Goal: Task Accomplishment & Management: Use online tool/utility

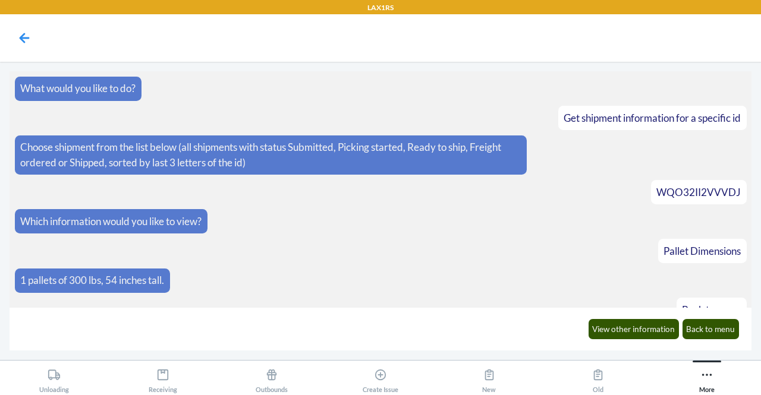
scroll to position [234, 0]
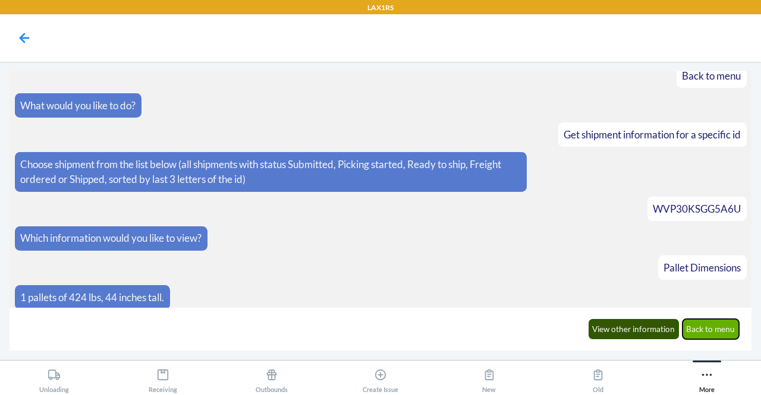
click at [706, 325] on button "Back to menu" at bounding box center [711, 329] width 57 height 20
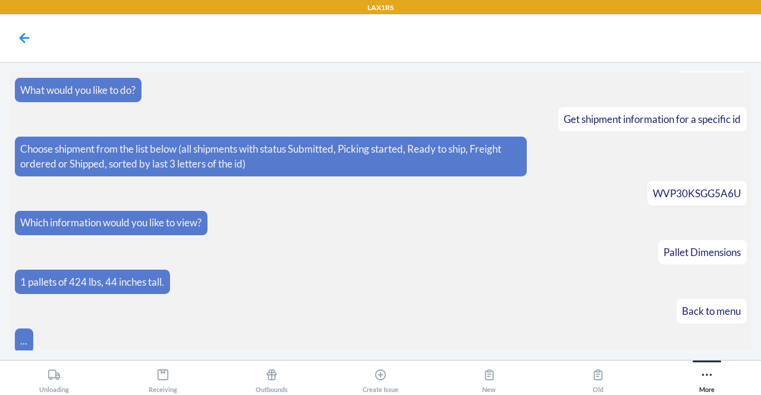
scroll to position [293, 0]
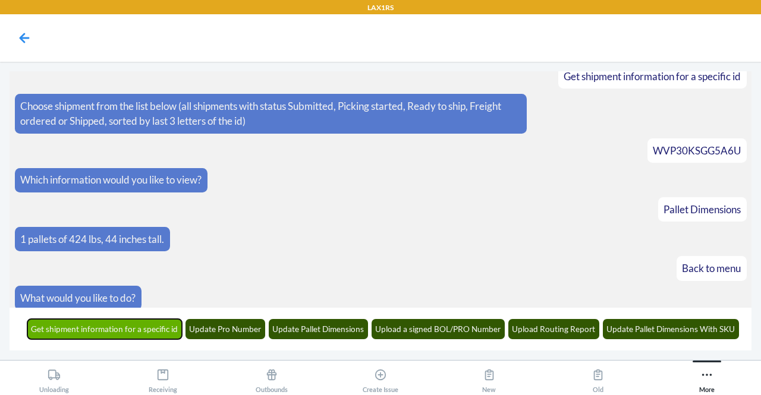
click at [147, 337] on button "Get shipment information for a specific id" at bounding box center [104, 329] width 155 height 20
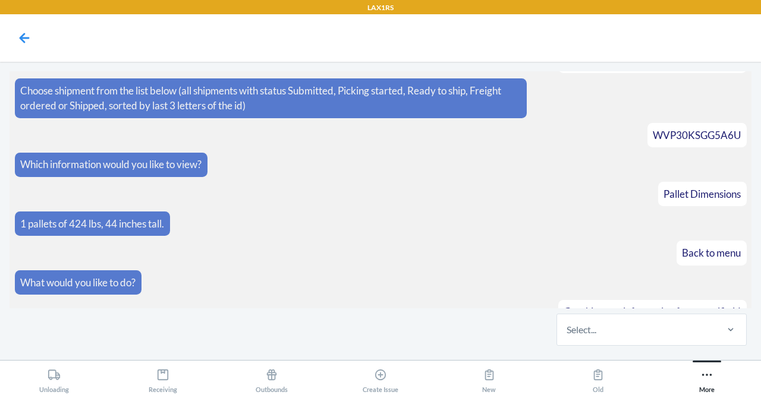
scroll to position [365, 0]
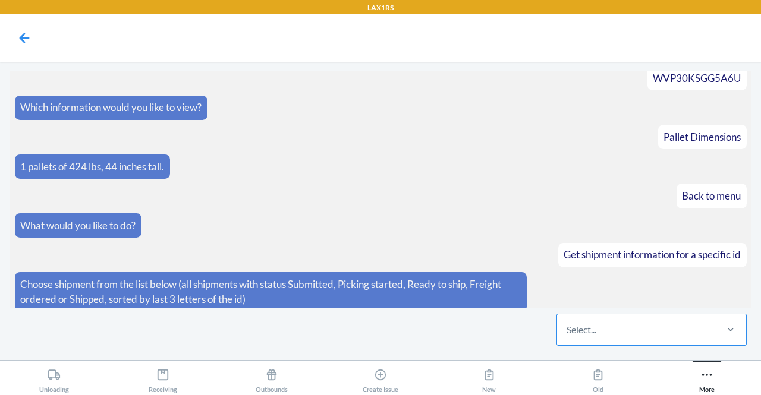
click at [580, 332] on div "Select..." at bounding box center [582, 330] width 30 height 14
click at [568, 332] on input "Select..." at bounding box center [567, 330] width 1 height 14
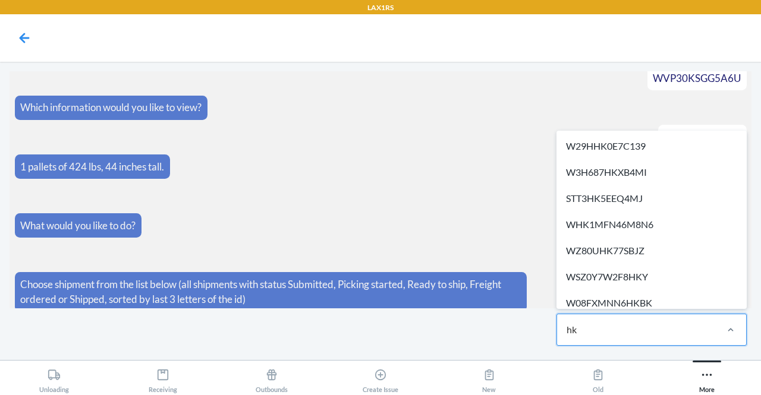
type input "hkq"
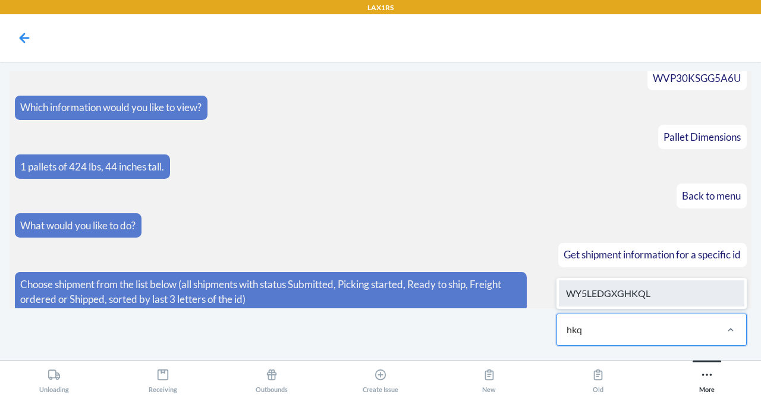
click at [652, 292] on div "WY5LEDGXGHKQL" at bounding box center [652, 294] width 186 height 26
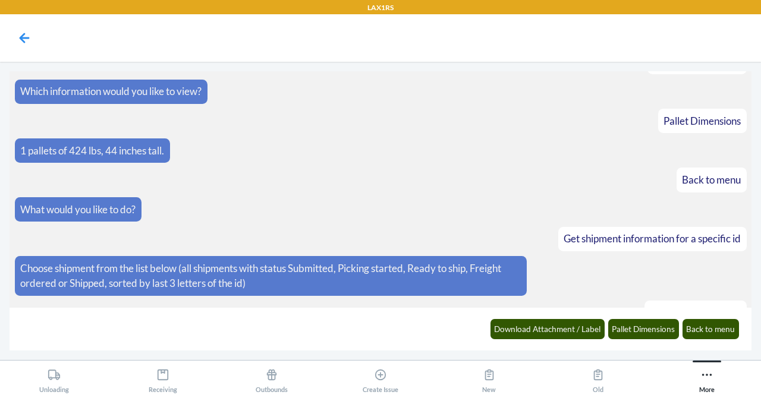
scroll to position [424, 0]
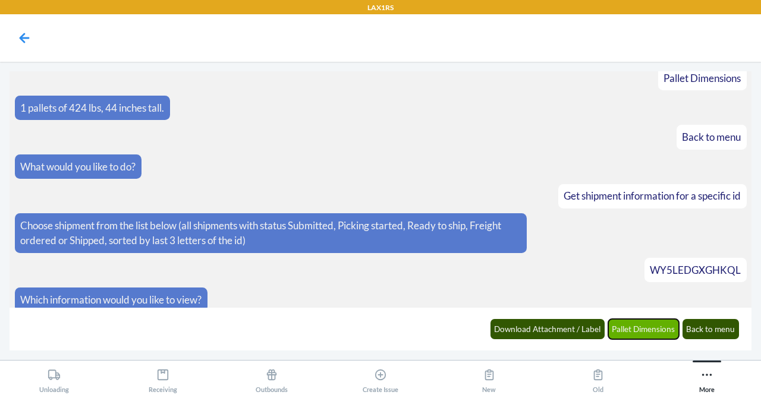
click at [645, 332] on button "Pallet Dimensions" at bounding box center [643, 329] width 71 height 20
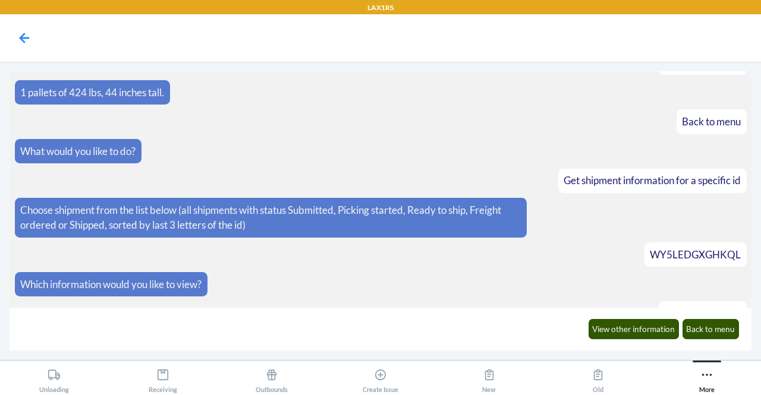
scroll to position [482, 0]
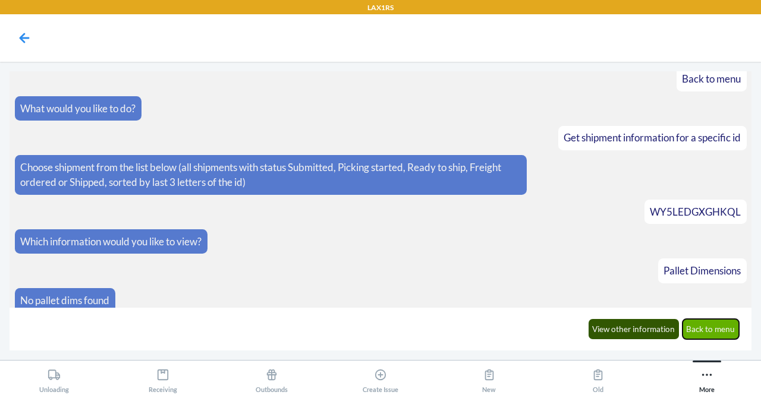
click at [708, 335] on button "Back to menu" at bounding box center [711, 329] width 57 height 20
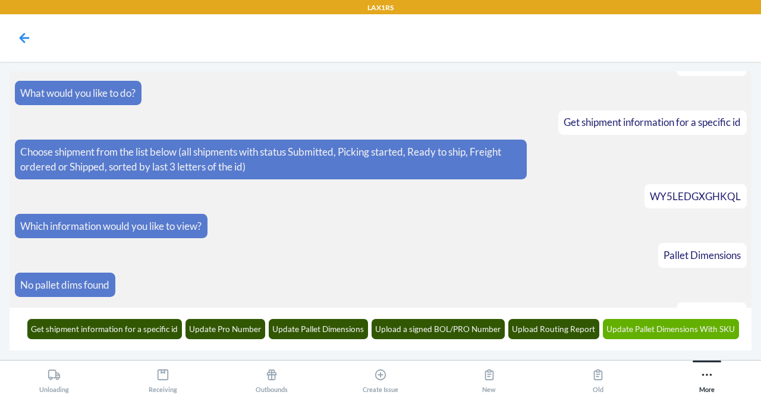
scroll to position [540, 0]
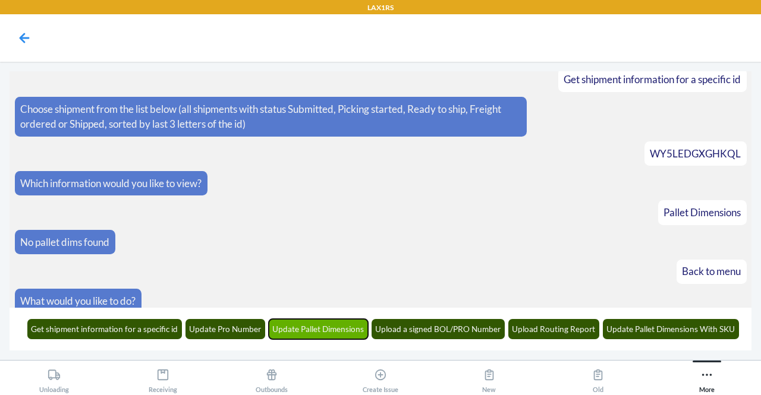
click at [333, 331] on button "Update Pallet Dimensions" at bounding box center [319, 329] width 100 height 20
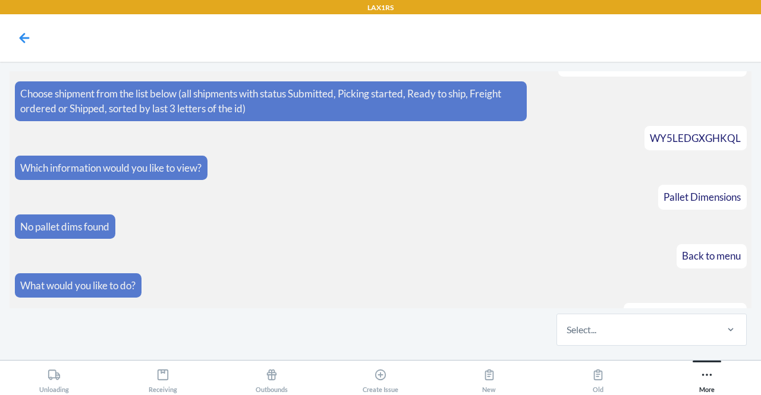
scroll to position [613, 0]
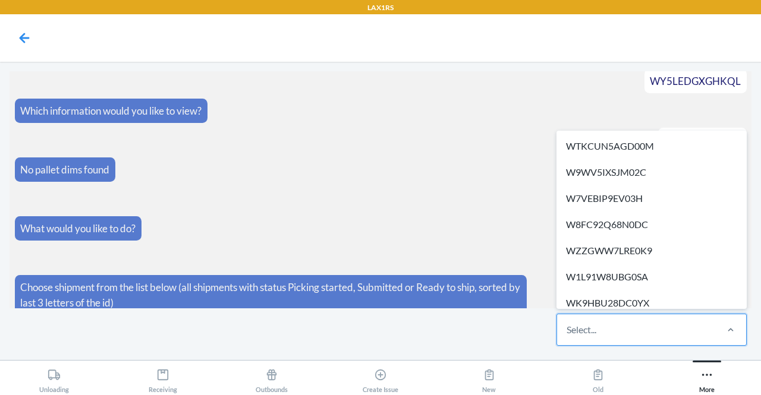
click at [571, 330] on div "Select..." at bounding box center [582, 330] width 30 height 14
click at [568, 330] on input "option WTKCUN5AGD00M focused, 1 of 319. 319 results available. Use Up and Down …" at bounding box center [567, 330] width 1 height 14
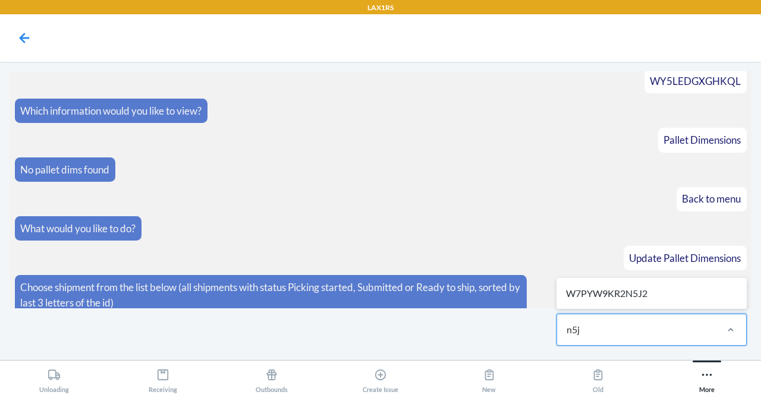
type input "n5j2"
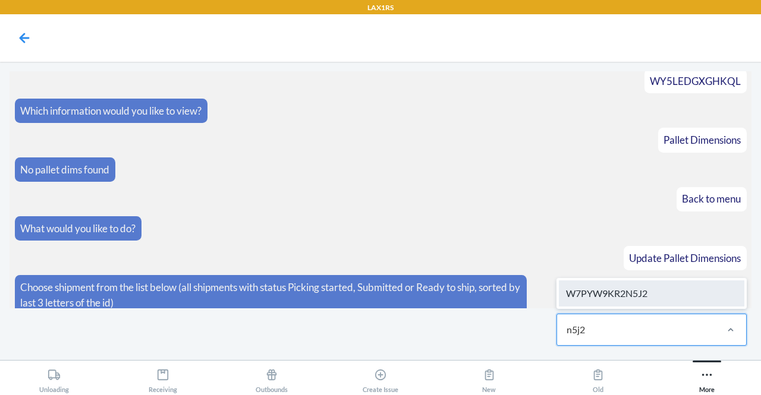
click at [626, 296] on div "W7PYW9KR2N5J2" at bounding box center [652, 294] width 186 height 26
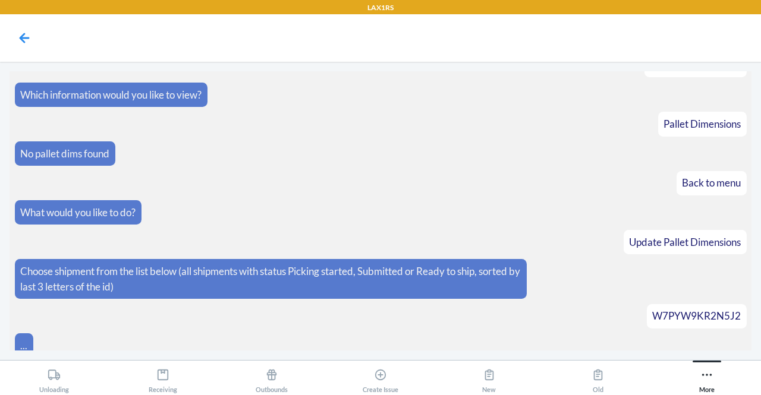
scroll to position [655, 0]
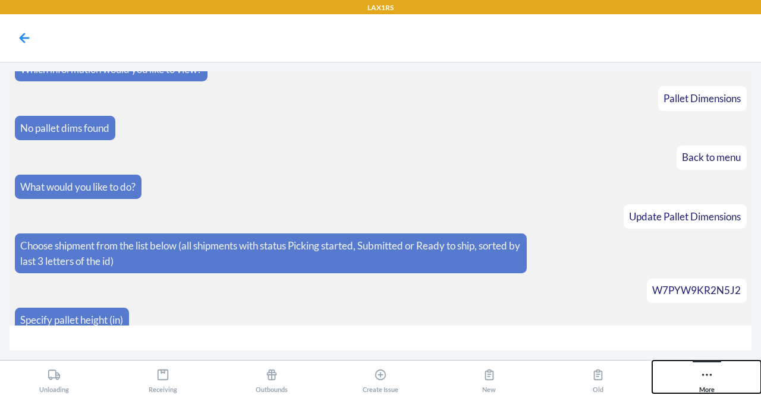
drag, startPoint x: 710, startPoint y: 372, endPoint x: 722, endPoint y: 369, distance: 12.7
drag, startPoint x: 722, startPoint y: 369, endPoint x: 700, endPoint y: 376, distance: 23.1
click at [700, 376] on div "More" at bounding box center [706, 379] width 15 height 30
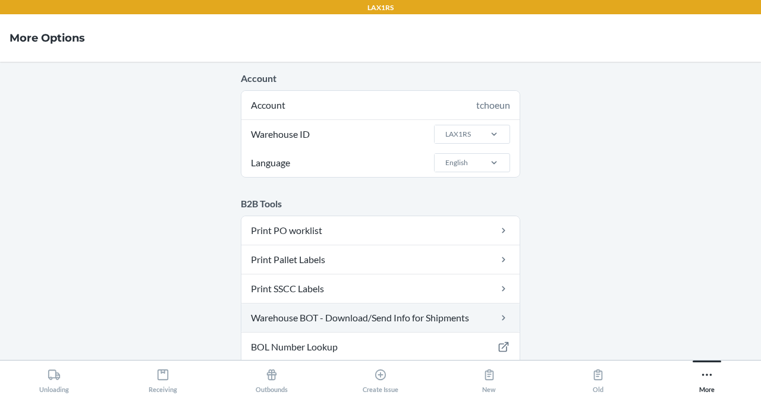
click at [441, 318] on link "Warehouse BOT - Download/Send Info for Shipments" at bounding box center [380, 318] width 278 height 29
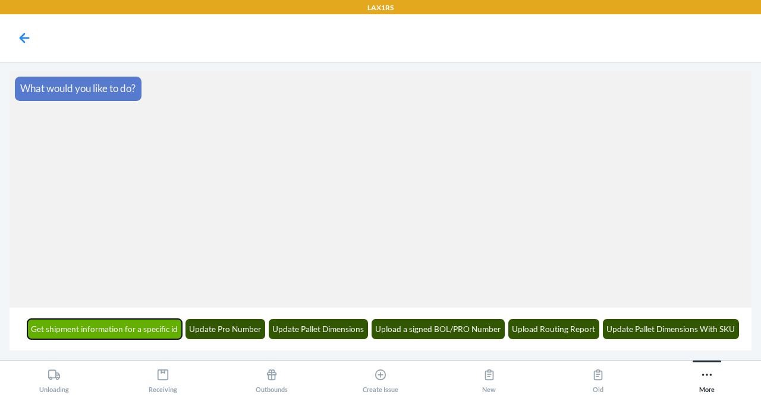
click at [89, 323] on button "Get shipment information for a specific id" at bounding box center [104, 329] width 155 height 20
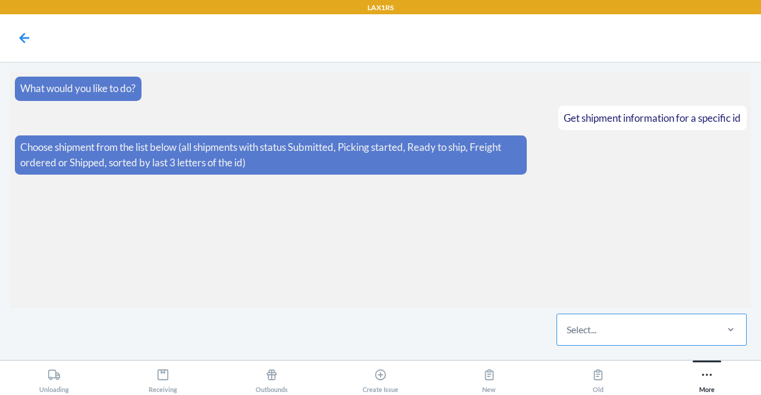
click at [594, 338] on div "Select..." at bounding box center [636, 330] width 158 height 31
click at [568, 337] on input "Select..." at bounding box center [567, 330] width 1 height 14
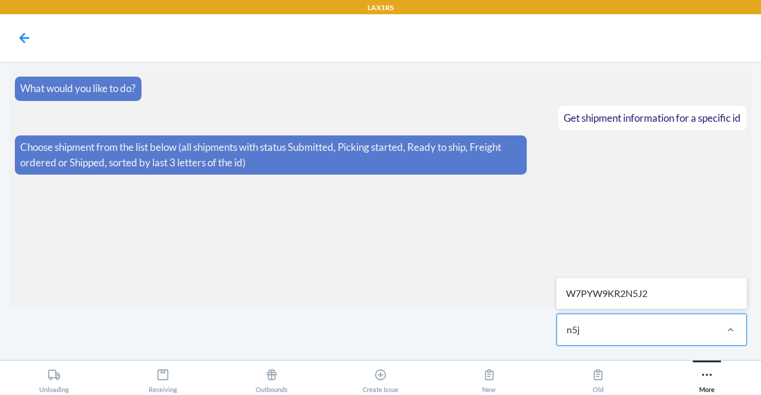
type input "n5j2"
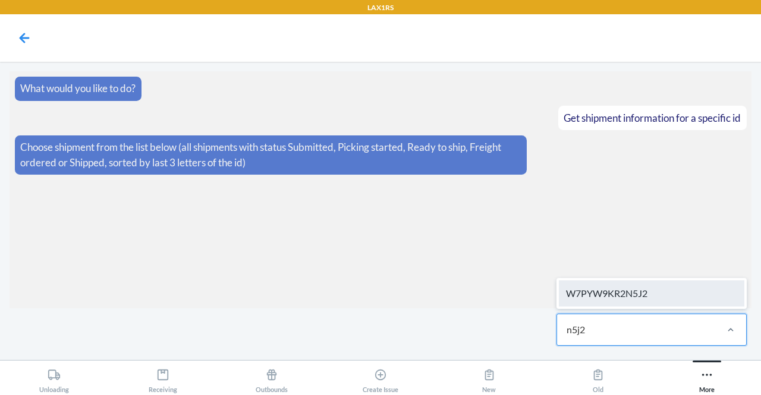
click at [628, 296] on div "W7PYW9KR2N5J2" at bounding box center [652, 294] width 186 height 26
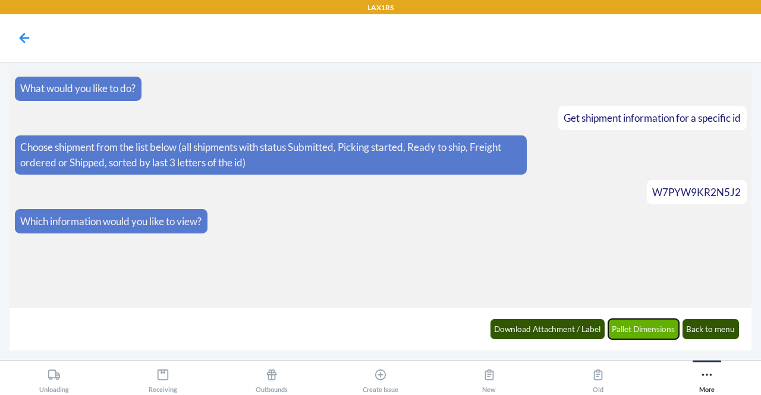
click at [641, 328] on button "Pallet Dimensions" at bounding box center [643, 329] width 71 height 20
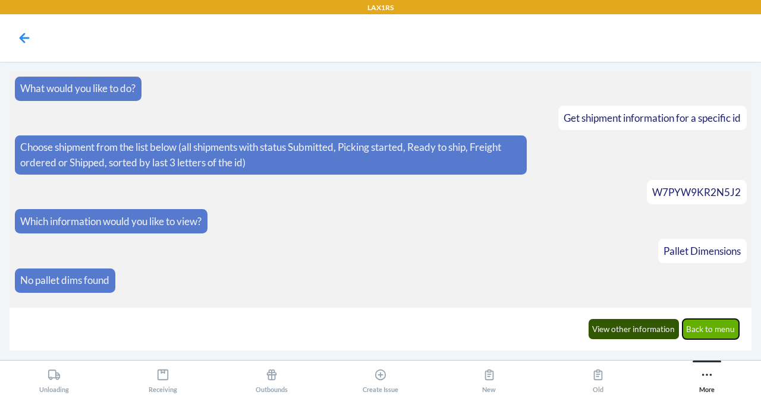
click at [709, 329] on button "Back to menu" at bounding box center [711, 329] width 57 height 20
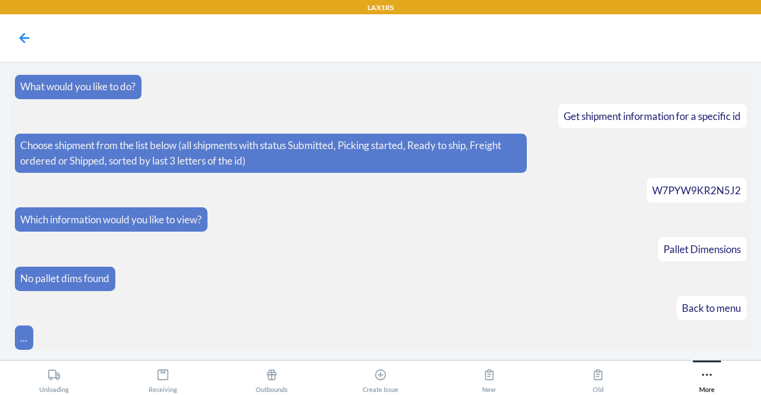
scroll to position [45, 0]
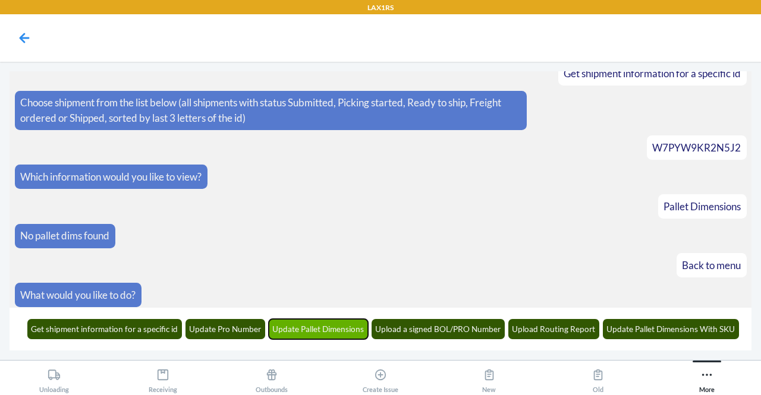
click at [322, 336] on button "Update Pallet Dimensions" at bounding box center [319, 329] width 100 height 20
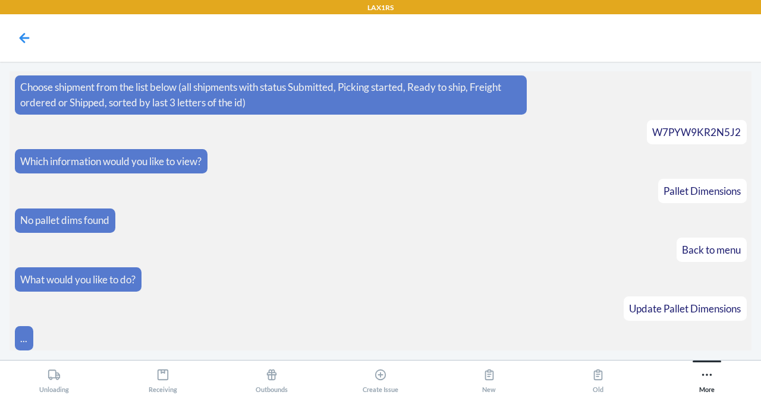
scroll to position [117, 0]
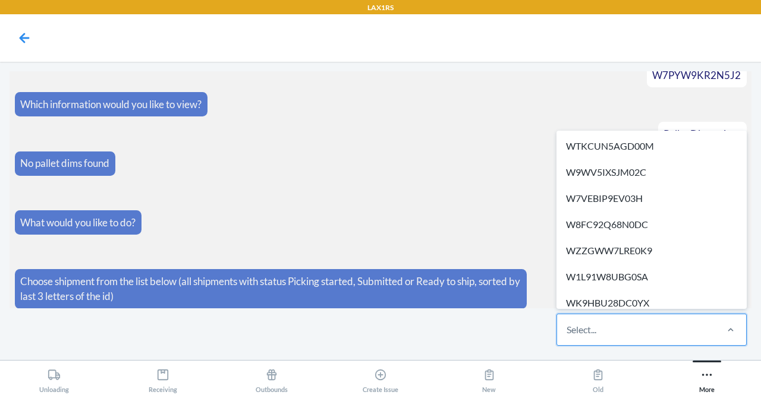
click at [577, 335] on div "Select..." at bounding box center [582, 330] width 30 height 14
click at [568, 335] on input "option WTKCUN5AGD00M focused, 1 of 319. 319 results available. Use Up and Down …" at bounding box center [567, 330] width 1 height 14
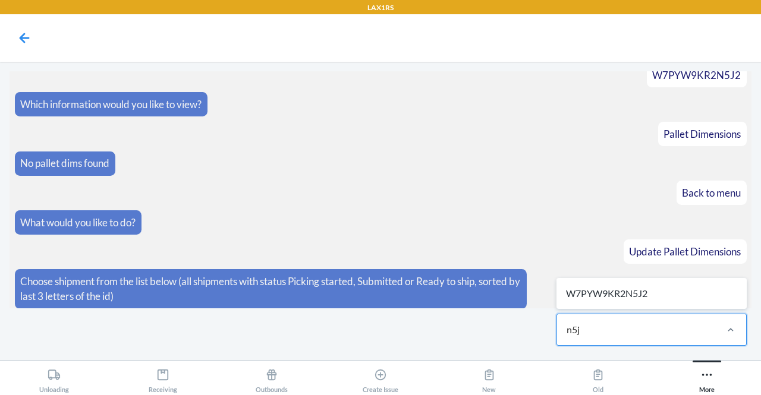
type input "n5j2"
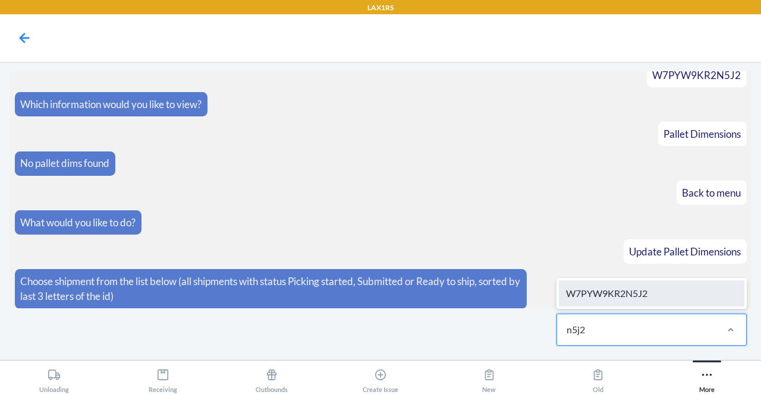
click at [626, 293] on div "W7PYW9KR2N5J2" at bounding box center [652, 294] width 186 height 26
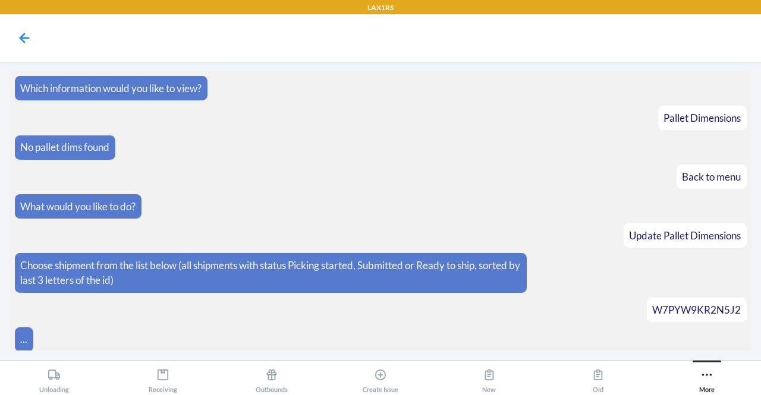
scroll to position [159, 0]
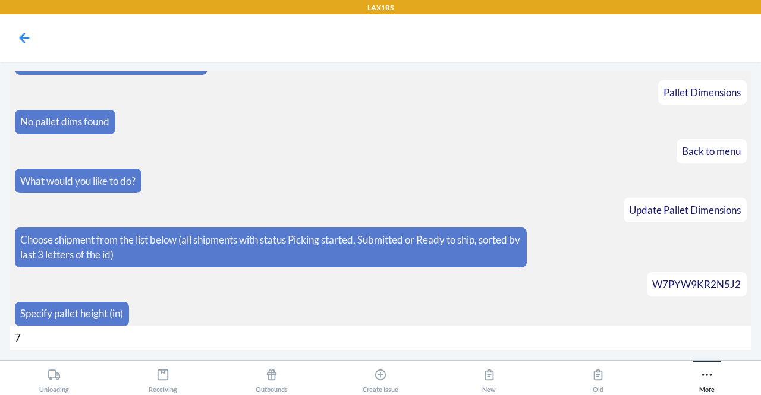
type input "72"
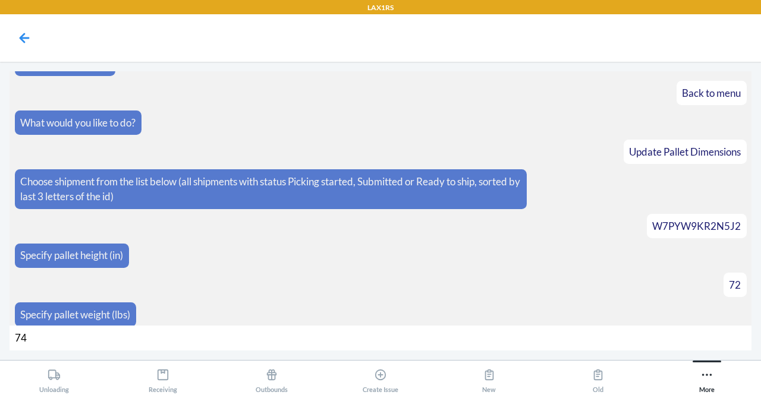
type input "742"
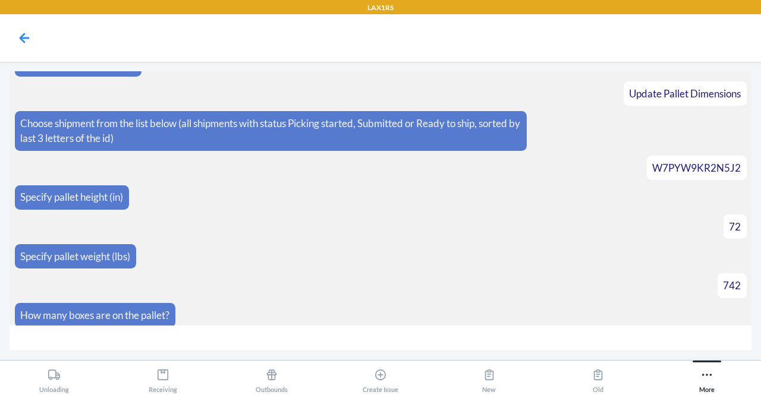
click at [128, 328] on input "number" at bounding box center [381, 339] width 742 height 26
type input "31"
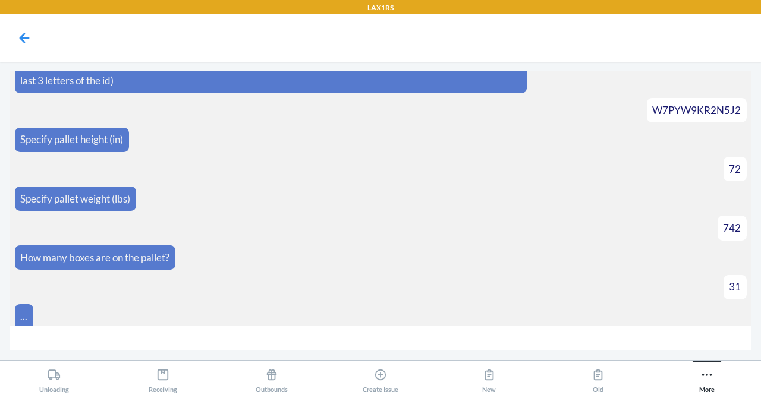
scroll to position [351, 0]
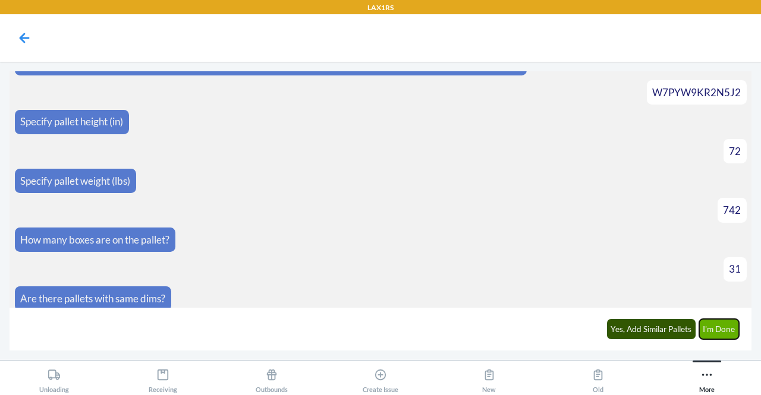
click at [728, 330] on button "I'm Done" at bounding box center [719, 329] width 40 height 20
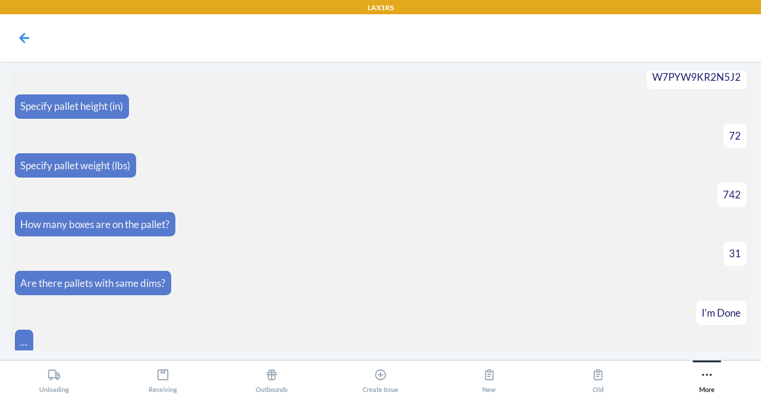
scroll to position [485, 0]
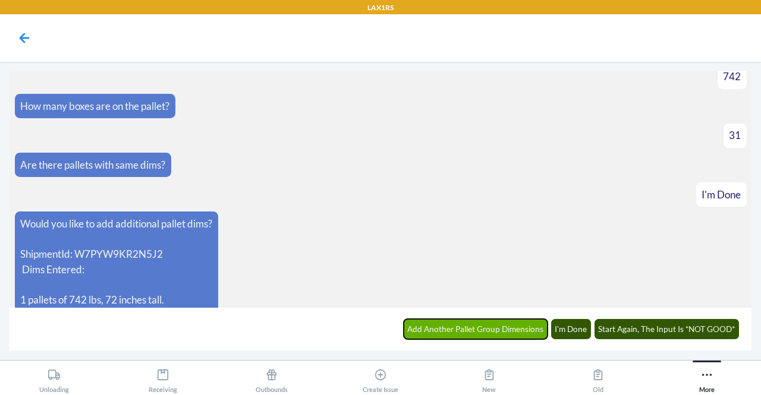
click at [474, 330] on button "Add Another Pallet Group Dimensions" at bounding box center [476, 329] width 144 height 20
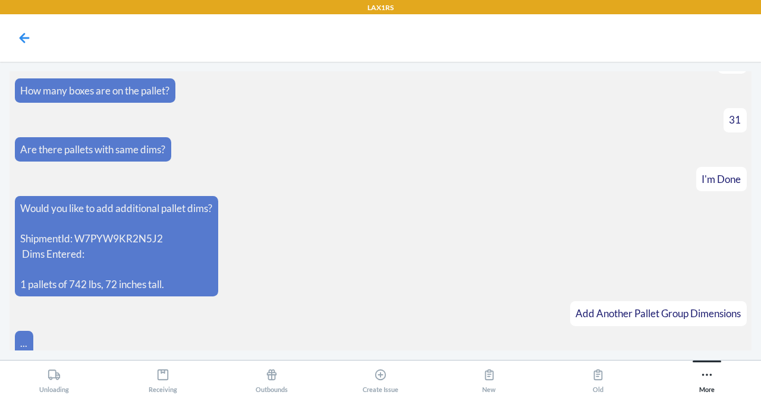
scroll to position [526, 0]
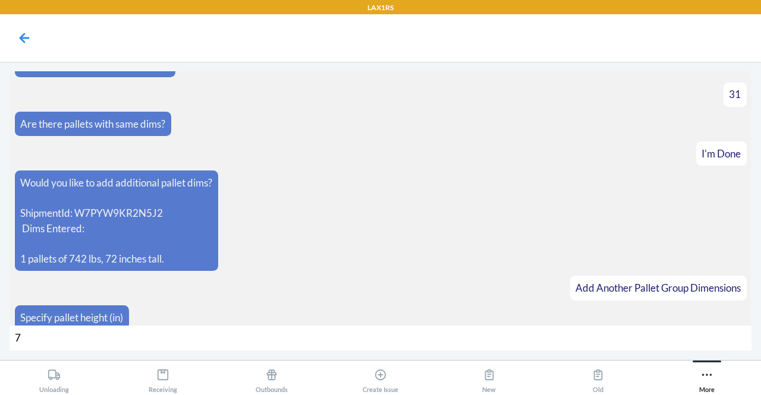
type input "71"
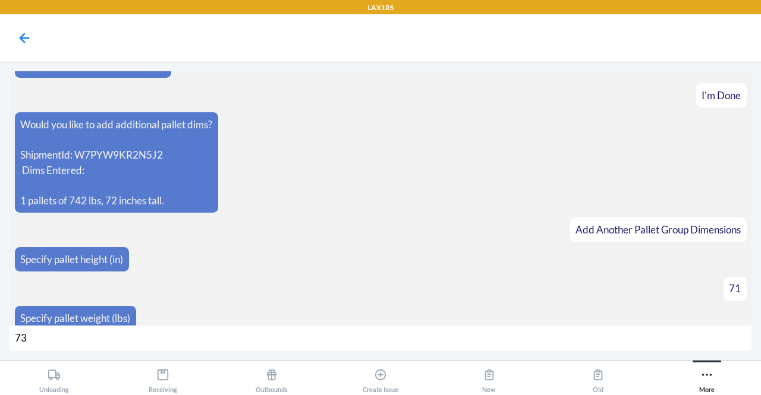
type input "738"
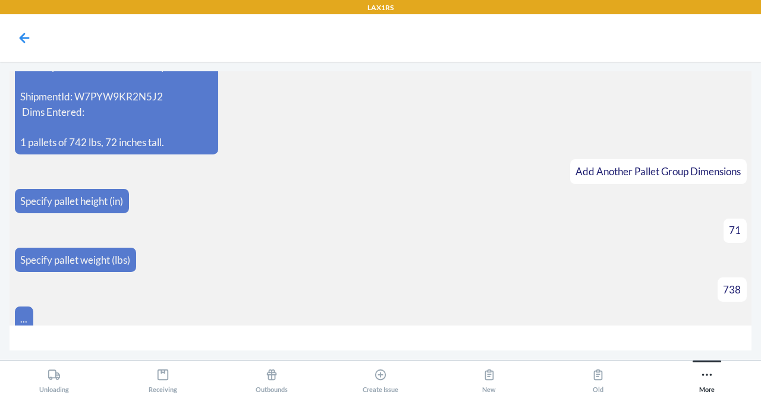
click at [60, 341] on input "number" at bounding box center [381, 339] width 742 height 26
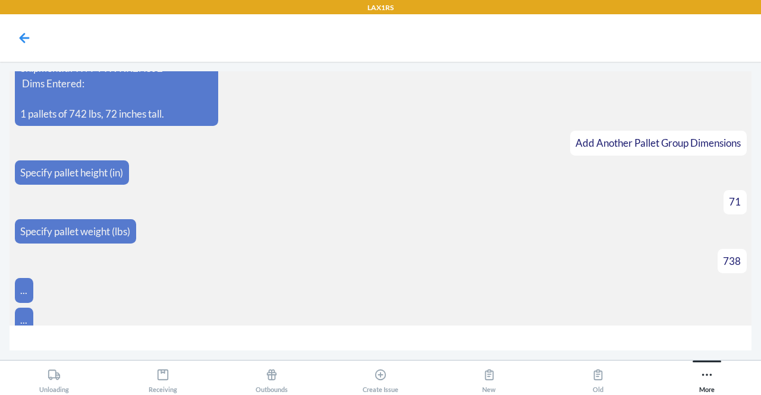
click at [23, 283] on div "..." at bounding box center [23, 290] width 7 height 15
click at [704, 376] on icon at bounding box center [706, 375] width 13 height 13
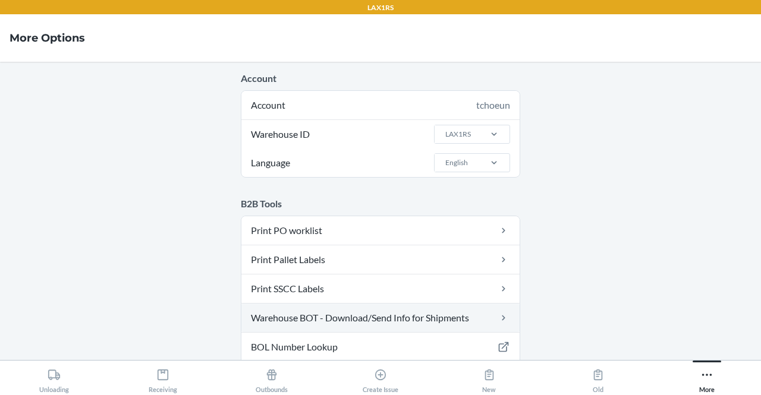
click at [437, 319] on link "Warehouse BOT - Download/Send Info for Shipments" at bounding box center [380, 318] width 278 height 29
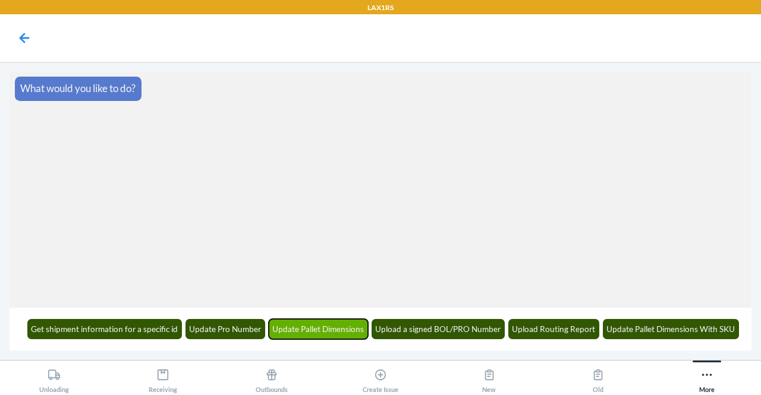
click at [334, 319] on button "Update Pallet Dimensions" at bounding box center [319, 329] width 100 height 20
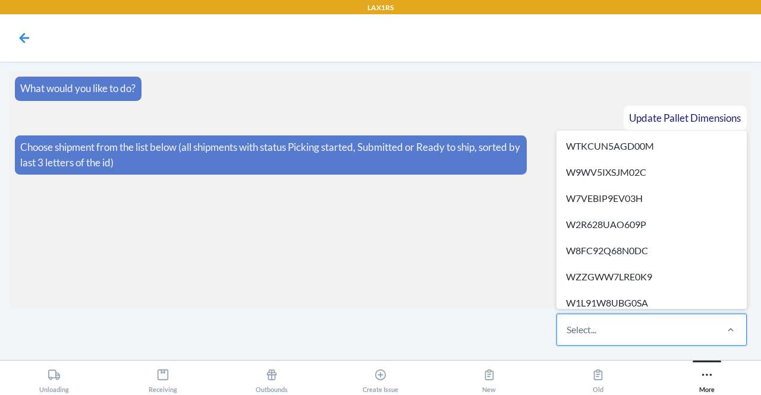
click at [609, 324] on div "Select..." at bounding box center [636, 330] width 158 height 31
click at [568, 324] on input "option WTKCUN5AGD00M focused, 1 of 319. 319 results available. Use Up and Down …" at bounding box center [567, 330] width 1 height 14
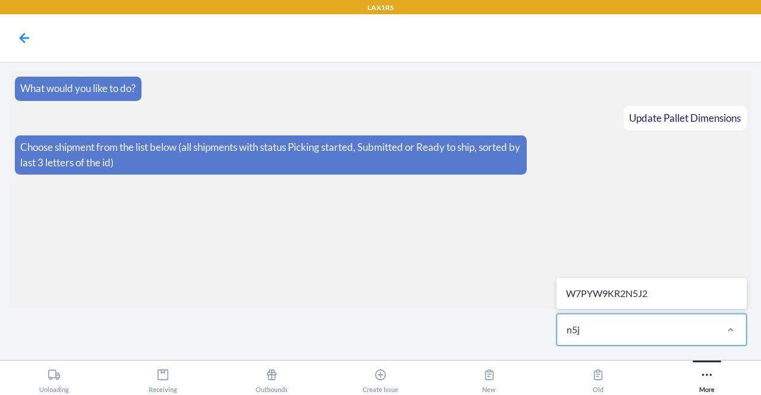
type input "n5j2"
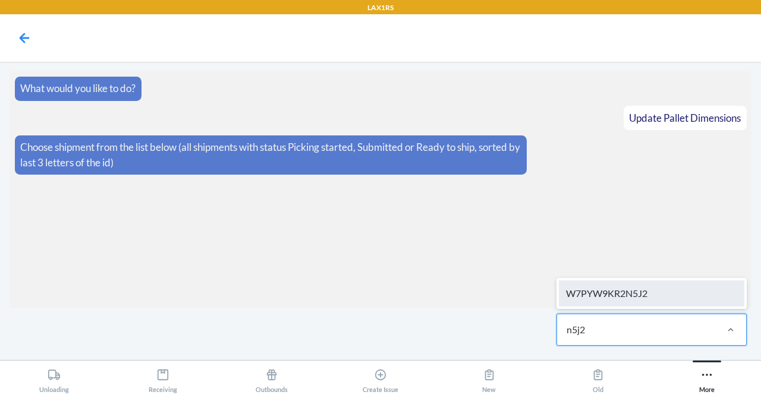
click at [620, 291] on div "W7PYW9KR2N5J2" at bounding box center [652, 294] width 186 height 26
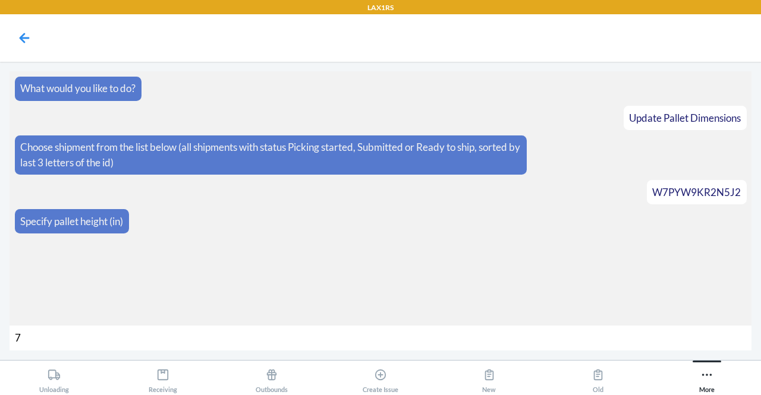
type input "72"
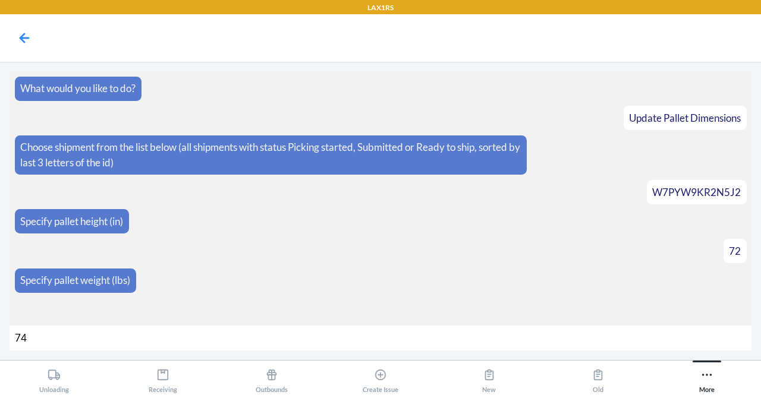
type input "742"
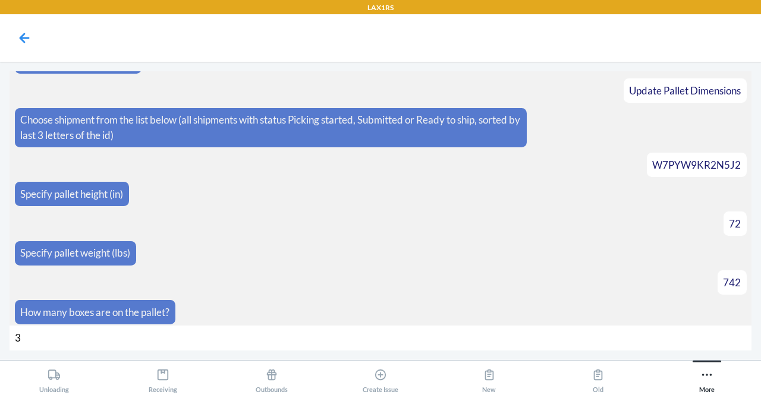
type input "31"
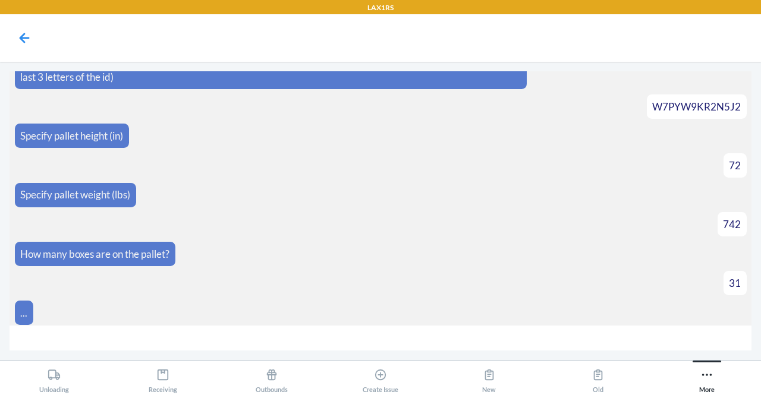
scroll to position [103, 0]
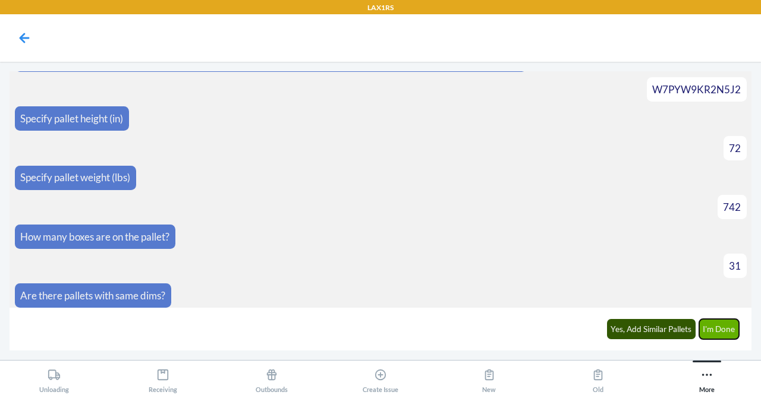
click at [729, 330] on button "I'm Done" at bounding box center [719, 329] width 40 height 20
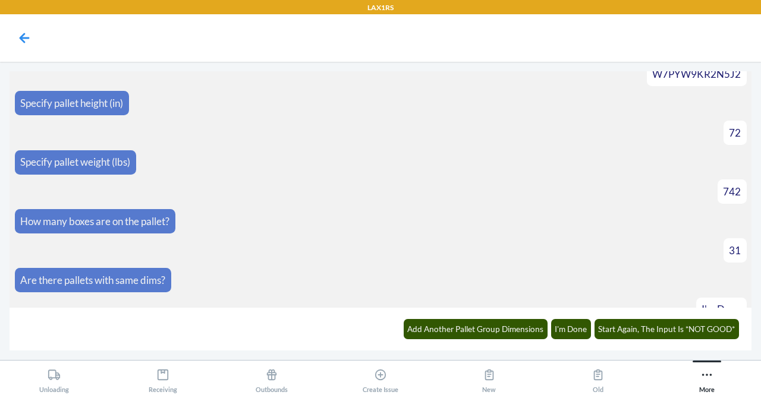
scroll to position [237, 0]
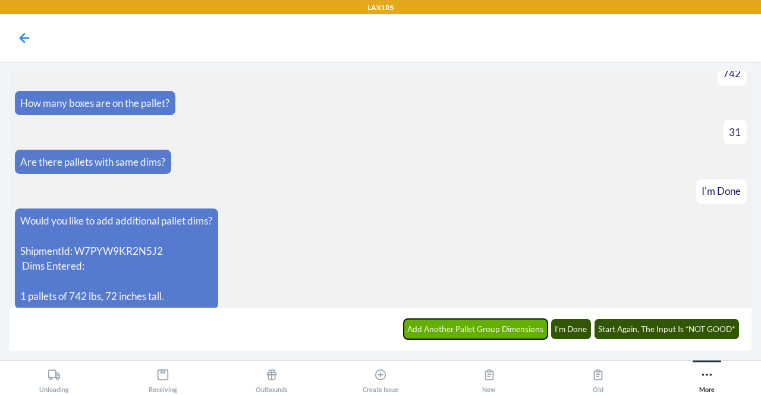
click at [502, 333] on button "Add Another Pallet Group Dimensions" at bounding box center [476, 329] width 144 height 20
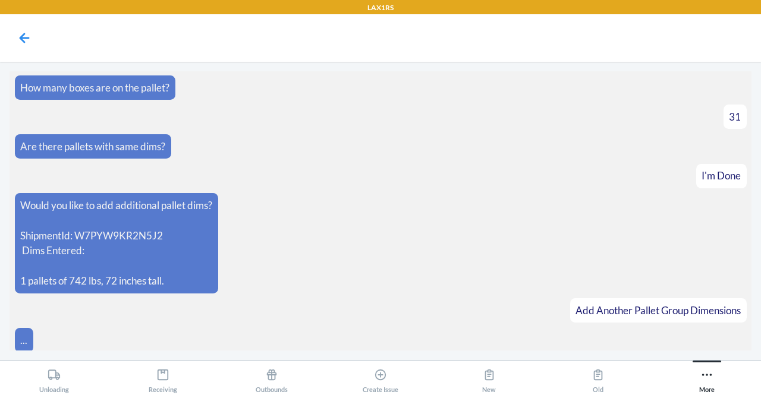
scroll to position [278, 0]
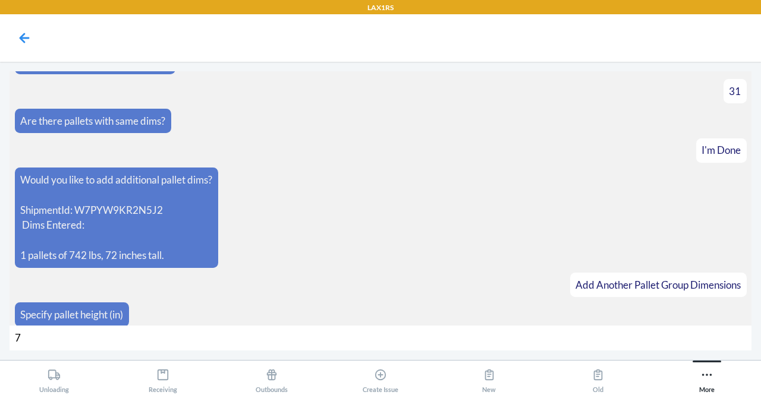
type input "71"
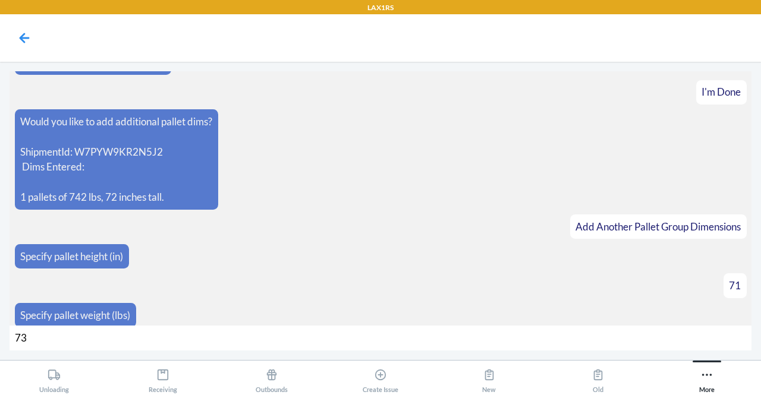
type input "738"
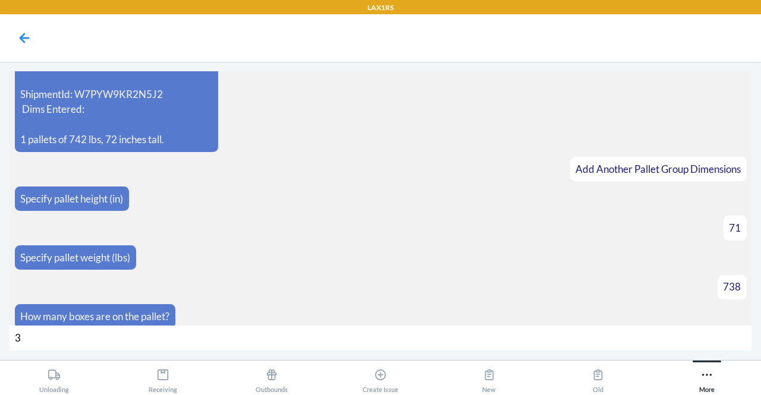
type input "31"
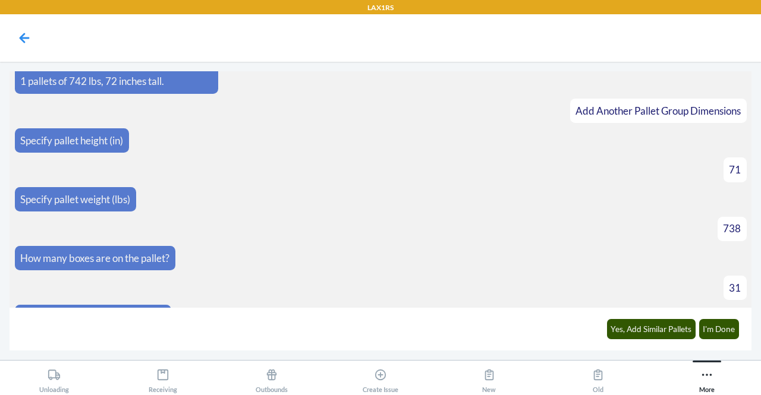
scroll to position [470, 0]
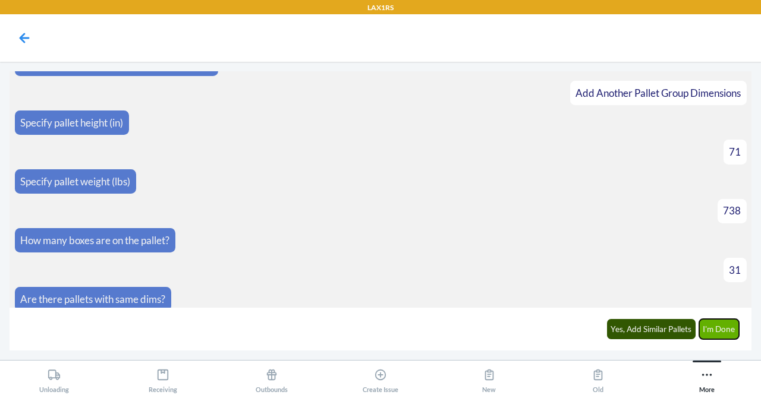
click at [719, 327] on button "I'm Done" at bounding box center [719, 329] width 40 height 20
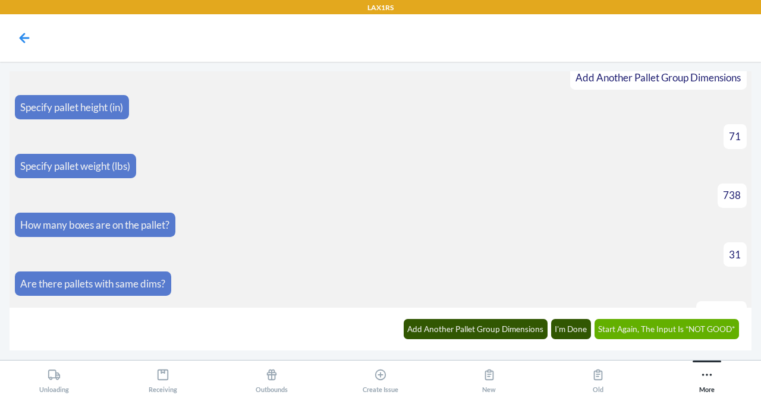
scroll to position [634, 0]
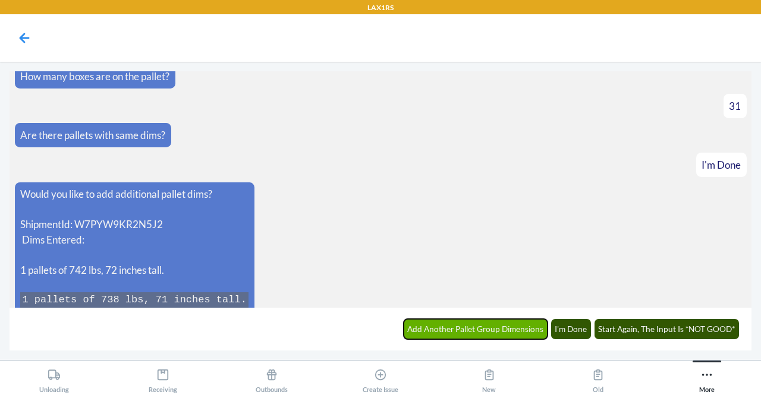
click at [496, 328] on button "Add Another Pallet Group Dimensions" at bounding box center [476, 329] width 144 height 20
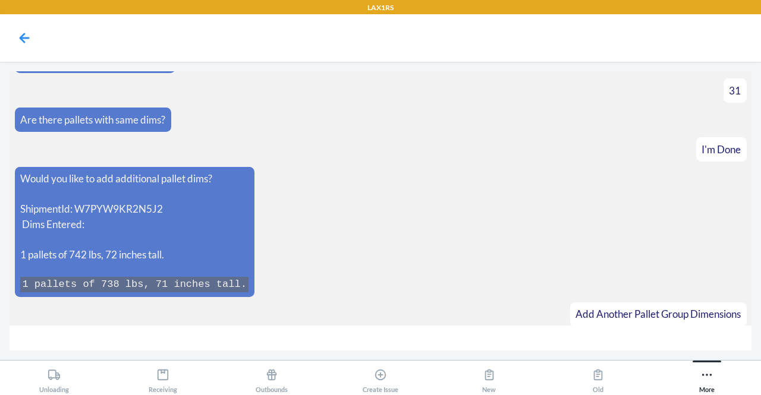
scroll to position [674, 0]
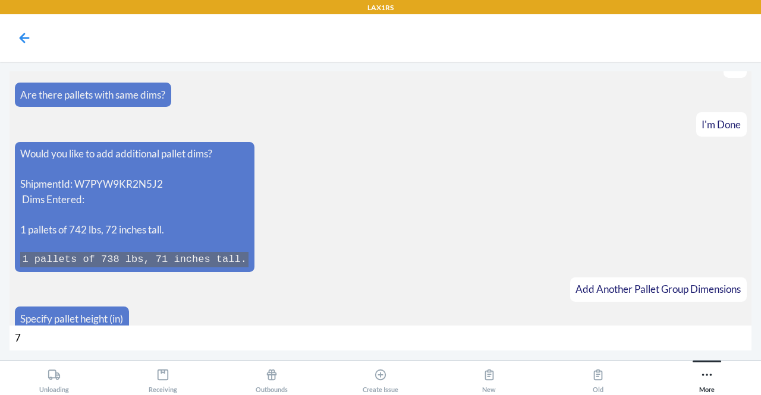
type input "72"
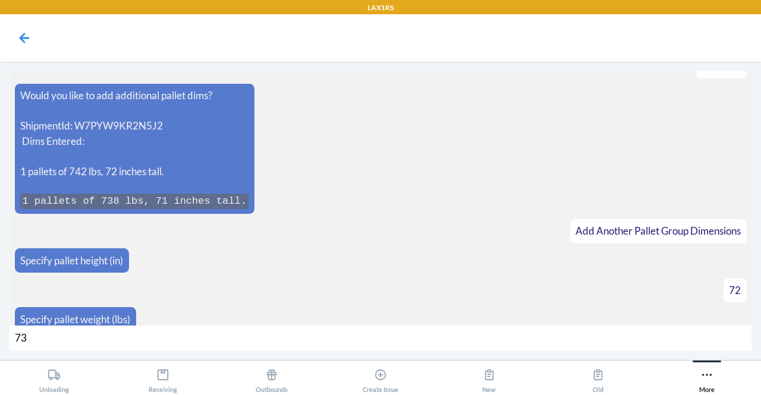
type input "736"
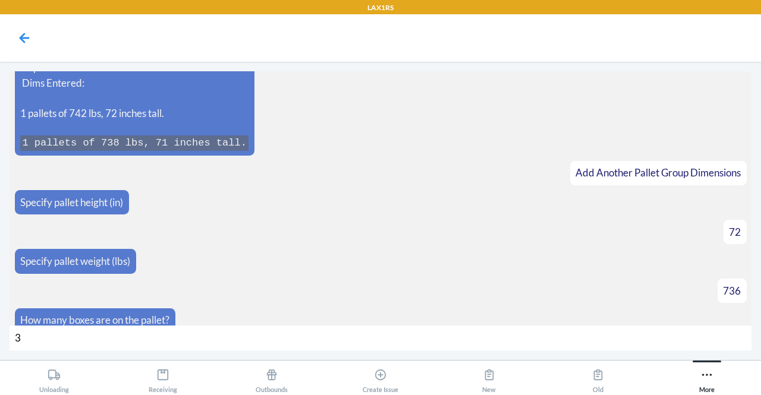
type input "31"
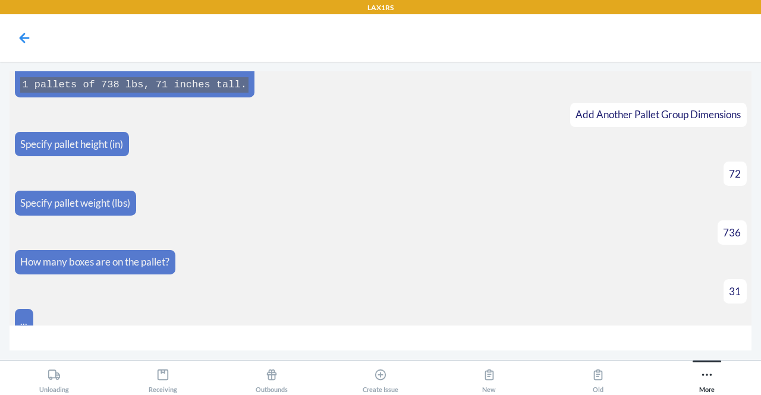
scroll to position [867, 0]
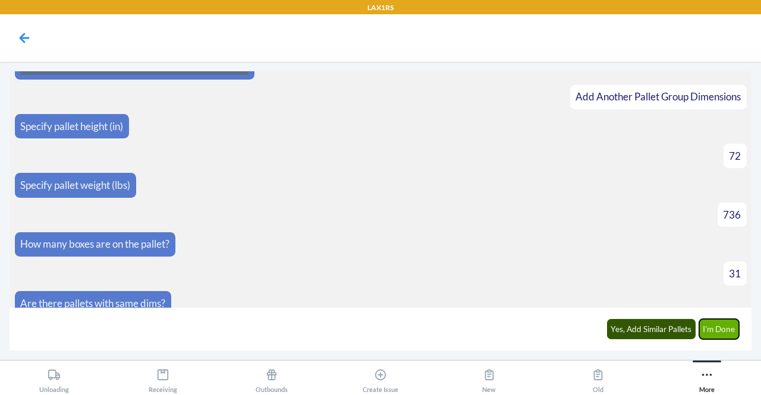
click at [717, 331] on button "I'm Done" at bounding box center [719, 329] width 40 height 20
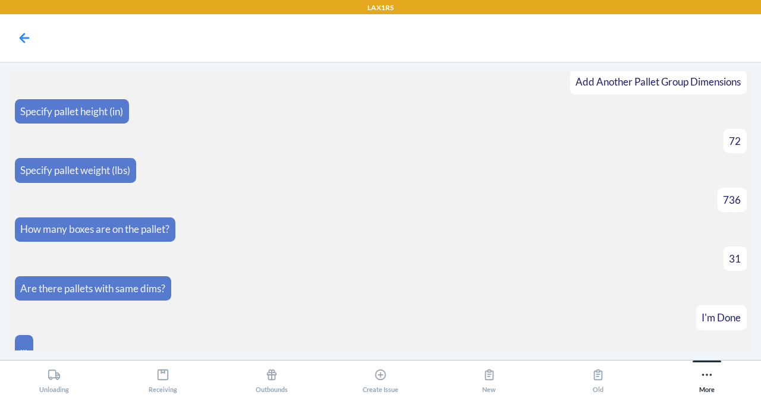
scroll to position [1092, 0]
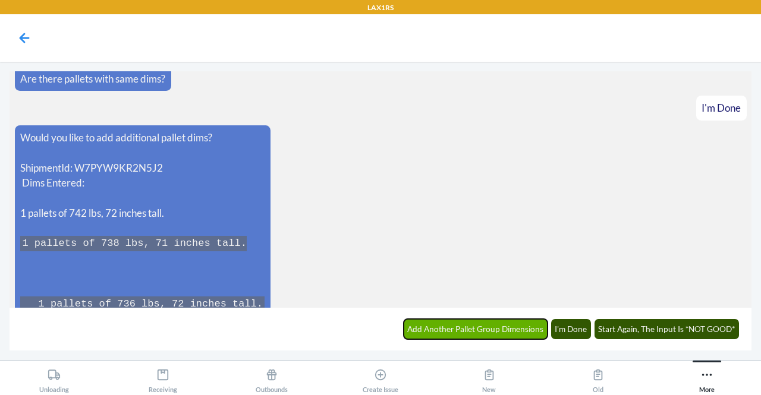
click at [450, 327] on button "Add Another Pallet Group Dimensions" at bounding box center [476, 329] width 144 height 20
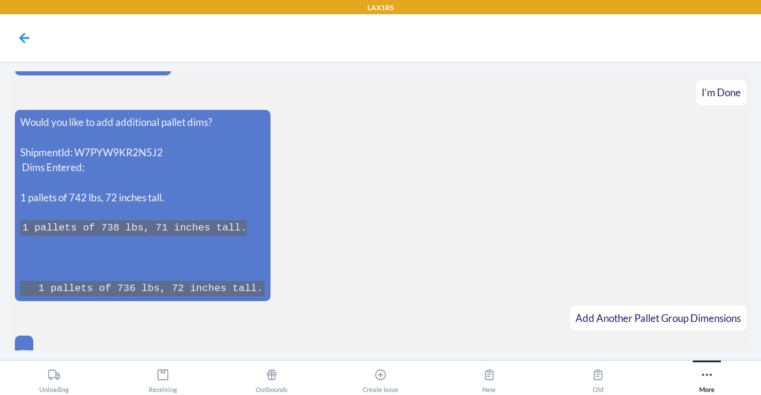
scroll to position [1132, 0]
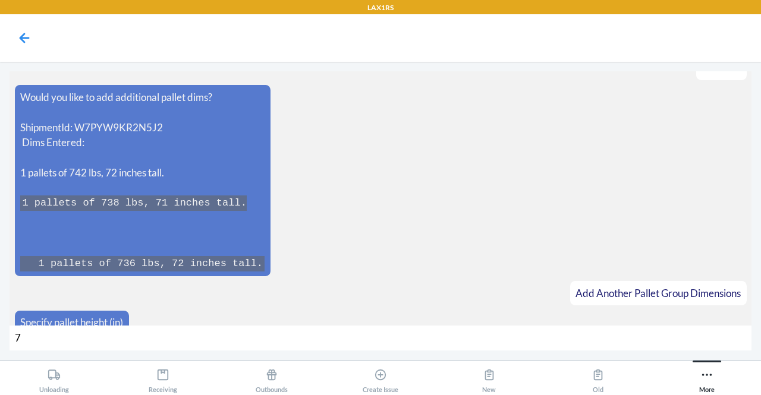
type input "71"
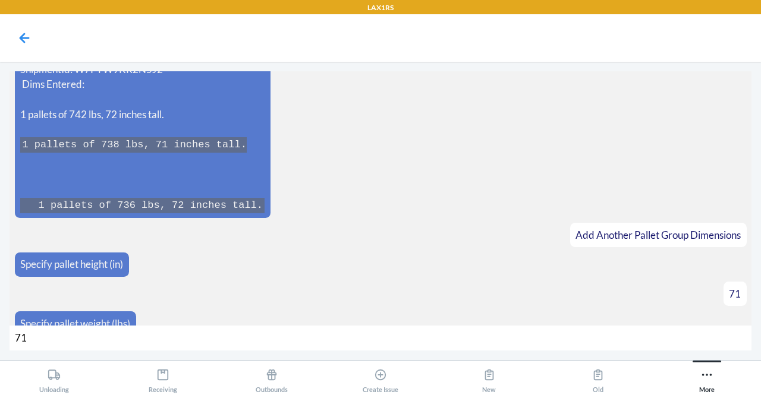
type input "716"
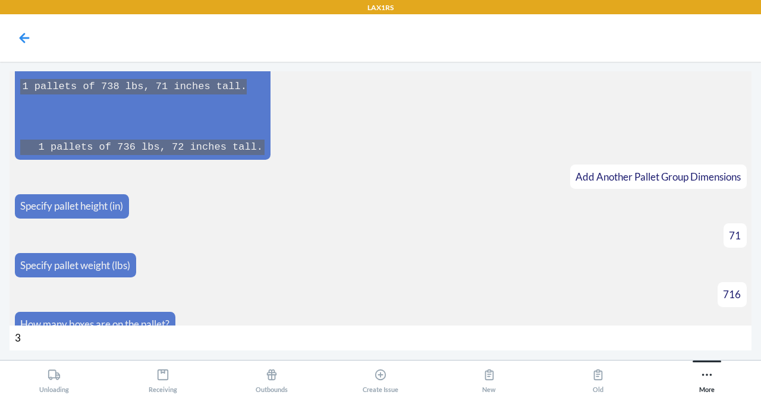
type input "30"
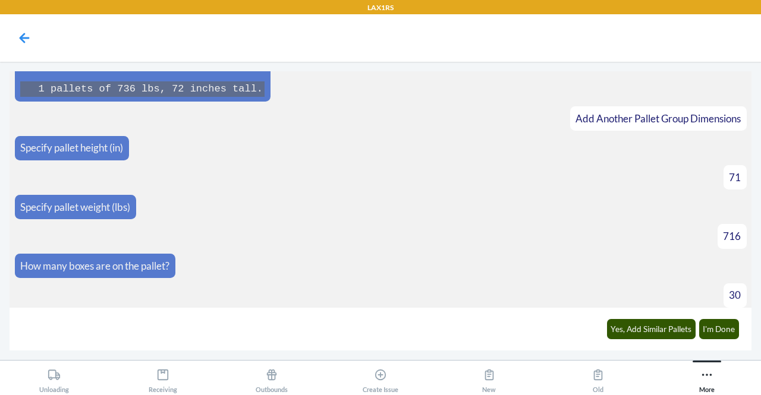
scroll to position [1324, 0]
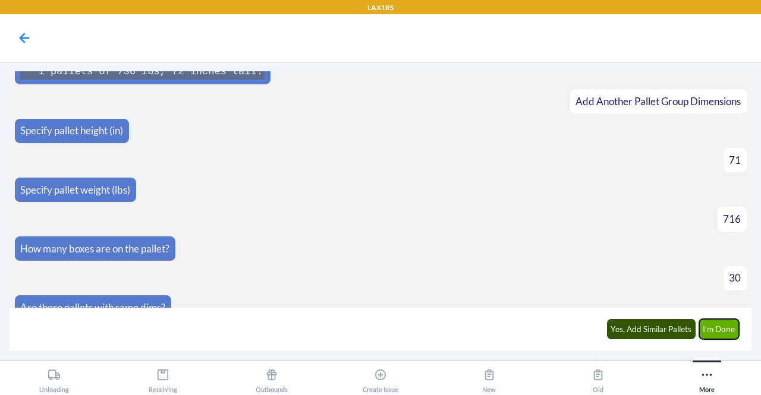
click at [724, 332] on button "I'm Done" at bounding box center [719, 329] width 40 height 20
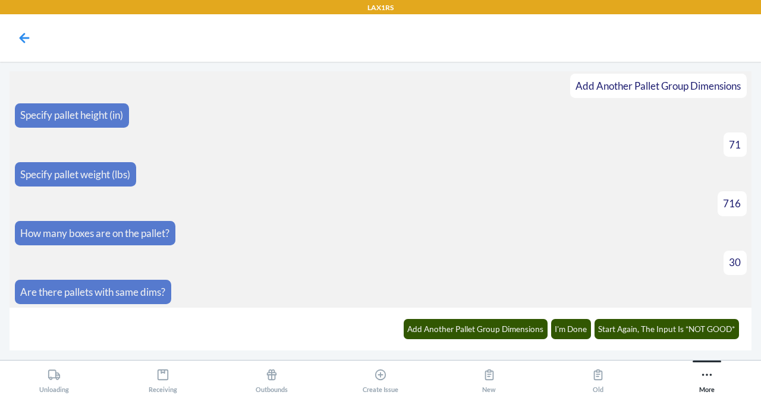
scroll to position [1591, 0]
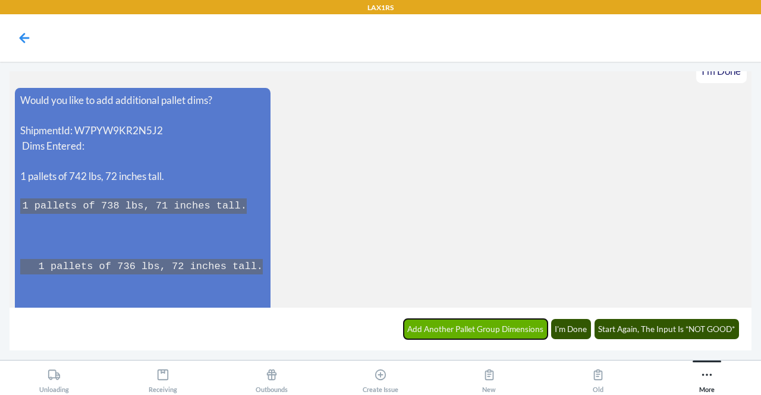
click at [426, 330] on button "Add Another Pallet Group Dimensions" at bounding box center [476, 329] width 144 height 20
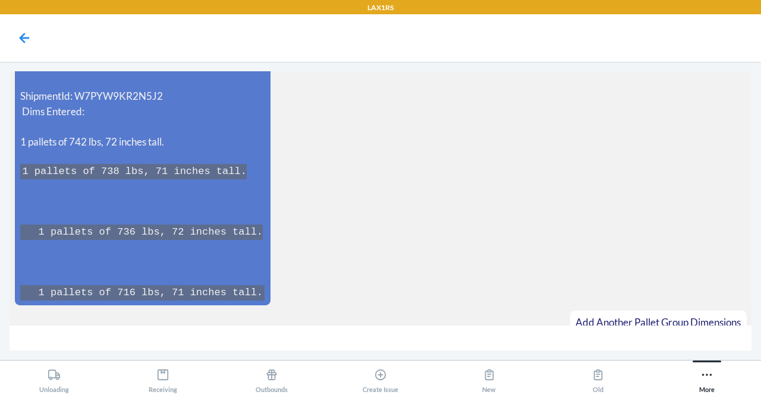
scroll to position [1651, 0]
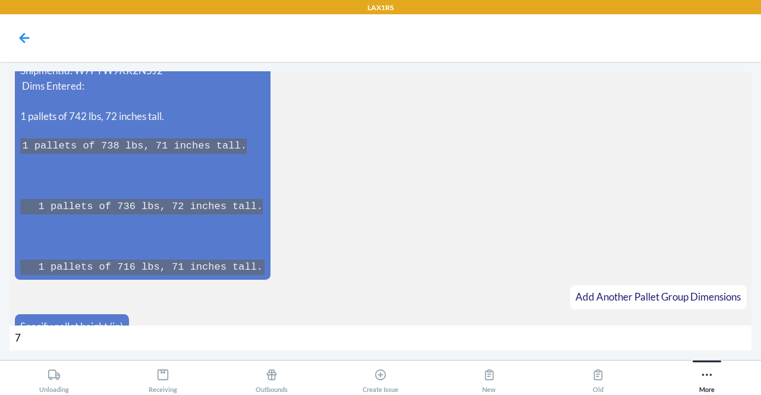
type input "72"
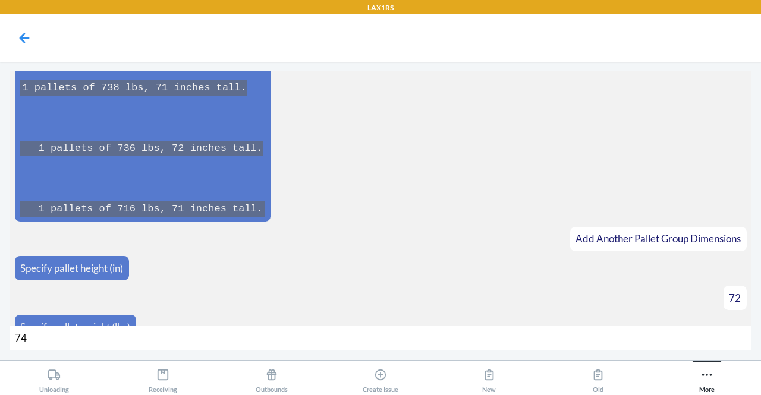
type input "740"
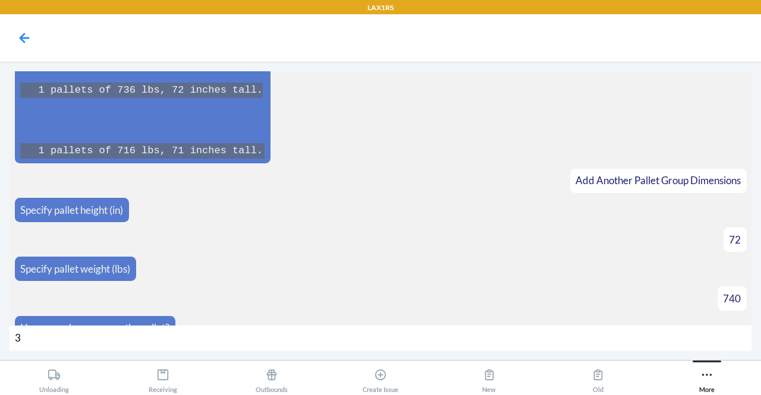
type input "31"
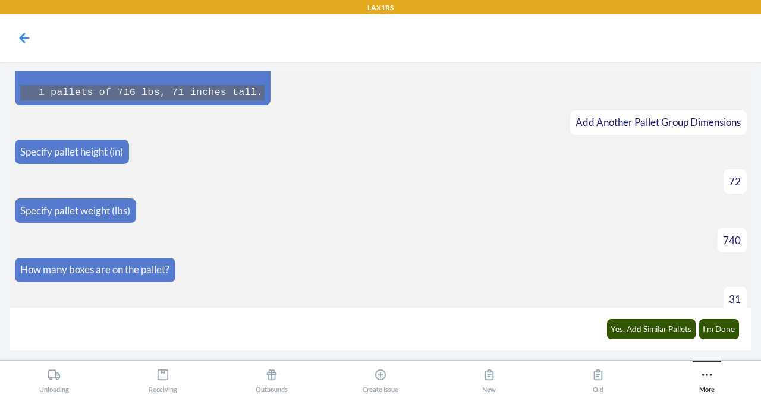
scroll to position [1843, 0]
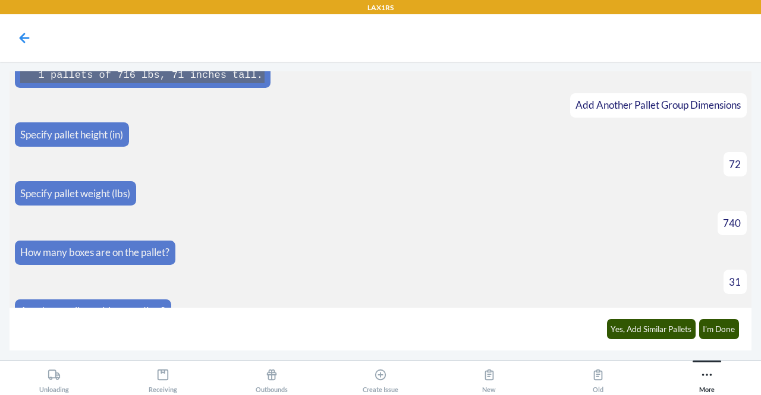
drag, startPoint x: 722, startPoint y: 324, endPoint x: 335, endPoint y: 285, distance: 389.1
click at [335, 300] on article "Are there pallets with same dims?" at bounding box center [381, 312] width 732 height 24
click at [725, 331] on button "I'm Done" at bounding box center [719, 329] width 40 height 20
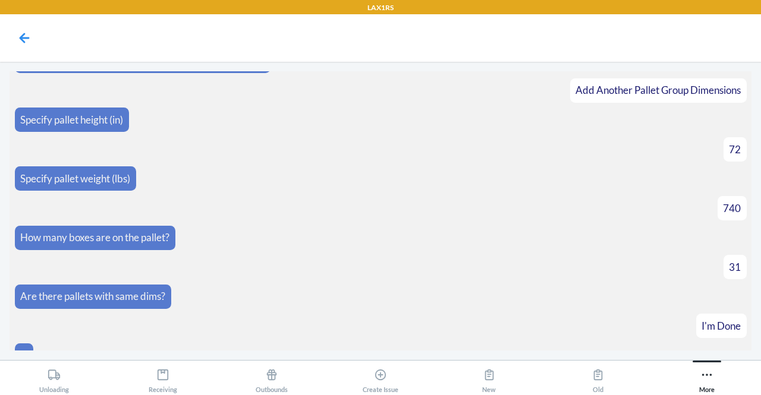
scroll to position [2108, 0]
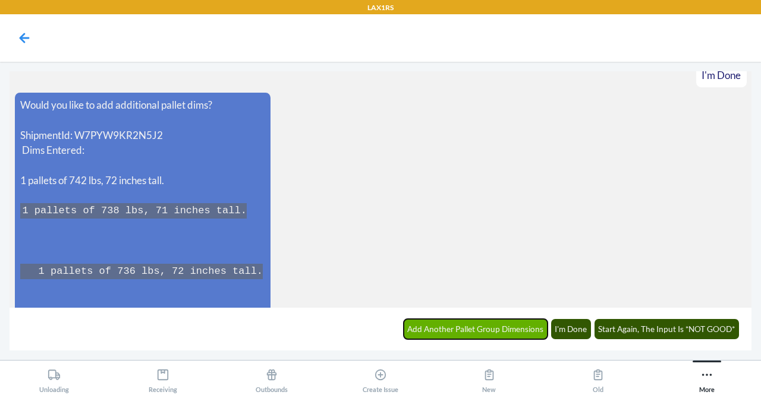
click at [472, 331] on button "Add Another Pallet Group Dimensions" at bounding box center [476, 329] width 144 height 20
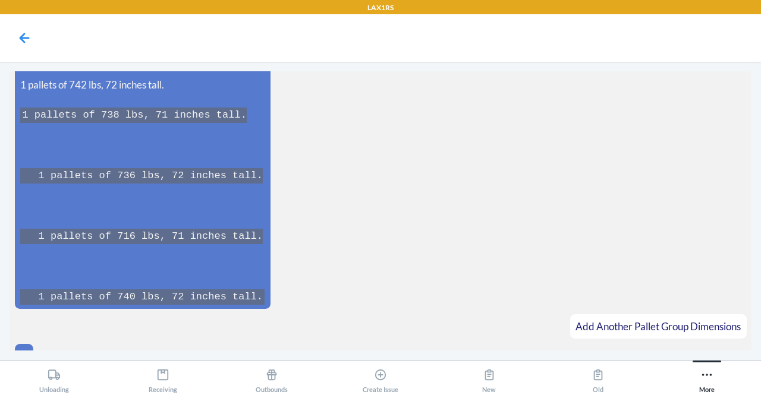
scroll to position [2230, 0]
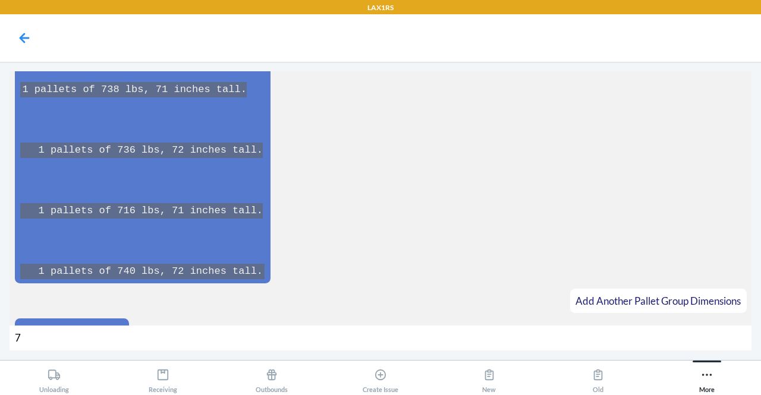
type input "72"
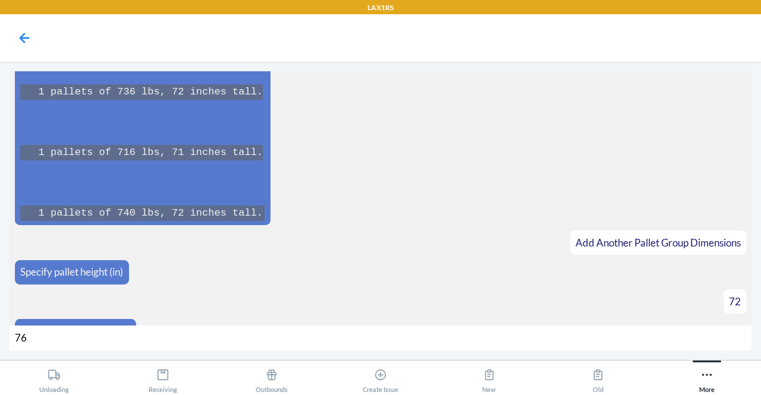
type input "760"
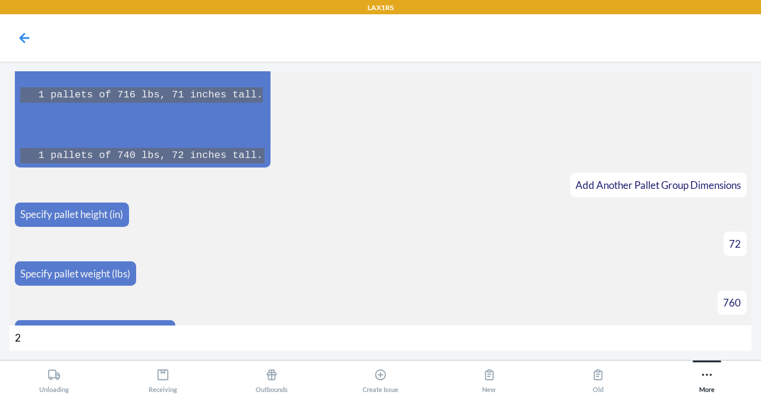
type input "28"
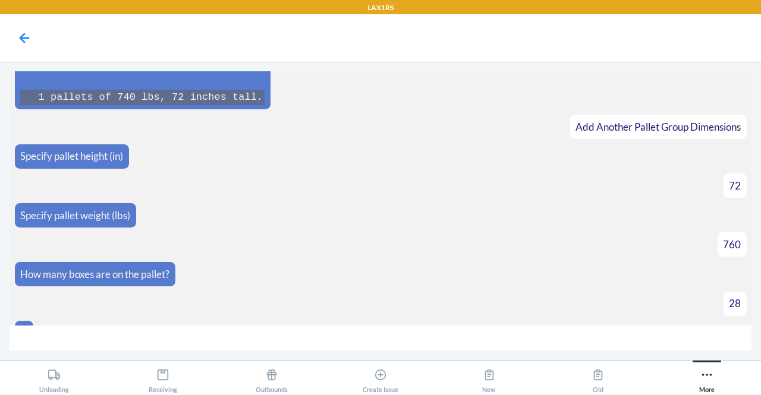
scroll to position [2421, 0]
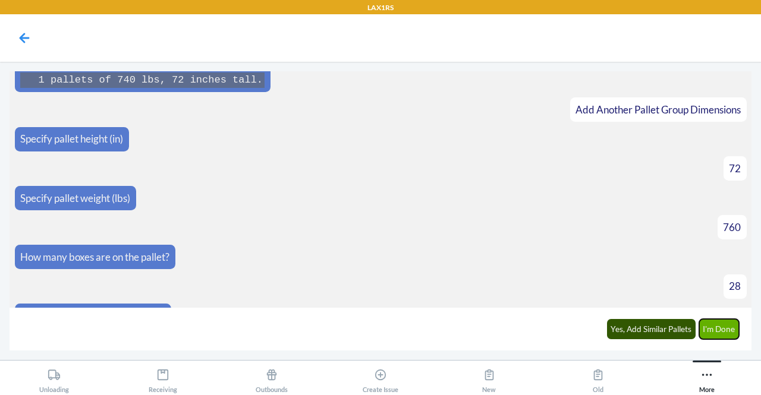
click at [719, 329] on button "I'm Done" at bounding box center [719, 329] width 40 height 20
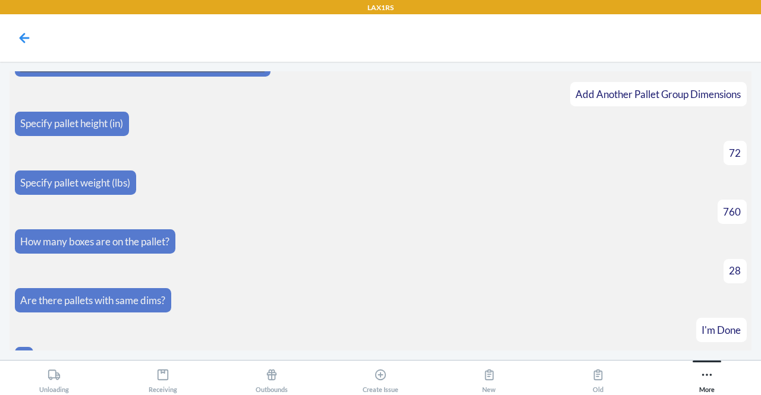
scroll to position [2688, 0]
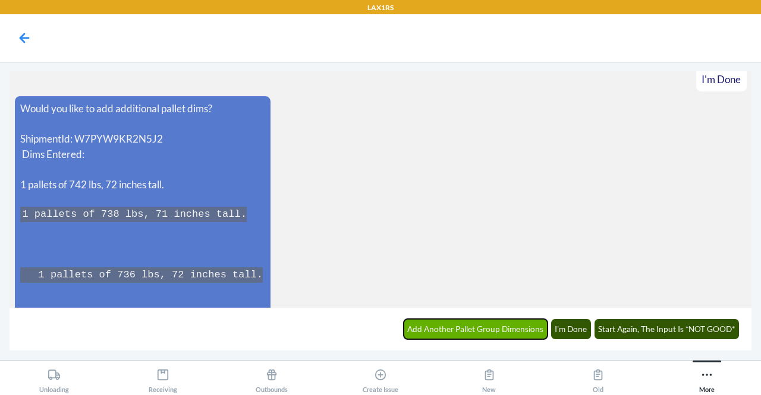
click at [429, 330] on button "Add Another Pallet Group Dimensions" at bounding box center [476, 329] width 144 height 20
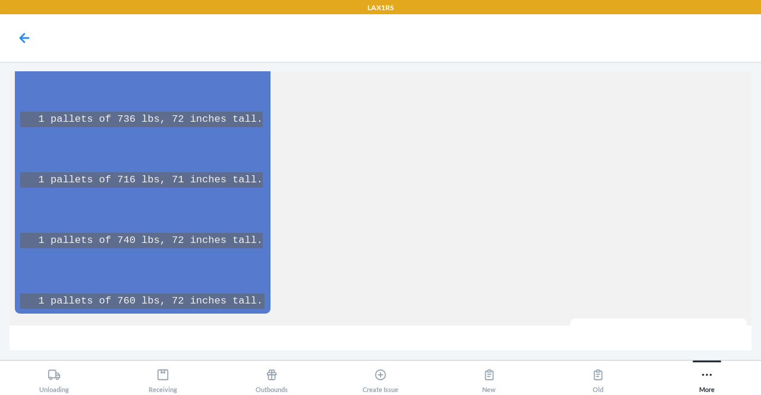
scroll to position [2869, 0]
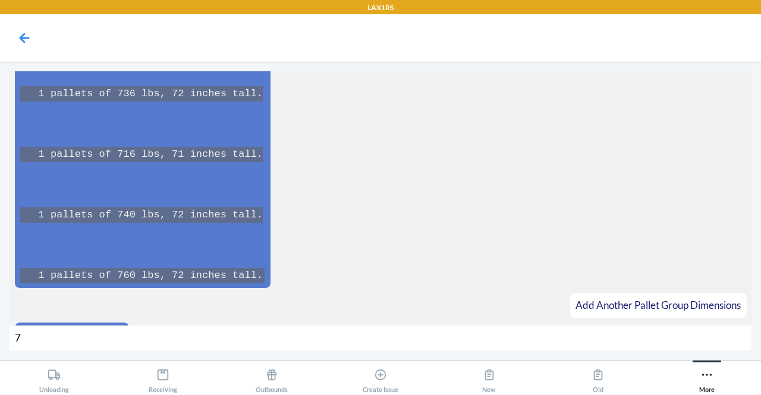
type input "70"
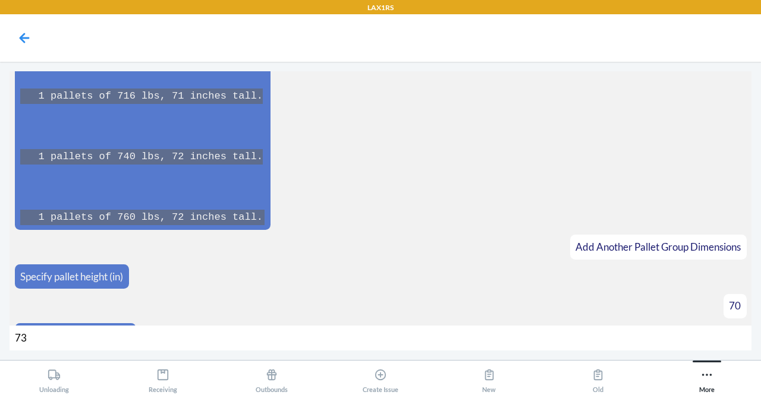
type input "730"
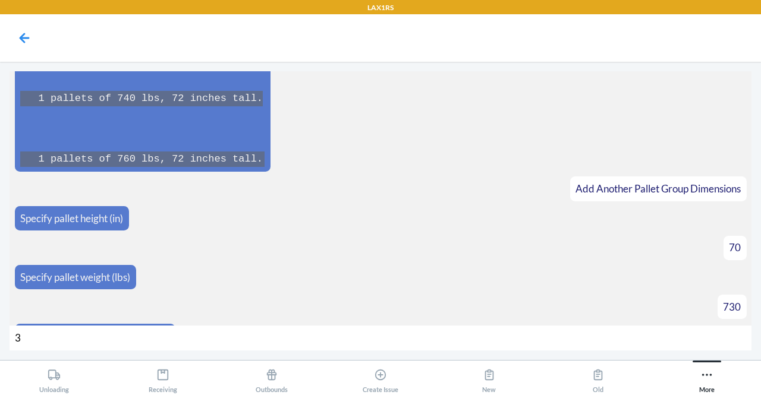
type input "31"
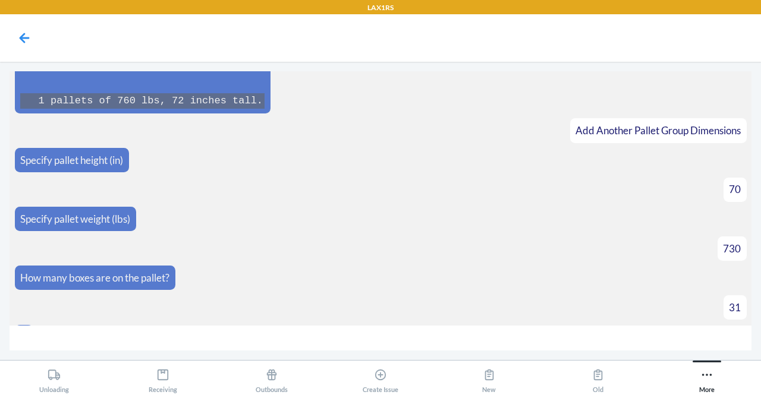
scroll to position [3061, 0]
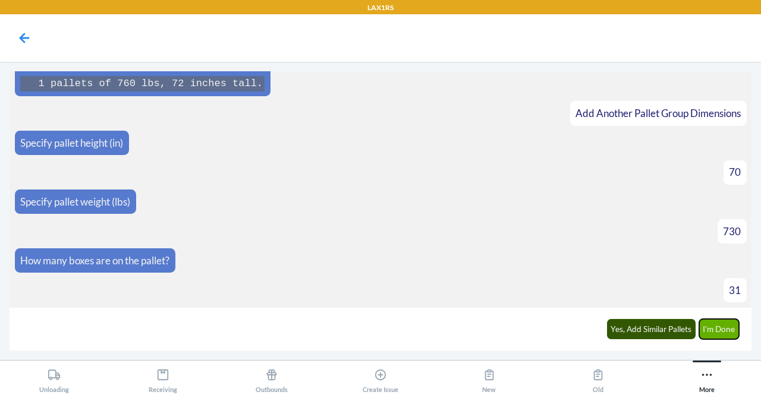
click at [717, 334] on button "I'm Done" at bounding box center [719, 329] width 40 height 20
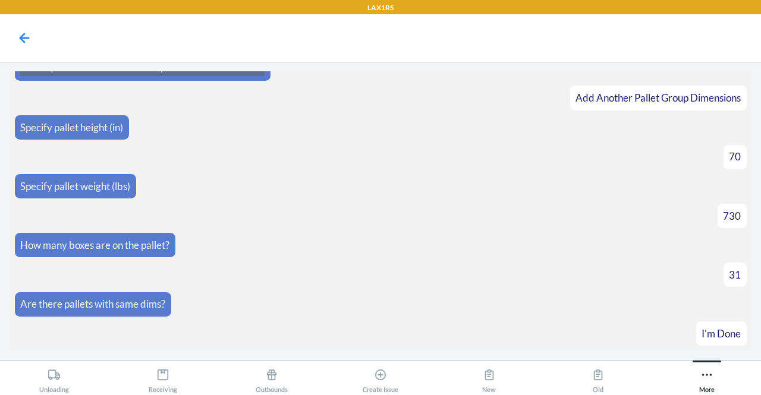
scroll to position [3327, 0]
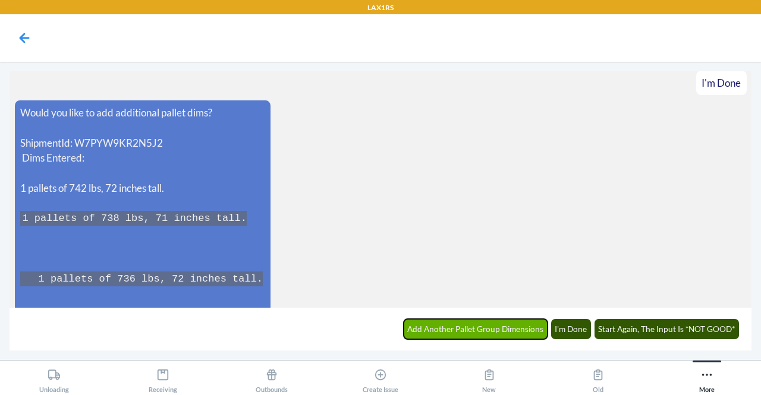
click at [499, 325] on button "Add Another Pallet Group Dimensions" at bounding box center [476, 329] width 144 height 20
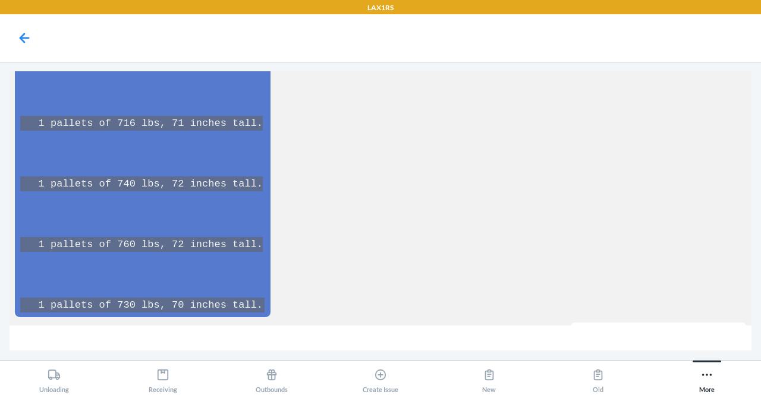
scroll to position [3569, 0]
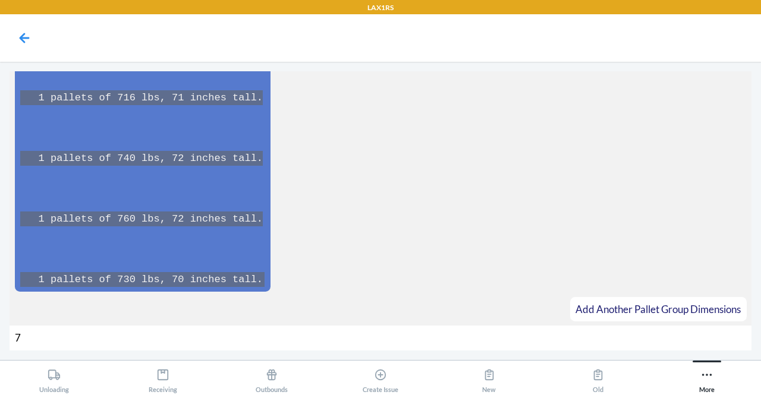
type input "71"
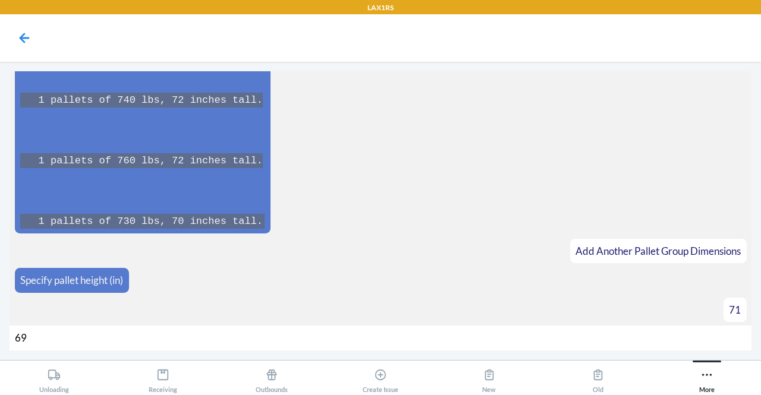
type input "698"
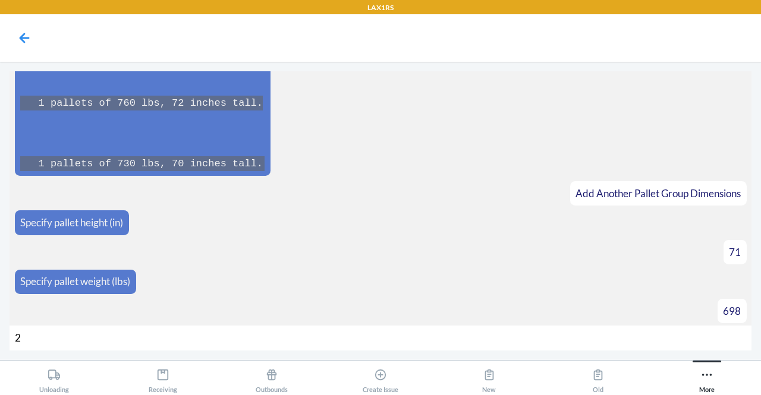
type input "27"
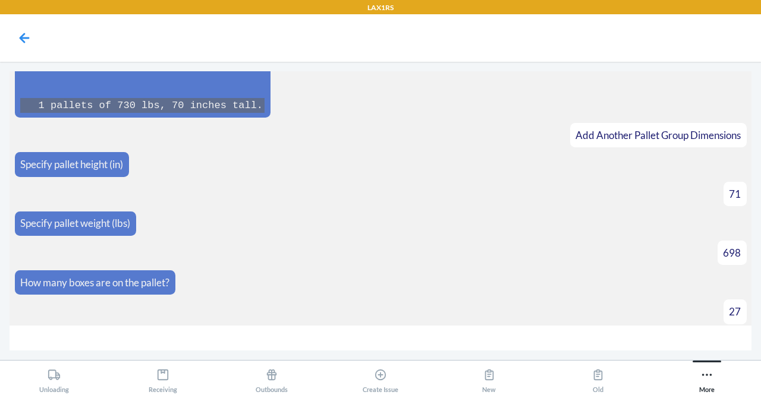
scroll to position [3761, 0]
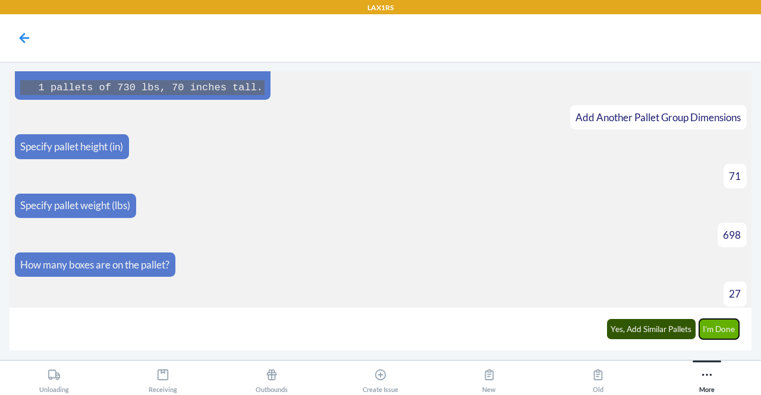
click at [718, 325] on button "I'm Done" at bounding box center [719, 329] width 40 height 20
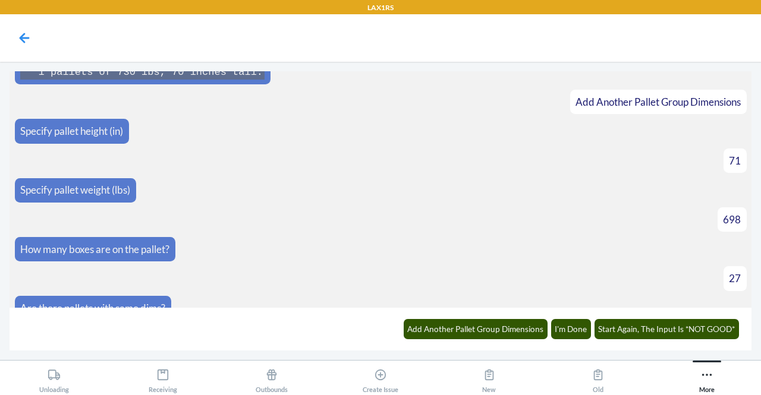
scroll to position [4028, 0]
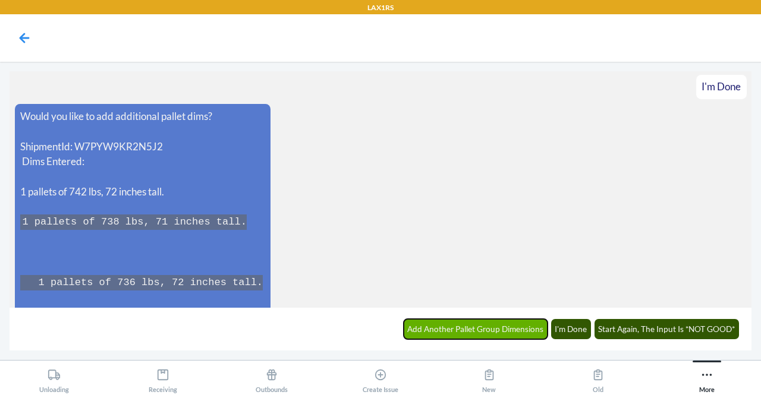
click at [489, 329] on button "Add Another Pallet Group Dimensions" at bounding box center [476, 329] width 144 height 20
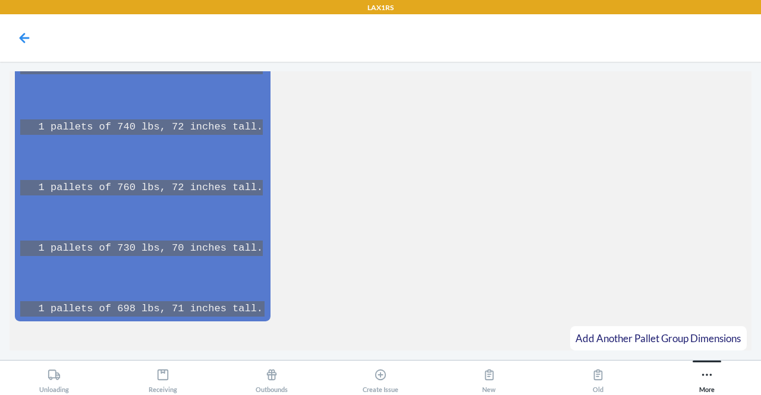
scroll to position [4330, 0]
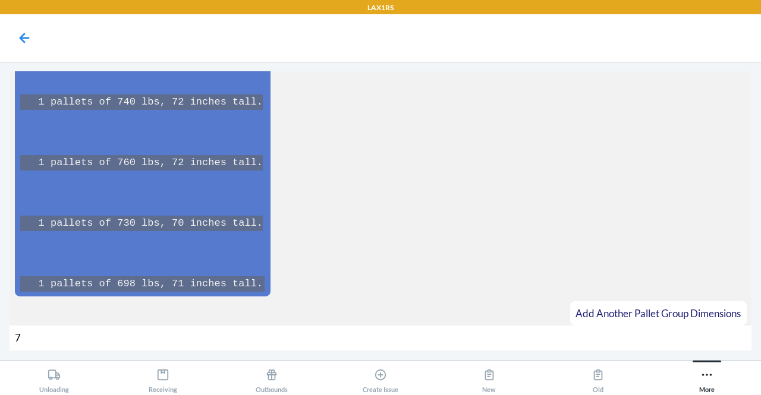
type input "71"
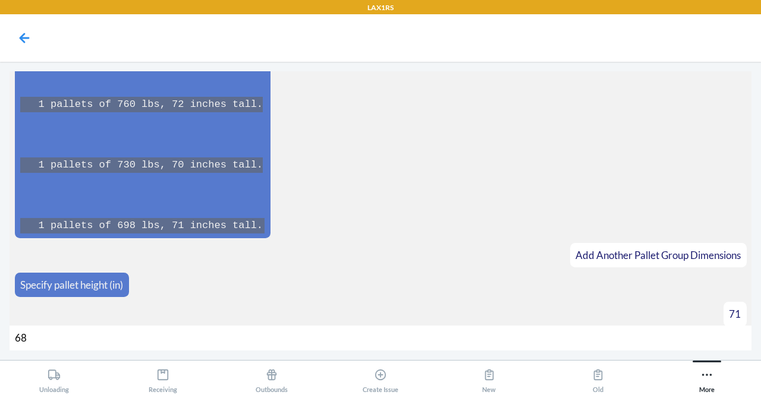
type input "684"
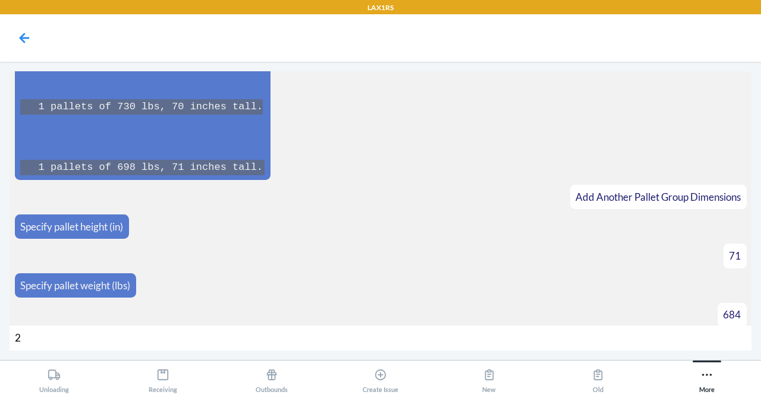
type input "29"
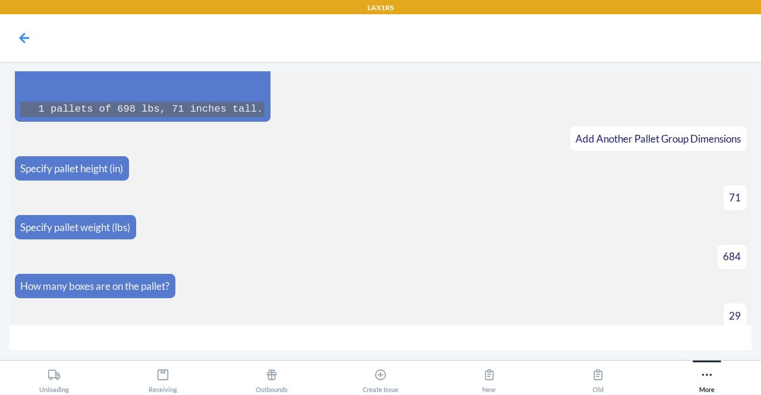
scroll to position [4522, 0]
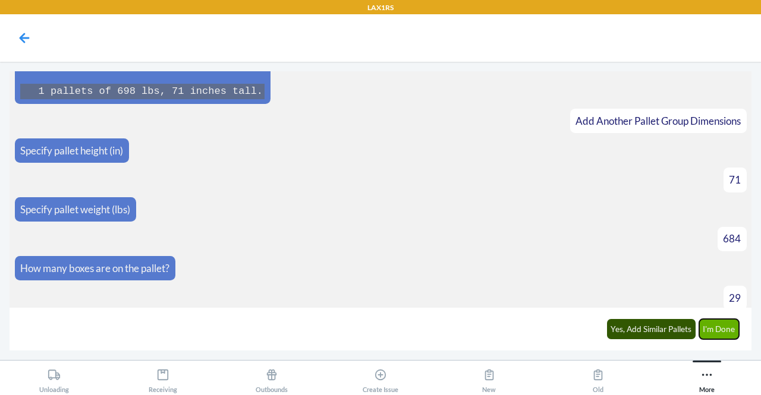
click at [731, 329] on button "I'm Done" at bounding box center [719, 329] width 40 height 20
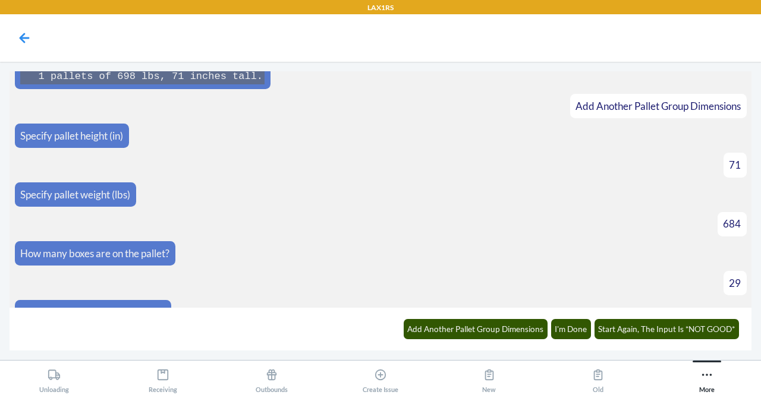
scroll to position [4788, 0]
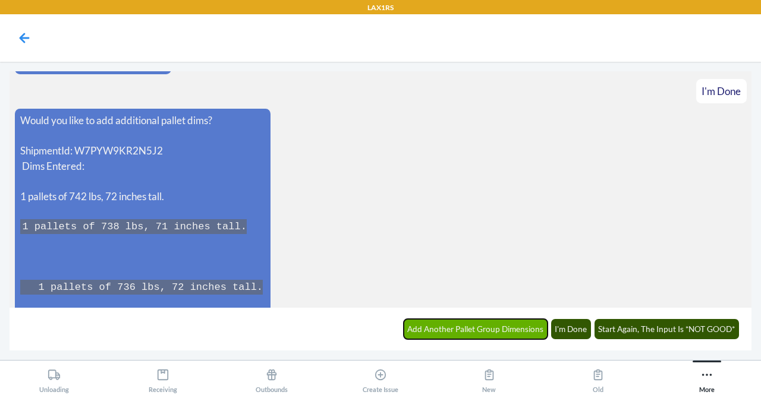
click at [468, 325] on button "Add Another Pallet Group Dimensions" at bounding box center [476, 329] width 144 height 20
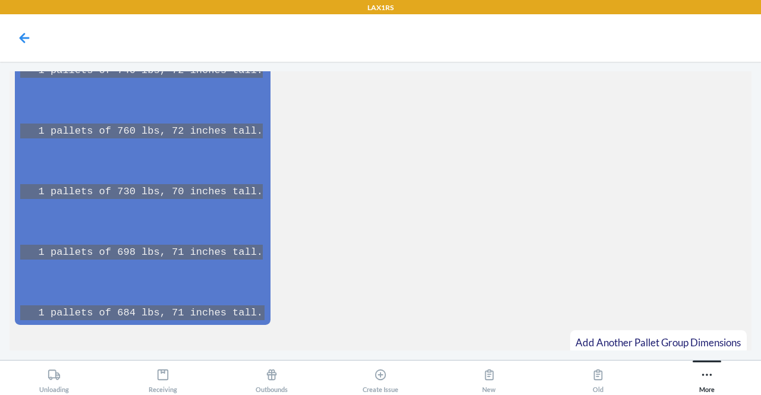
scroll to position [5152, 0]
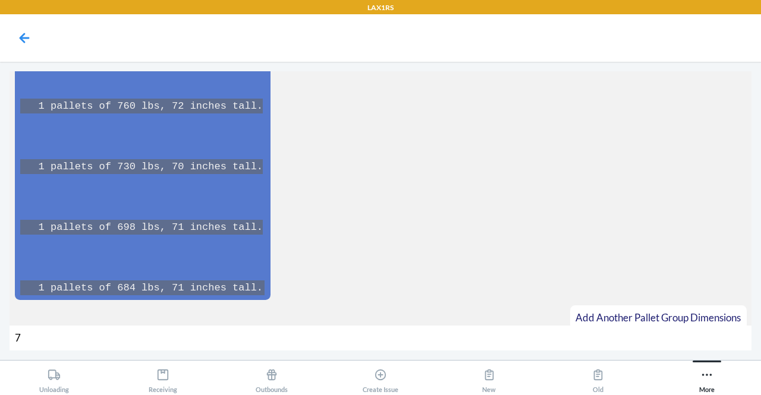
type input "71"
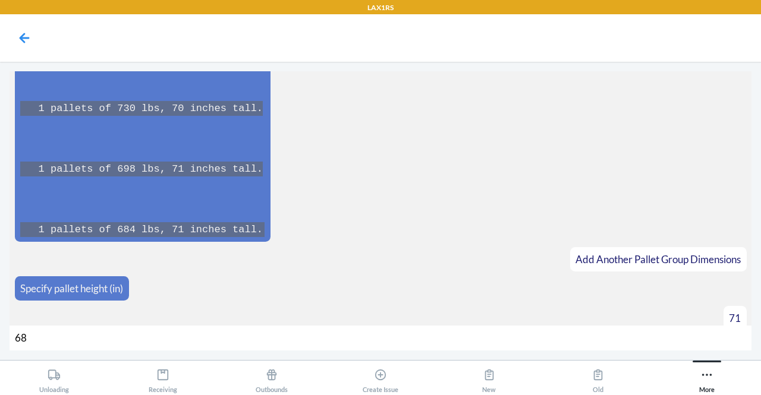
type input "680"
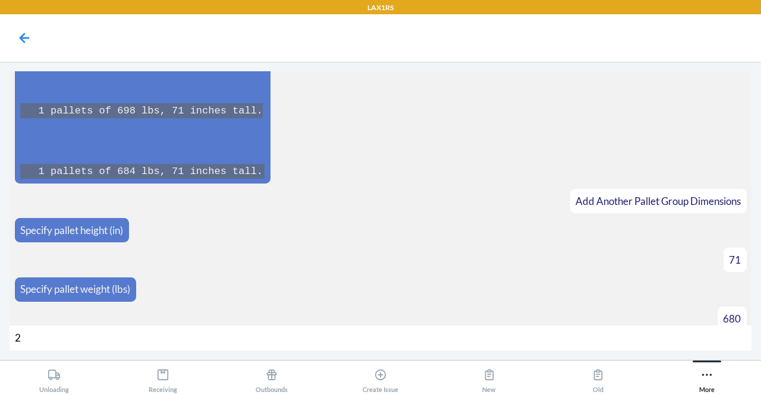
type input "28"
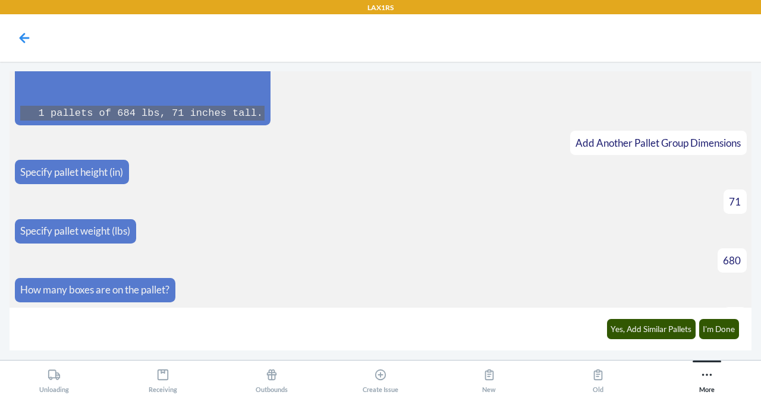
scroll to position [5344, 0]
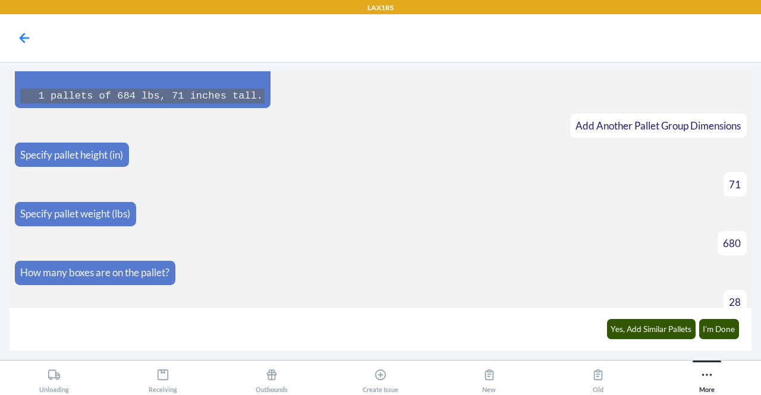
click at [730, 318] on div "Yes, Add Similar Pallets I'm Done" at bounding box center [672, 329] width 147 height 33
click at [728, 328] on button "I'm Done" at bounding box center [719, 329] width 40 height 20
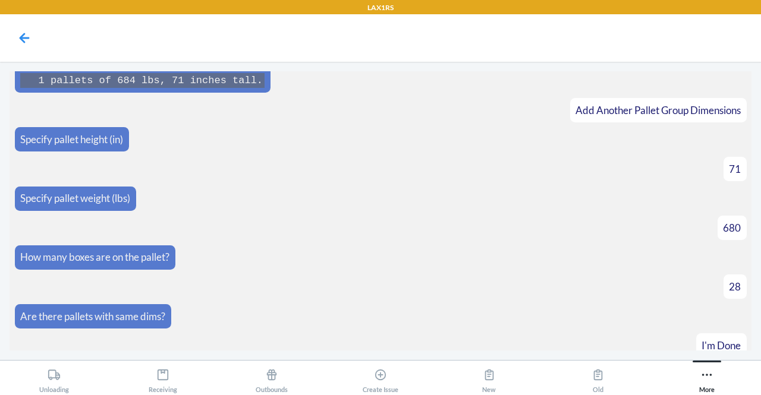
scroll to position [5610, 0]
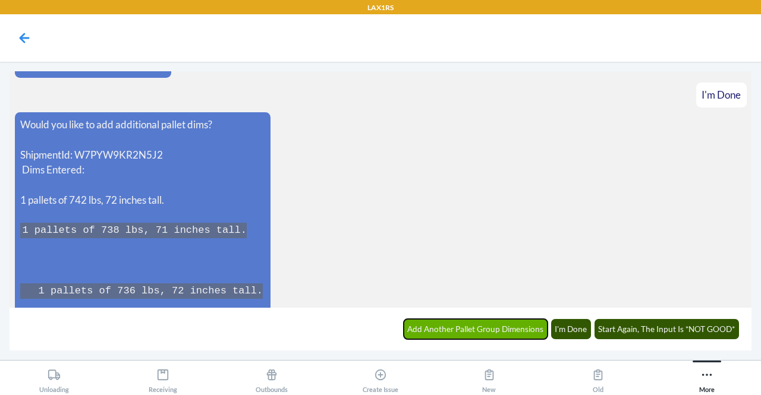
click at [466, 335] on button "Add Another Pallet Group Dimensions" at bounding box center [476, 329] width 144 height 20
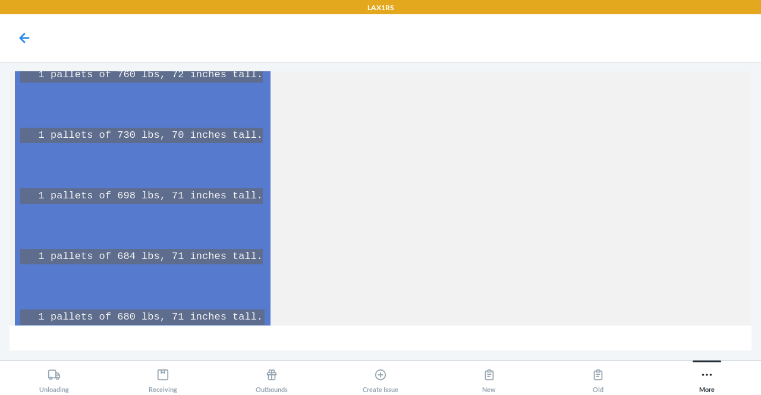
scroll to position [6034, 0]
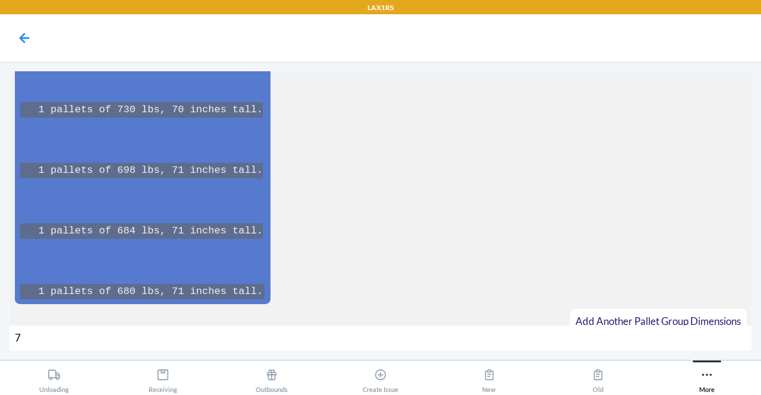
type input "70"
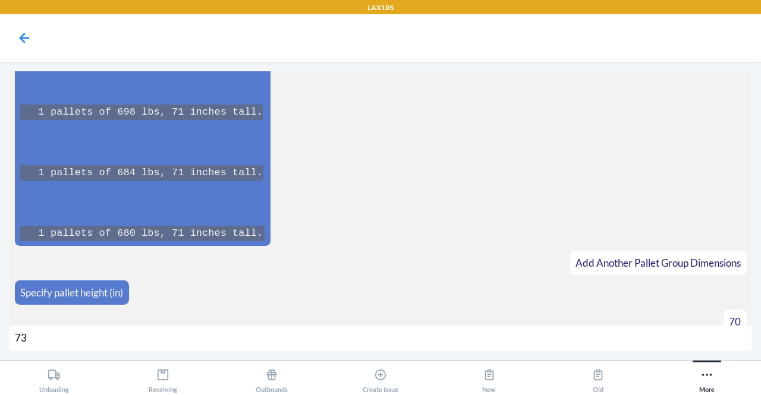
type input "734"
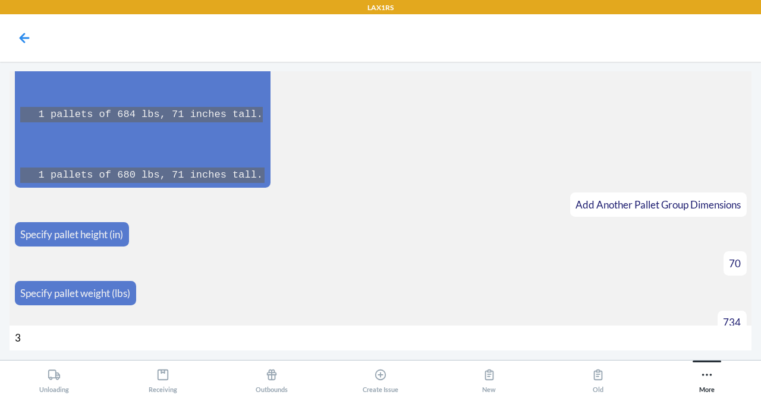
type input "31"
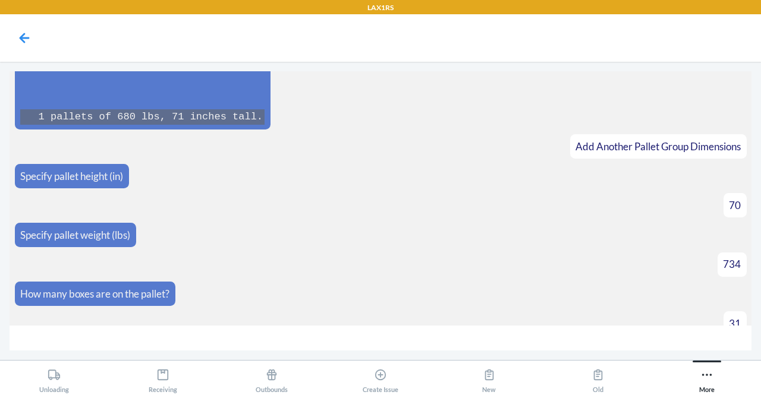
scroll to position [6226, 0]
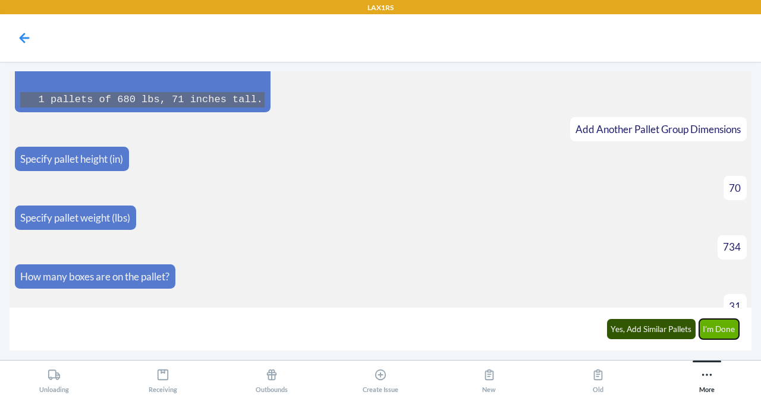
click at [721, 336] on button "I'm Done" at bounding box center [719, 329] width 40 height 20
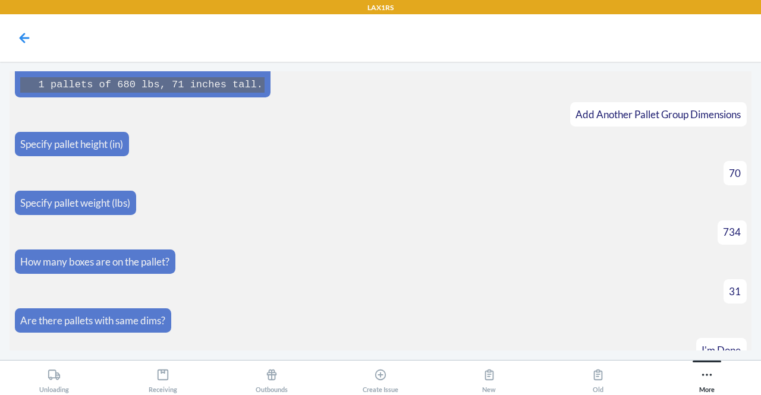
scroll to position [6492, 0]
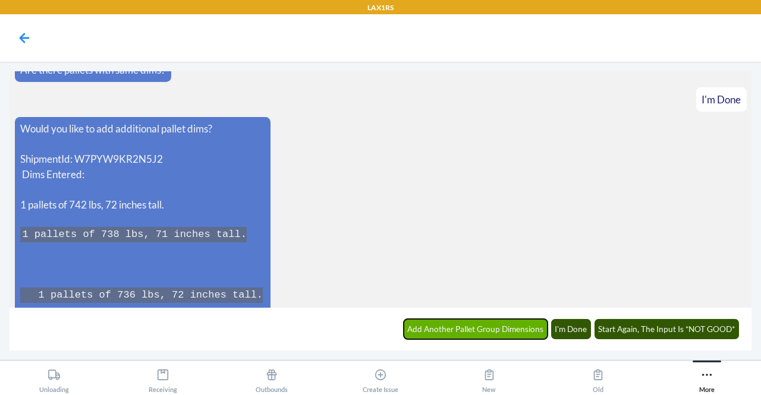
click at [447, 332] on button "Add Another Pallet Group Dimensions" at bounding box center [476, 329] width 144 height 20
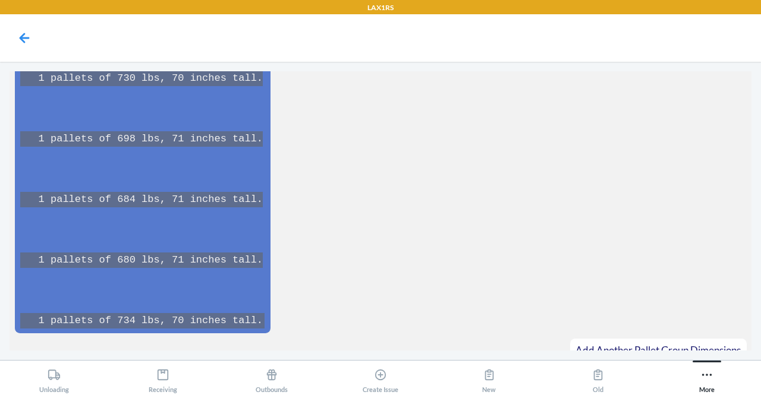
scroll to position [6977, 0]
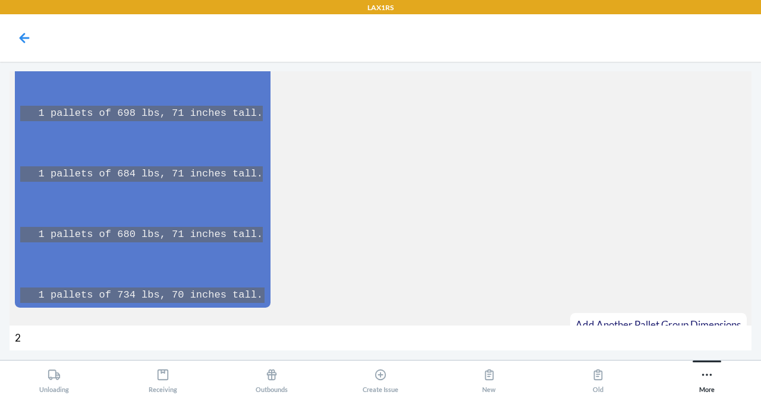
type input "29"
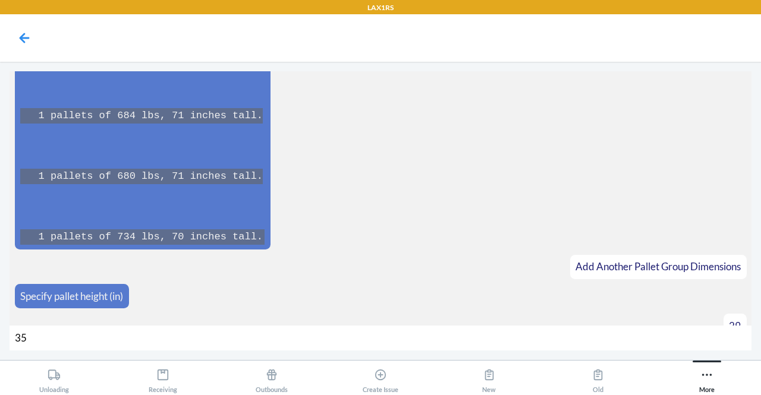
type input "354"
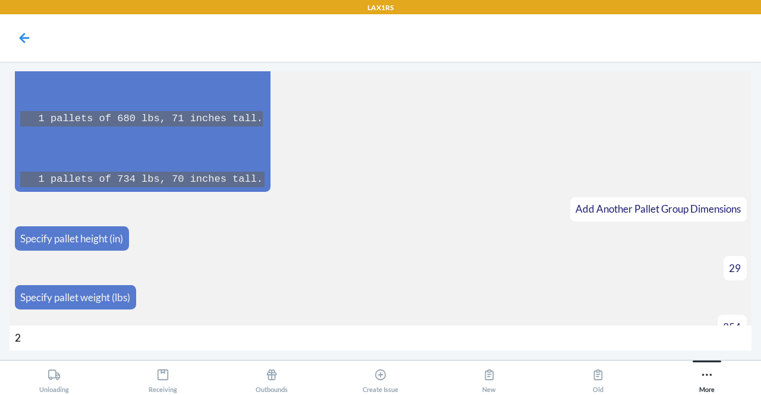
type input "20"
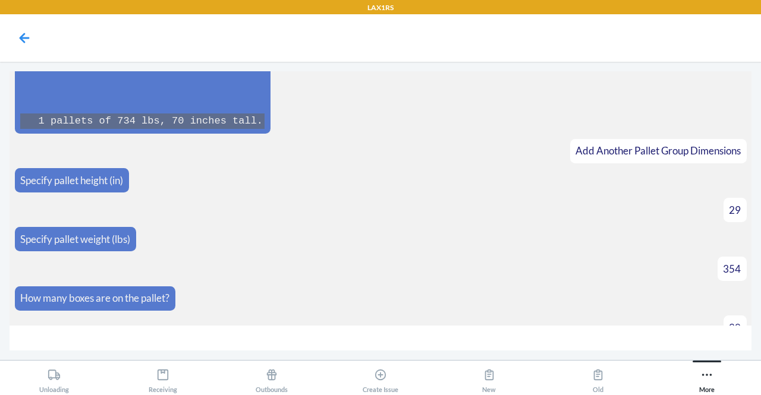
scroll to position [7168, 0]
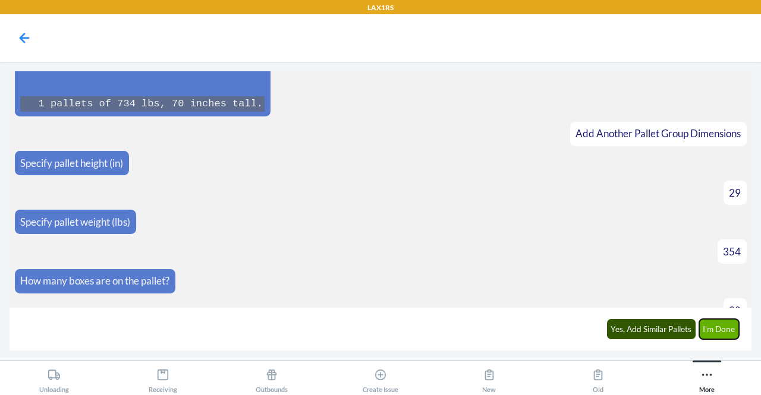
click at [718, 320] on button "I'm Done" at bounding box center [719, 329] width 40 height 20
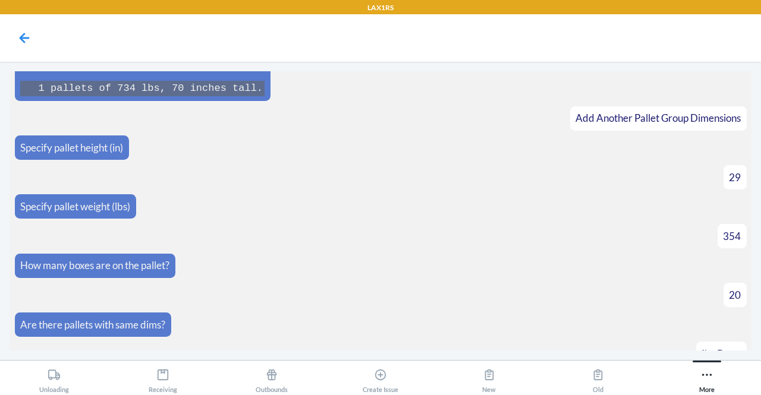
scroll to position [7435, 0]
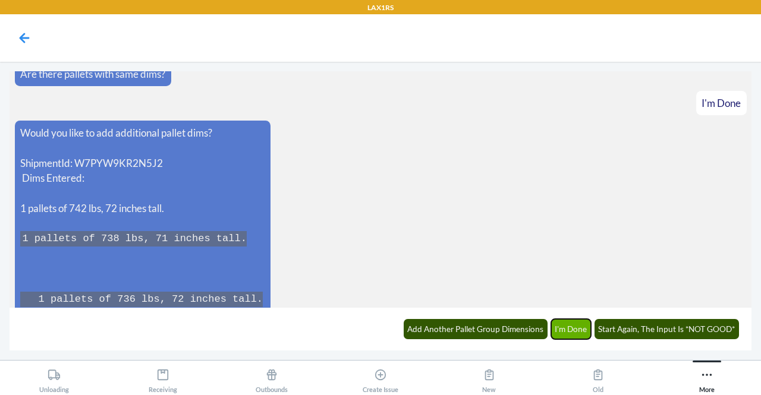
click at [579, 332] on button "I'm Done" at bounding box center [571, 329] width 40 height 20
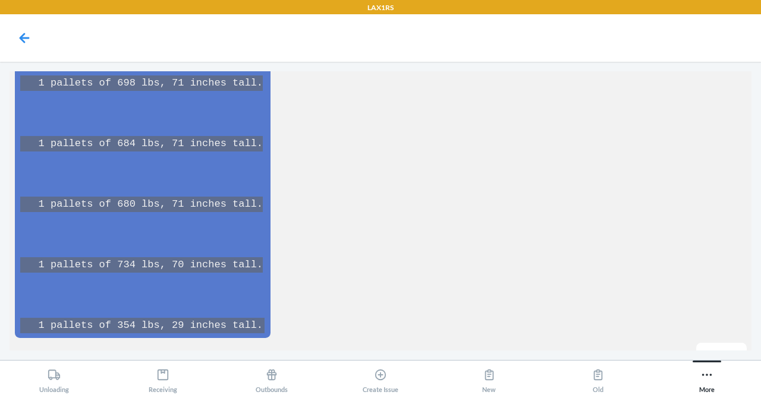
scroll to position [7997, 0]
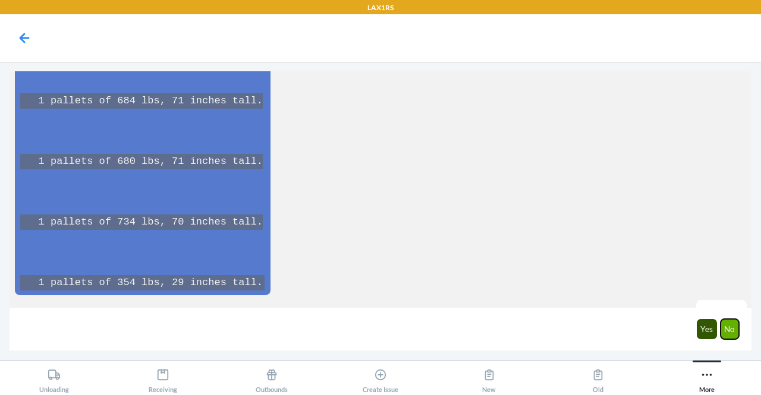
click at [728, 337] on button "No" at bounding box center [730, 329] width 19 height 20
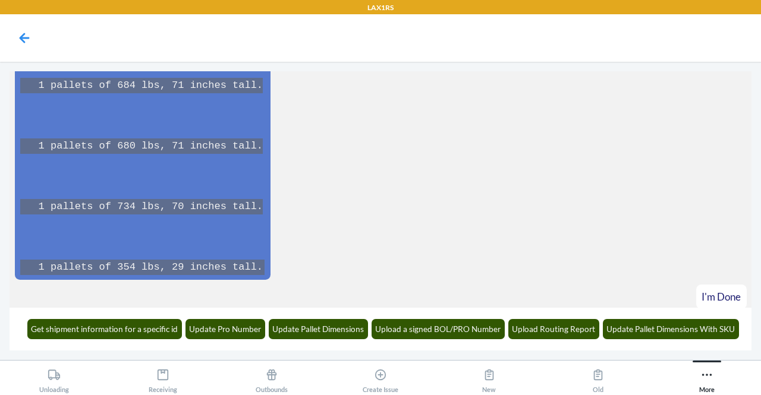
scroll to position [8055, 0]
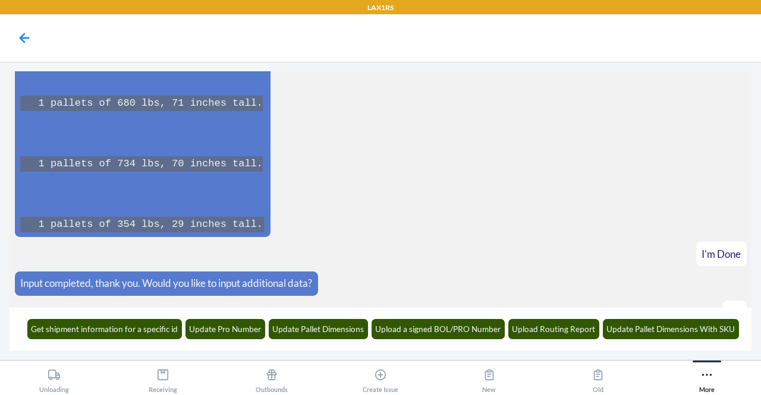
click at [369, 315] on div "Get shipment information for a specific id Update Pro Number Update Pallet Dime…" at bounding box center [383, 329] width 727 height 33
click at [345, 324] on button "Update Pallet Dimensions" at bounding box center [319, 329] width 100 height 20
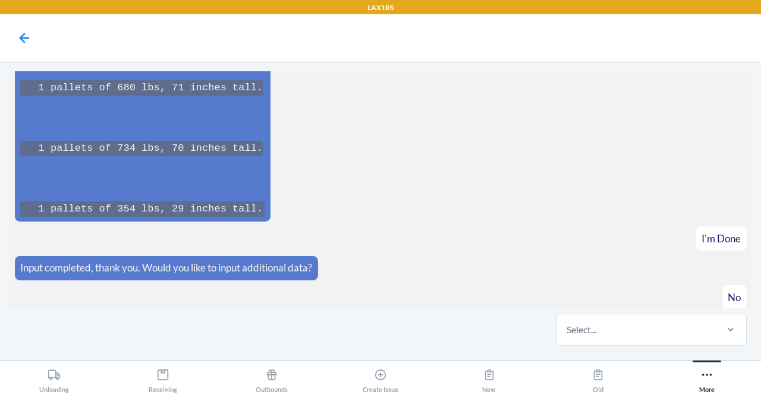
scroll to position [8128, 0]
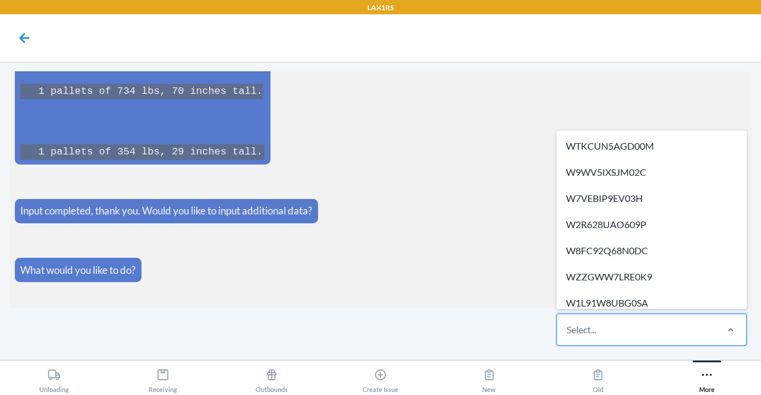
click at [640, 325] on div "Select..." at bounding box center [636, 330] width 158 height 31
click at [568, 325] on input "option WTKCUN5AGD00M focused, 1 of 318. 318 results available. Use Up and Down …" at bounding box center [567, 330] width 1 height 14
type input "gf"
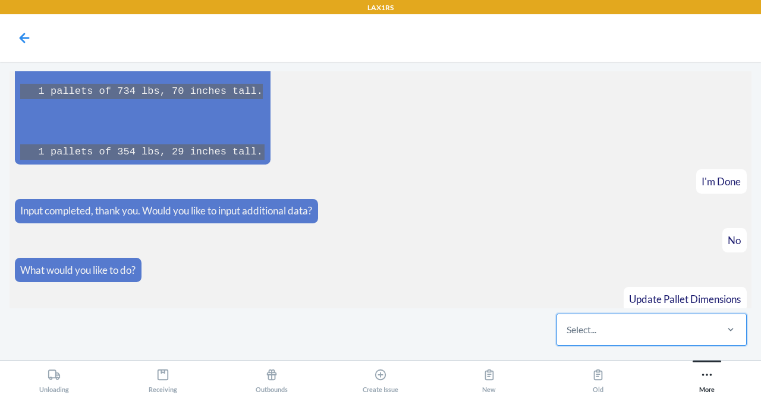
click at [640, 325] on div "Select..." at bounding box center [636, 330] width 158 height 31
click at [568, 325] on input "0 results available. Select is focused ,type to refine list, press Down to open…" at bounding box center [567, 330] width 1 height 14
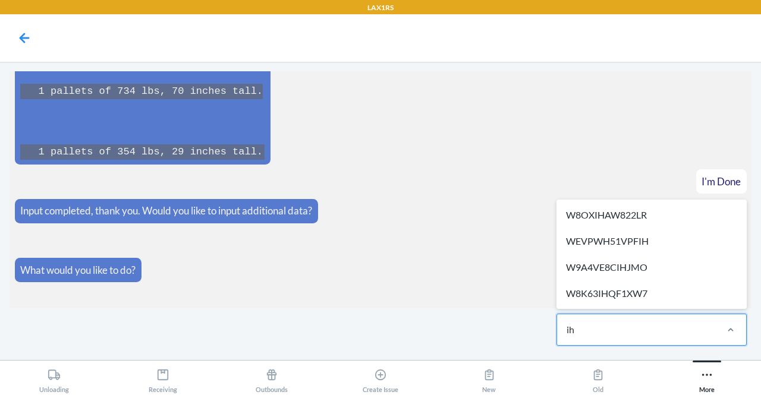
type input "i"
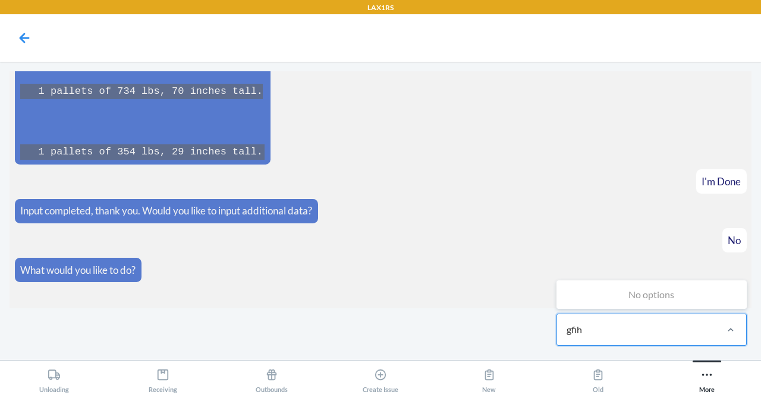
type input "gfih"
click at [708, 372] on icon at bounding box center [706, 375] width 13 height 13
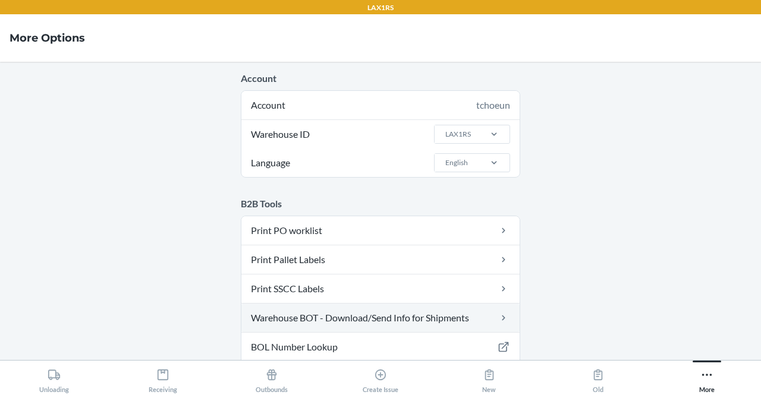
click at [332, 310] on link "Warehouse BOT - Download/Send Info for Shipments" at bounding box center [380, 318] width 278 height 29
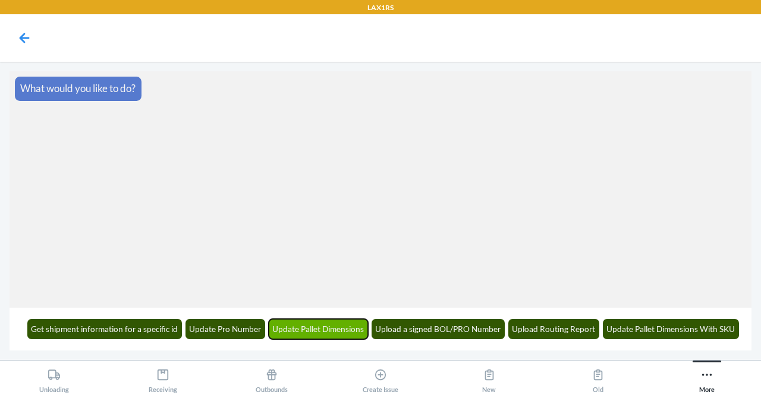
click at [322, 330] on button "Update Pallet Dimensions" at bounding box center [319, 329] width 100 height 20
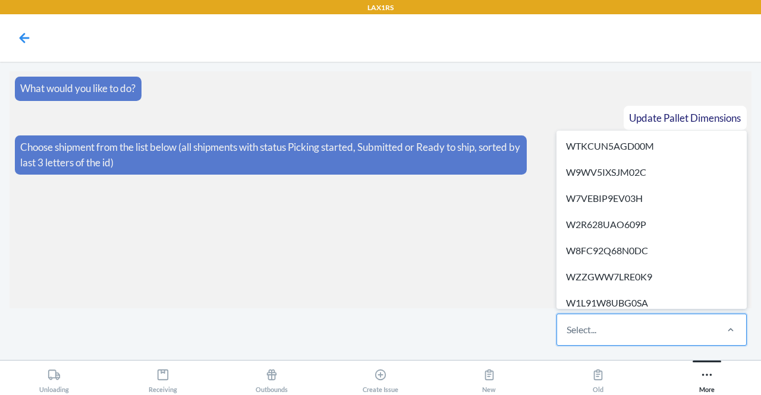
click at [582, 332] on div "Select..." at bounding box center [582, 330] width 30 height 14
click at [568, 332] on input "option WTKCUN5AGD00M focused, 1 of 318. 318 results available. Use Up and Down …" at bounding box center [567, 330] width 1 height 14
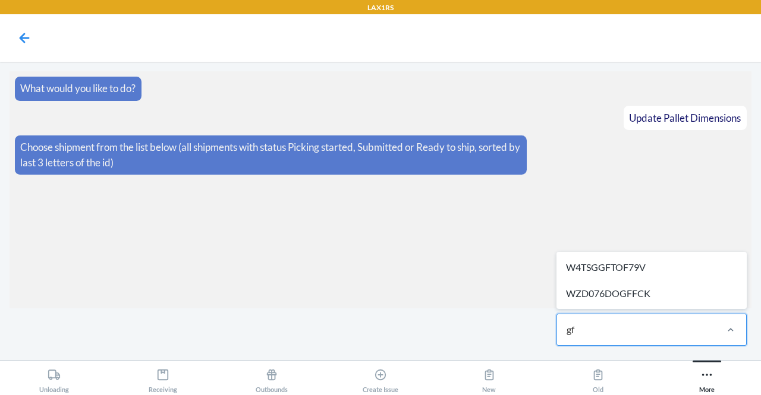
type input "g"
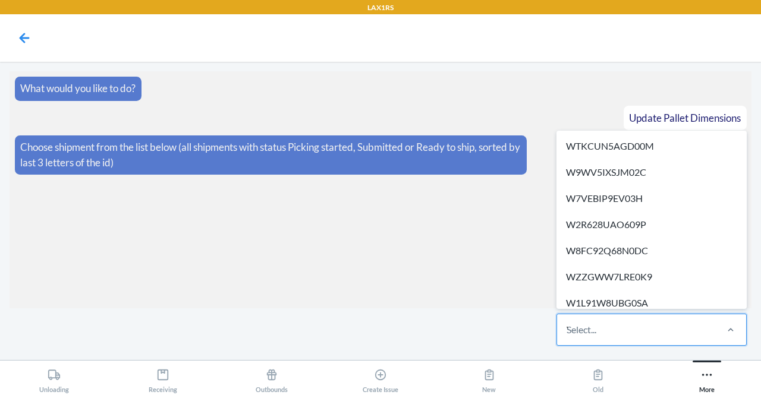
type input "WEI0NH4Y0GFIH"
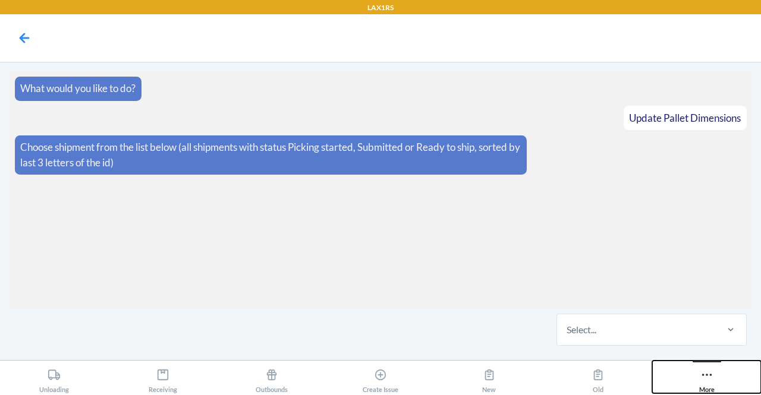
click at [707, 379] on icon at bounding box center [706, 375] width 13 height 13
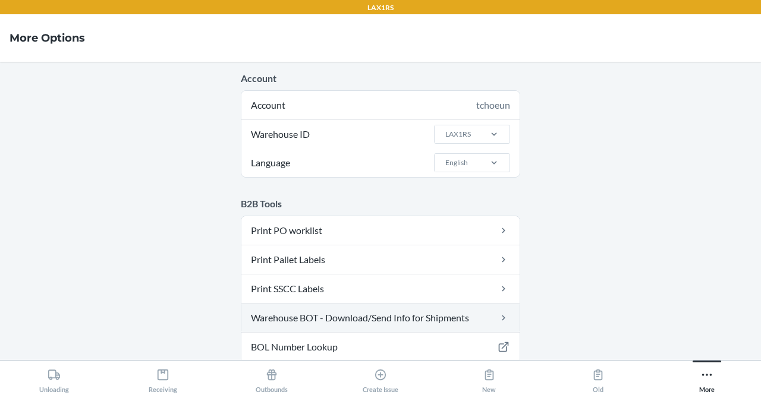
click at [439, 325] on link "Warehouse BOT - Download/Send Info for Shipments" at bounding box center [380, 318] width 278 height 29
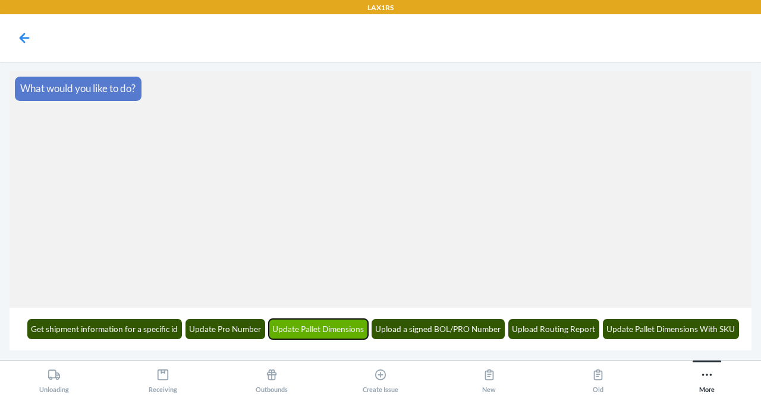
click at [316, 332] on button "Update Pallet Dimensions" at bounding box center [319, 329] width 100 height 20
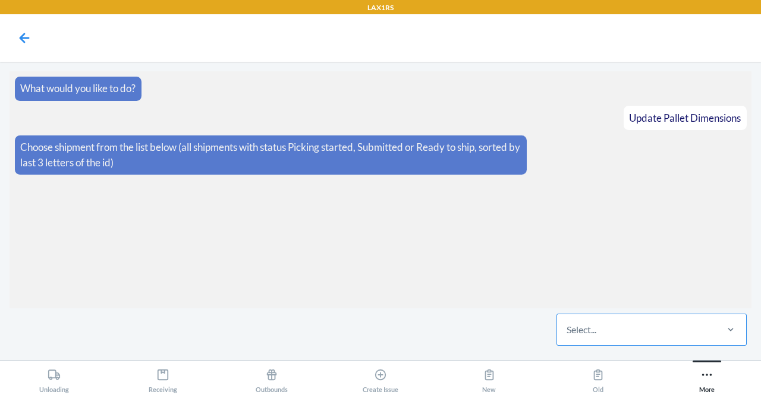
click at [610, 334] on div "Select..." at bounding box center [636, 330] width 158 height 31
click at [568, 334] on input "Select..." at bounding box center [567, 330] width 1 height 14
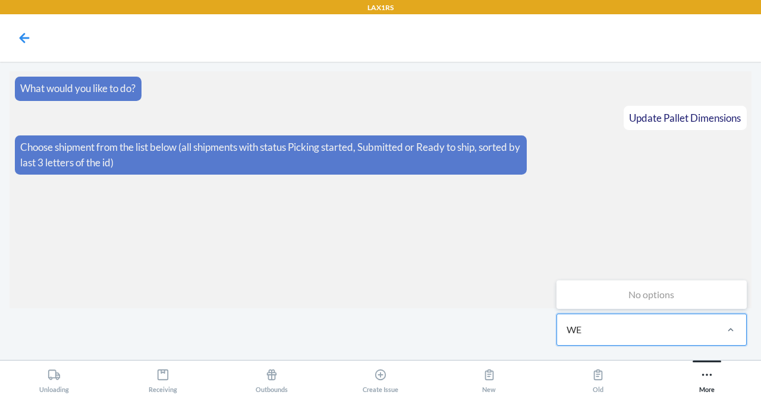
type input "W"
type input "6If1"
click at [652, 302] on div "WCS5I1CQJ6IF1" at bounding box center [652, 294] width 186 height 26
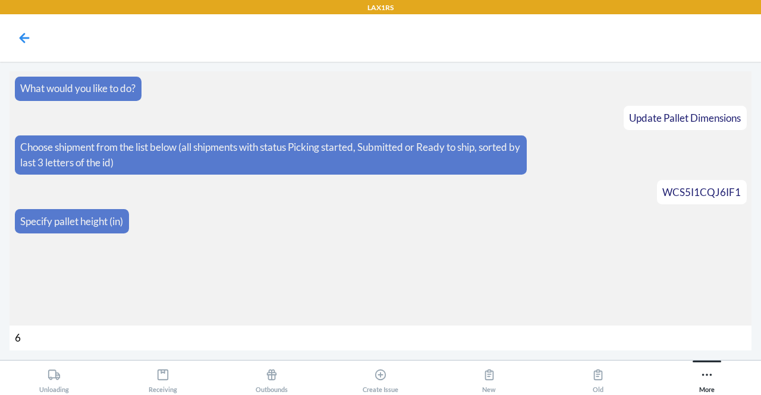
type input "69"
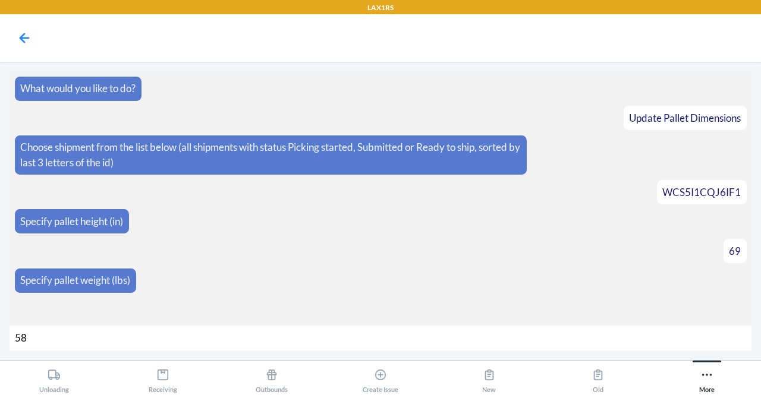
type input "580"
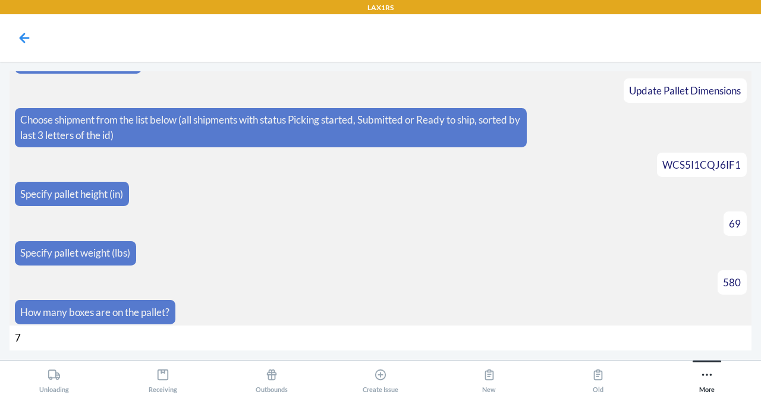
type input "78"
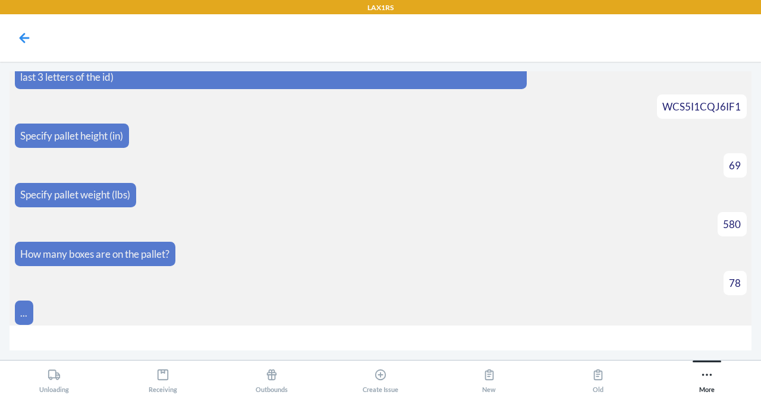
scroll to position [103, 0]
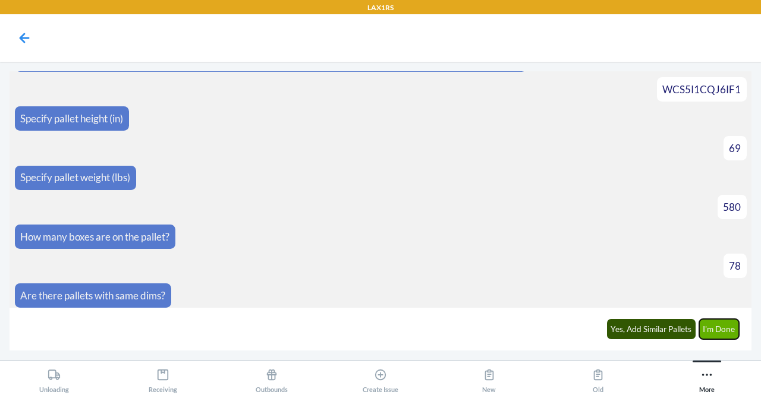
click at [718, 329] on button "I'm Done" at bounding box center [719, 329] width 40 height 20
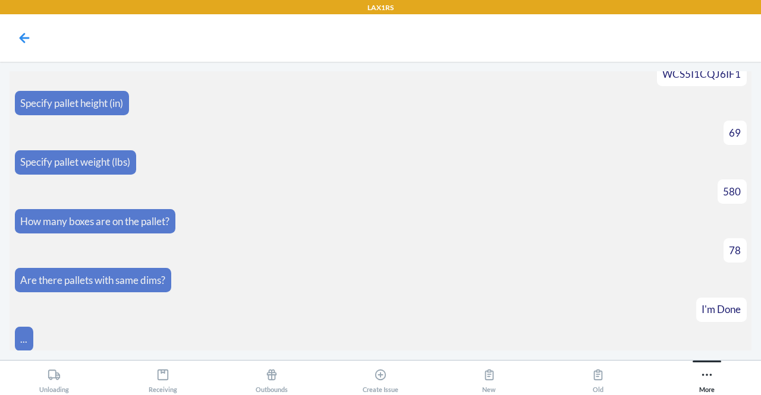
scroll to position [237, 0]
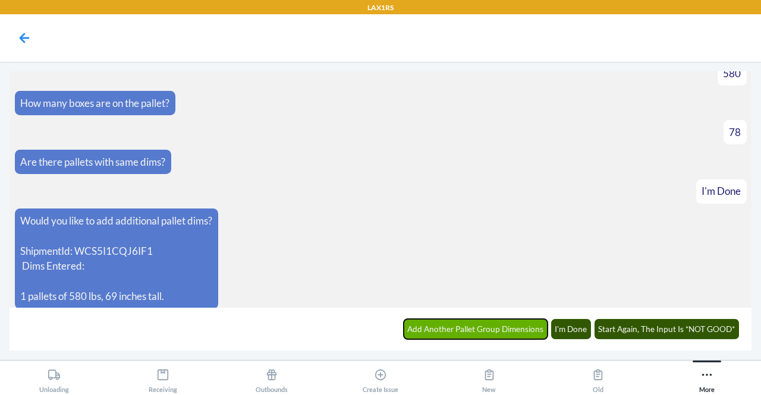
click at [472, 332] on button "Add Another Pallet Group Dimensions" at bounding box center [476, 329] width 144 height 20
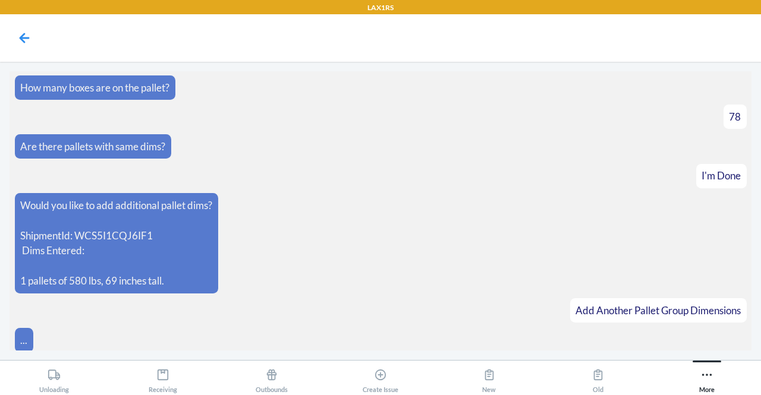
scroll to position [278, 0]
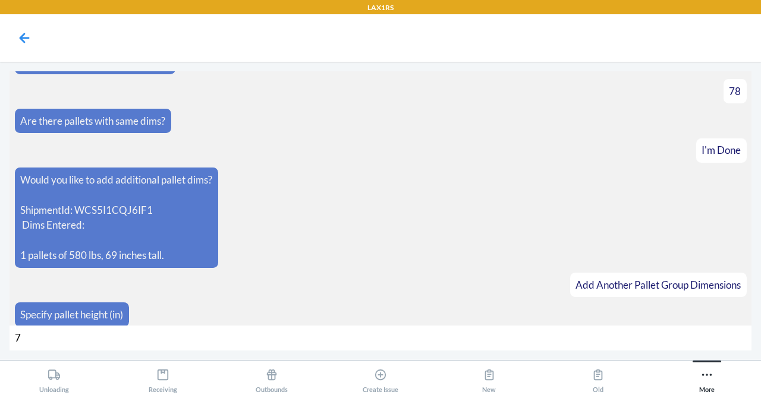
type input "70"
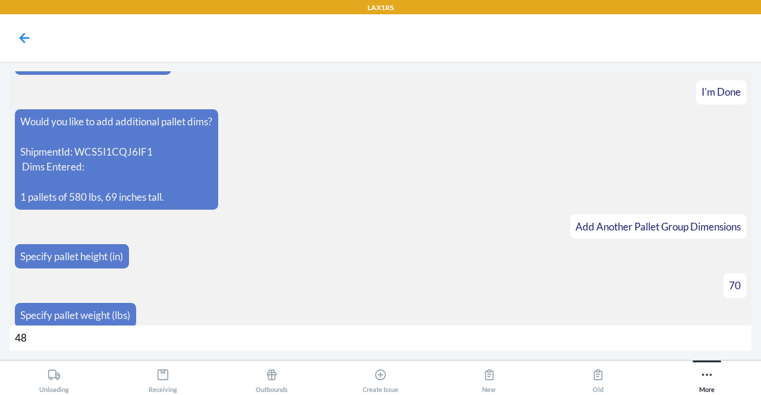
type input "482"
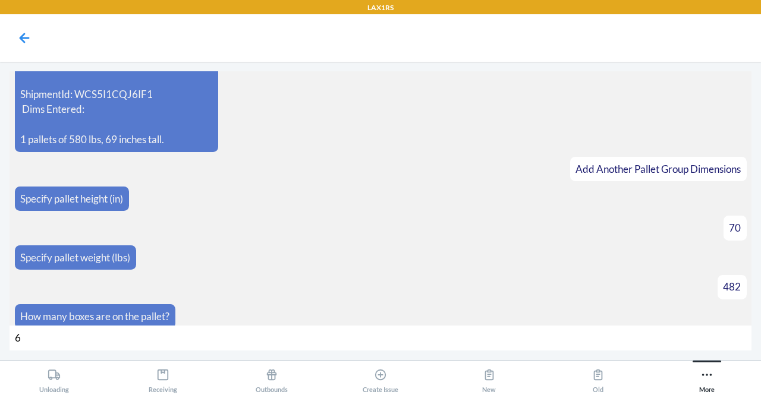
type input "66"
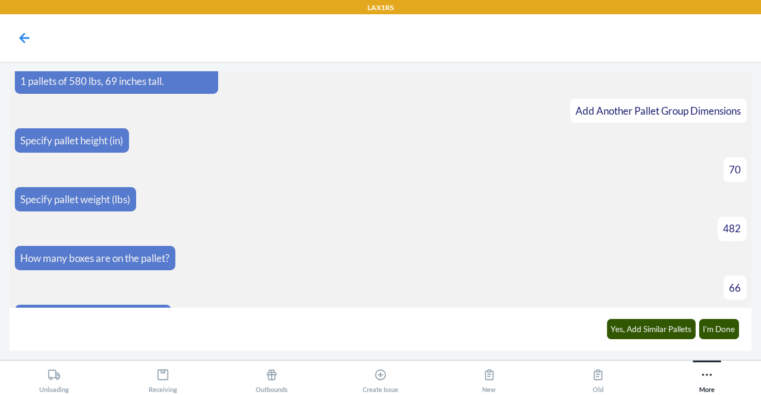
scroll to position [470, 0]
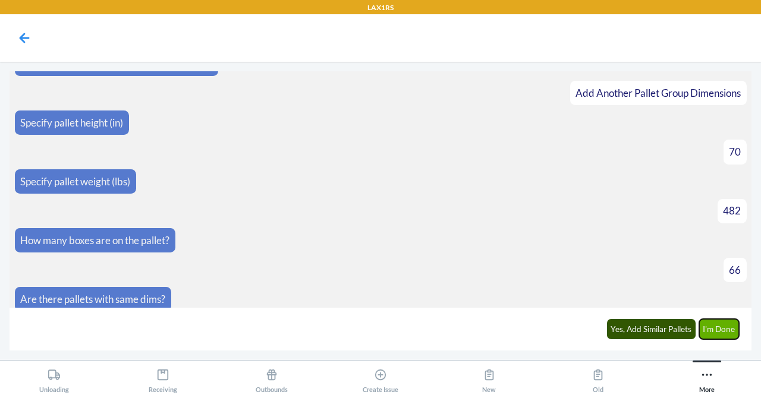
click at [713, 333] on button "I'm Done" at bounding box center [719, 329] width 40 height 20
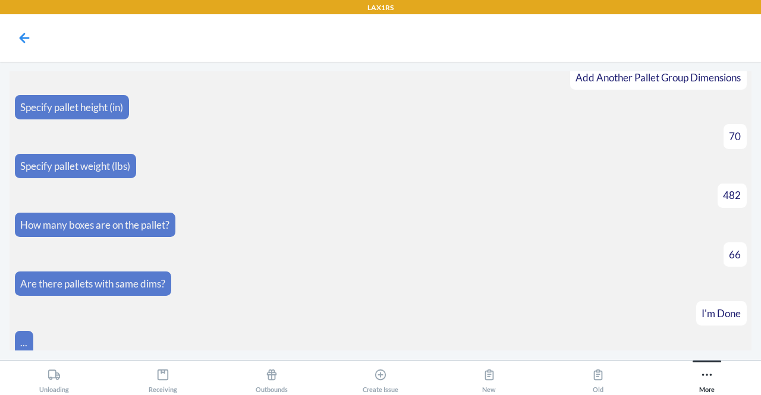
scroll to position [634, 0]
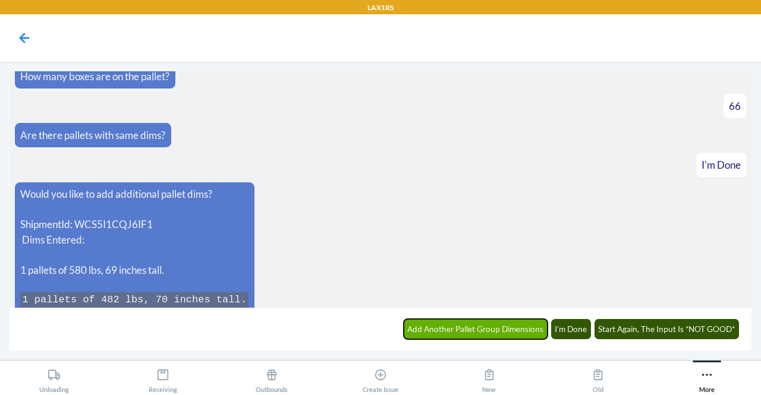
click at [496, 337] on button "Add Another Pallet Group Dimensions" at bounding box center [476, 329] width 144 height 20
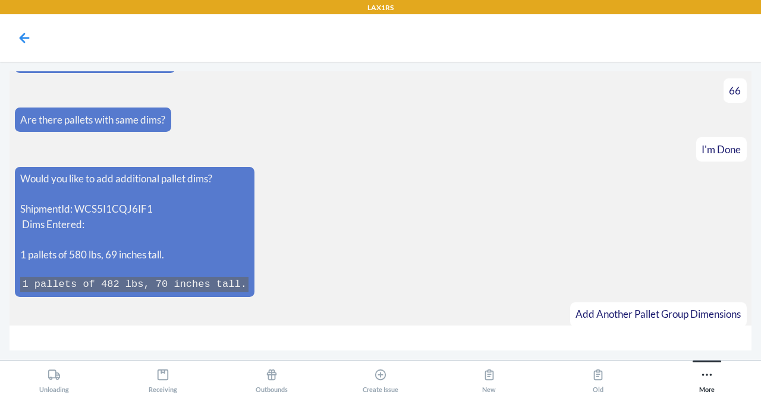
scroll to position [674, 0]
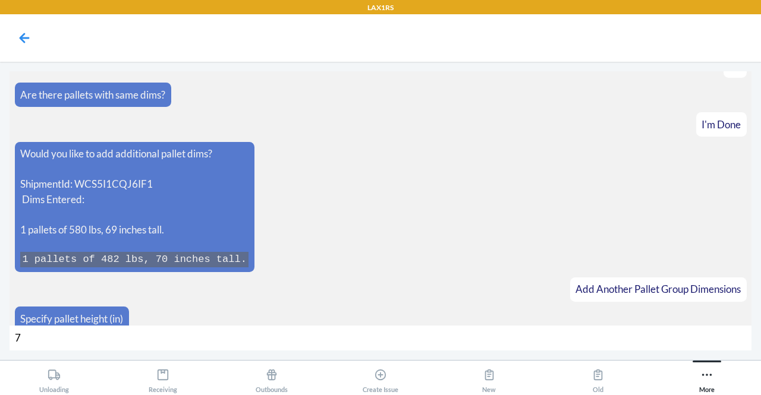
type input "70"
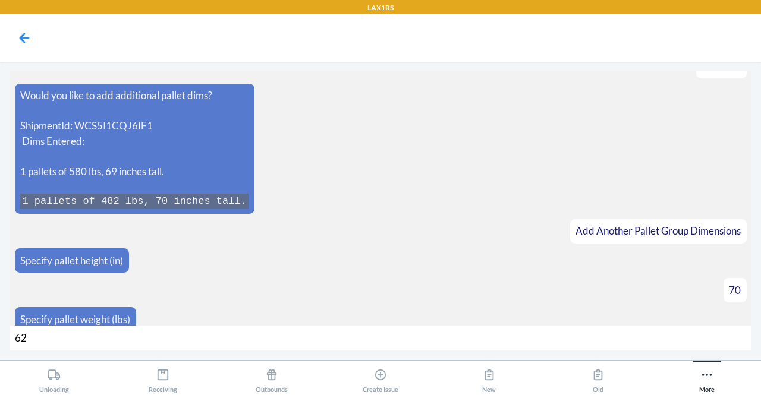
type input "624"
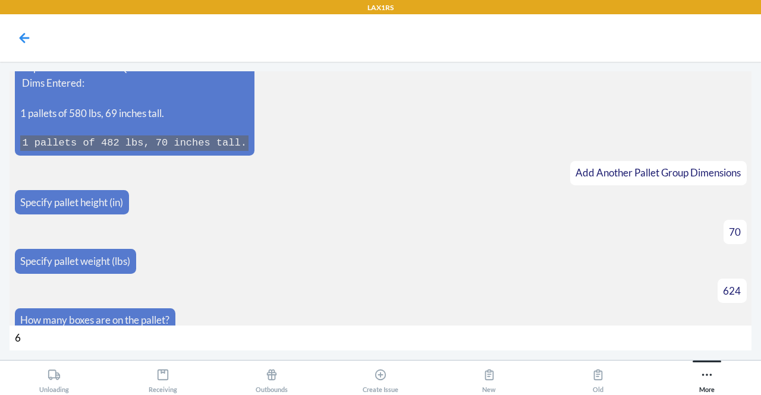
type input "66"
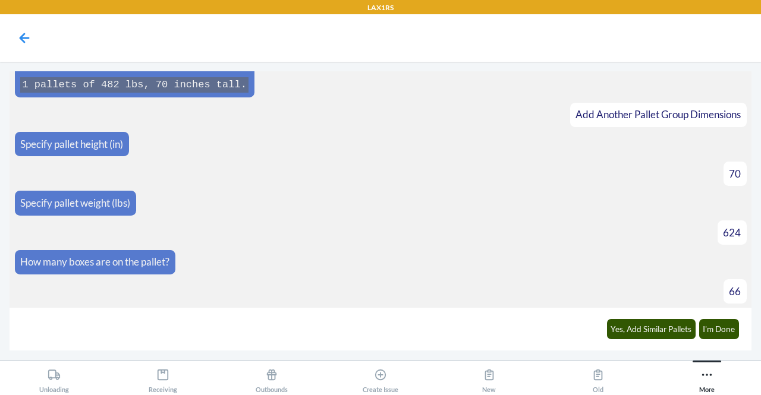
scroll to position [867, 0]
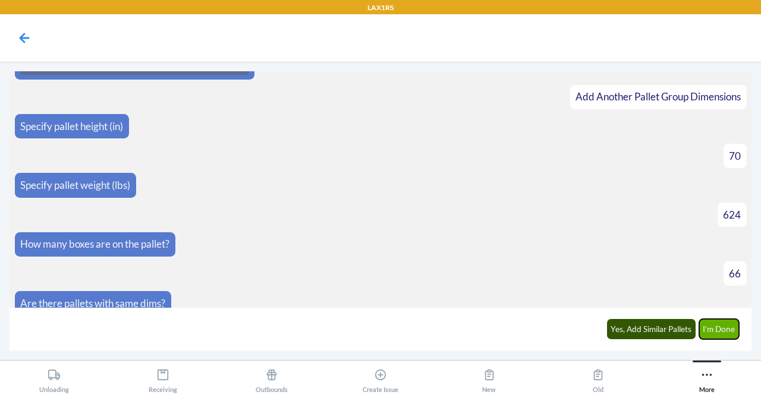
click at [723, 329] on button "I'm Done" at bounding box center [719, 329] width 40 height 20
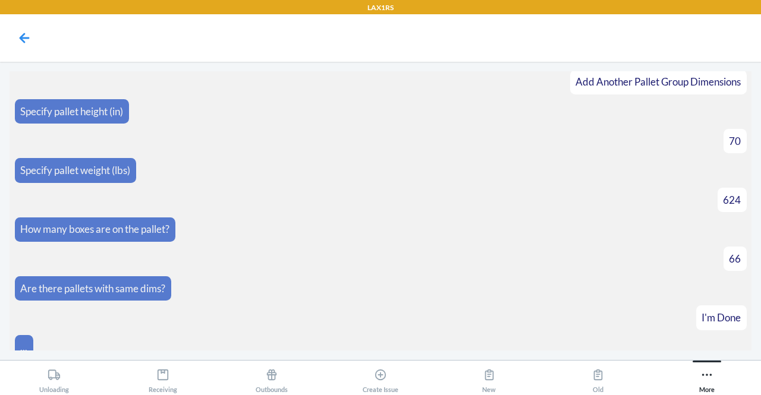
scroll to position [1092, 0]
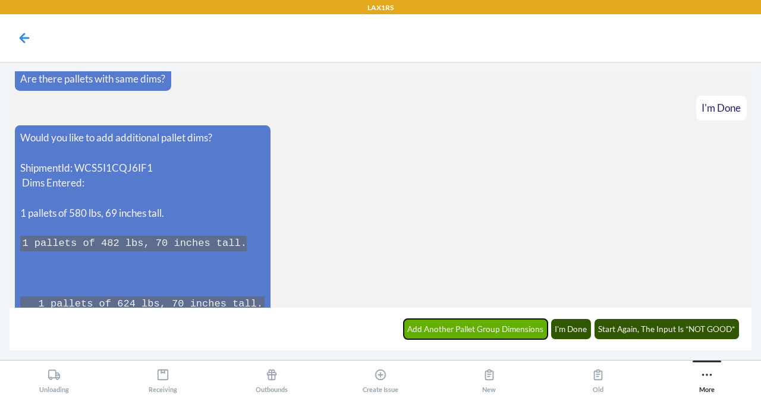
click at [430, 328] on button "Add Another Pallet Group Dimensions" at bounding box center [476, 329] width 144 height 20
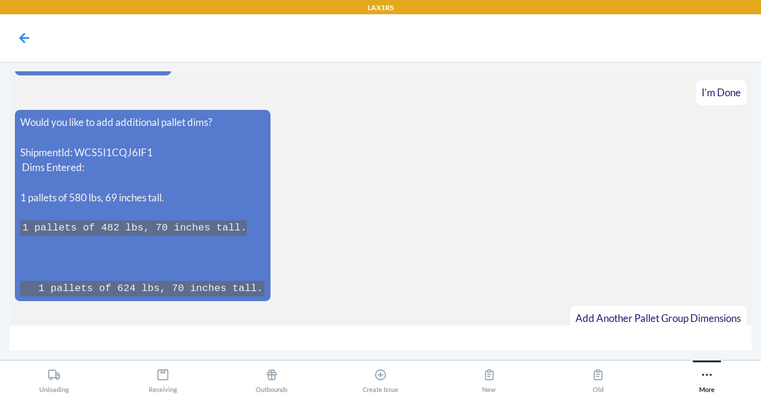
scroll to position [1132, 0]
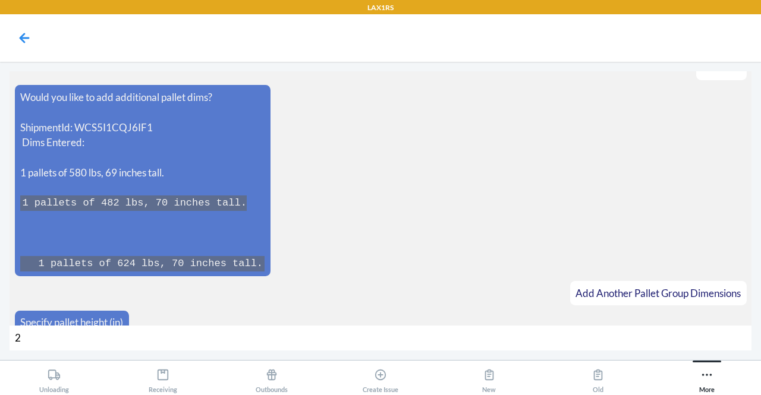
type input "28"
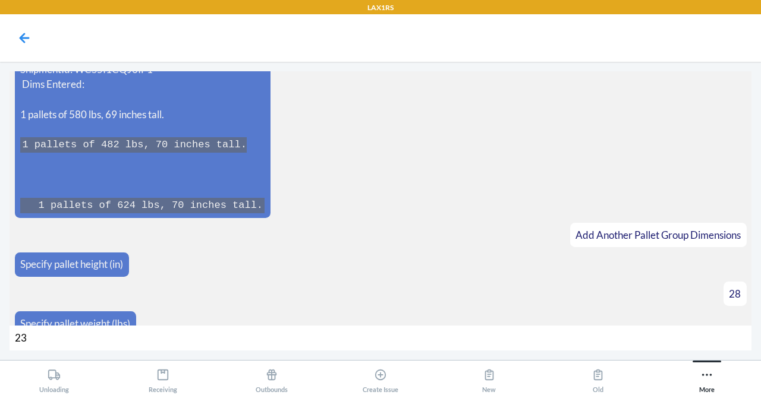
type input "236"
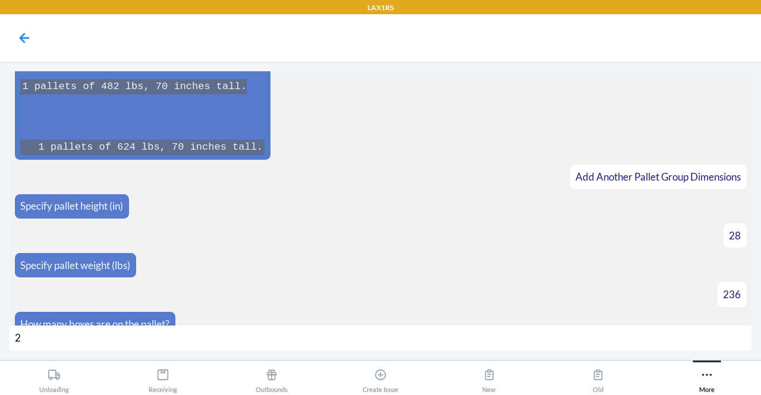
type input "22"
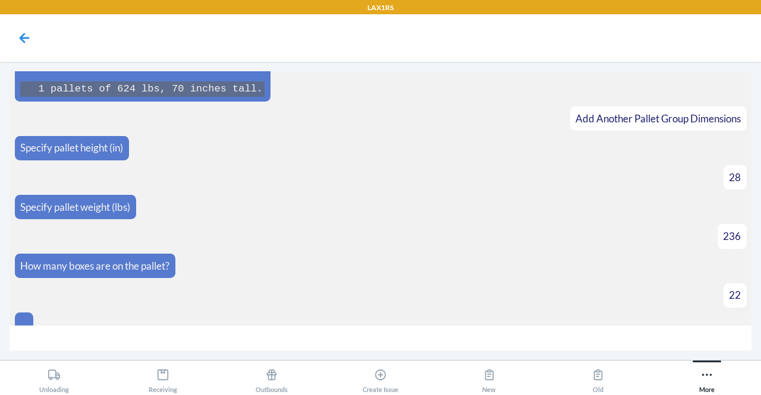
scroll to position [1324, 0]
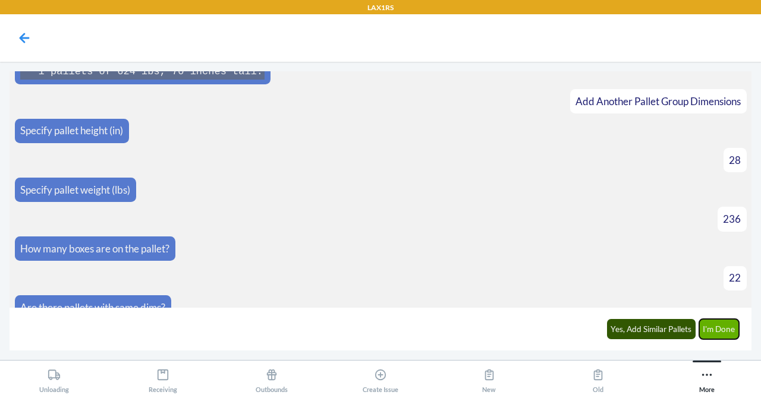
click at [728, 328] on button "I'm Done" at bounding box center [719, 329] width 40 height 20
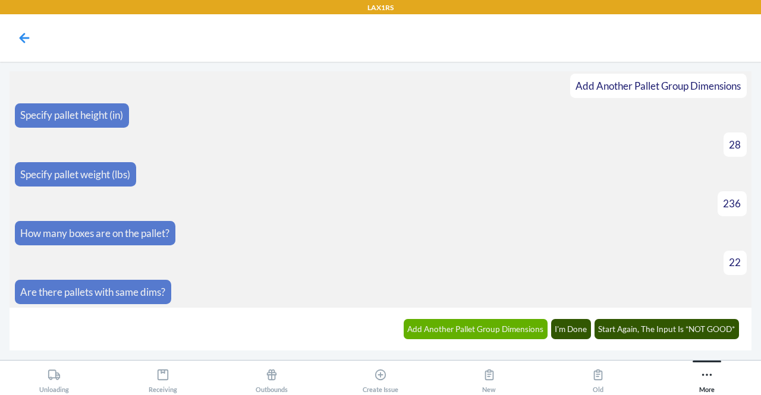
scroll to position [1591, 0]
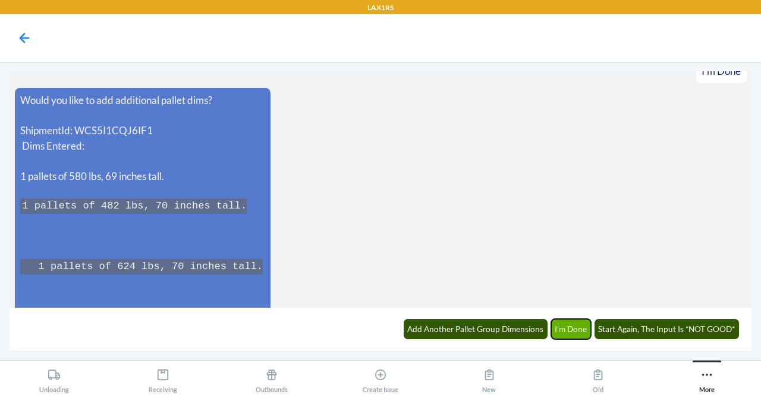
click at [576, 332] on button "I'm Done" at bounding box center [571, 329] width 40 height 20
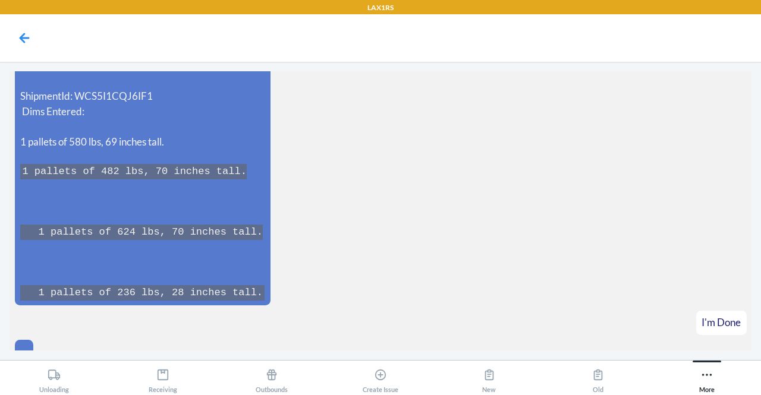
scroll to position [1668, 0]
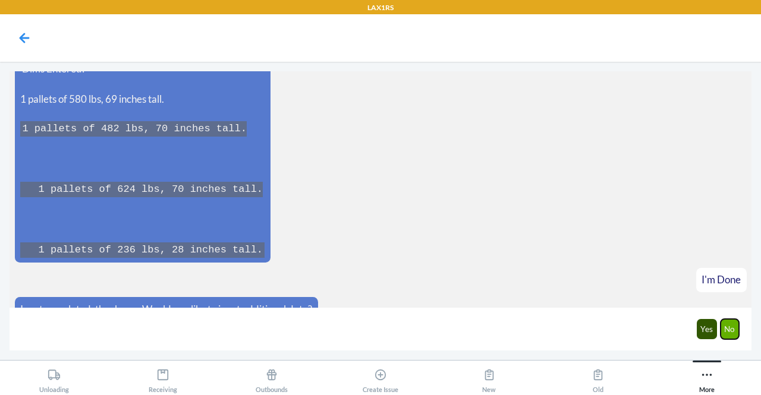
click at [737, 329] on button "No" at bounding box center [730, 329] width 19 height 20
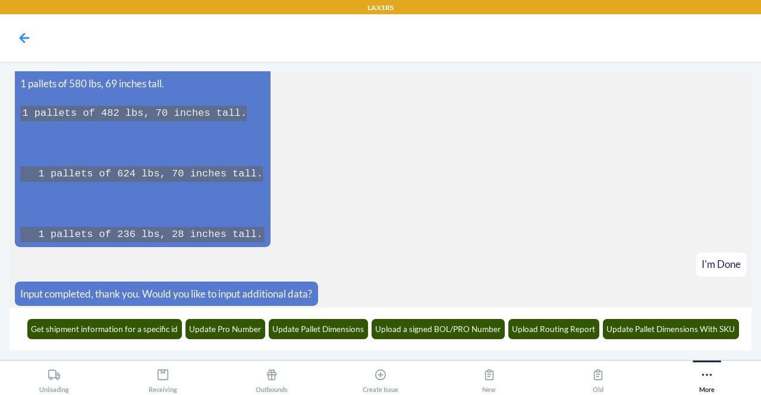
scroll to position [1726, 0]
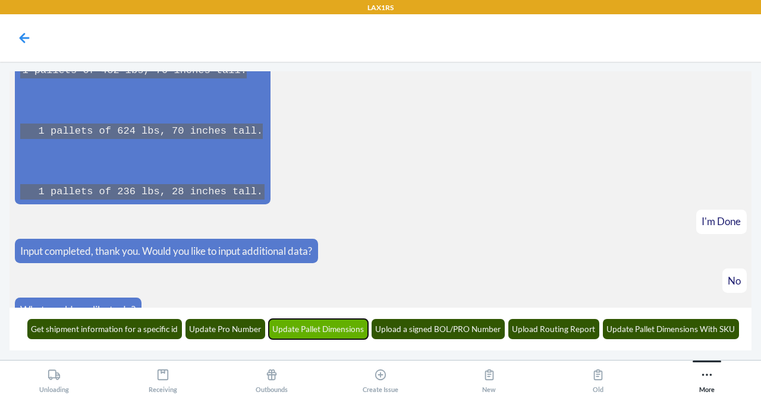
click at [306, 337] on button "Update Pallet Dimensions" at bounding box center [319, 329] width 100 height 20
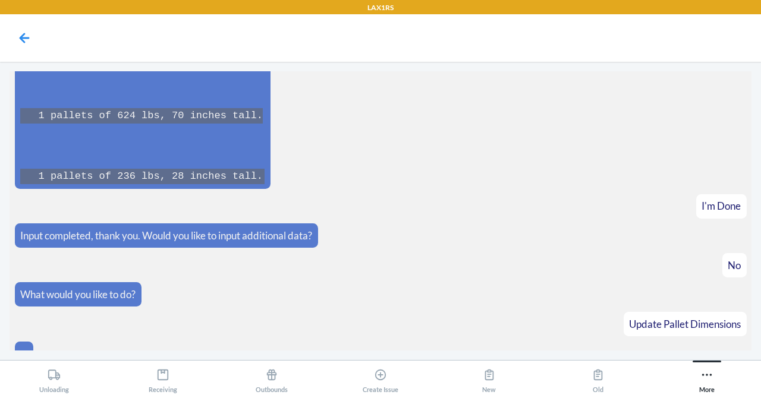
scroll to position [1799, 0]
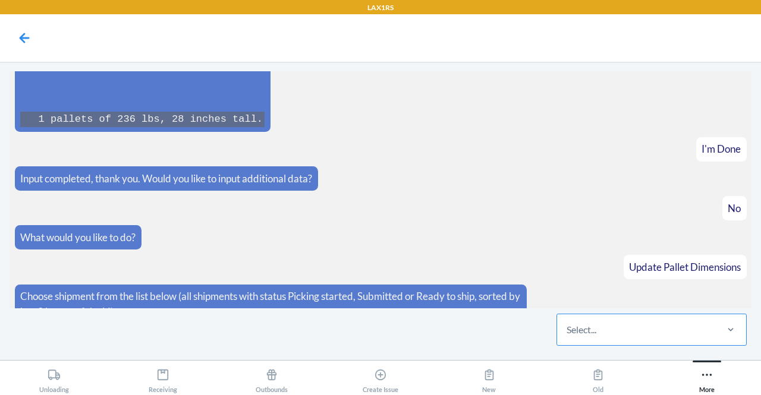
click at [593, 331] on div "Select..." at bounding box center [582, 330] width 30 height 14
click at [568, 331] on input "Select..." at bounding box center [567, 330] width 1 height 14
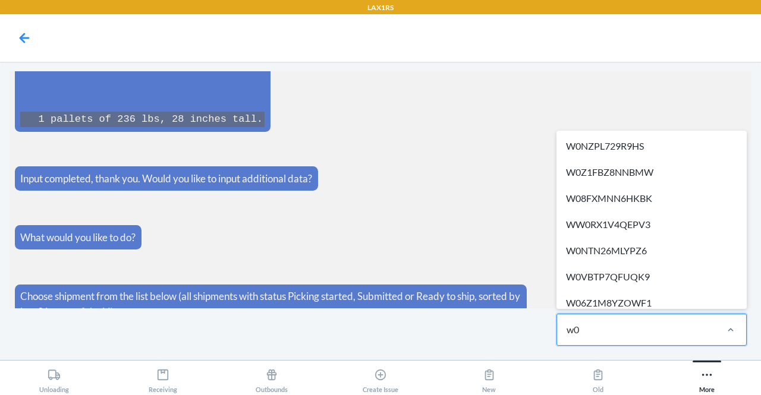
type input "w"
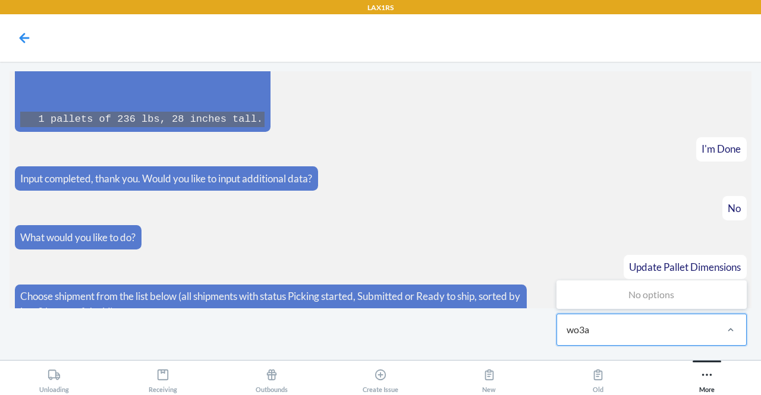
type input "wo3a"
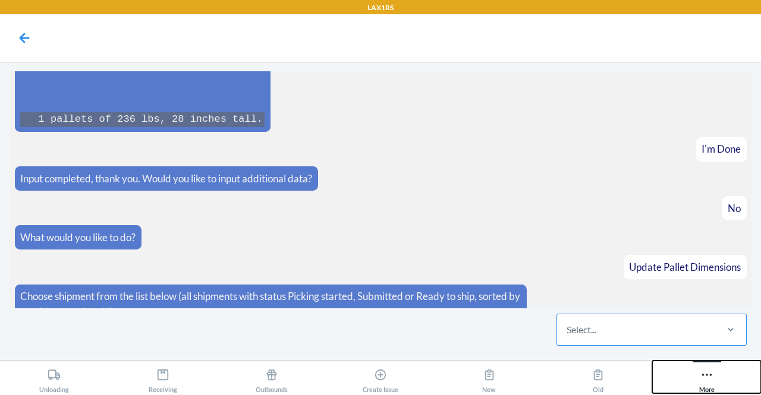
click at [702, 373] on icon at bounding box center [706, 375] width 13 height 13
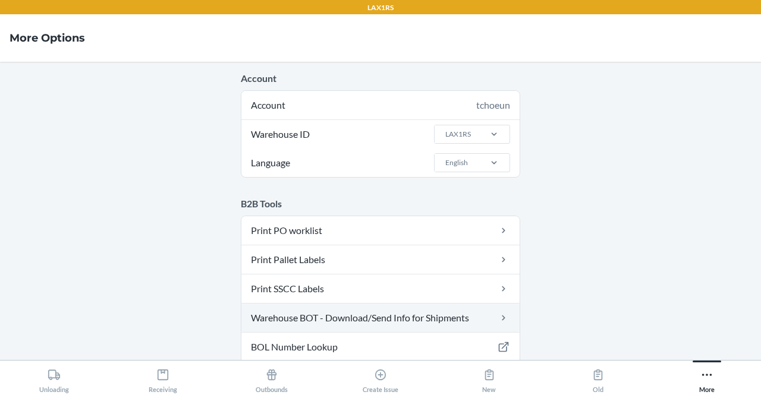
click at [462, 314] on link "Warehouse BOT - Download/Send Info for Shipments" at bounding box center [380, 318] width 278 height 29
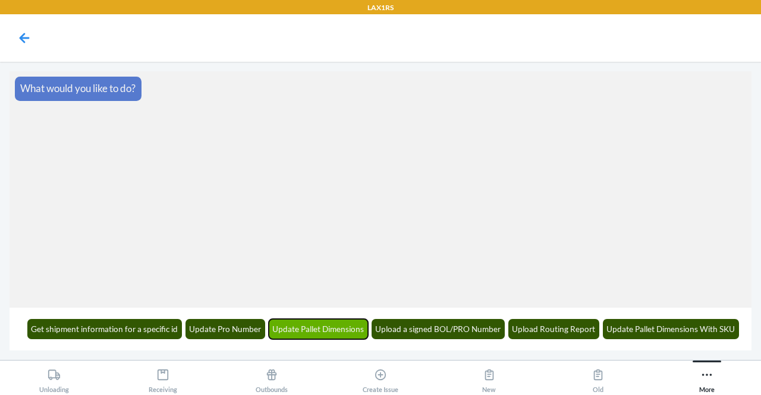
click at [314, 332] on button "Update Pallet Dimensions" at bounding box center [319, 329] width 100 height 20
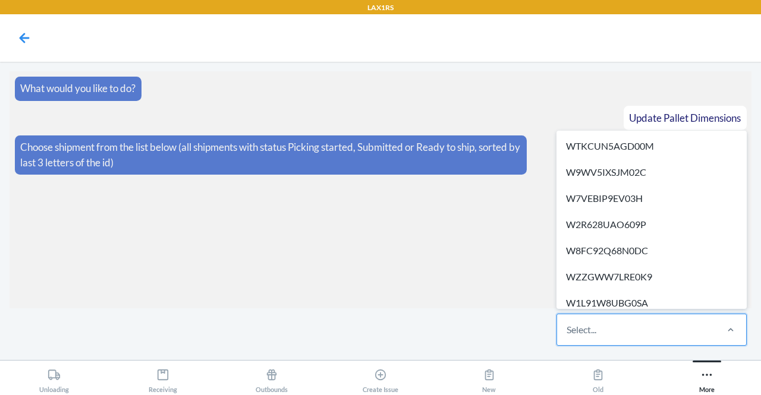
click at [621, 333] on div "Select..." at bounding box center [636, 330] width 158 height 31
click at [568, 333] on input "option WTKCUN5AGD00M focused, 1 of 320. 320 results available. Use Up and Down …" at bounding box center [567, 330] width 1 height 14
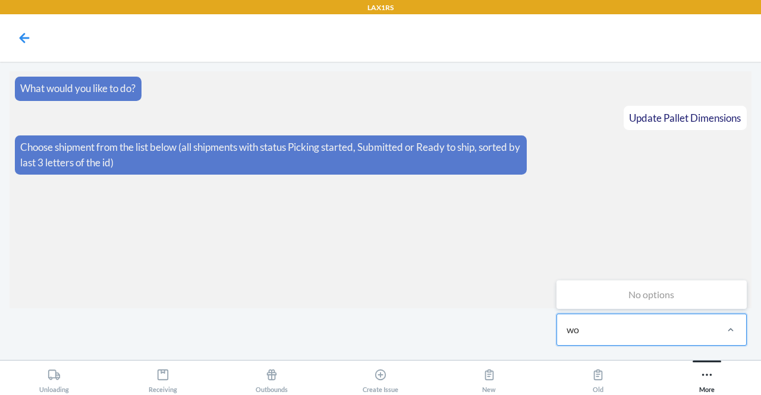
type input "w"
type input "W"
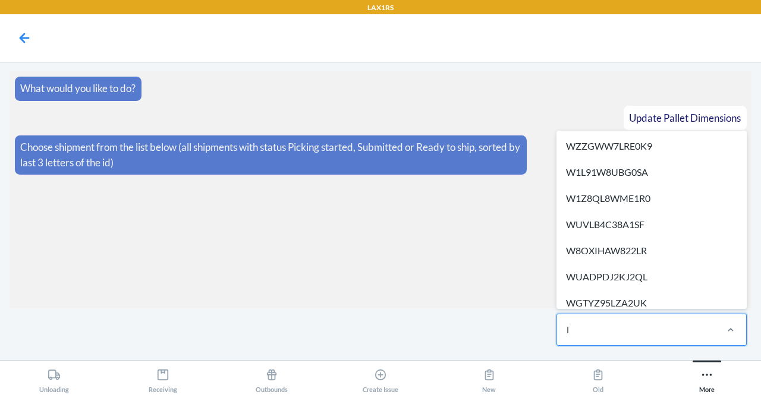
type input "lm"
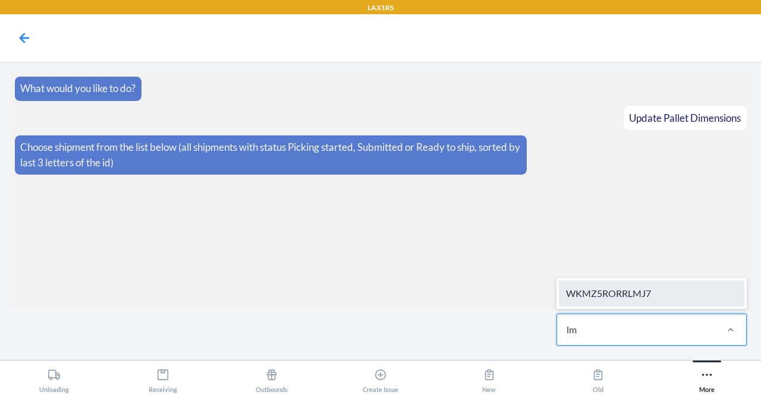
click at [614, 294] on div "WKMZ5RORRLMJ7" at bounding box center [652, 294] width 186 height 26
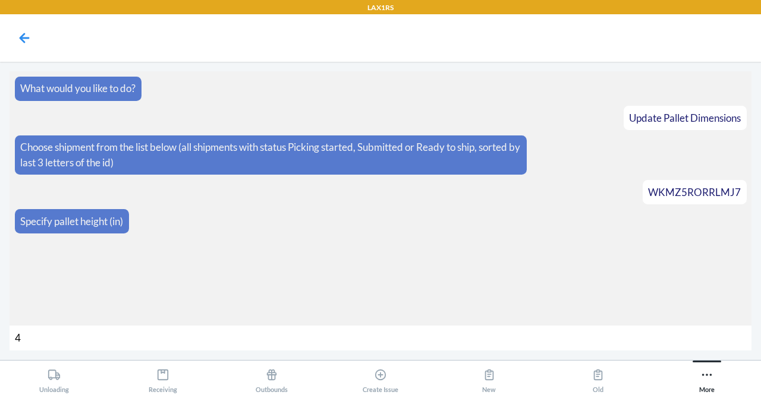
type input "43"
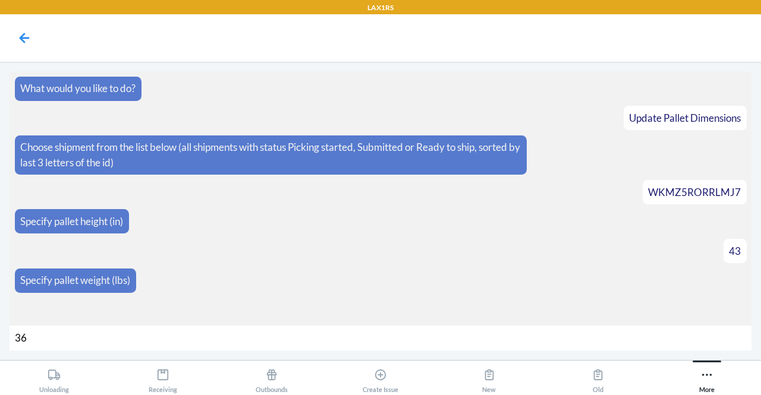
type input "368"
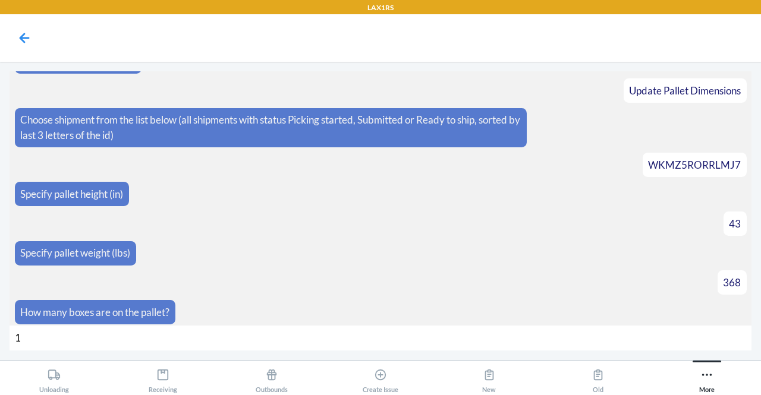
type input "16"
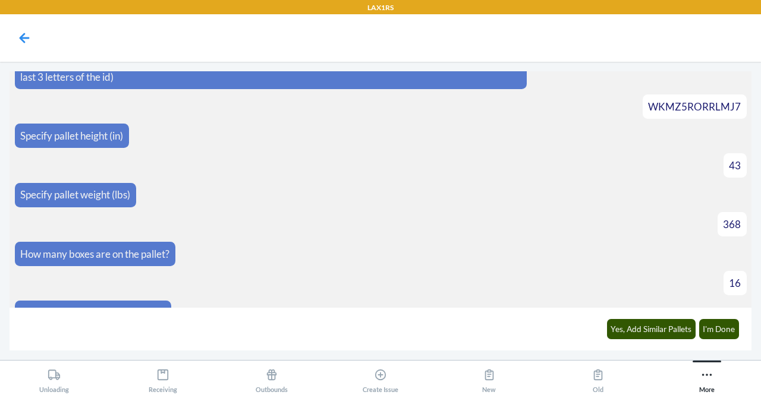
scroll to position [103, 0]
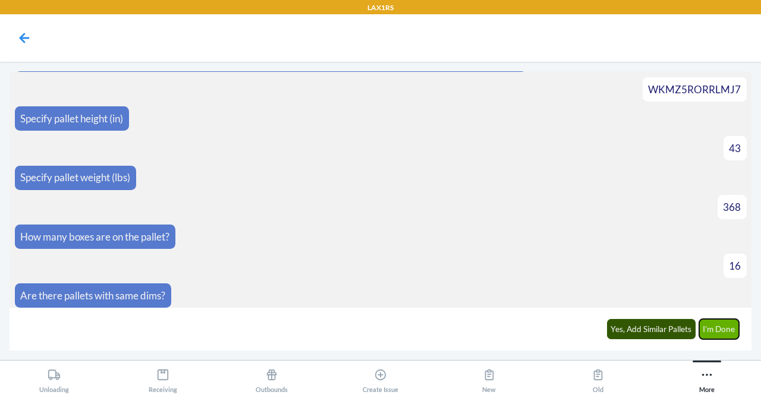
click at [721, 332] on button "I'm Done" at bounding box center [719, 329] width 40 height 20
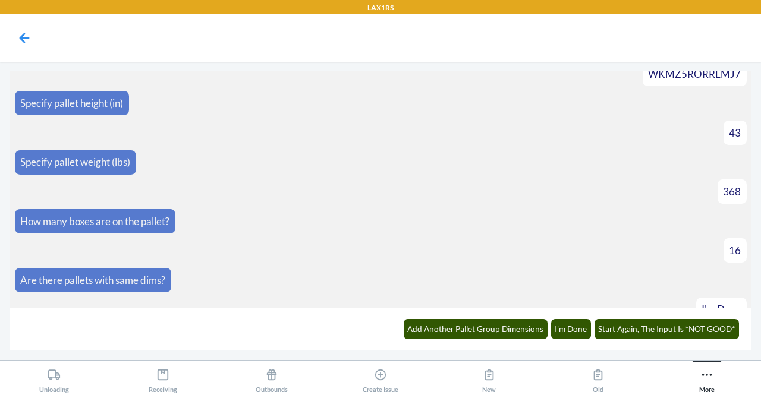
scroll to position [237, 0]
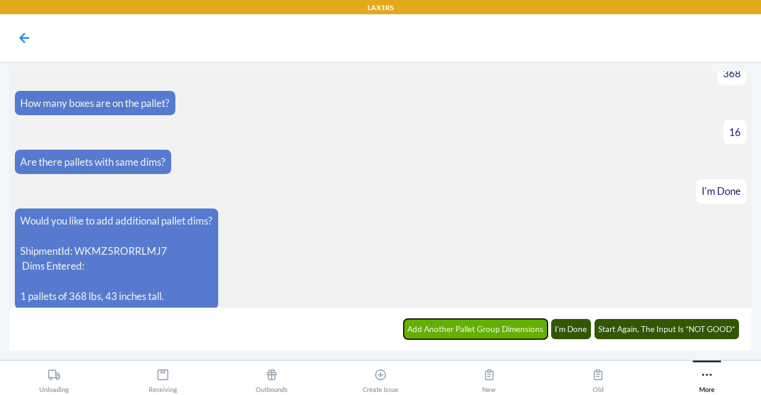
click at [431, 331] on button "Add Another Pallet Group Dimensions" at bounding box center [476, 329] width 144 height 20
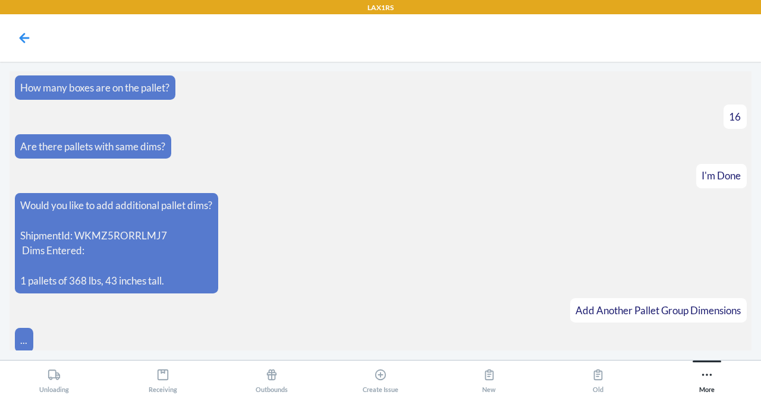
scroll to position [278, 0]
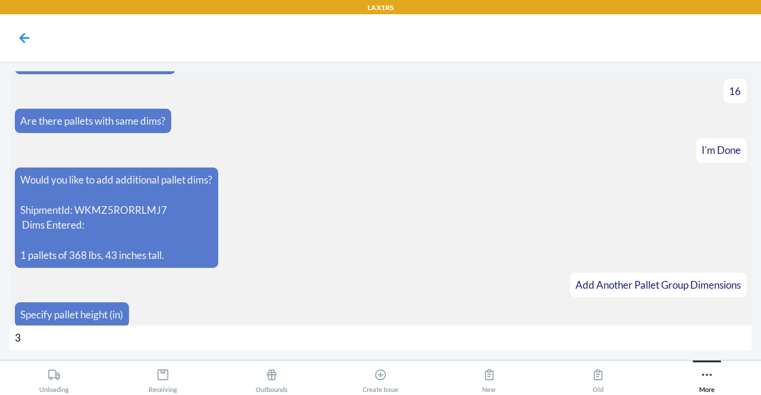
type input "34"
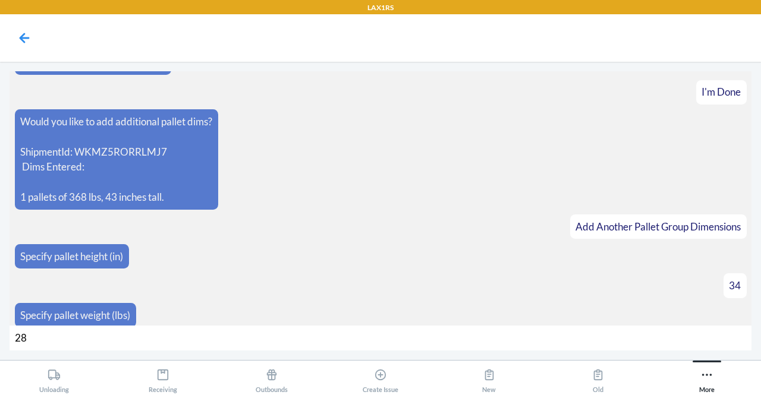
type input "282"
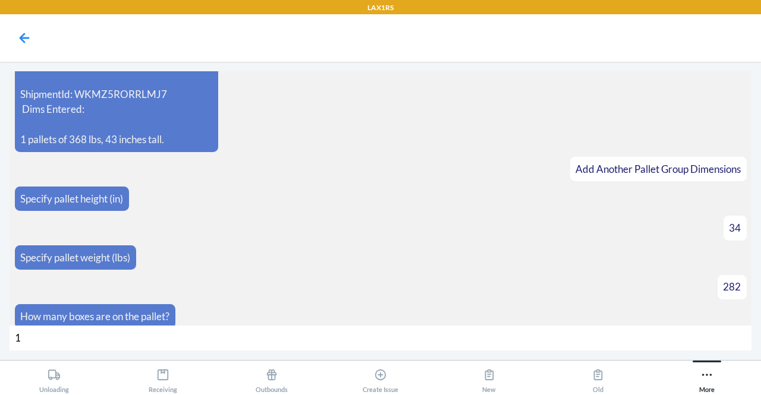
type input "12"
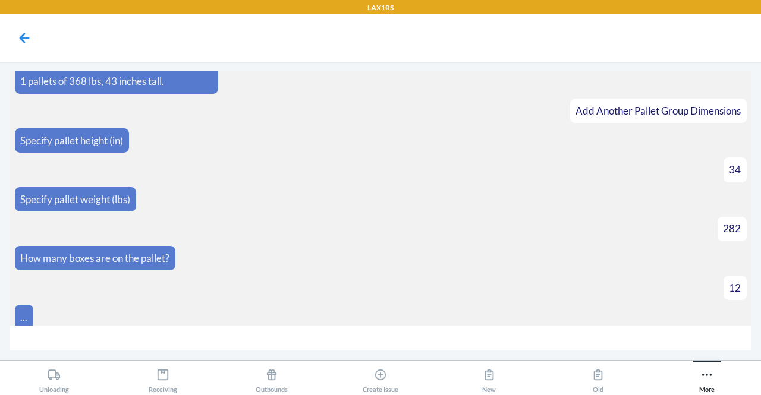
scroll to position [470, 0]
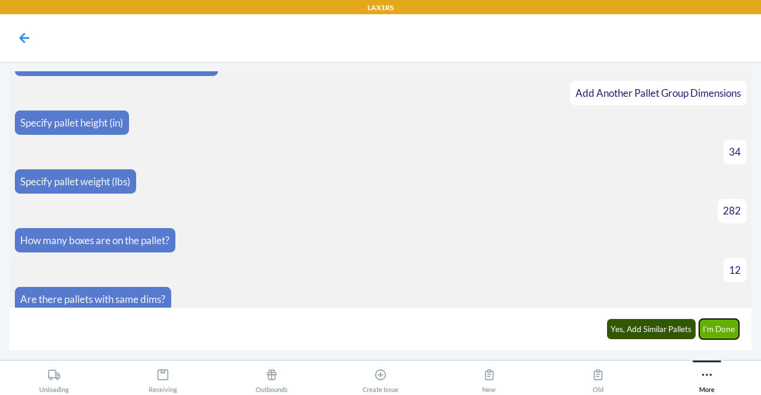
click at [712, 333] on button "I'm Done" at bounding box center [719, 329] width 40 height 20
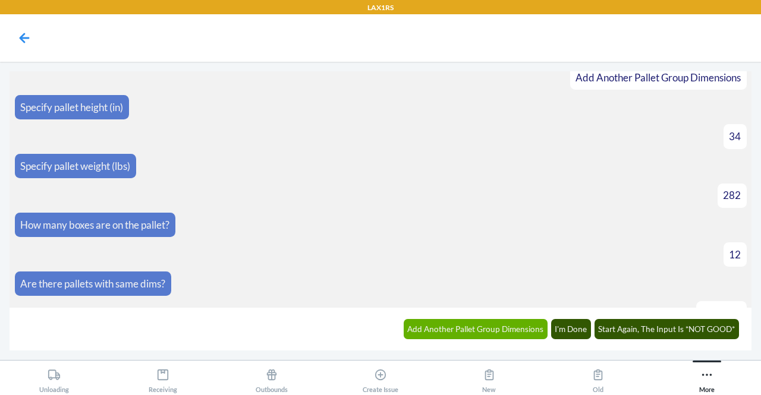
scroll to position [634, 0]
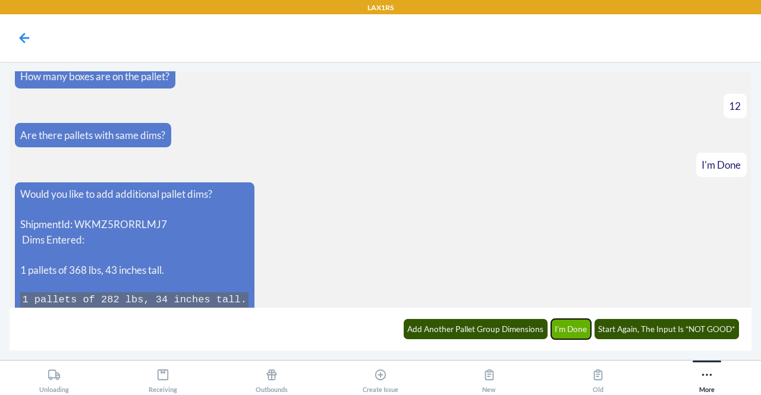
click at [560, 333] on button "I'm Done" at bounding box center [571, 329] width 40 height 20
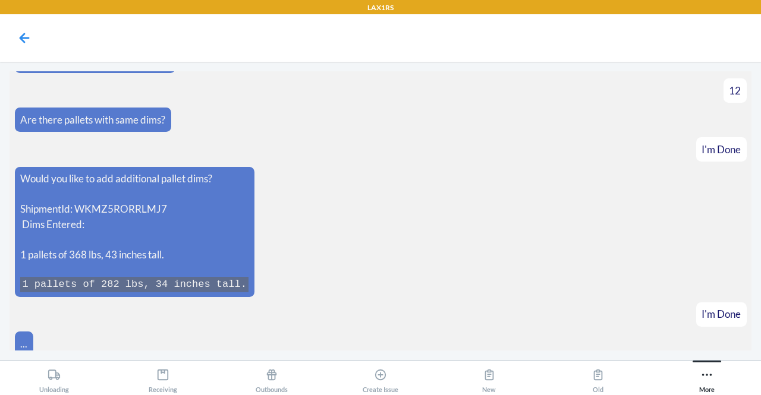
scroll to position [692, 0]
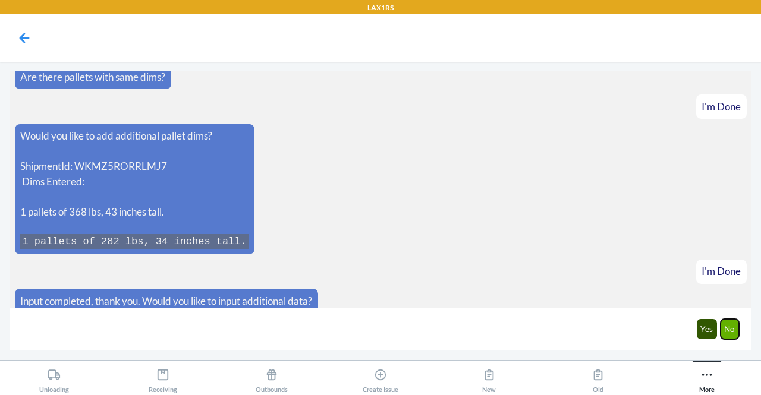
click at [734, 334] on button "No" at bounding box center [730, 329] width 19 height 20
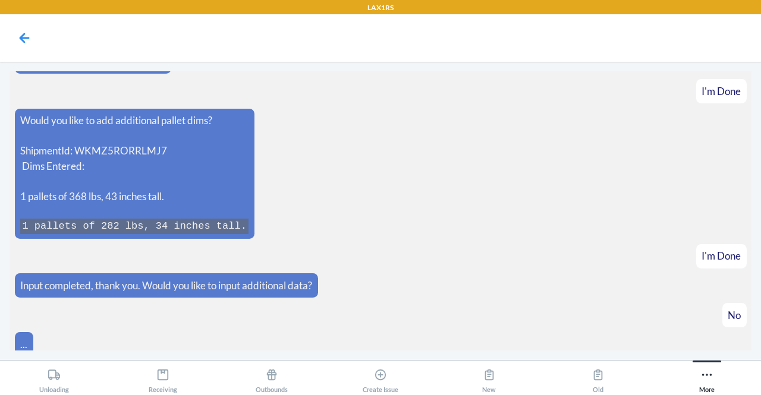
scroll to position [750, 0]
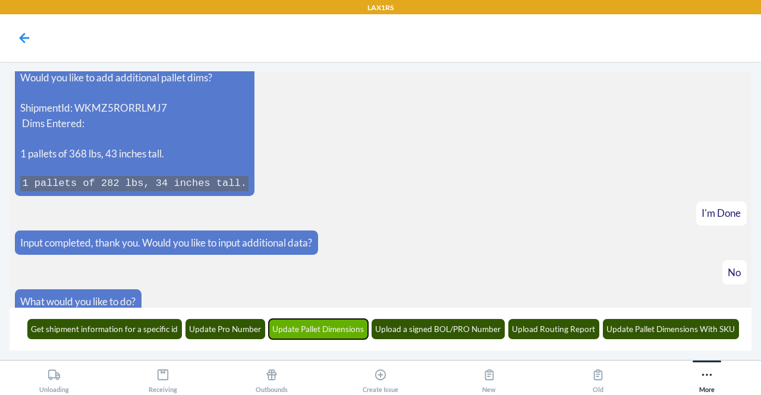
click at [317, 331] on button "Update Pallet Dimensions" at bounding box center [319, 329] width 100 height 20
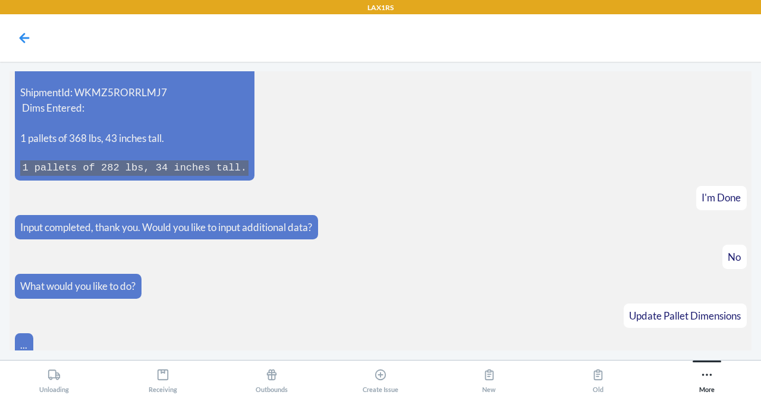
scroll to position [823, 0]
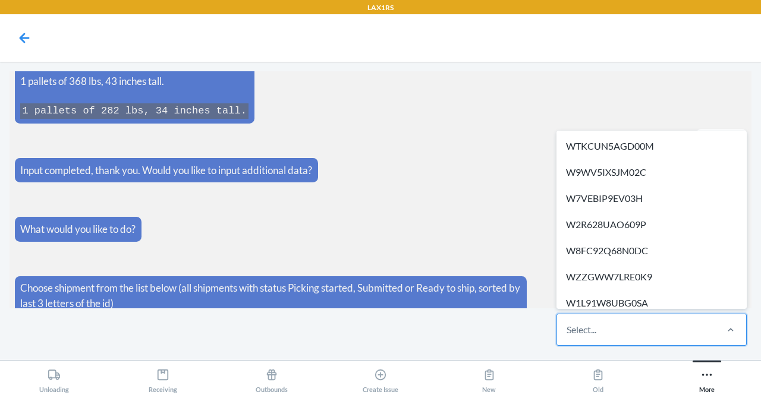
click at [582, 325] on div "Select..." at bounding box center [582, 330] width 30 height 14
click at [568, 325] on input "option WTKCUN5AGD00M focused, 1 of 320. 320 results available. Use Up and Down …" at bounding box center [567, 330] width 1 height 14
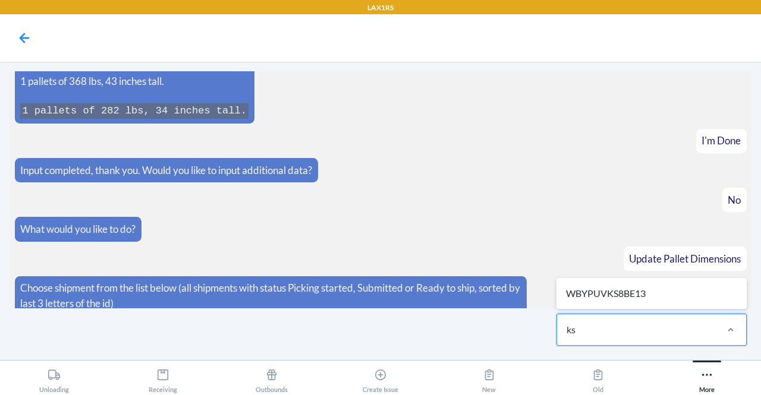
type input "k"
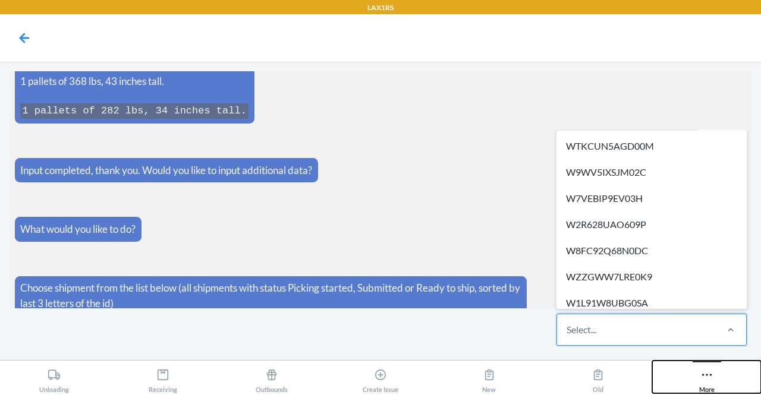
click at [709, 374] on icon at bounding box center [706, 375] width 13 height 13
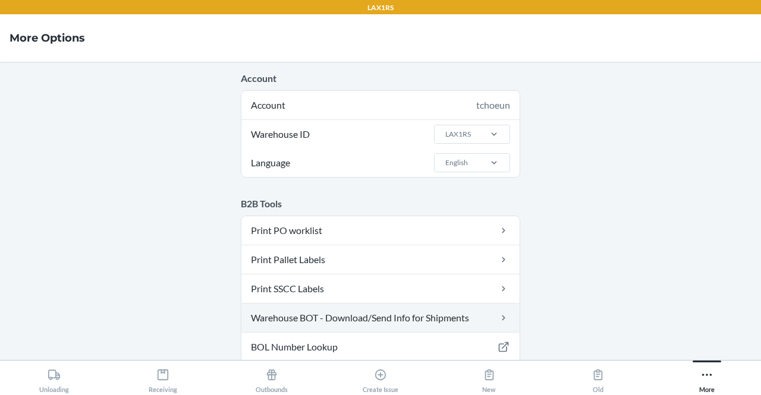
click at [447, 320] on link "Warehouse BOT - Download/Send Info for Shipments" at bounding box center [380, 318] width 278 height 29
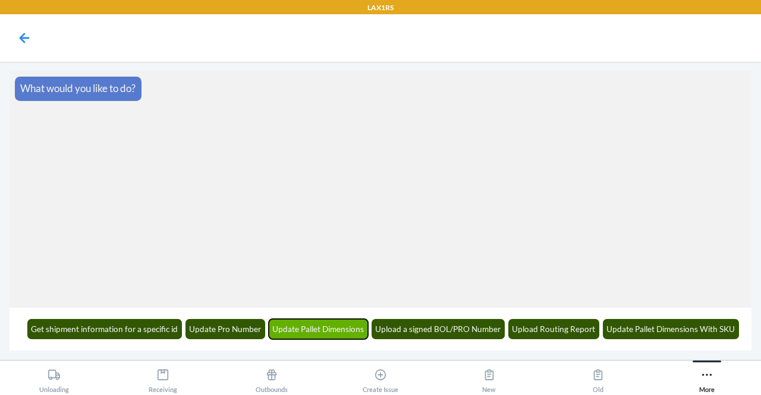
click at [316, 328] on button "Update Pallet Dimensions" at bounding box center [319, 329] width 100 height 20
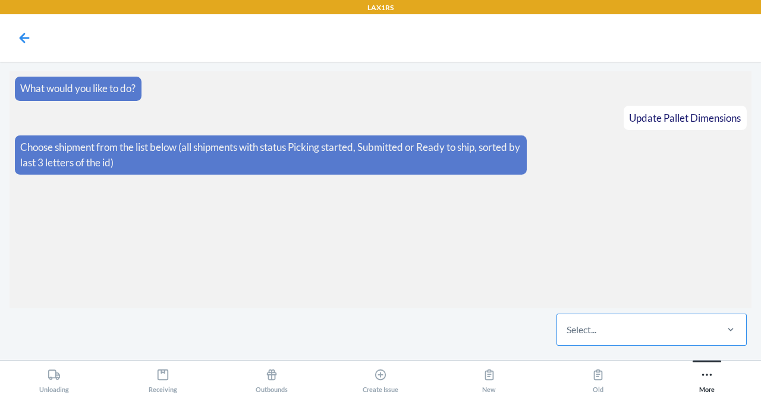
click at [583, 331] on div "Select..." at bounding box center [582, 330] width 30 height 14
click at [568, 331] on input "Select..." at bounding box center [567, 330] width 1 height 14
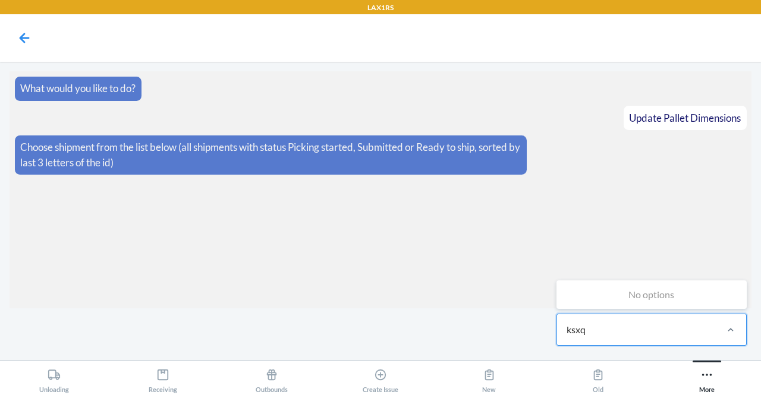
type input "ksxq"
click at [577, 323] on div "Select..." at bounding box center [582, 330] width 30 height 14
click at [568, 323] on input "0 results available. Select is focused ,type to refine list, press Down to open…" at bounding box center [567, 330] width 1 height 14
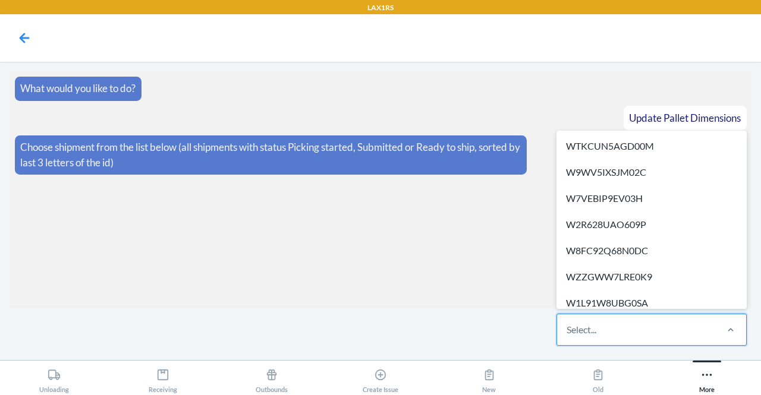
paste input "WBID9DLL8KSXQ"
type input "W"
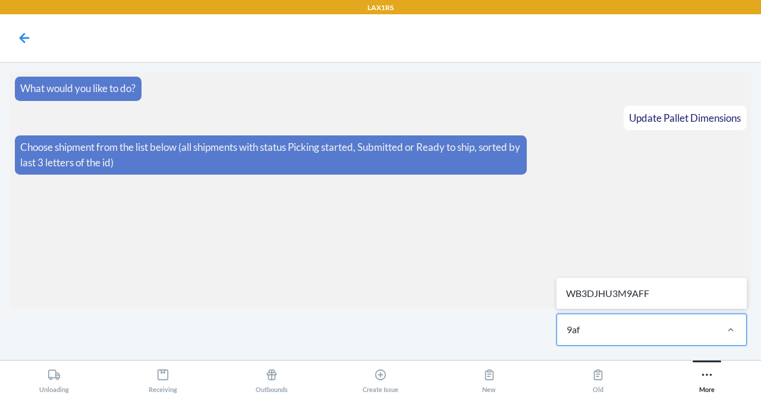
type input "9aff"
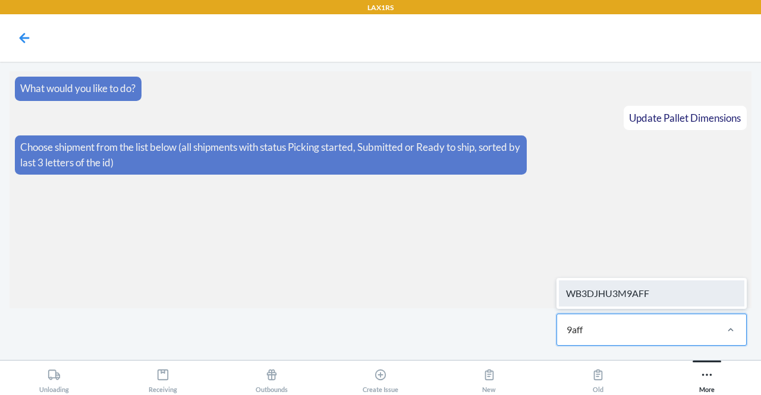
click at [698, 297] on div "WB3DJHU3M9AFF" at bounding box center [652, 294] width 186 height 26
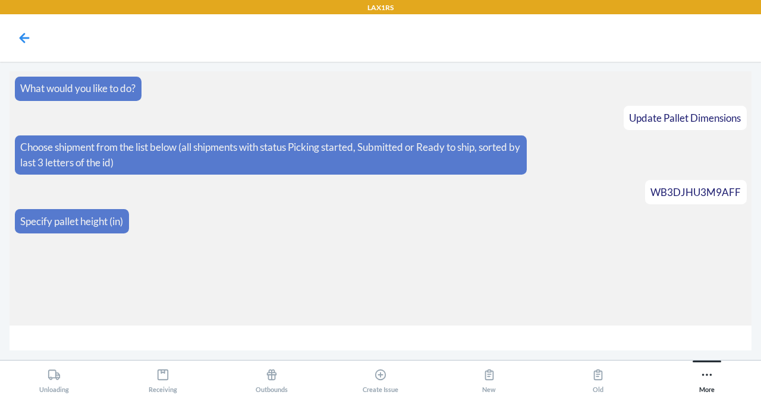
click at [686, 298] on section "What would you like to do? Update Pallet Dimensions Choose shipment from the li…" at bounding box center [381, 198] width 742 height 254
click at [404, 342] on input "number" at bounding box center [381, 339] width 742 height 26
type input "66"
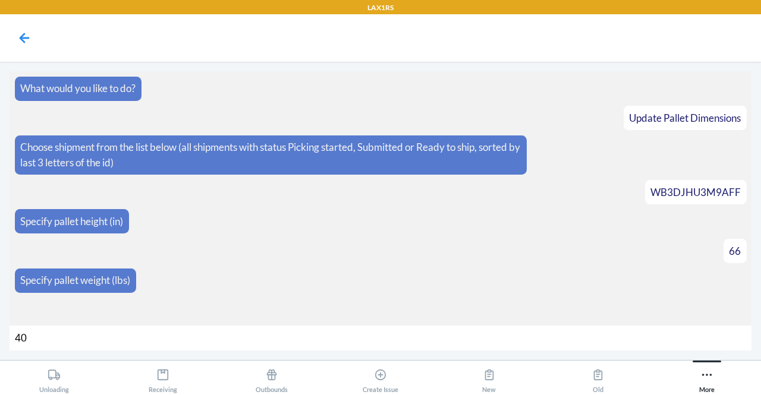
type input "406"
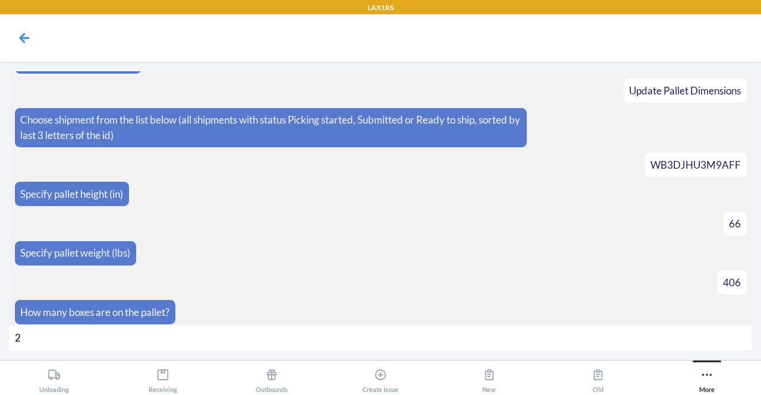
type input "21"
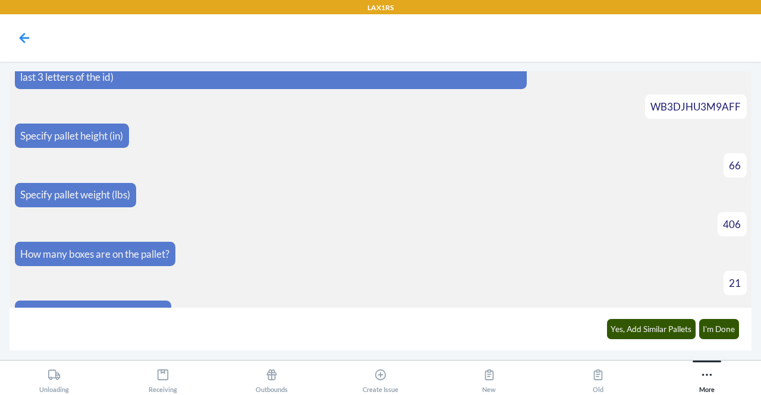
scroll to position [103, 0]
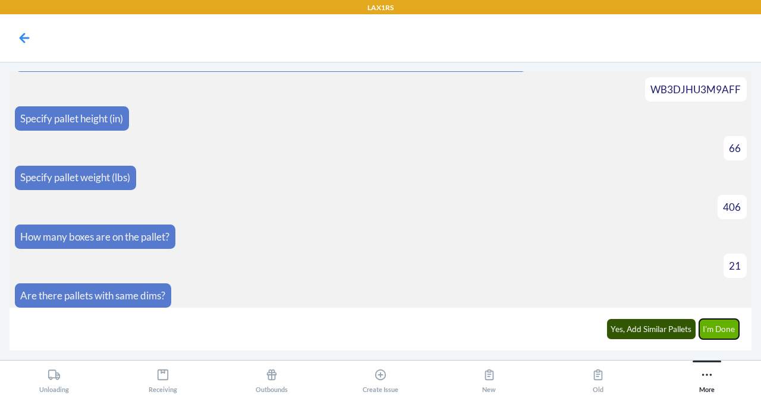
click at [731, 332] on button "I'm Done" at bounding box center [719, 329] width 40 height 20
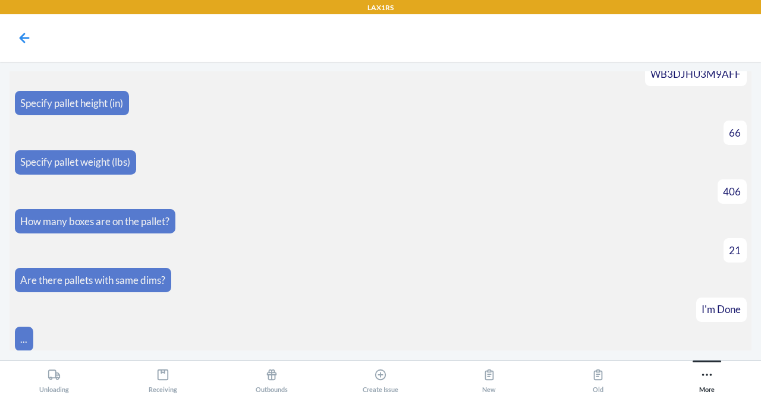
scroll to position [237, 0]
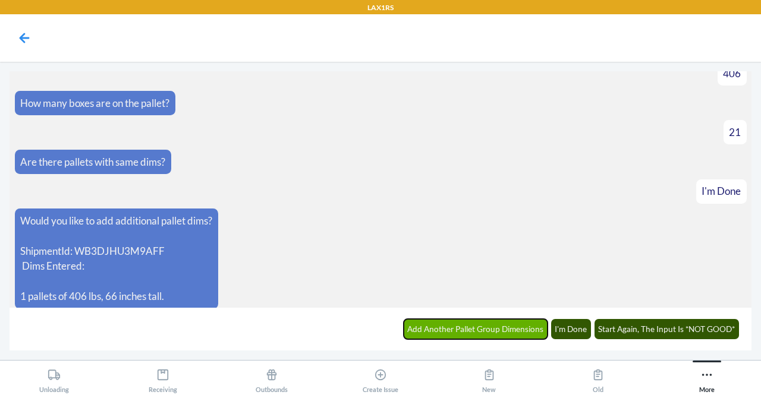
click at [505, 325] on button "Add Another Pallet Group Dimensions" at bounding box center [476, 329] width 144 height 20
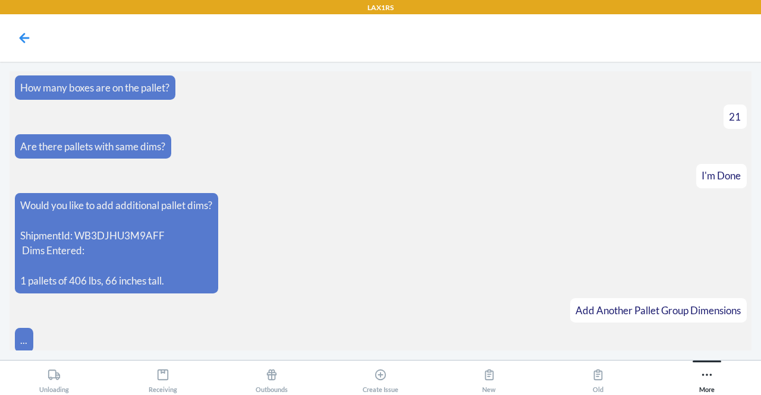
scroll to position [278, 0]
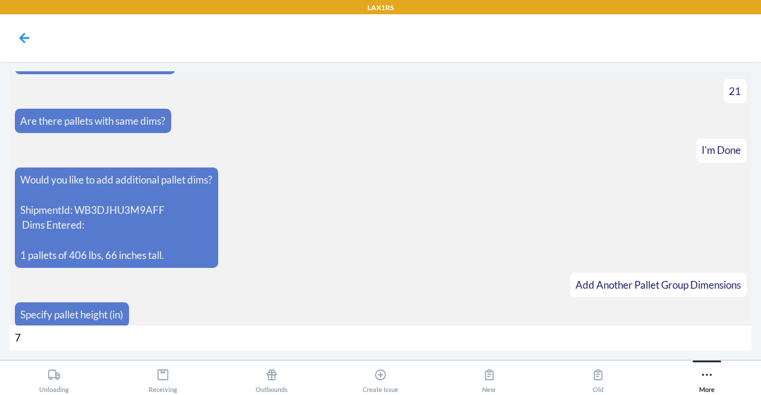
type input "70"
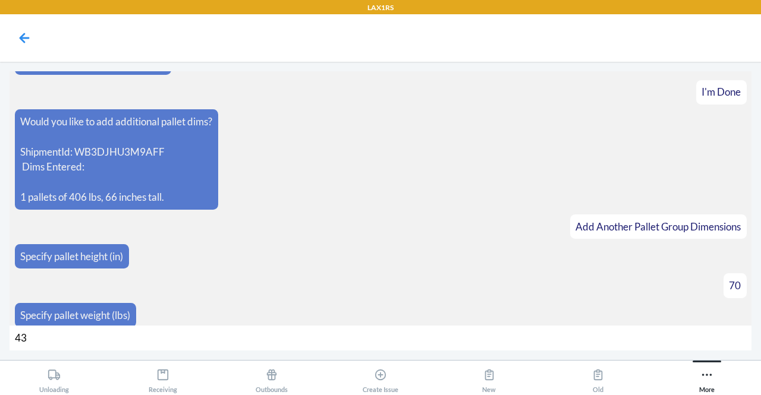
type input "434"
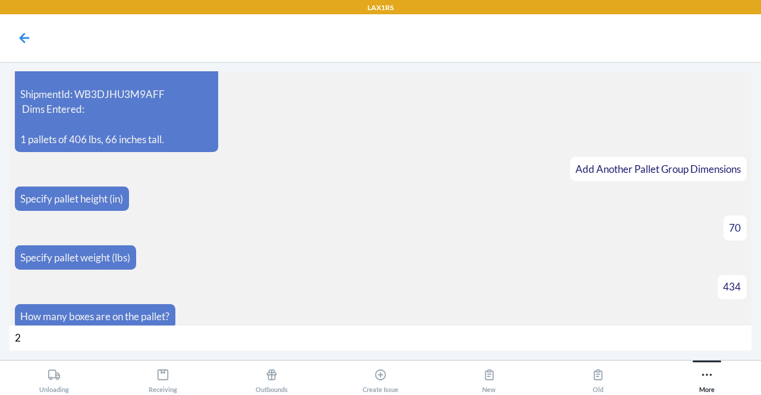
type input "21"
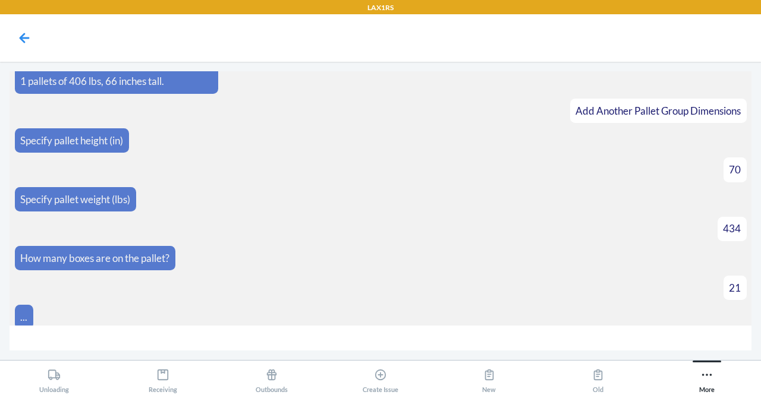
scroll to position [470, 0]
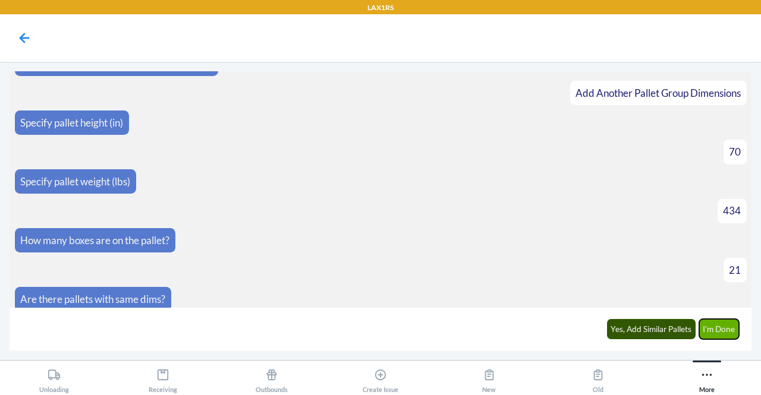
click at [715, 326] on button "I'm Done" at bounding box center [719, 329] width 40 height 20
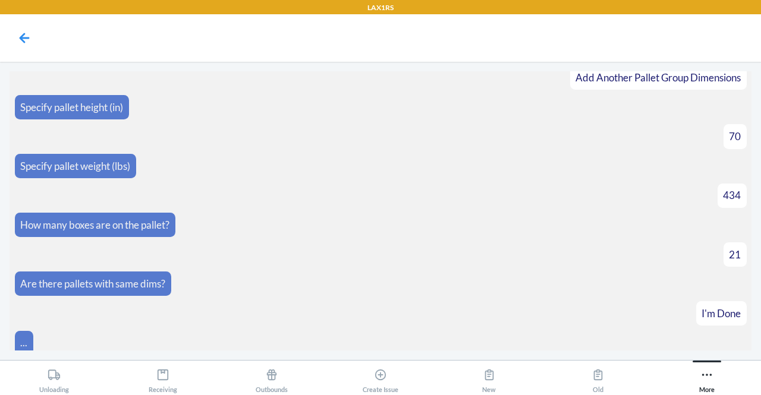
scroll to position [634, 0]
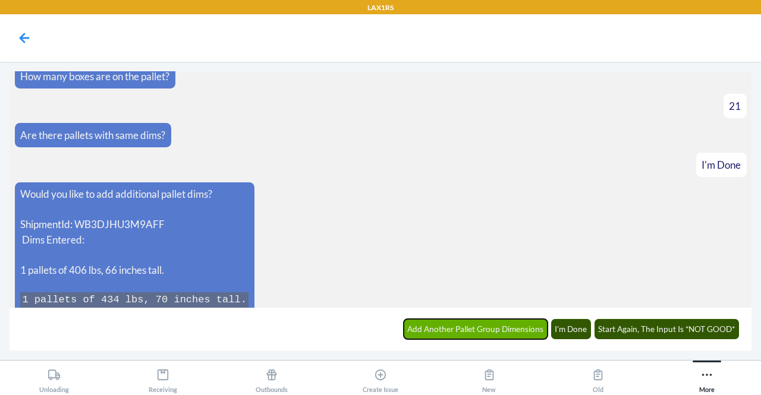
click at [460, 324] on button "Add Another Pallet Group Dimensions" at bounding box center [476, 329] width 144 height 20
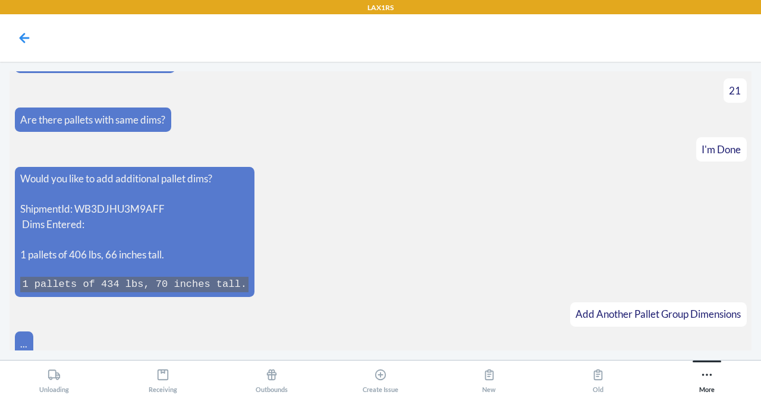
scroll to position [674, 0]
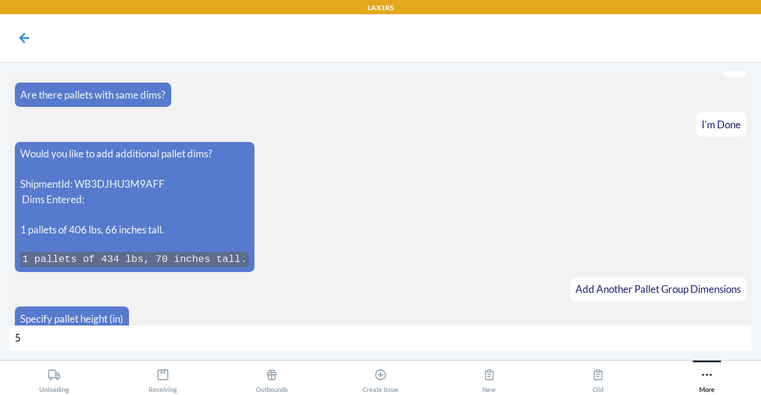
type input "52"
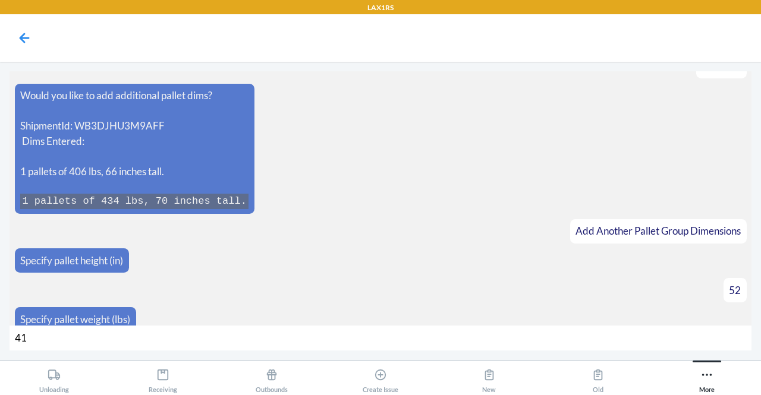
type input "416"
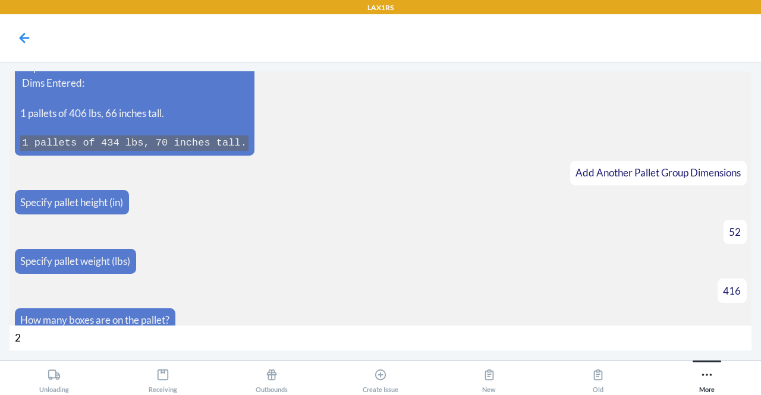
type input "22"
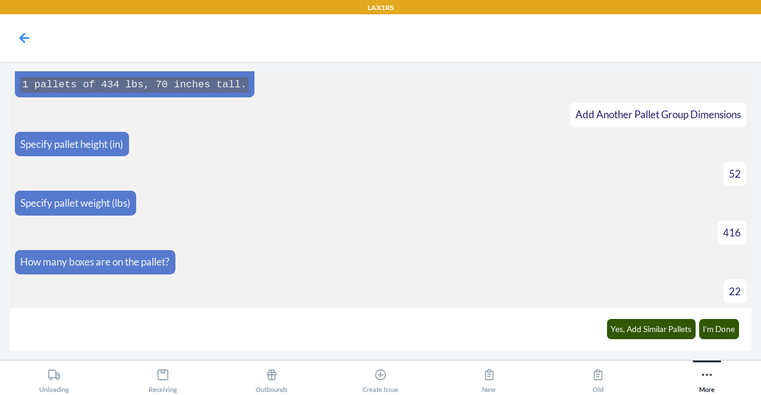
scroll to position [867, 0]
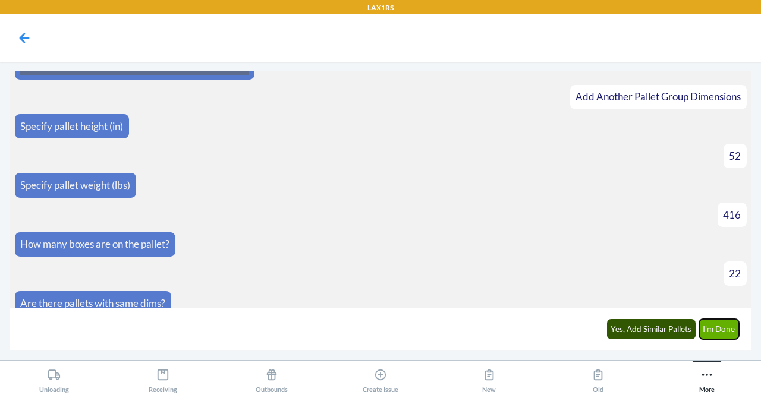
click at [710, 331] on button "I'm Done" at bounding box center [719, 329] width 40 height 20
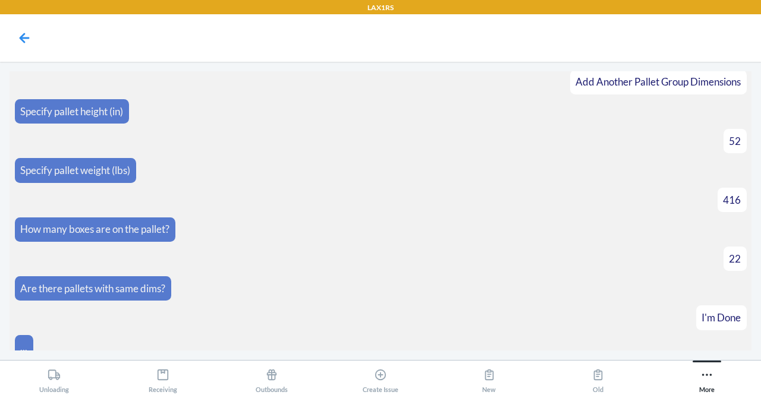
scroll to position [1092, 0]
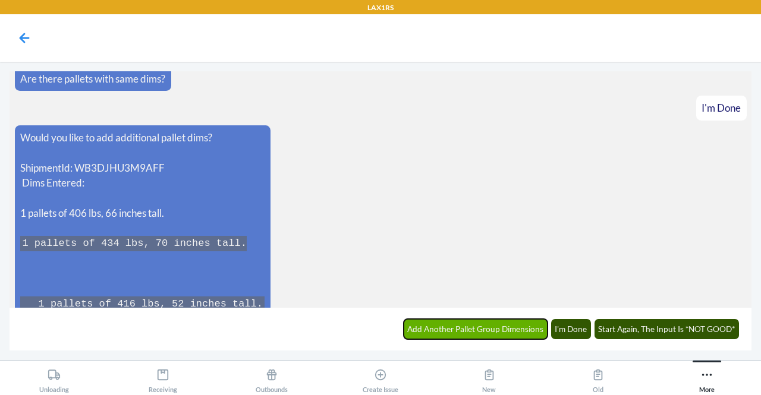
click at [485, 327] on button "Add Another Pallet Group Dimensions" at bounding box center [476, 329] width 144 height 20
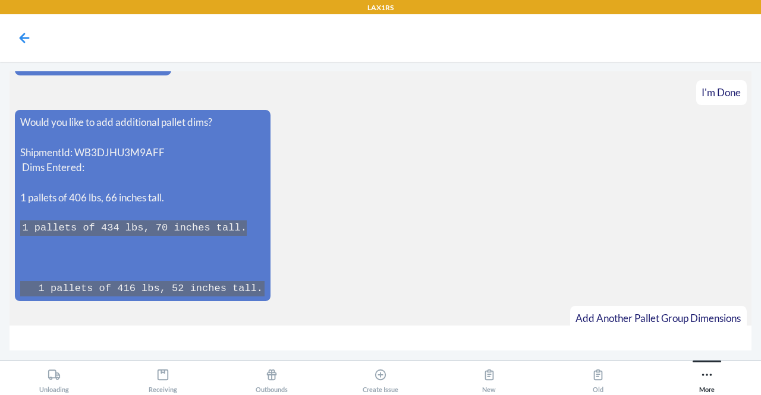
scroll to position [1132, 0]
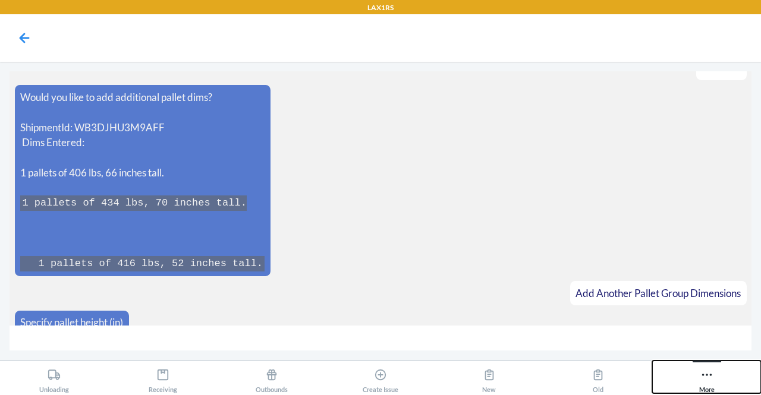
click at [703, 378] on icon at bounding box center [706, 375] width 13 height 13
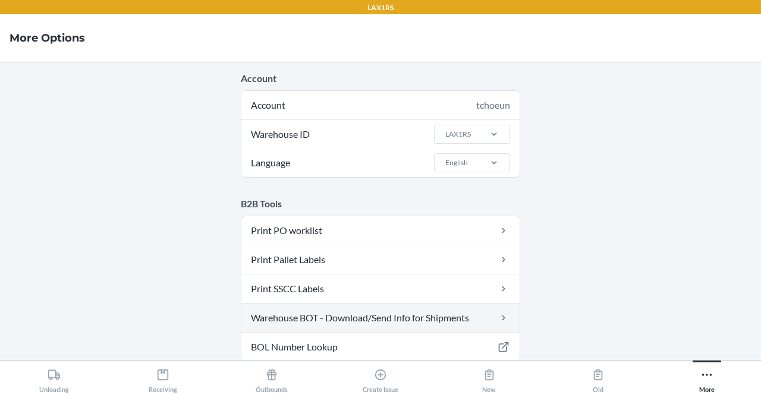
click at [441, 318] on link "Warehouse BOT - Download/Send Info for Shipments" at bounding box center [380, 318] width 278 height 29
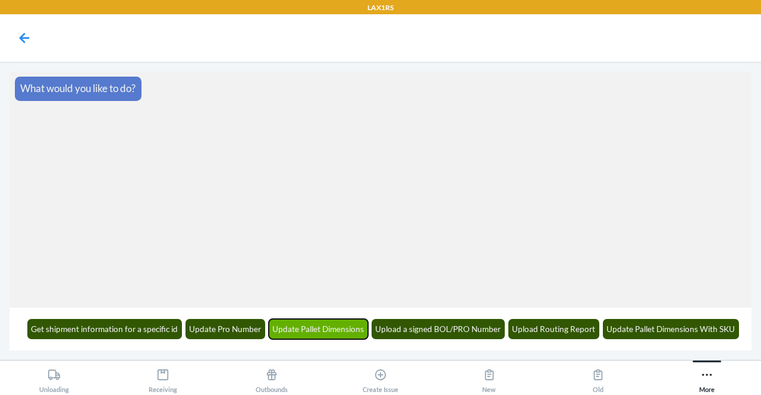
click at [300, 330] on button "Update Pallet Dimensions" at bounding box center [319, 329] width 100 height 20
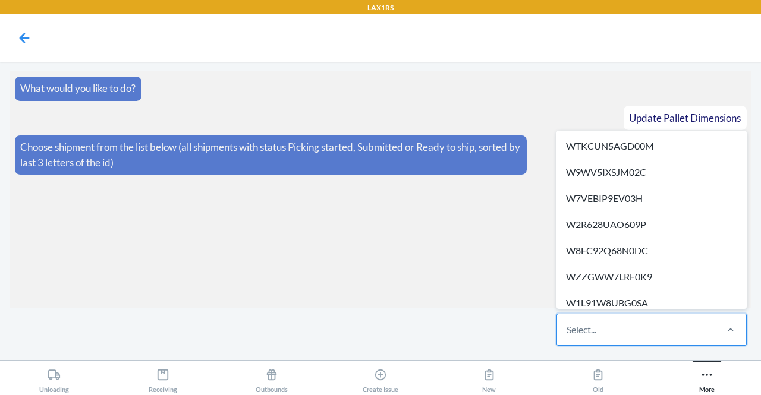
click at [577, 325] on div "Select..." at bounding box center [582, 330] width 30 height 14
click at [568, 325] on input "option WTKCUN5AGD00M focused, 1 of 320. 320 results available. Use Up and Down …" at bounding box center [567, 330] width 1 height 14
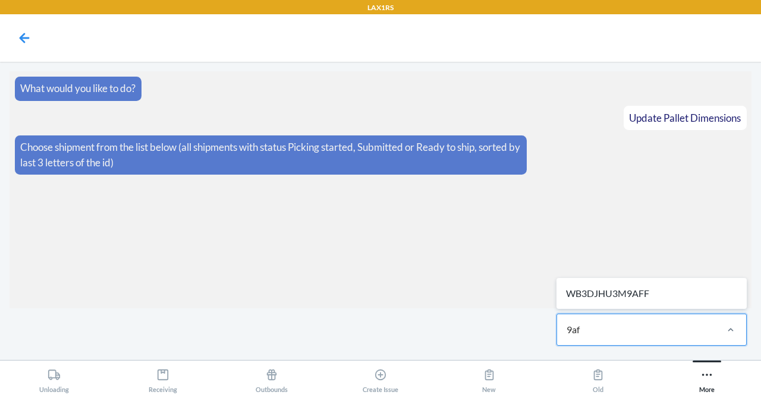
type input "9aff"
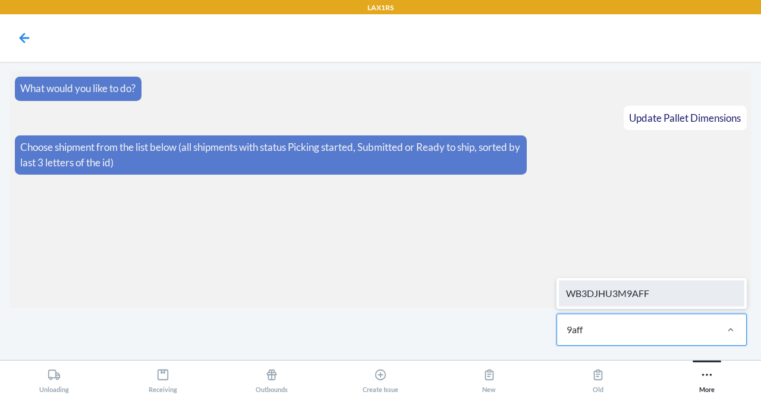
click at [608, 303] on div "WB3DJHU3M9AFF" at bounding box center [652, 294] width 186 height 26
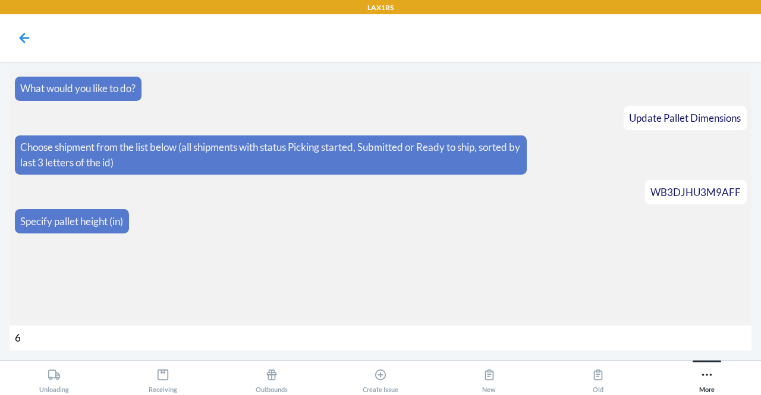
type input "66"
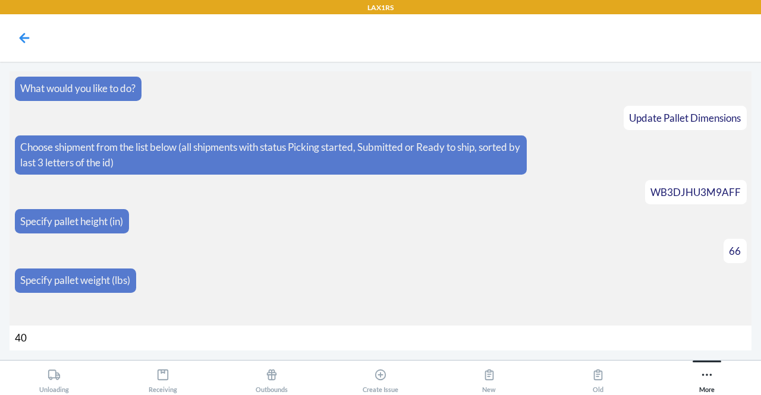
type input "406"
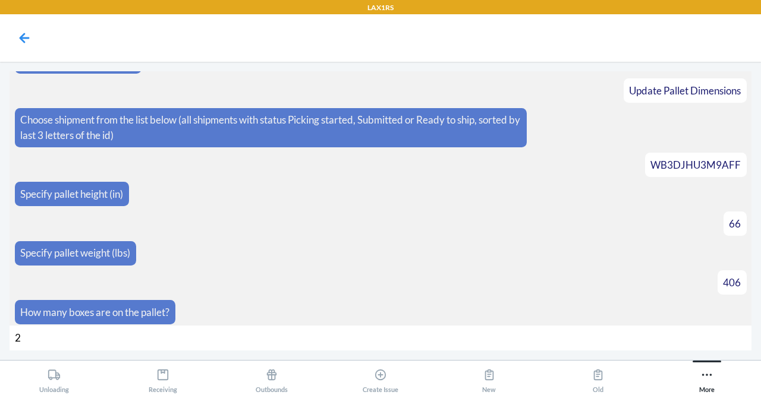
type input "21"
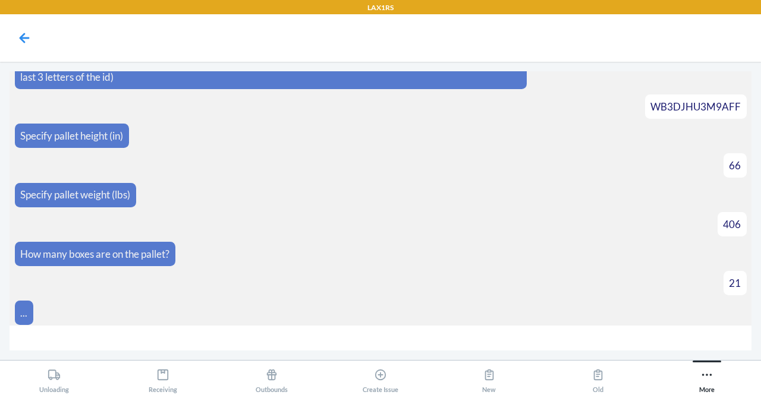
scroll to position [103, 0]
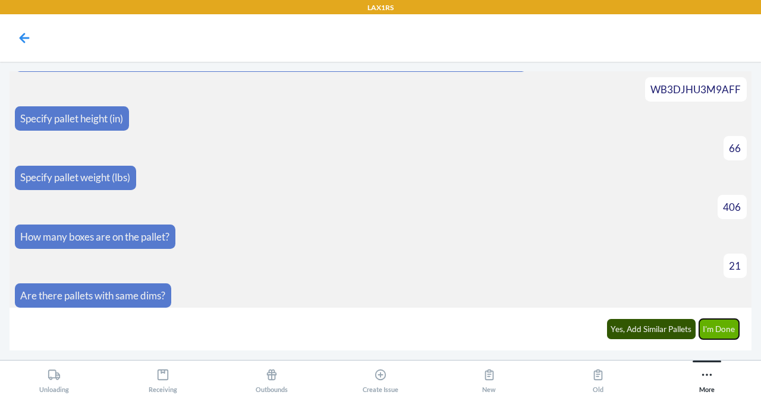
click at [717, 326] on button "I'm Done" at bounding box center [719, 329] width 40 height 20
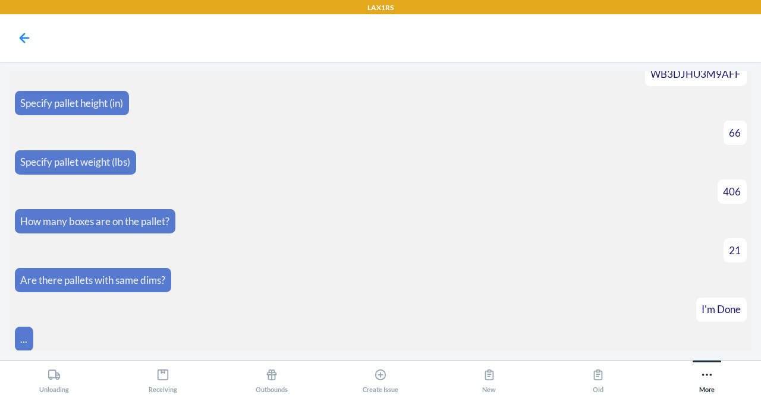
scroll to position [237, 0]
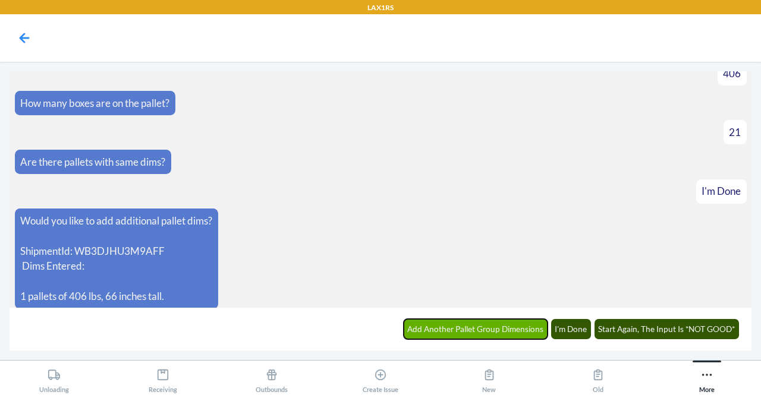
click at [502, 331] on button "Add Another Pallet Group Dimensions" at bounding box center [476, 329] width 144 height 20
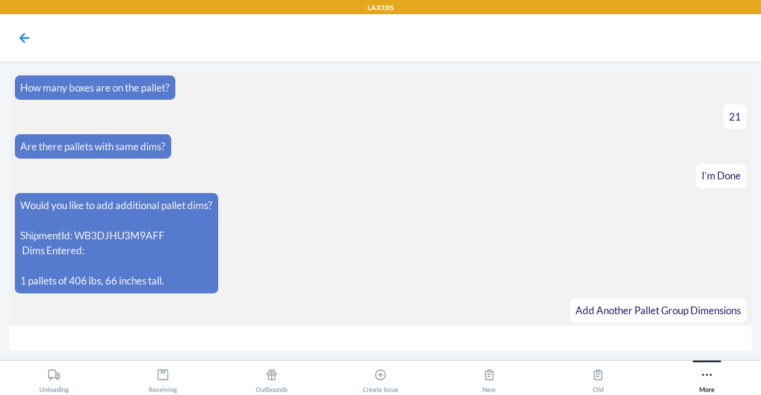
scroll to position [278, 0]
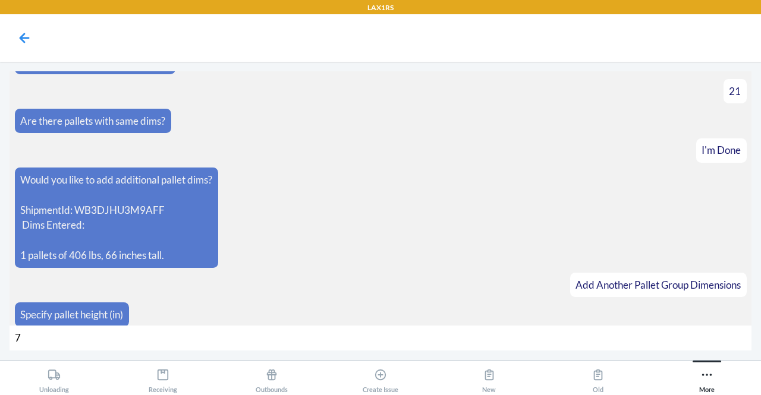
type input "70"
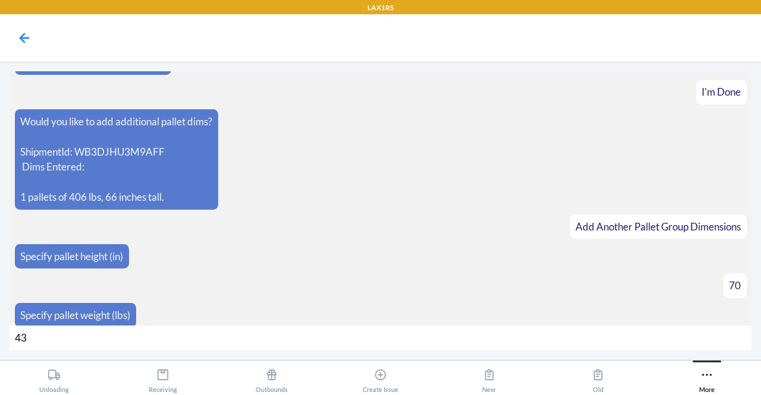
type input "434"
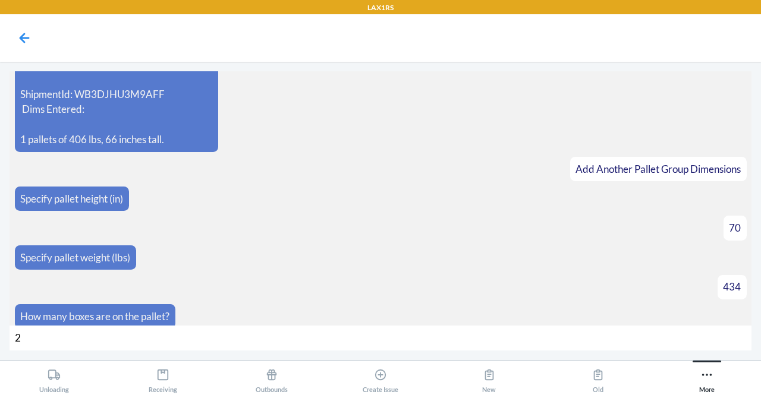
type input "21"
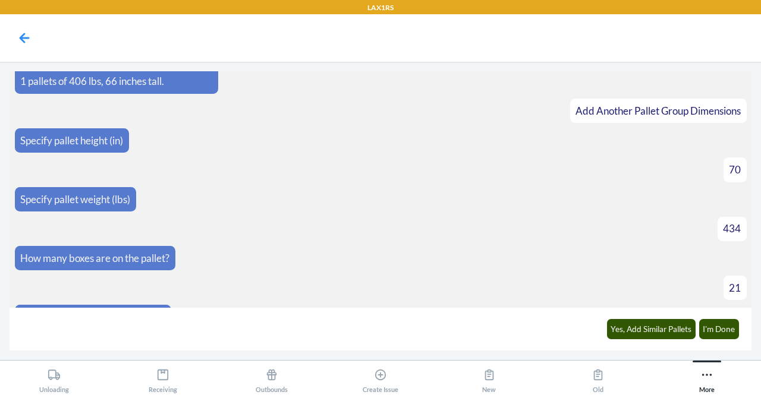
scroll to position [470, 0]
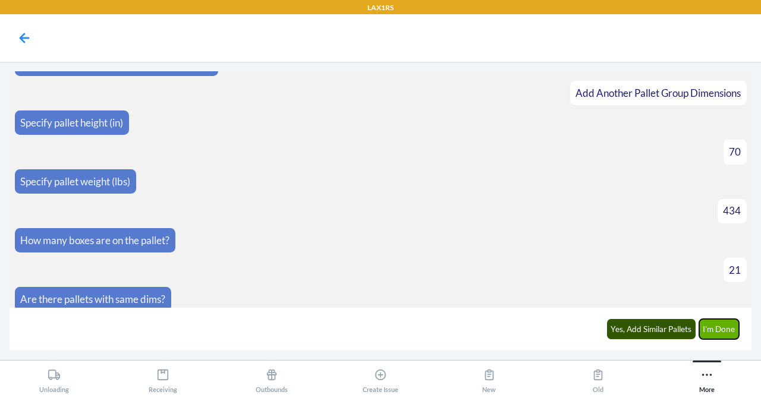
click at [725, 334] on button "I'm Done" at bounding box center [719, 329] width 40 height 20
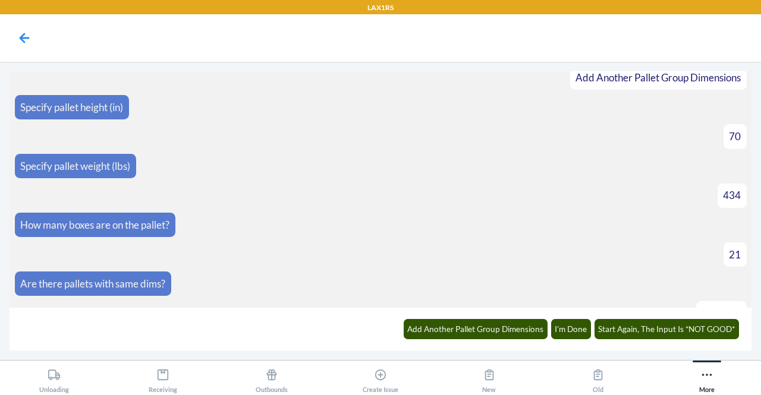
scroll to position [634, 0]
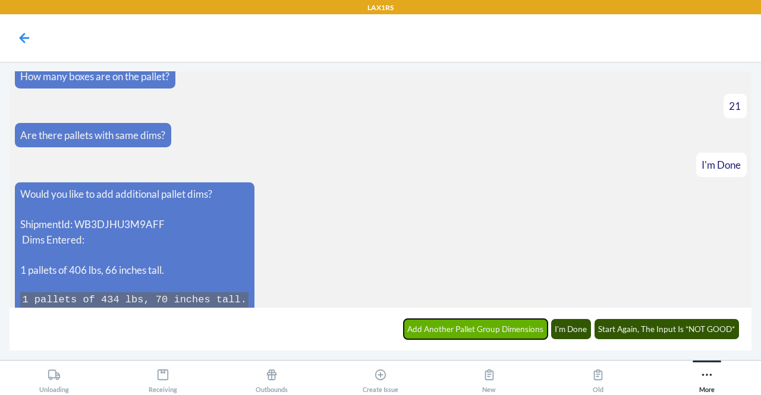
click at [452, 327] on button "Add Another Pallet Group Dimensions" at bounding box center [476, 329] width 144 height 20
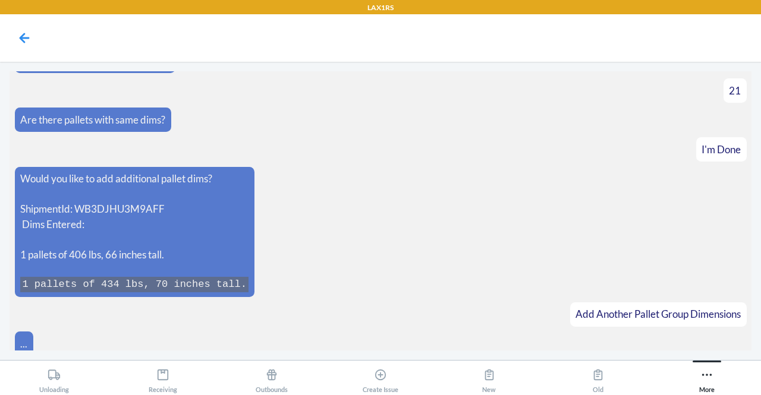
scroll to position [674, 0]
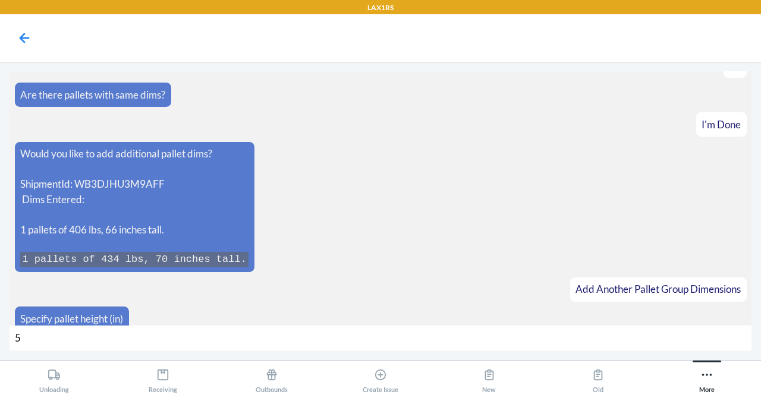
type input "52"
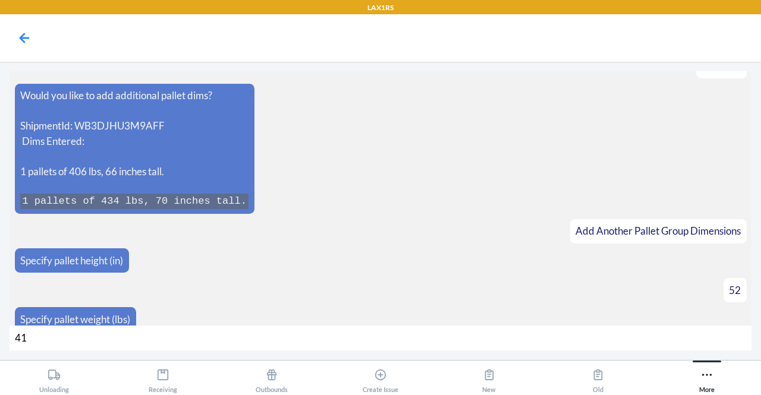
type input "416"
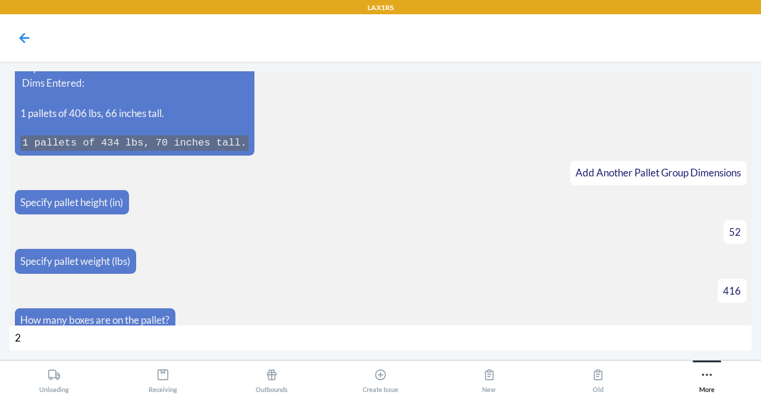
type input "22"
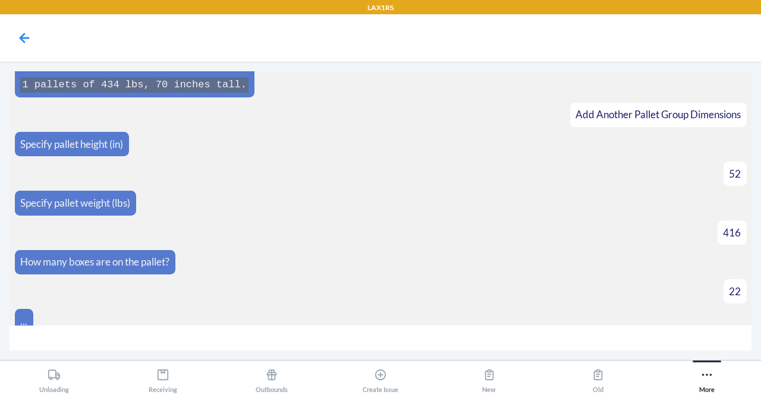
scroll to position [867, 0]
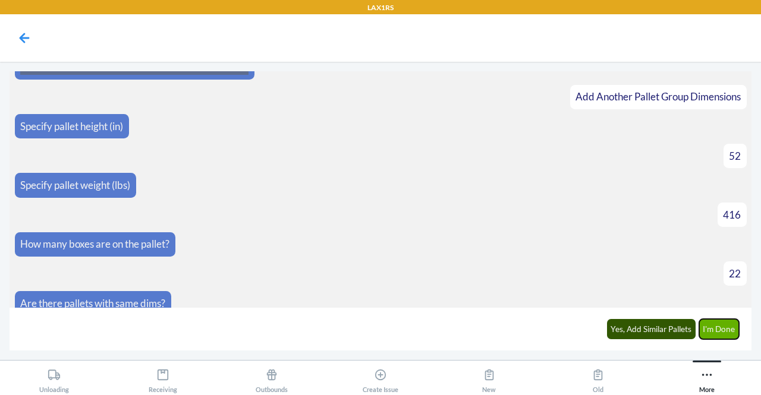
click at [718, 337] on button "I'm Done" at bounding box center [719, 329] width 40 height 20
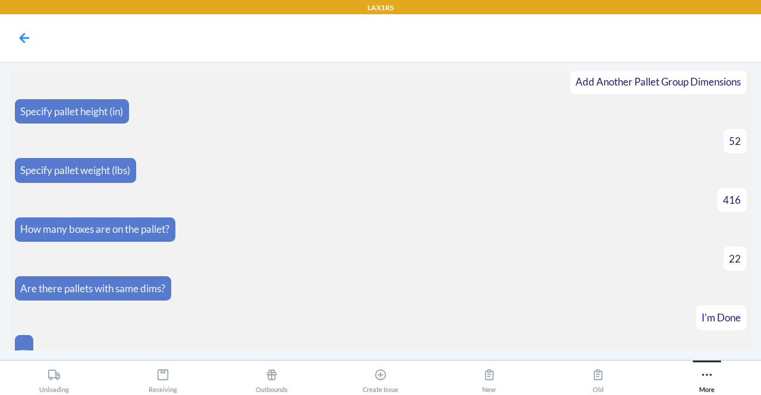
scroll to position [1092, 0]
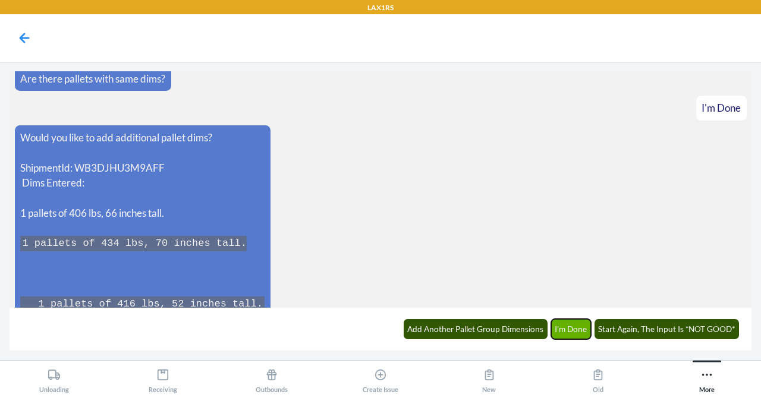
click at [577, 331] on button "I'm Done" at bounding box center [571, 329] width 40 height 20
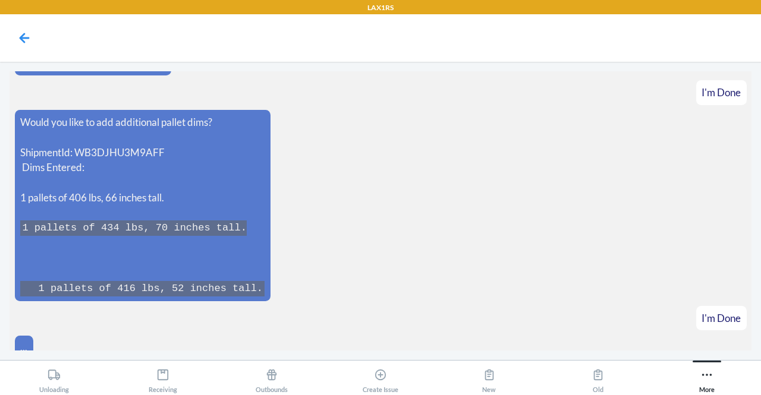
scroll to position [1150, 0]
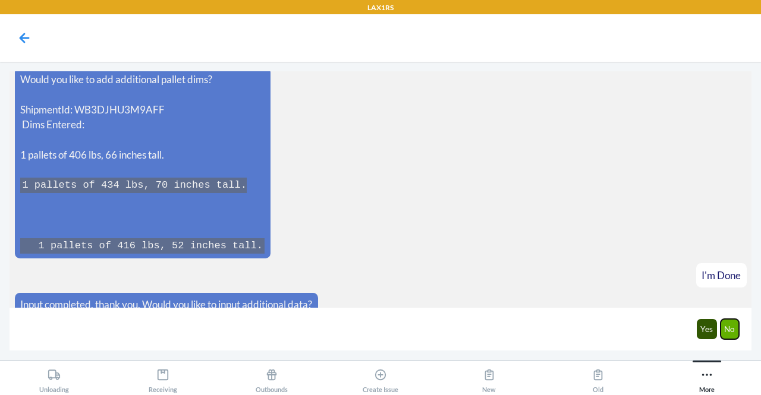
click at [727, 332] on button "No" at bounding box center [730, 329] width 19 height 20
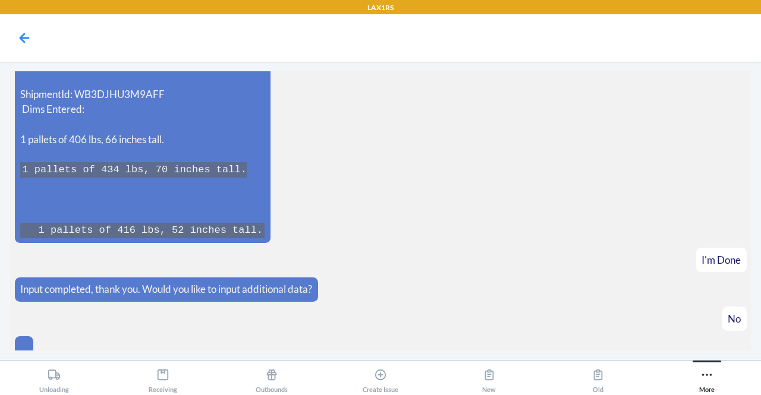
scroll to position [1208, 0]
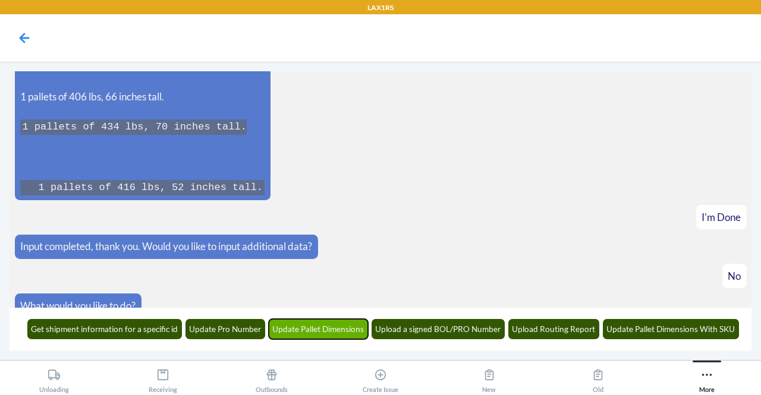
click at [327, 329] on button "Update Pallet Dimensions" at bounding box center [319, 329] width 100 height 20
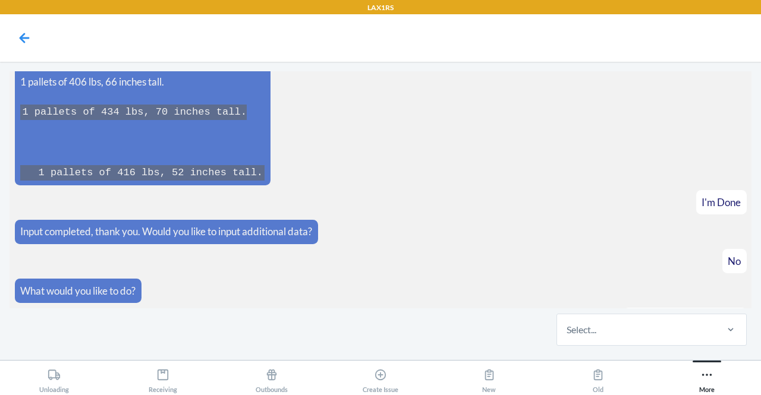
scroll to position [1281, 0]
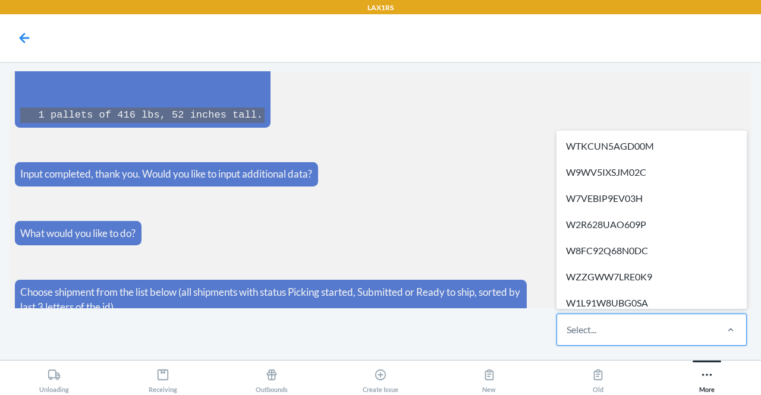
click at [582, 333] on div "Select..." at bounding box center [582, 330] width 30 height 14
click at [568, 333] on input "option WTKCUN5AGD00M focused, 1 of 320. 320 results available. Use Up and Down …" at bounding box center [567, 330] width 1 height 14
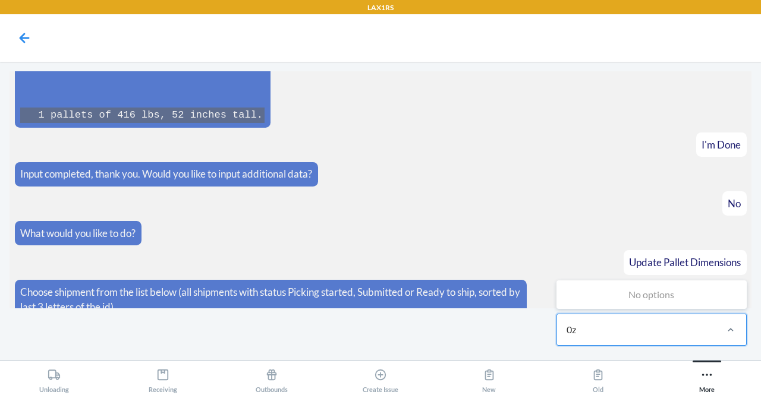
type input "0"
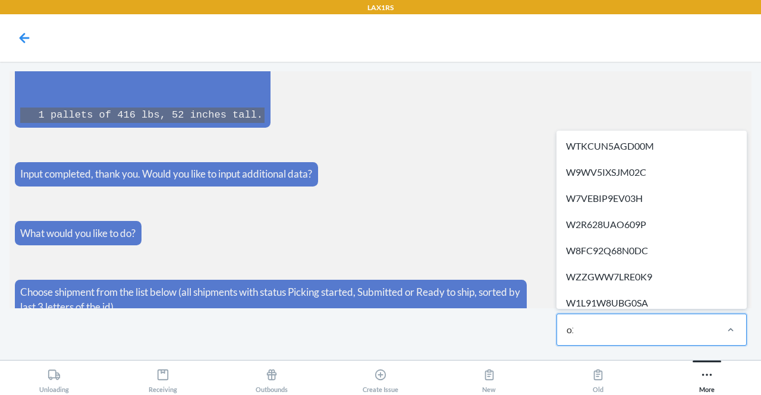
type input "o"
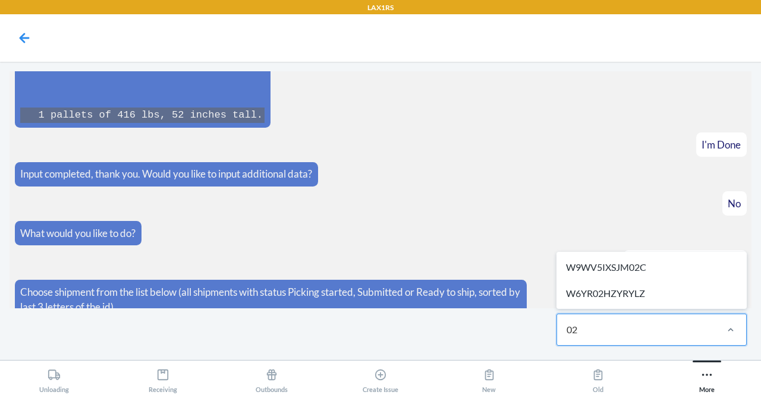
type input "0"
type input "o"
type input "6e8z"
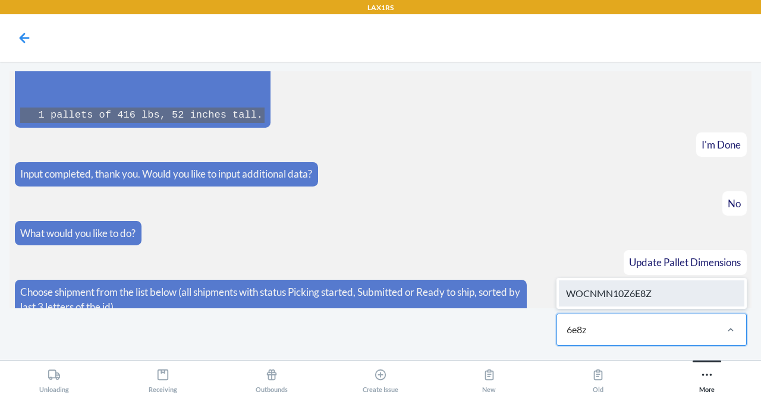
click at [591, 294] on div "WOCNMN10Z6E8Z" at bounding box center [652, 294] width 186 height 26
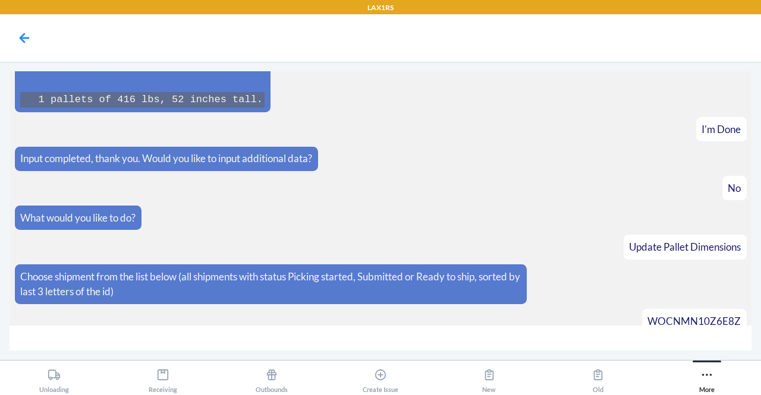
scroll to position [1322, 0]
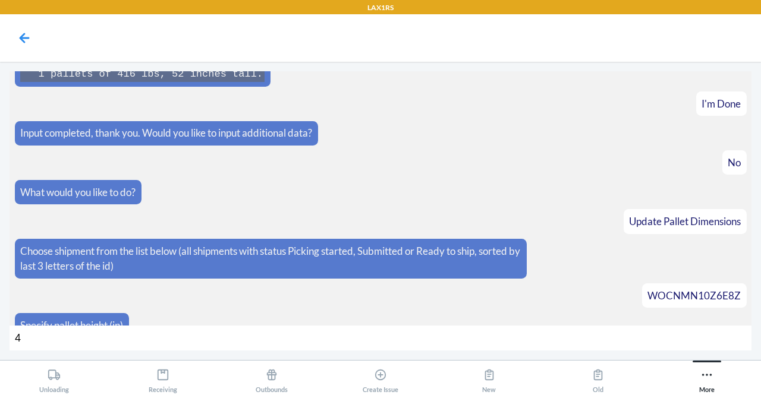
type input "44"
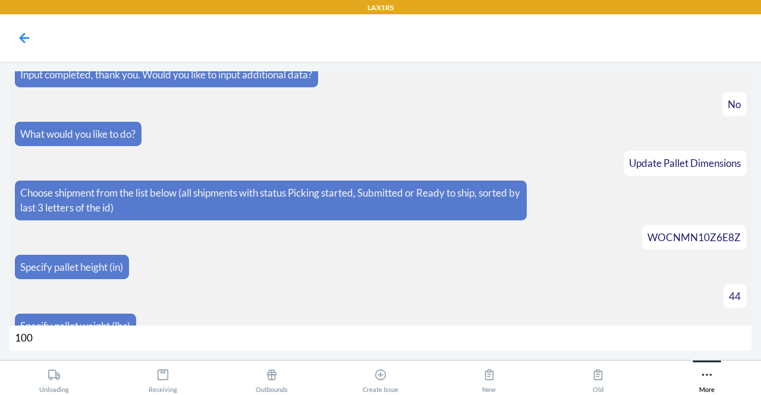
type input "1002"
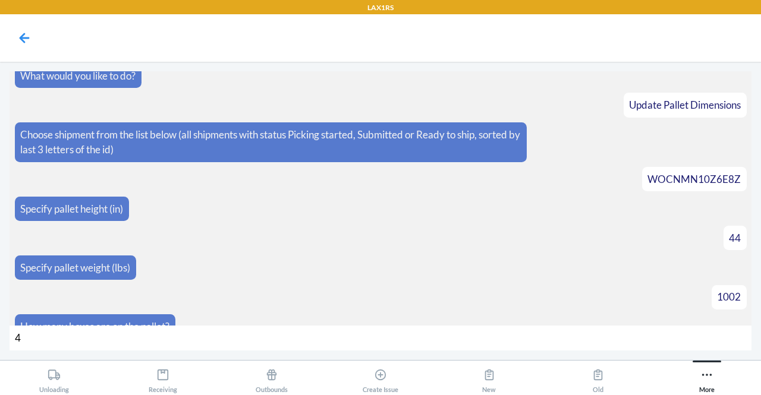
type input "44"
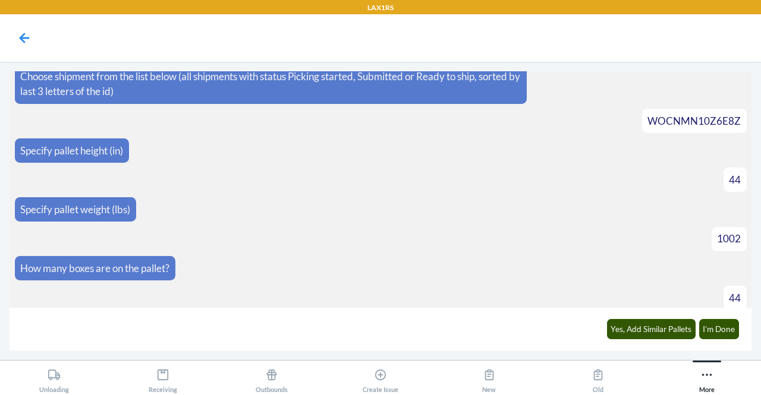
scroll to position [1514, 0]
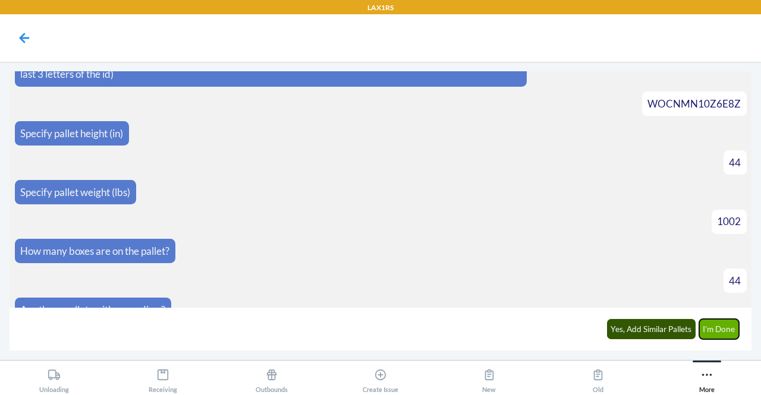
click at [730, 325] on button "I'm Done" at bounding box center [719, 329] width 40 height 20
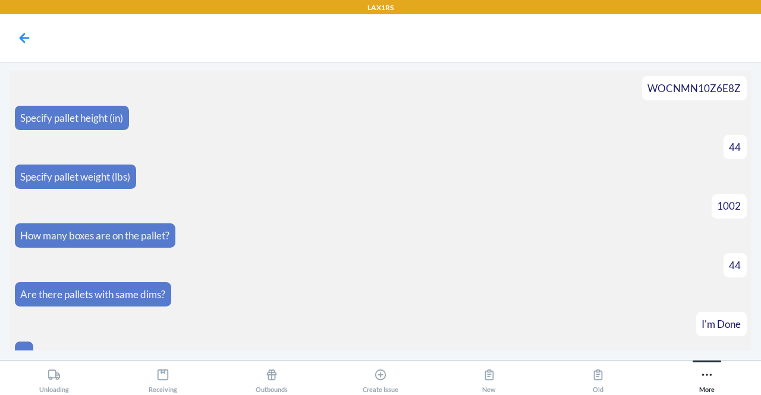
scroll to position [1648, 0]
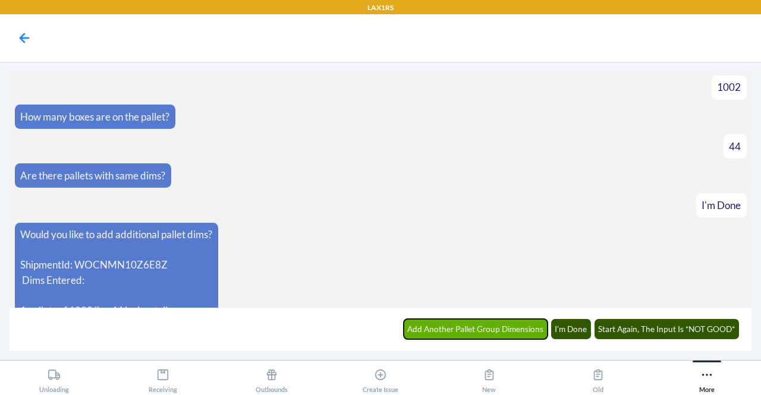
click at [477, 324] on button "Add Another Pallet Group Dimensions" at bounding box center [476, 329] width 144 height 20
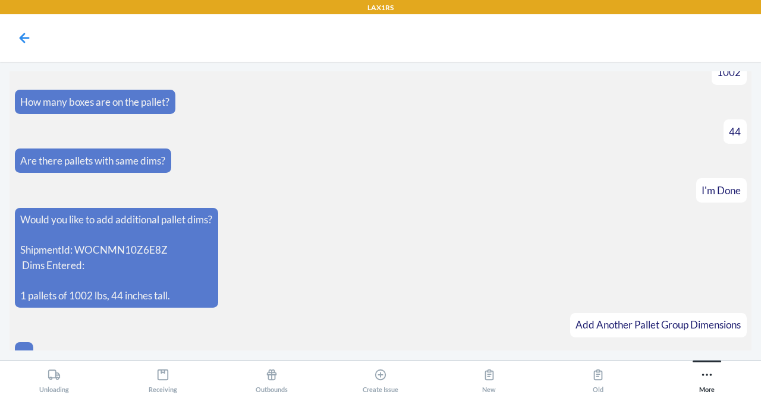
scroll to position [1689, 0]
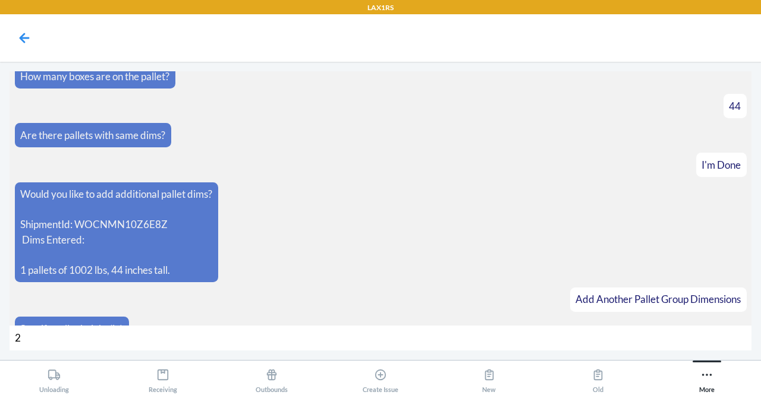
type input "26"
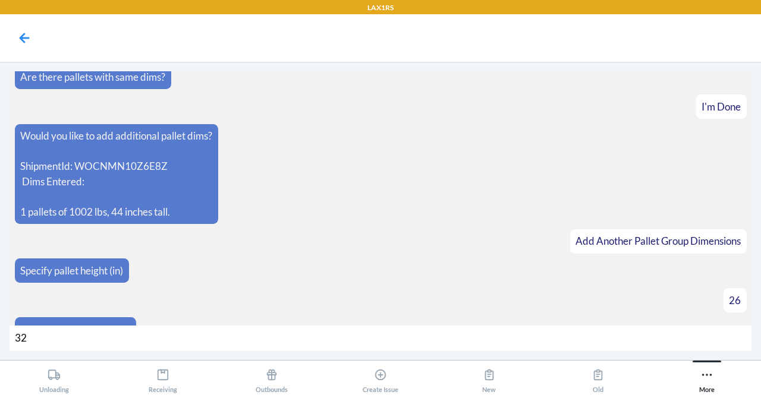
type input "322"
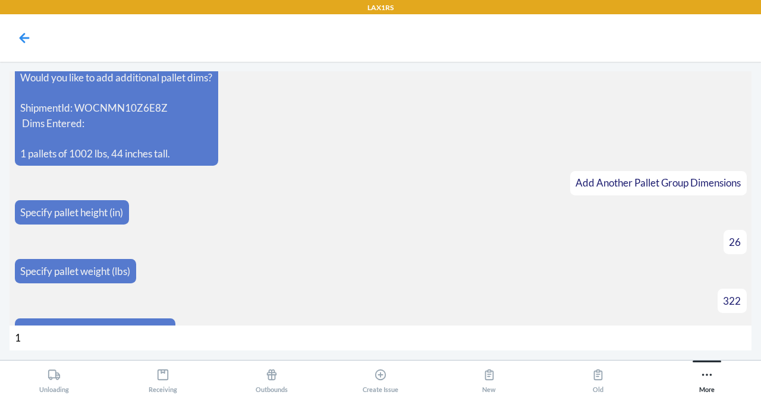
type input "12"
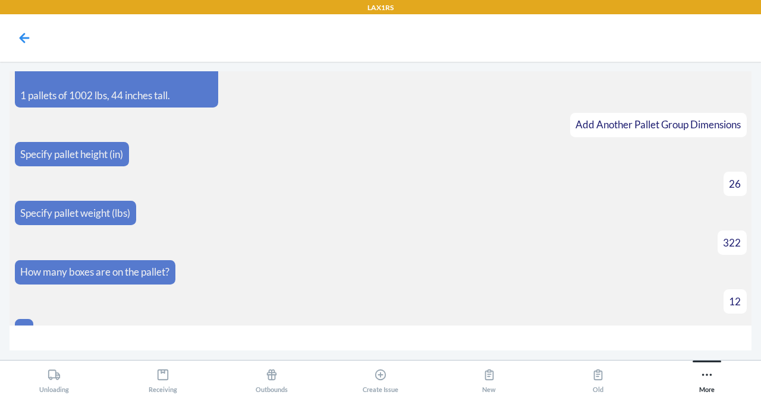
scroll to position [1881, 0]
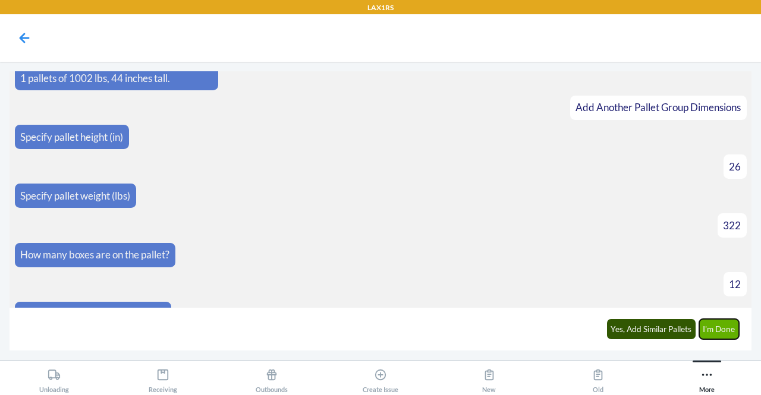
click at [719, 329] on button "I'm Done" at bounding box center [719, 329] width 40 height 20
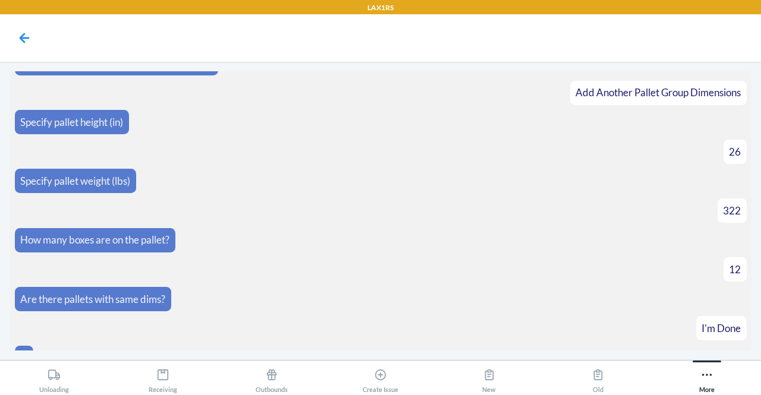
scroll to position [2045, 0]
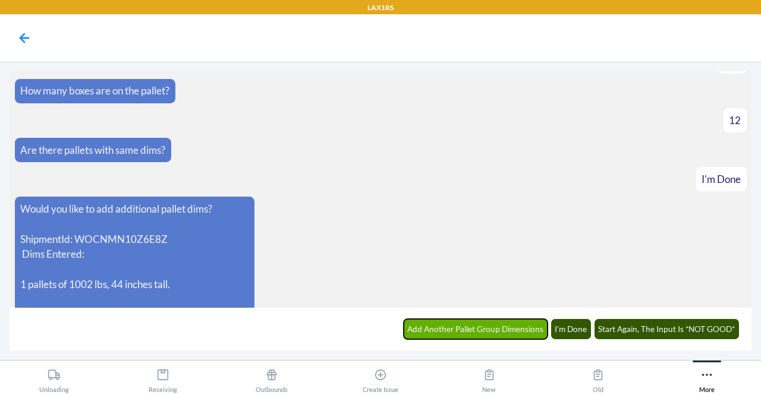
click at [422, 335] on button "Add Another Pallet Group Dimensions" at bounding box center [476, 329] width 144 height 20
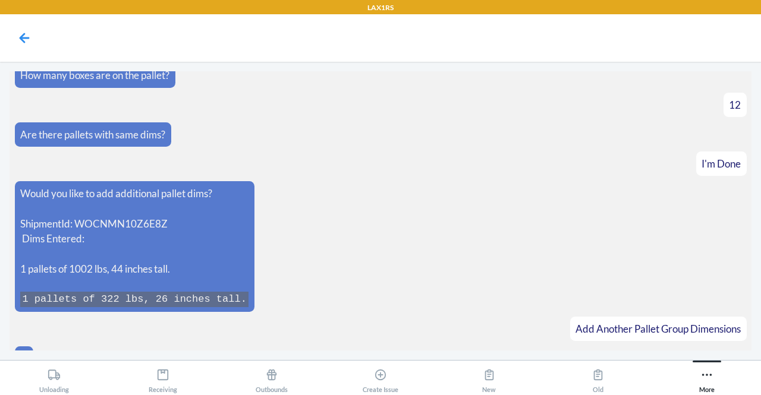
scroll to position [2086, 0]
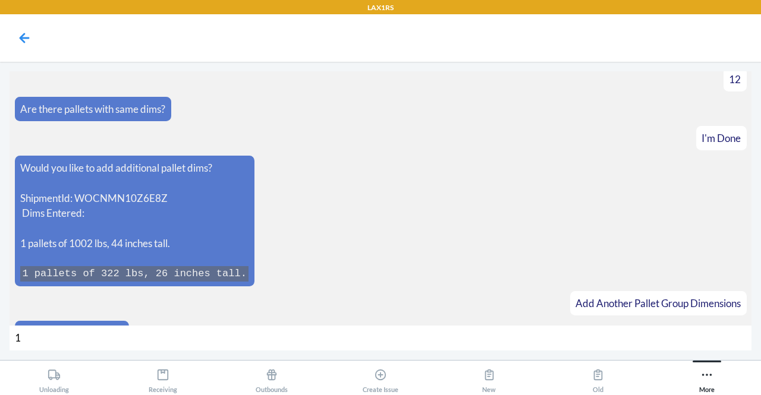
type input "13"
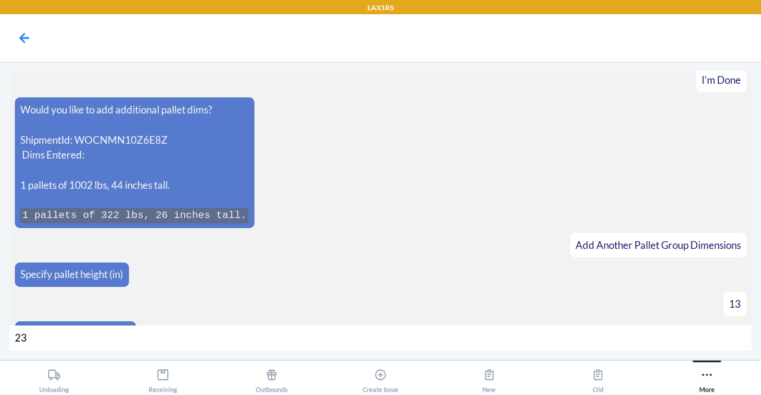
type input "238"
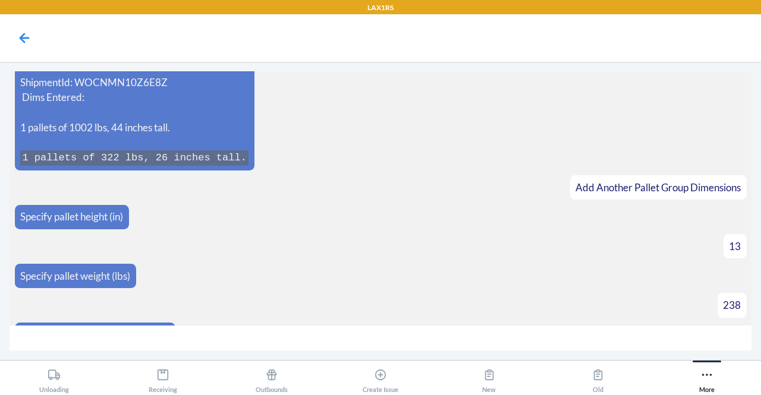
type input "8"
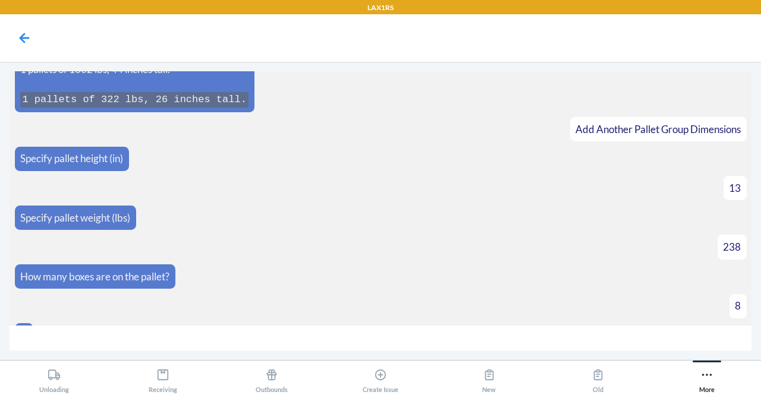
scroll to position [2277, 0]
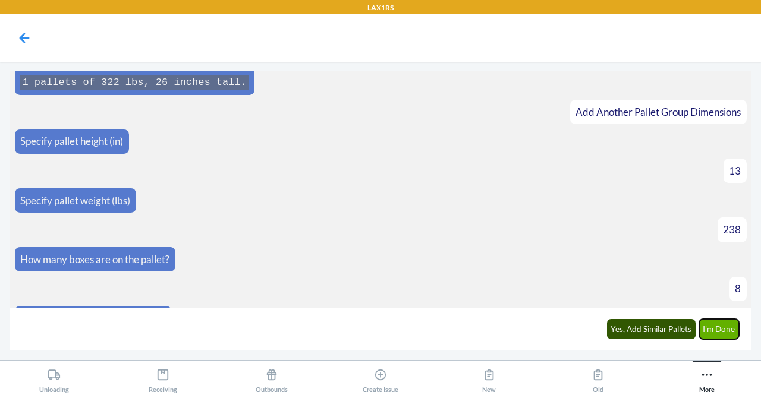
click at [710, 331] on button "I'm Done" at bounding box center [719, 329] width 40 height 20
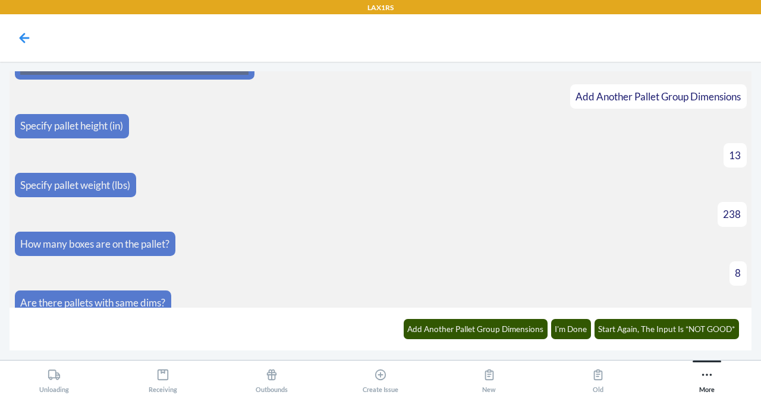
scroll to position [2503, 0]
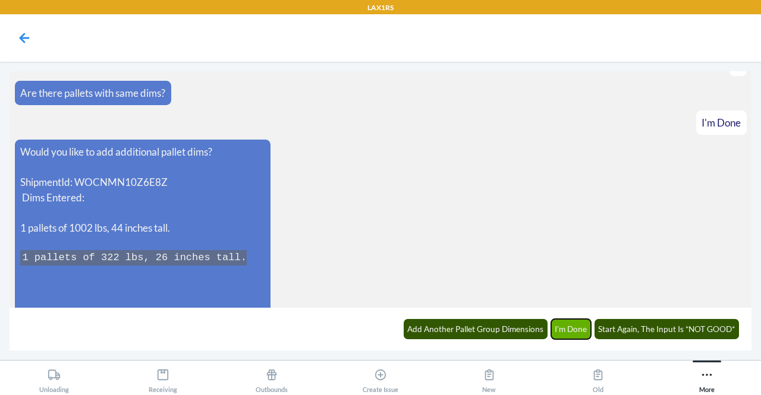
click at [570, 327] on button "I'm Done" at bounding box center [571, 329] width 40 height 20
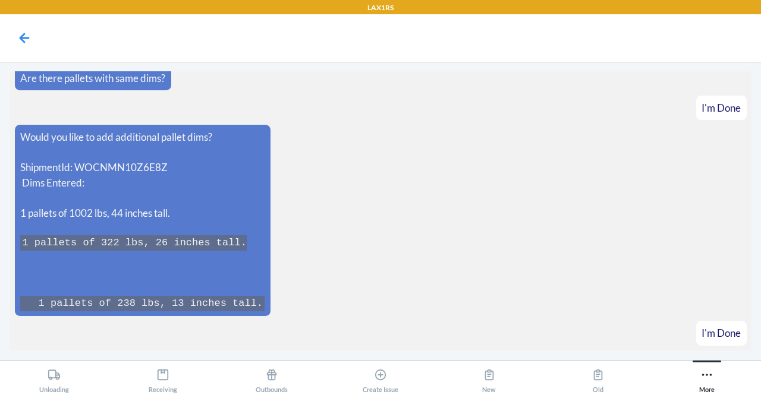
scroll to position [2560, 0]
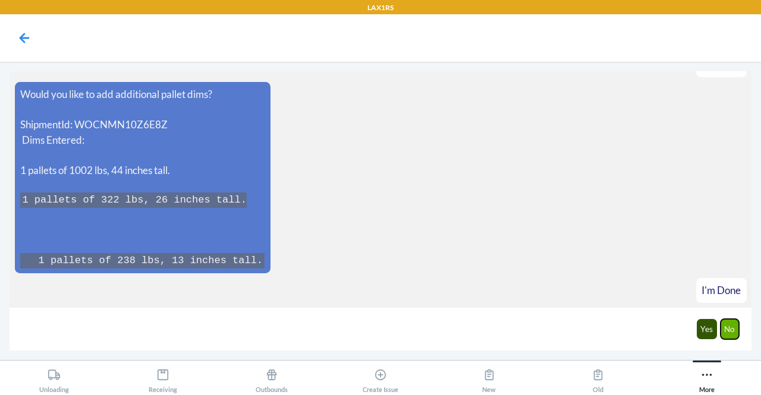
click at [734, 324] on button "No" at bounding box center [730, 329] width 19 height 20
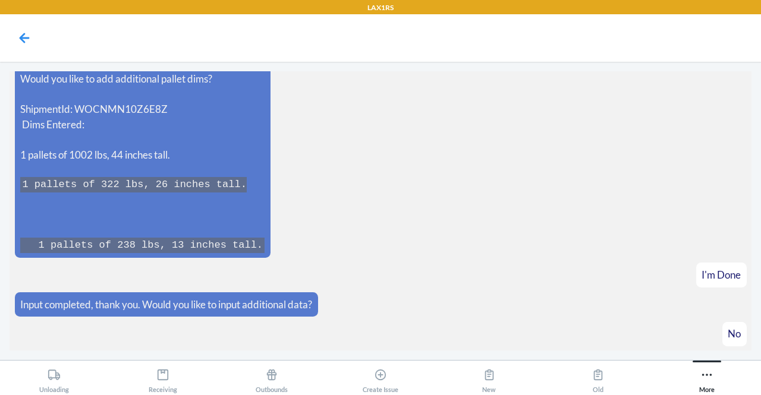
scroll to position [2619, 0]
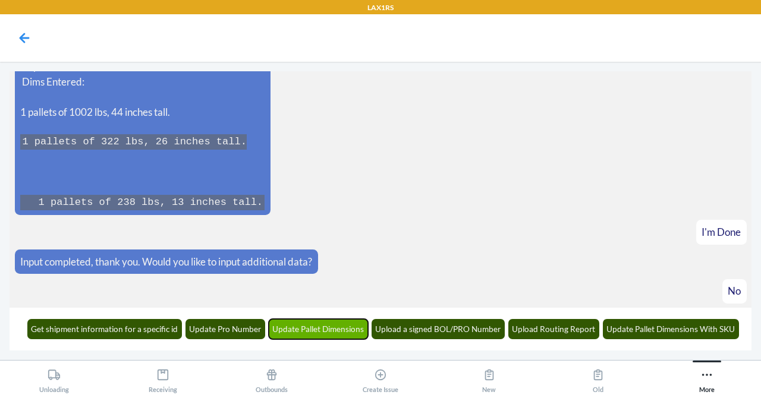
click at [281, 328] on button "Update Pallet Dimensions" at bounding box center [319, 329] width 100 height 20
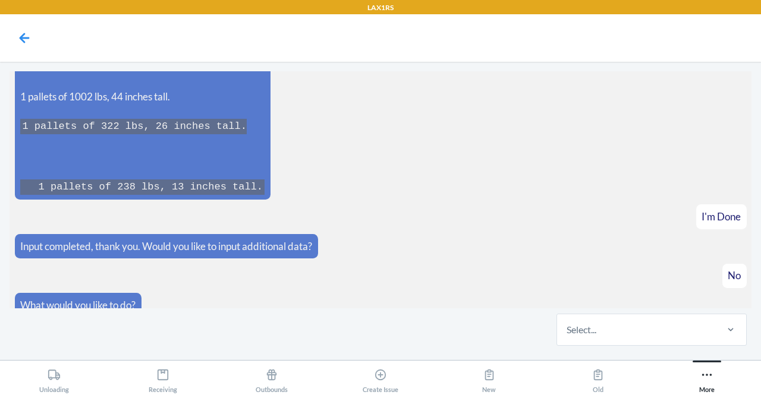
scroll to position [2691, 0]
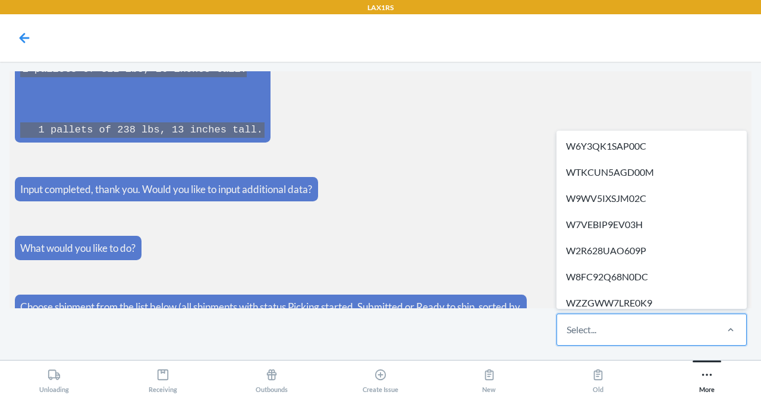
click at [565, 333] on div "Select..." at bounding box center [636, 330] width 158 height 31
click at [567, 333] on input "option W6Y3QK1SAP00C focused, 1 of 314. 314 results available. Use Up and Down …" at bounding box center [567, 330] width 1 height 14
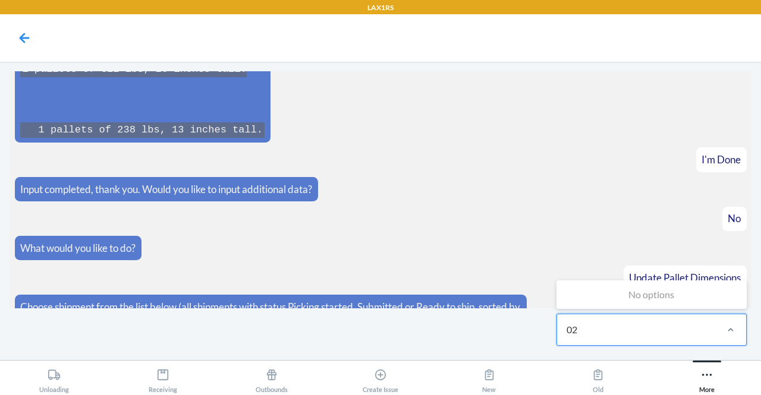
type input "0"
type input "9aff"
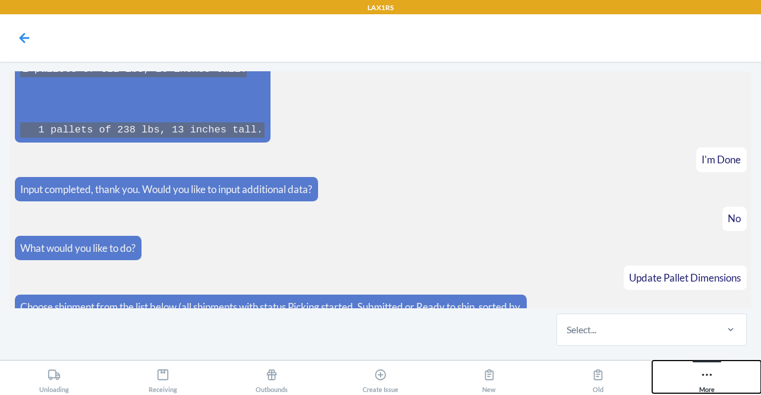
click at [708, 379] on icon at bounding box center [706, 375] width 13 height 13
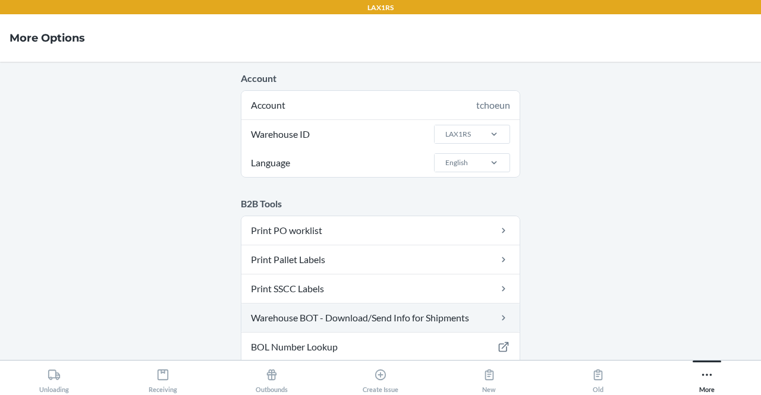
click at [452, 314] on link "Warehouse BOT - Download/Send Info for Shipments" at bounding box center [380, 318] width 278 height 29
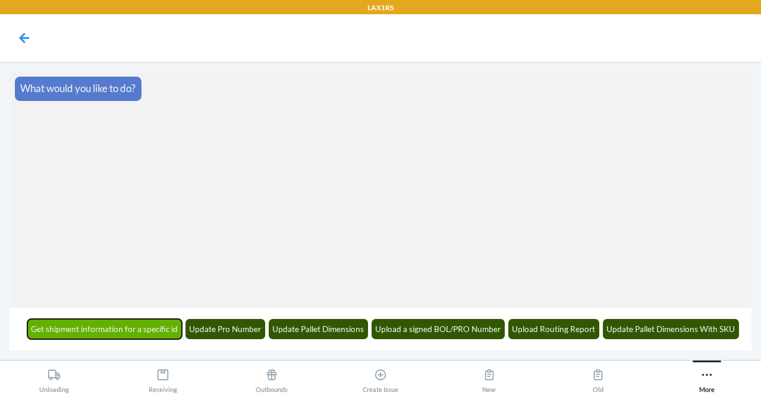
click at [150, 330] on button "Get shipment information for a specific id" at bounding box center [104, 329] width 155 height 20
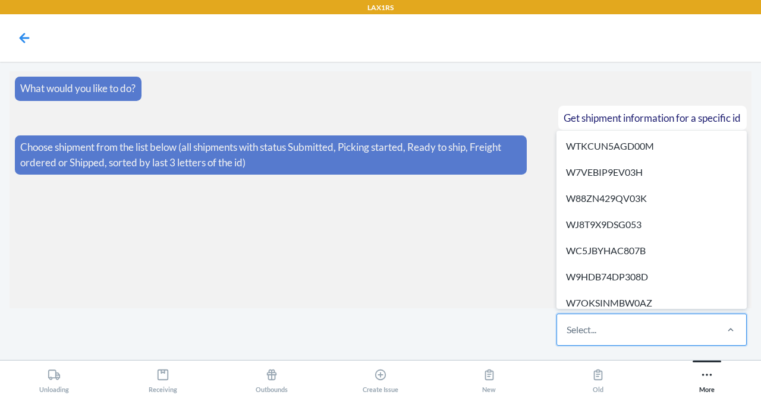
click at [622, 331] on div "Select..." at bounding box center [636, 330] width 158 height 31
click at [568, 331] on input "option WTKCUN5AGD00M focused, 1 of 672. 672 results available. Use Up and Down …" at bounding box center [567, 330] width 1 height 14
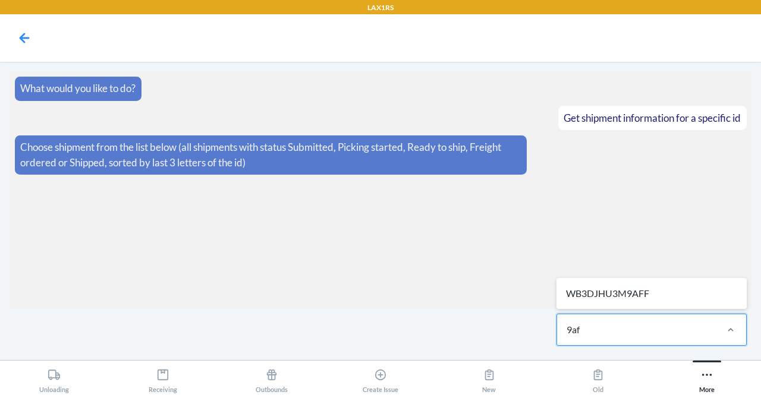
type input "9aff"
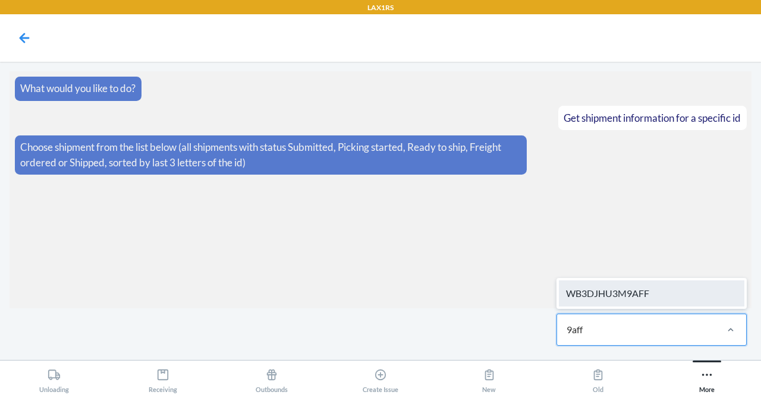
click at [633, 293] on div "WB3DJHU3M9AFF" at bounding box center [652, 294] width 186 height 26
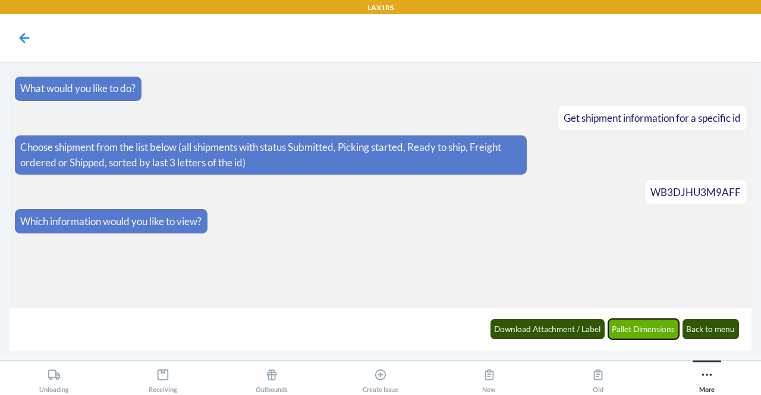
click at [628, 333] on button "Pallet Dimensions" at bounding box center [643, 329] width 71 height 20
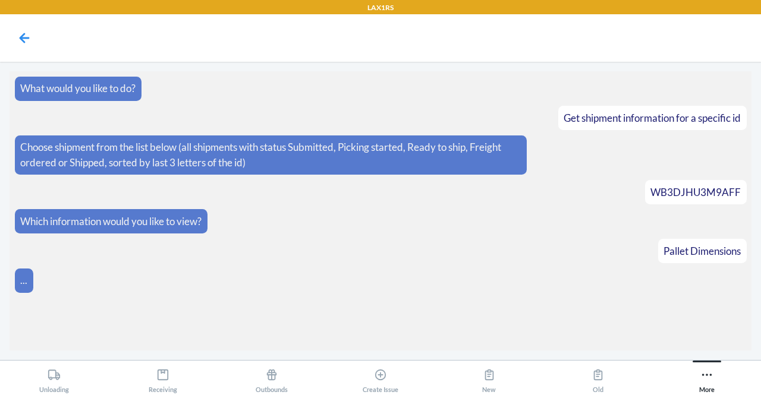
scroll to position [77, 0]
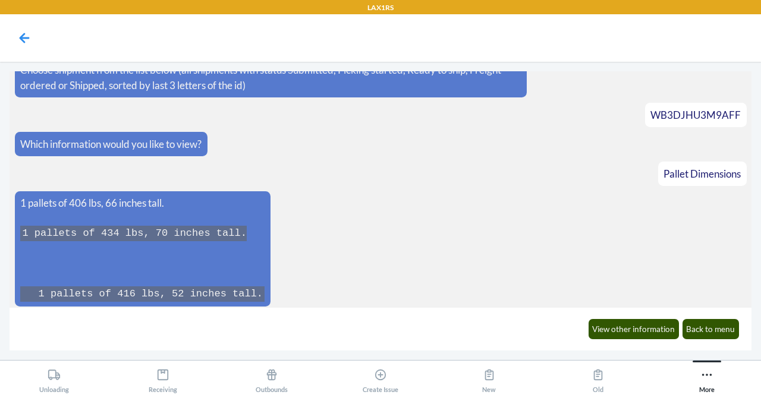
click at [196, 266] on pre "1 pallets of 434 lbs, 70 inches tall. 1 pallets of 416 lbs, 52 inches tall." at bounding box center [142, 264] width 244 height 76
click at [238, 297] on code "1 pallets of 434 lbs, 70 inches tall. 1 pallets of 416 lbs, 52 inches tall." at bounding box center [142, 264] width 244 height 76
click at [718, 329] on button "Back to menu" at bounding box center [711, 329] width 57 height 20
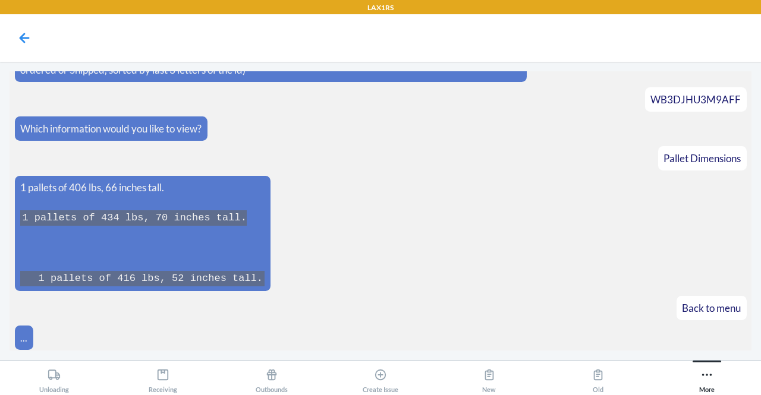
scroll to position [136, 0]
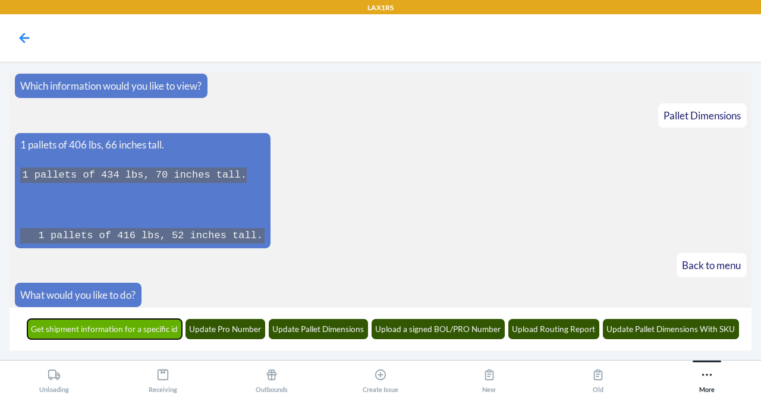
click at [147, 332] on button "Get shipment information for a specific id" at bounding box center [104, 329] width 155 height 20
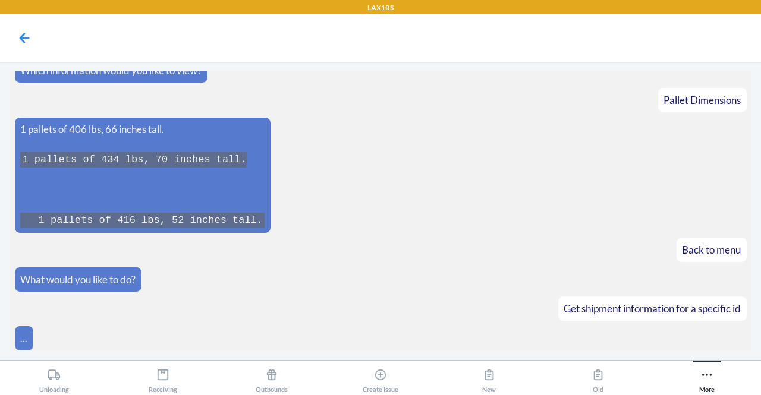
scroll to position [208, 0]
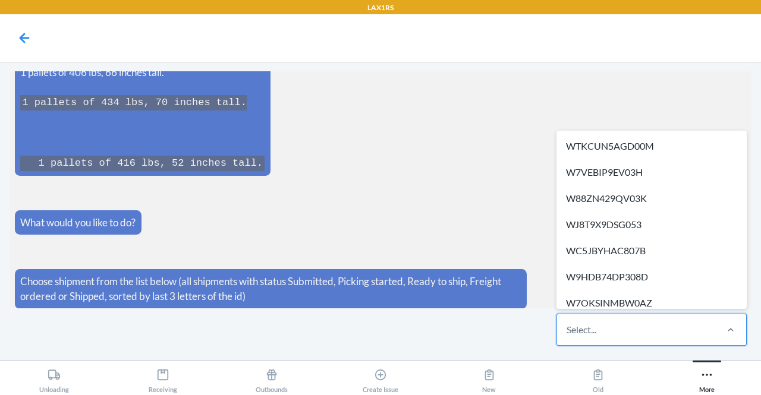
click at [634, 329] on div "Select..." at bounding box center [636, 330] width 158 height 31
click at [568, 329] on input "option WTKCUN5AGD00M focused, 1 of 673. 673 results available. Use Up and Down …" at bounding box center [567, 330] width 1 height 14
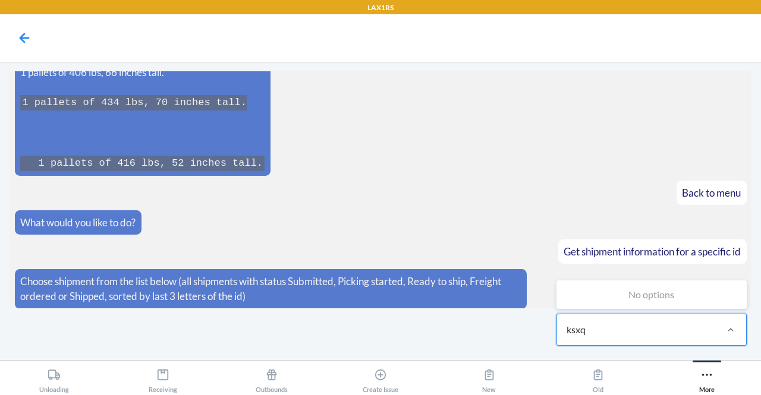
type input "ksxq"
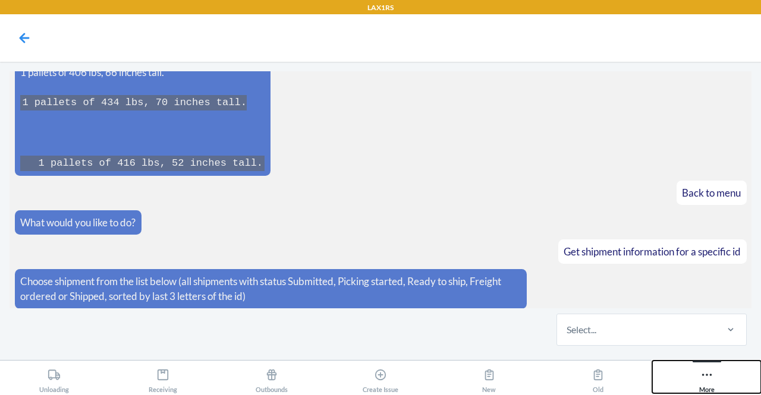
click at [718, 389] on button "More" at bounding box center [706, 377] width 109 height 33
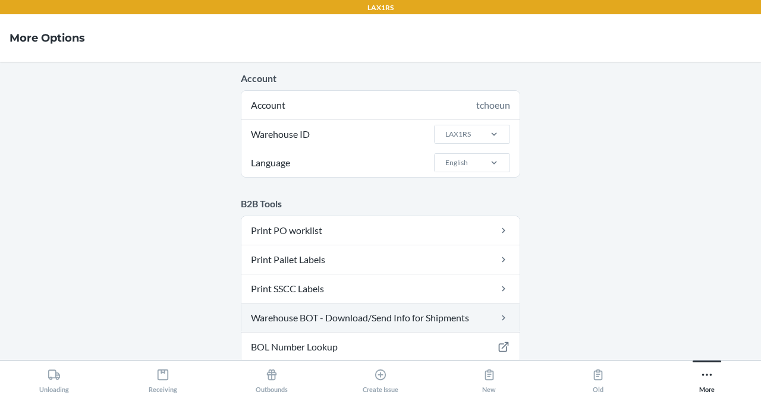
click at [413, 312] on link "Warehouse BOT - Download/Send Info for Shipments" at bounding box center [380, 318] width 278 height 29
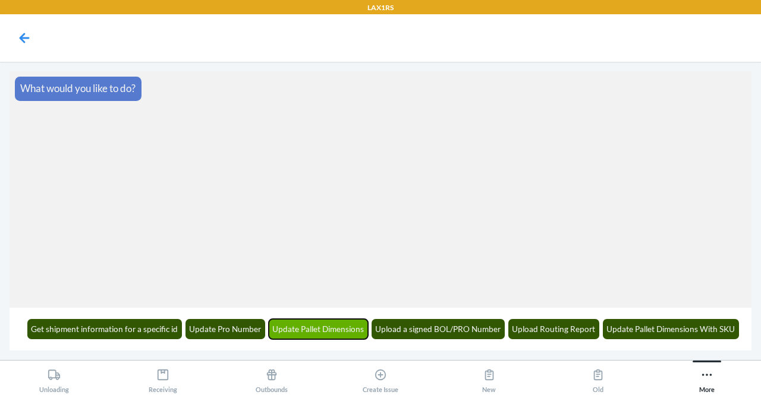
click at [292, 331] on button "Update Pallet Dimensions" at bounding box center [319, 329] width 100 height 20
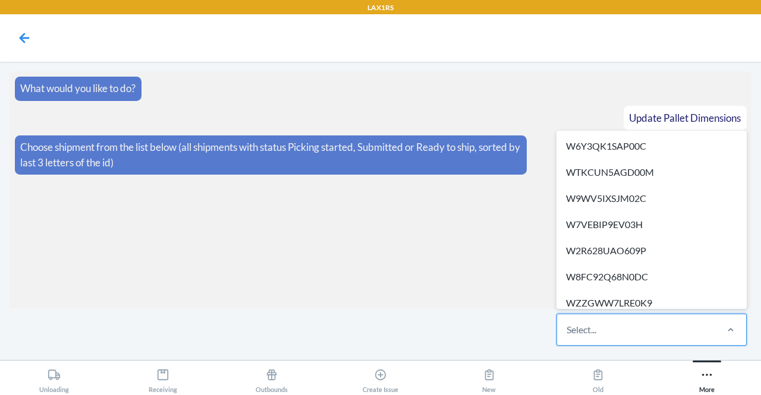
click at [576, 328] on div "Select..." at bounding box center [582, 330] width 30 height 14
click at [568, 328] on input "option W6Y3QK1SAP00C focused, 1 of 314. 314 results available. Use Up and Down …" at bounding box center [567, 330] width 1 height 14
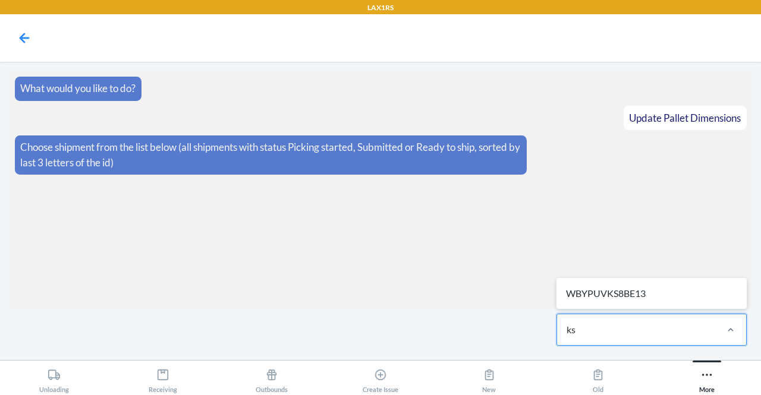
type input "k"
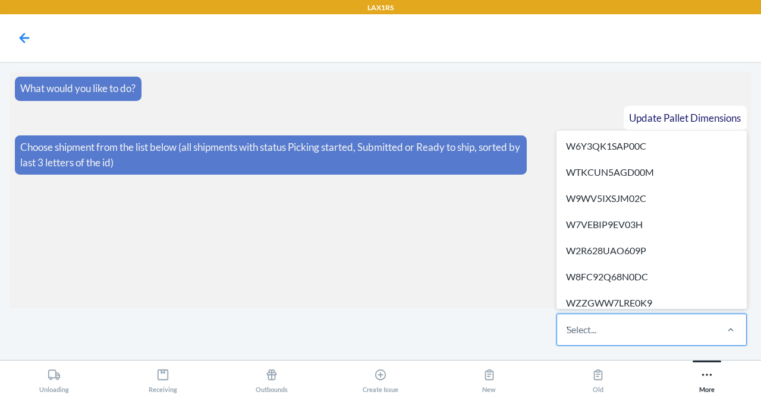
type input "WYF62QPARLJLF"
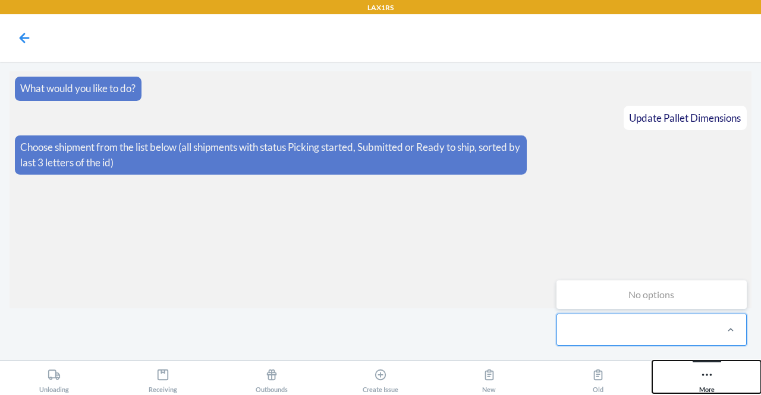
click at [703, 380] on icon at bounding box center [706, 375] width 13 height 13
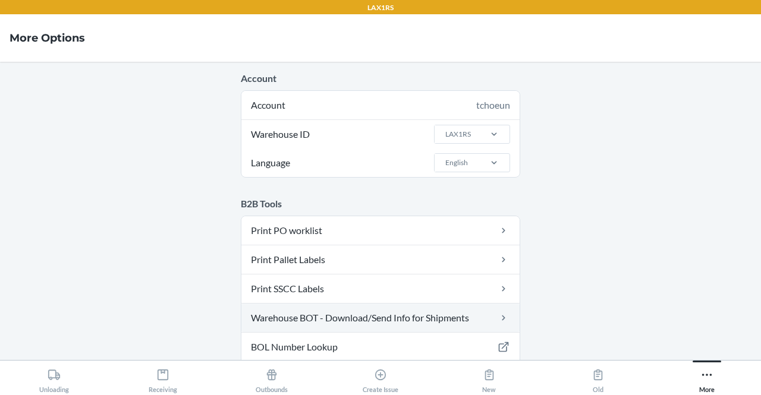
click at [483, 320] on link "Warehouse BOT - Download/Send Info for Shipments" at bounding box center [380, 318] width 278 height 29
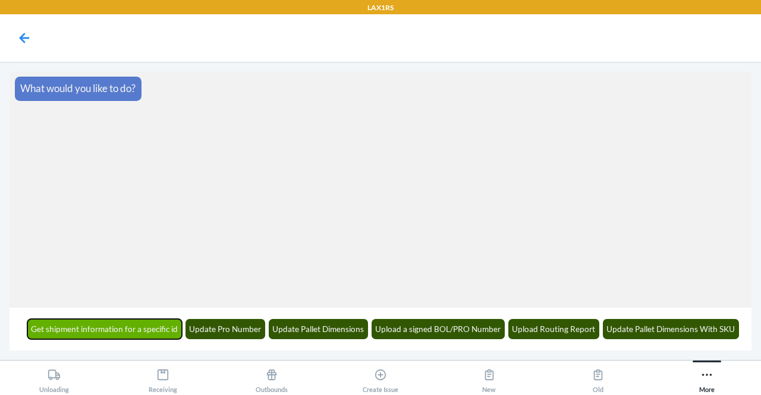
click at [106, 335] on button "Get shipment information for a specific id" at bounding box center [104, 329] width 155 height 20
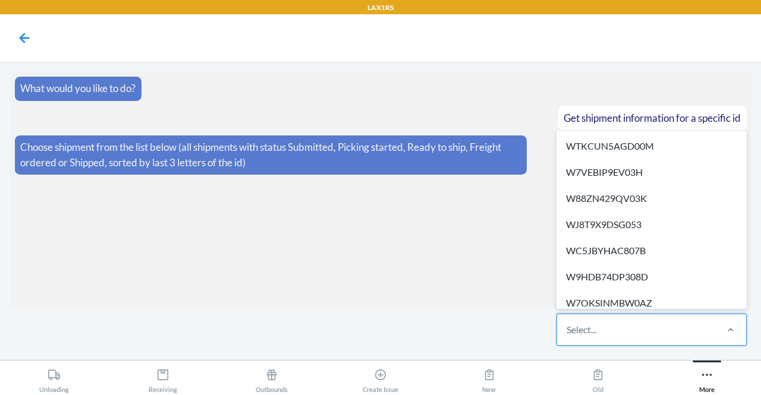
click at [567, 328] on div "Select..." at bounding box center [582, 330] width 30 height 14
click at [567, 328] on input "option WTKCUN5AGD00M focused, 1 of 672. 672 results available. Use Up and Down …" at bounding box center [567, 330] width 1 height 14
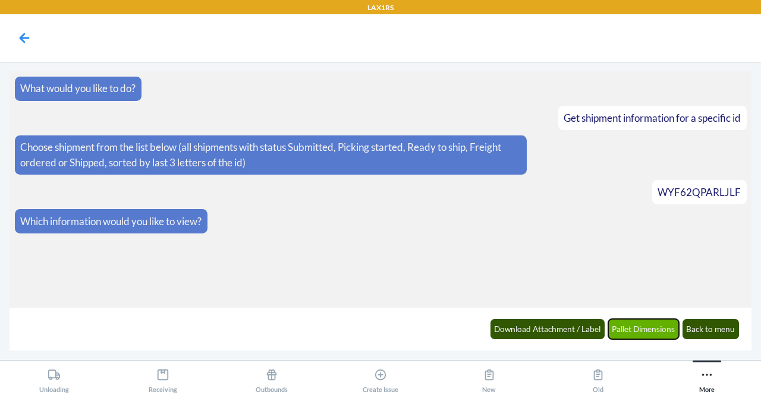
click at [624, 325] on button "Pallet Dimensions" at bounding box center [643, 329] width 71 height 20
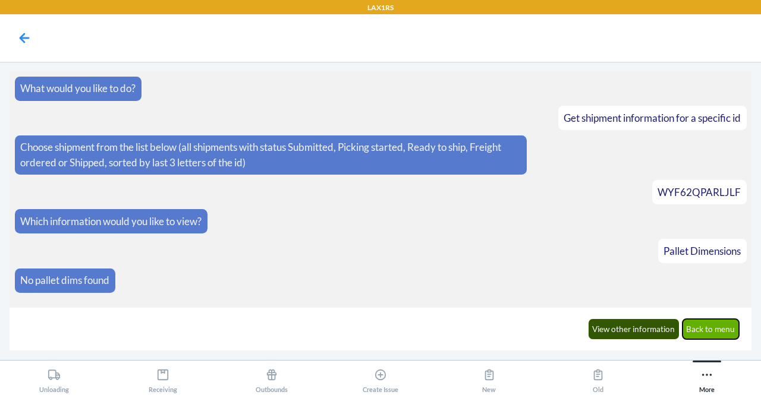
click at [703, 324] on button "Back to menu" at bounding box center [711, 329] width 57 height 20
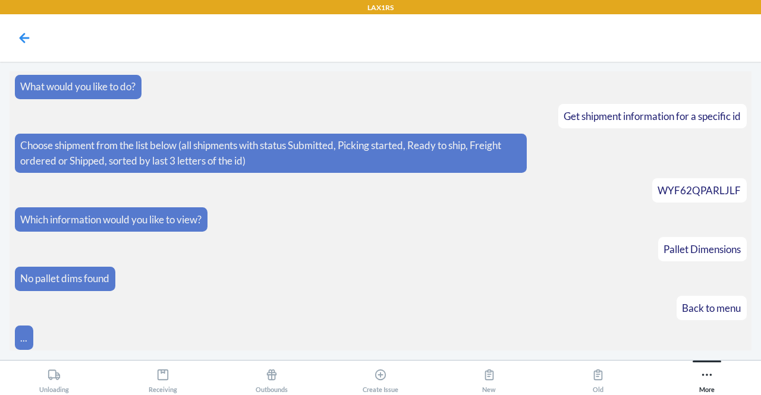
scroll to position [45, 0]
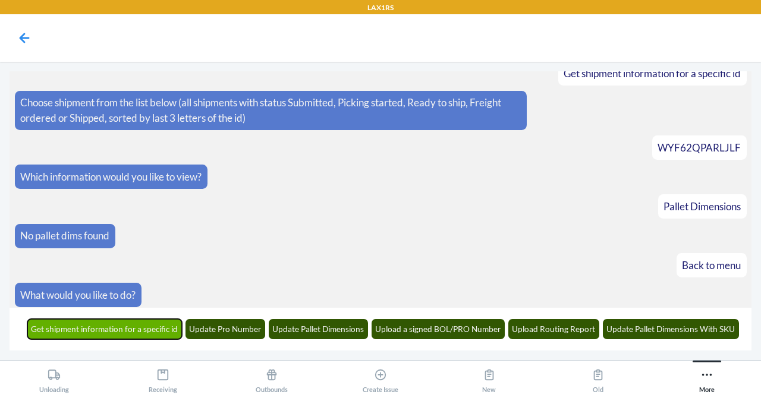
click at [147, 328] on button "Get shipment information for a specific id" at bounding box center [104, 329] width 155 height 20
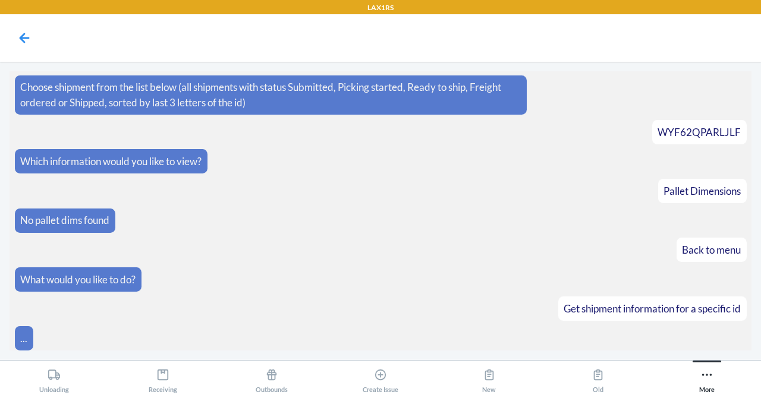
scroll to position [117, 0]
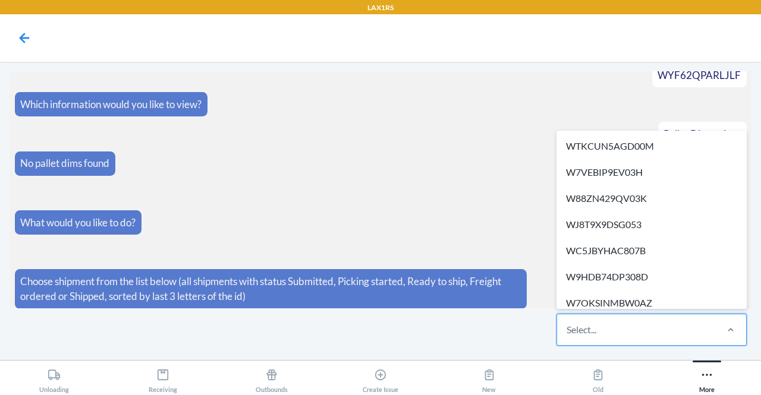
click at [616, 340] on div "Select..." at bounding box center [636, 330] width 158 height 31
click at [568, 337] on input "option WTKCUN5AGD00M focused, 1 of 672. 672 results available. Use Up and Down …" at bounding box center [567, 330] width 1 height 14
type input "o"
type input "w"
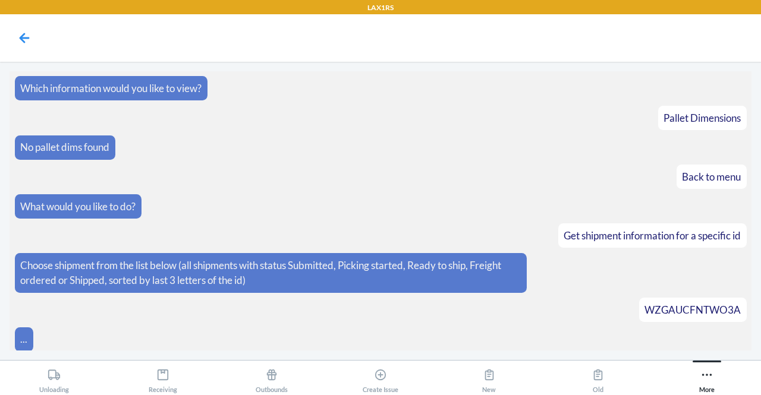
scroll to position [176, 0]
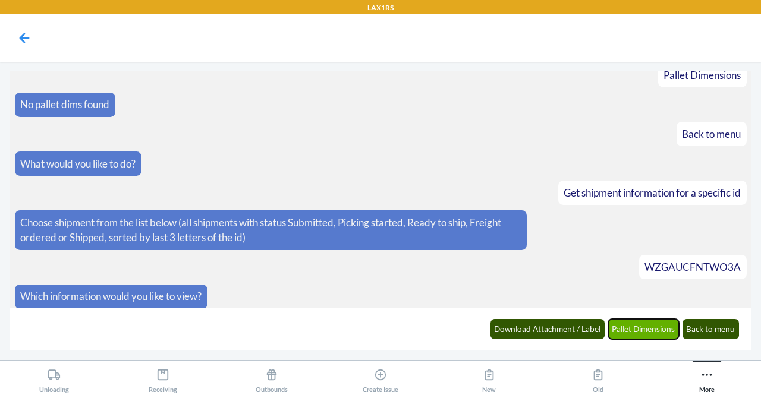
click at [646, 336] on button "Pallet Dimensions" at bounding box center [643, 329] width 71 height 20
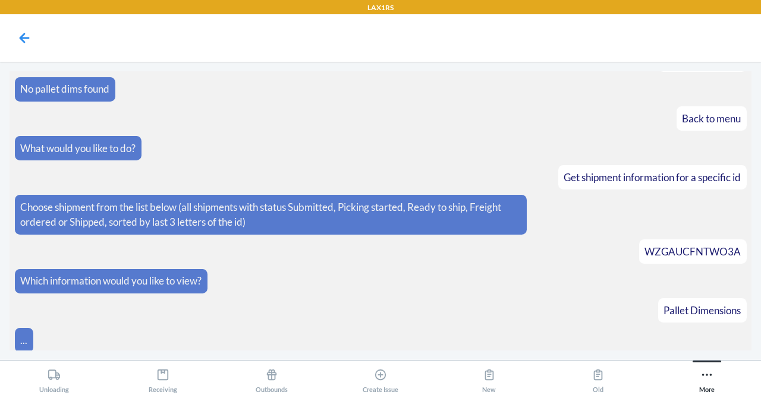
scroll to position [234, 0]
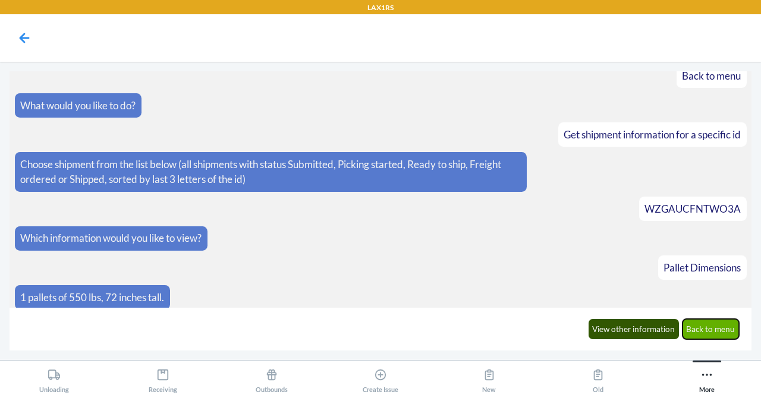
click at [722, 331] on button "Back to menu" at bounding box center [711, 329] width 57 height 20
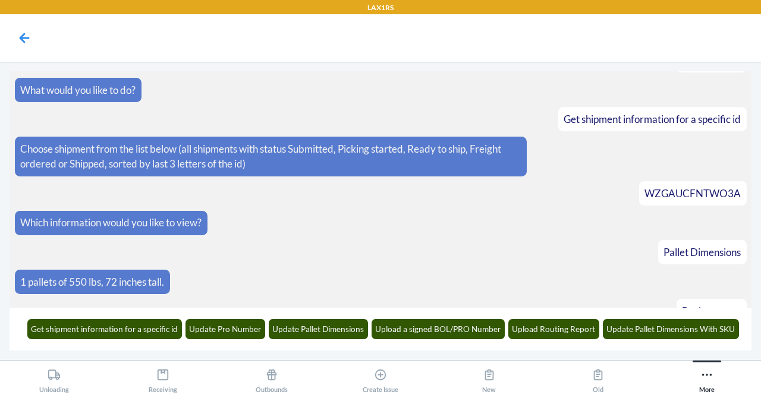
scroll to position [293, 0]
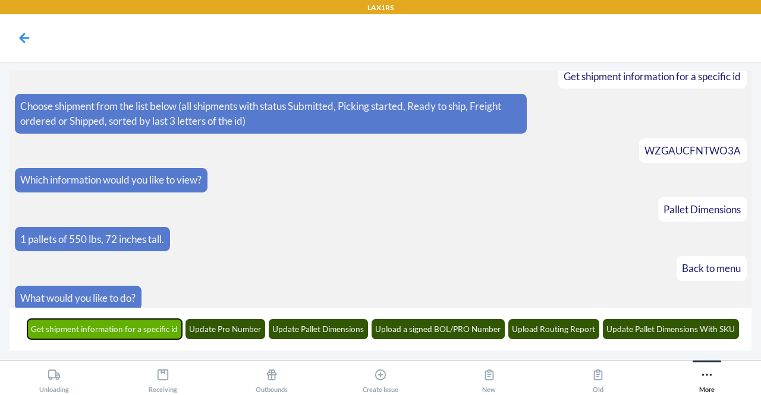
click at [156, 335] on button "Get shipment information for a specific id" at bounding box center [104, 329] width 155 height 20
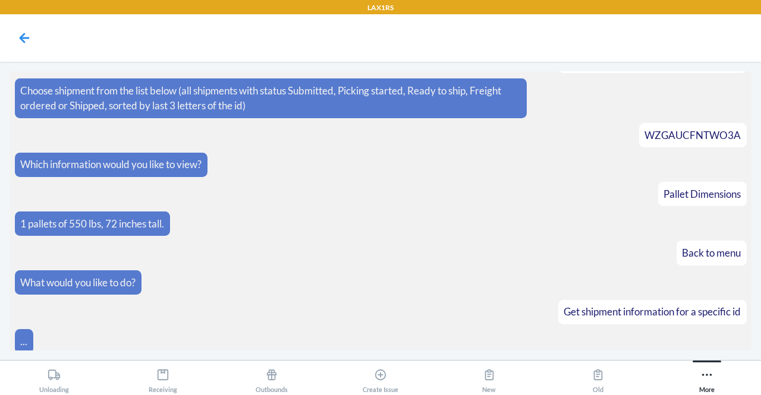
scroll to position [365, 0]
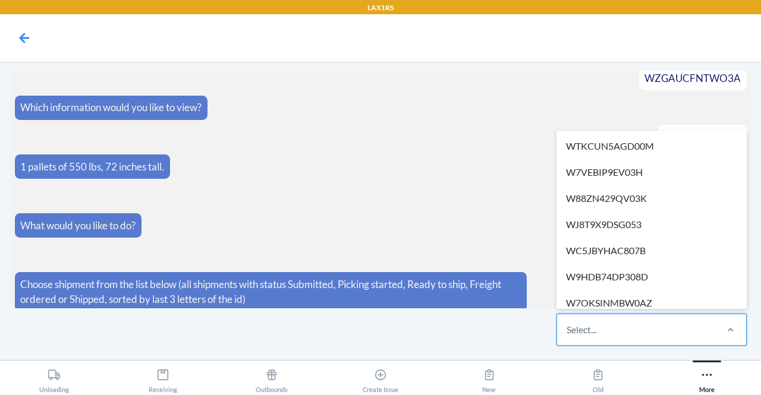
click at [602, 337] on div "Select..." at bounding box center [636, 330] width 158 height 31
click at [568, 337] on input "option WTKCUN5AGD00M focused, 1 of 672. 672 results available. Use Up and Down …" at bounding box center [567, 330] width 1 height 14
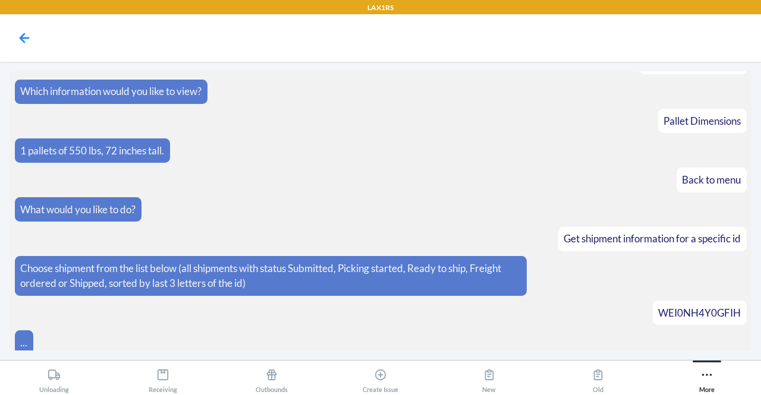
scroll to position [424, 0]
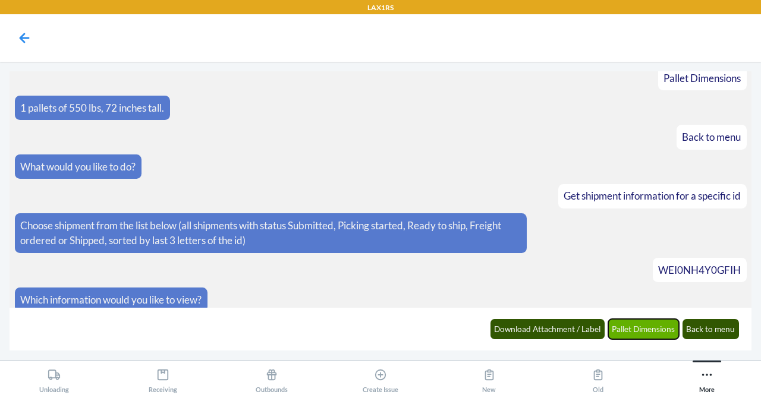
click at [648, 337] on button "Pallet Dimensions" at bounding box center [643, 329] width 71 height 20
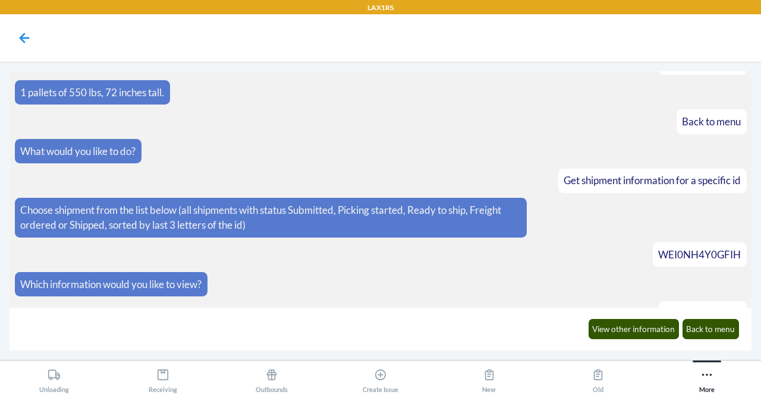
scroll to position [482, 0]
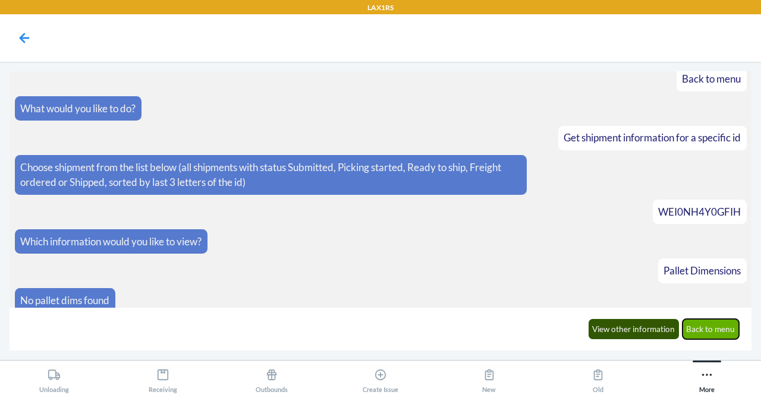
click at [724, 331] on button "Back to menu" at bounding box center [711, 329] width 57 height 20
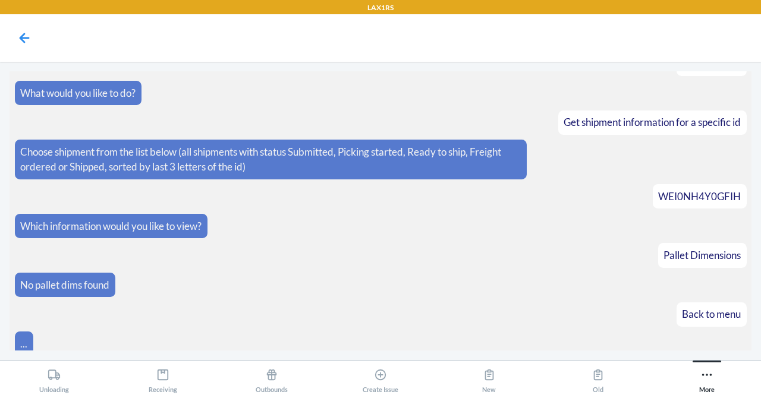
scroll to position [540, 0]
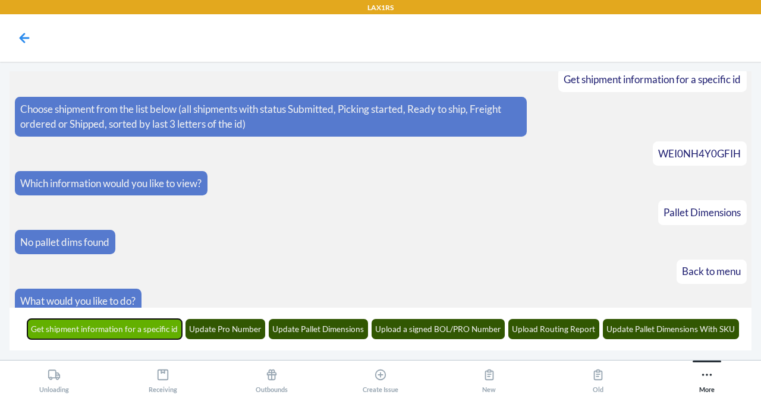
click at [153, 331] on button "Get shipment information for a specific id" at bounding box center [104, 329] width 155 height 20
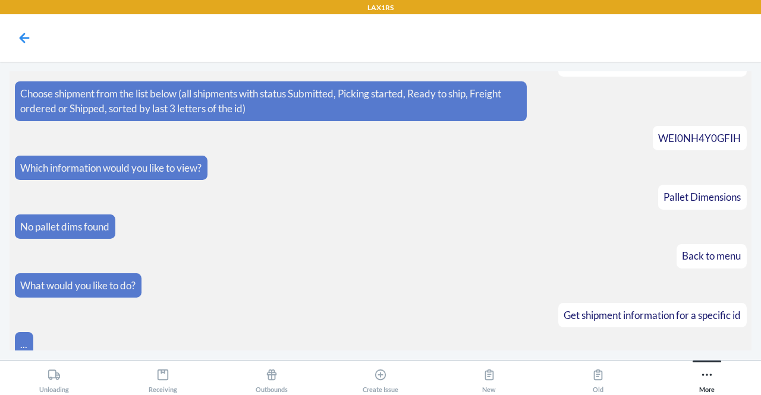
scroll to position [613, 0]
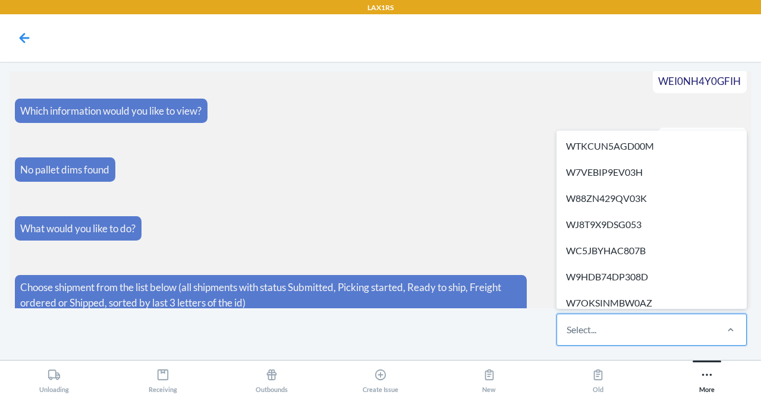
click at [605, 332] on div "Select..." at bounding box center [636, 330] width 158 height 31
click at [568, 332] on input "option WTKCUN5AGD00M focused, 1 of 673. 673 results available. Use Up and Down …" at bounding box center [567, 330] width 1 height 14
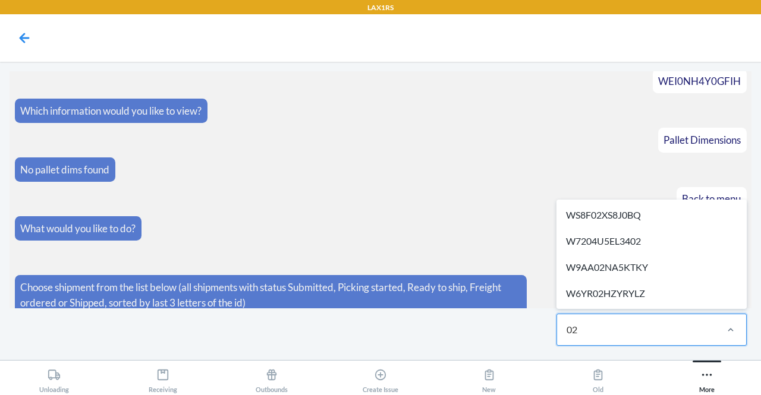
type input "0"
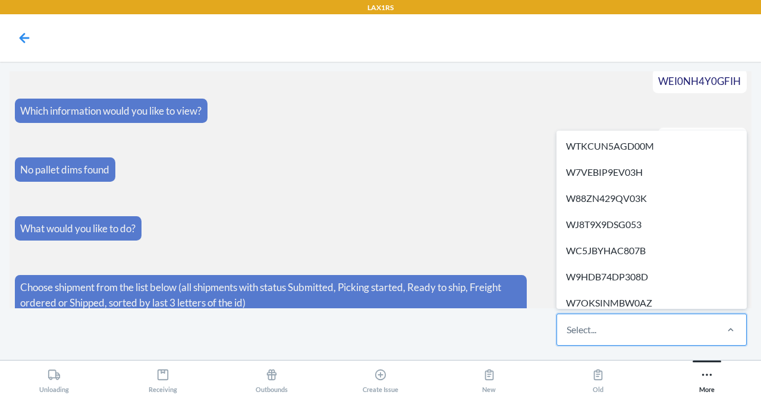
type input "g"
type input "6if"
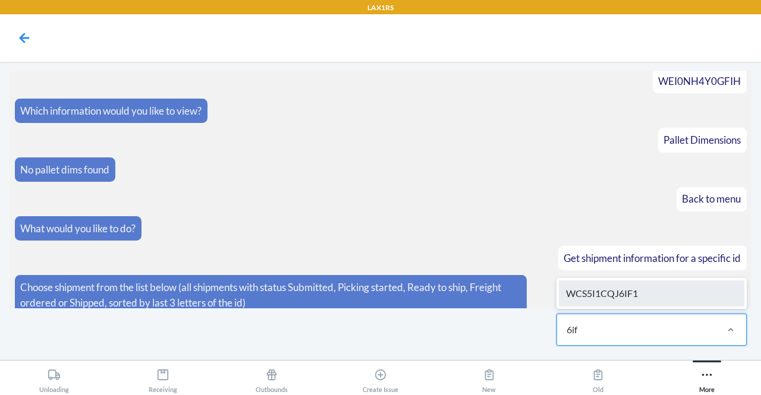
click at [665, 303] on div "WCS5I1CQJ6IF1" at bounding box center [652, 294] width 186 height 26
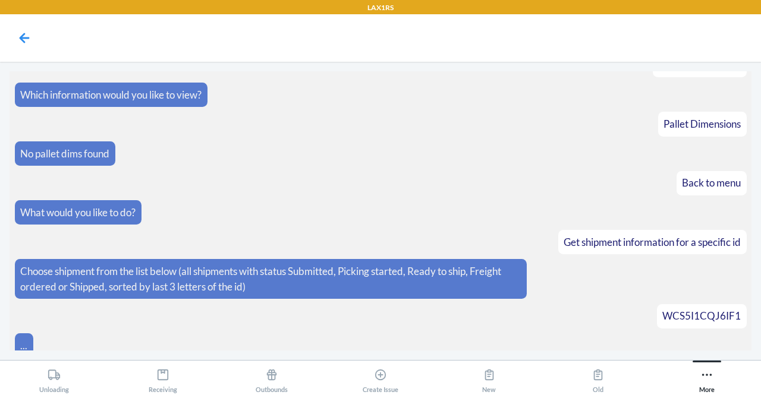
scroll to position [672, 0]
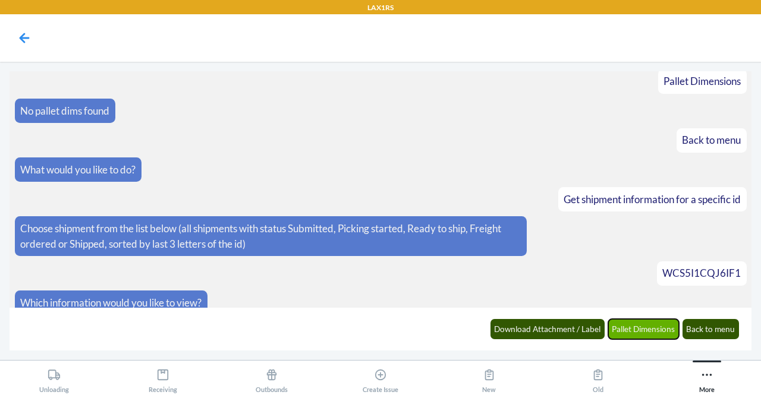
click at [649, 326] on button "Pallet Dimensions" at bounding box center [643, 329] width 71 height 20
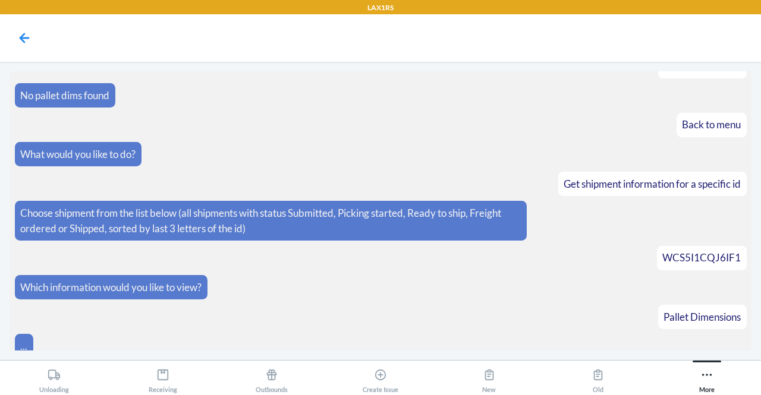
scroll to position [882, 0]
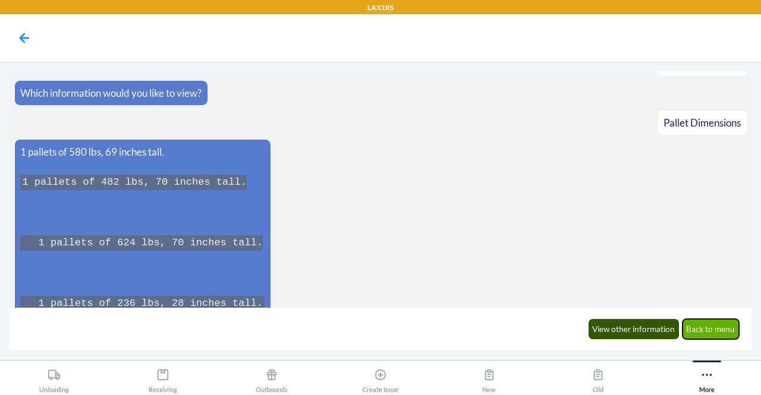
click at [718, 334] on button "Back to menu" at bounding box center [711, 329] width 57 height 20
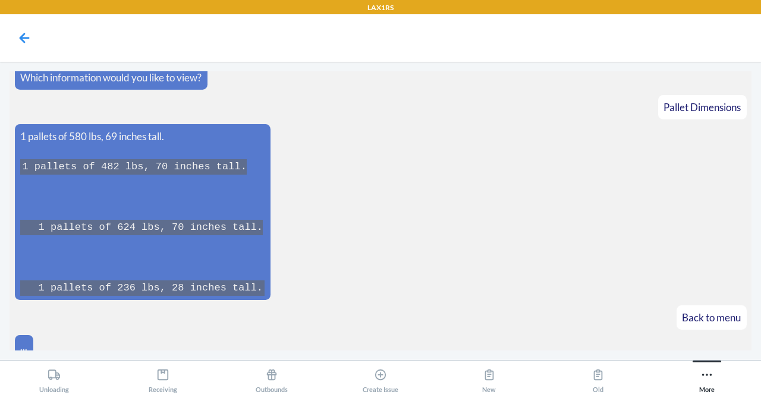
scroll to position [940, 0]
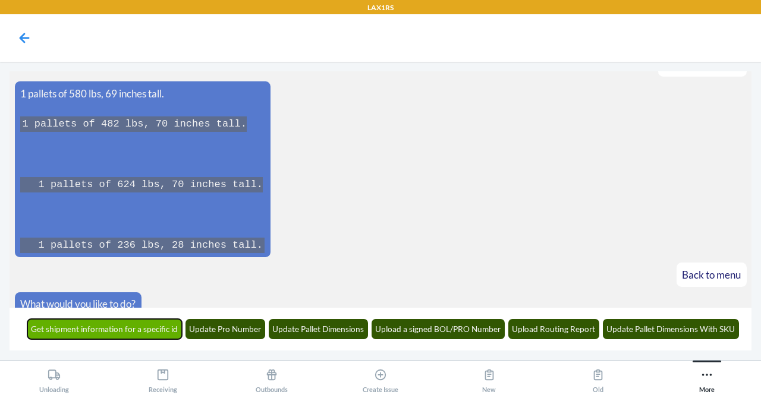
click at [115, 335] on button "Get shipment information for a specific id" at bounding box center [104, 329] width 155 height 20
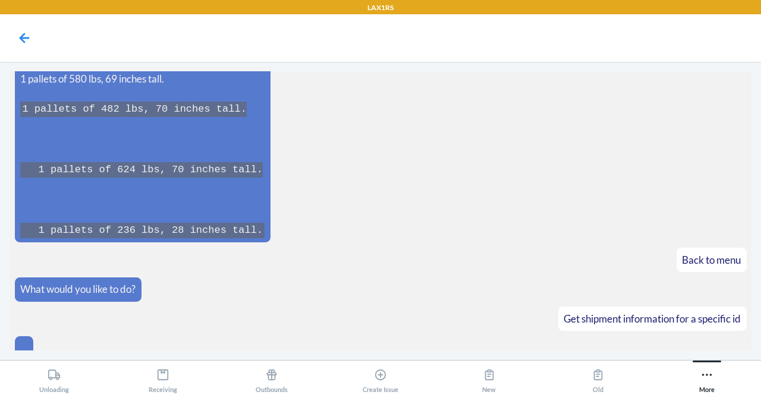
scroll to position [1013, 0]
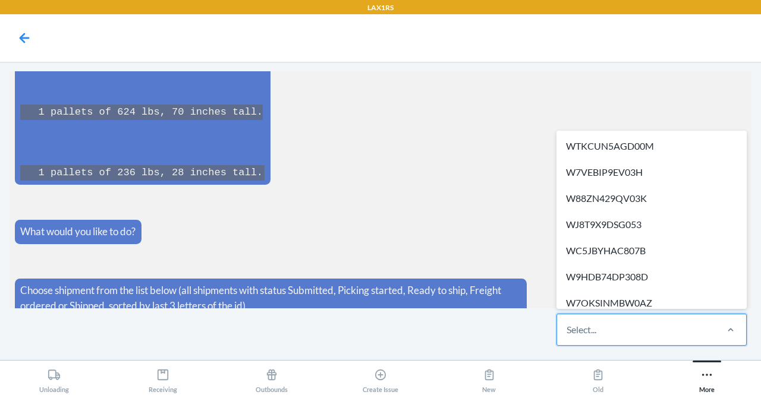
click at [622, 337] on div "Select..." at bounding box center [636, 330] width 158 height 31
click at [568, 337] on input "option WTKCUN5AGD00M focused, 1 of 673. 673 results available. Use Up and Down …" at bounding box center [567, 330] width 1 height 14
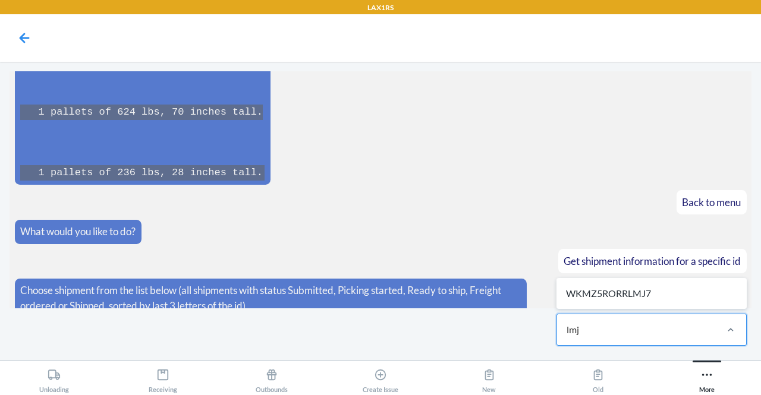
type input "lmj7"
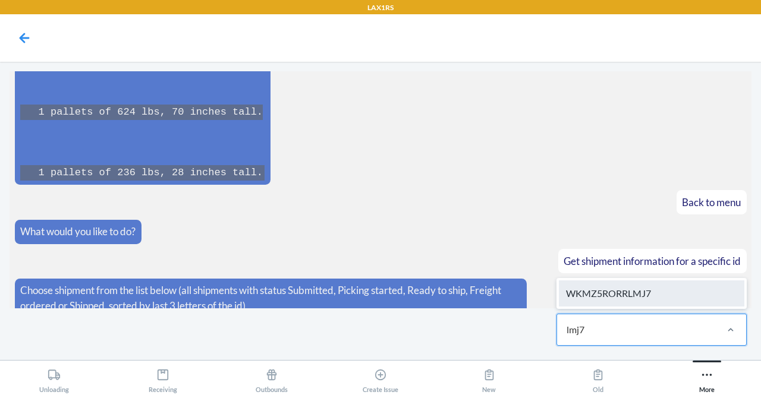
click at [617, 300] on div "WKMZ5RORRLMJ7" at bounding box center [652, 294] width 186 height 26
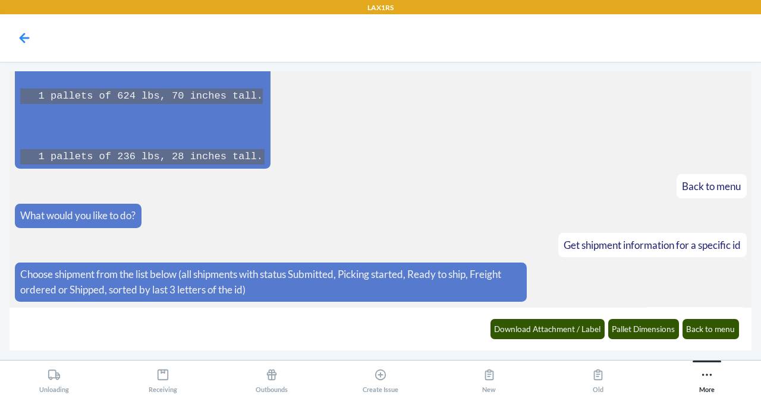
scroll to position [1071, 0]
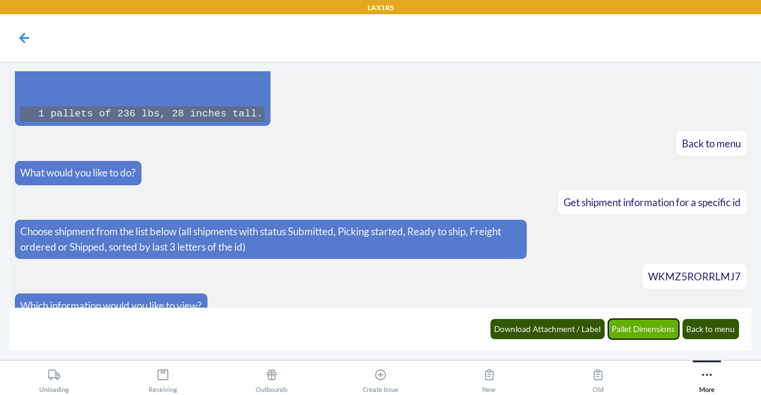
click at [640, 337] on button "Pallet Dimensions" at bounding box center [643, 329] width 71 height 20
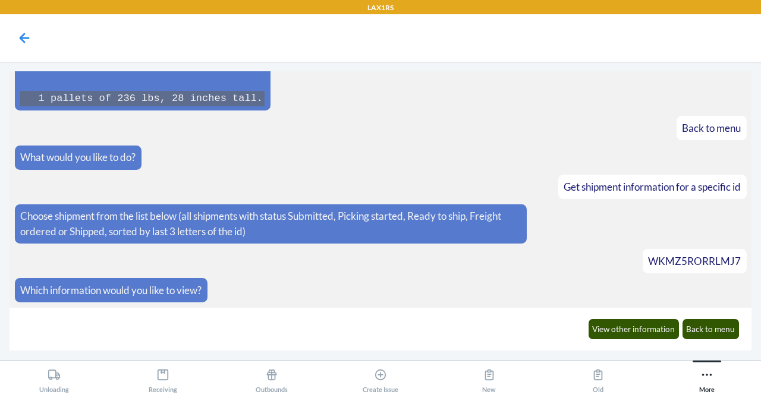
scroll to position [1160, 0]
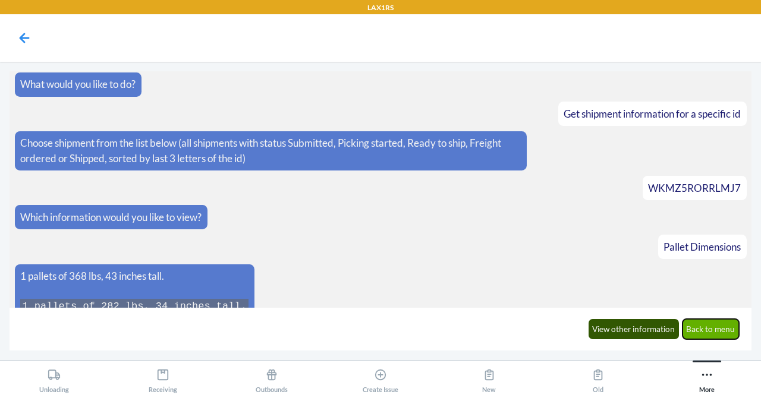
click at [703, 330] on button "Back to menu" at bounding box center [711, 329] width 57 height 20
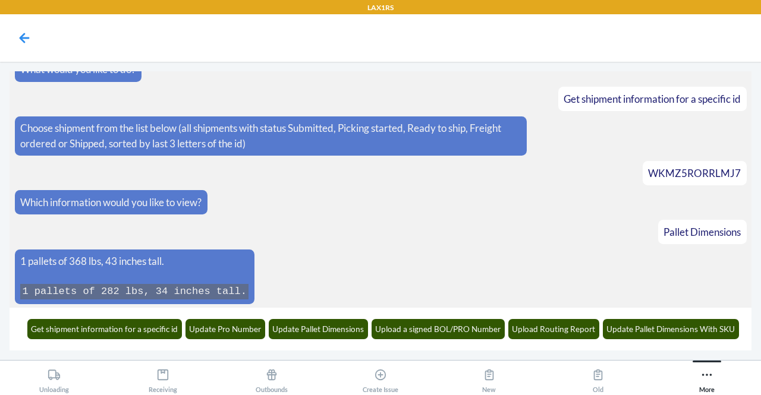
scroll to position [1218, 0]
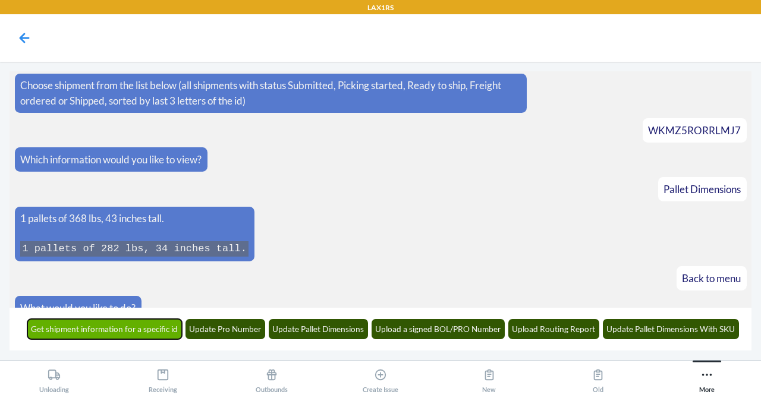
click at [96, 326] on button "Get shipment information for a specific id" at bounding box center [104, 329] width 155 height 20
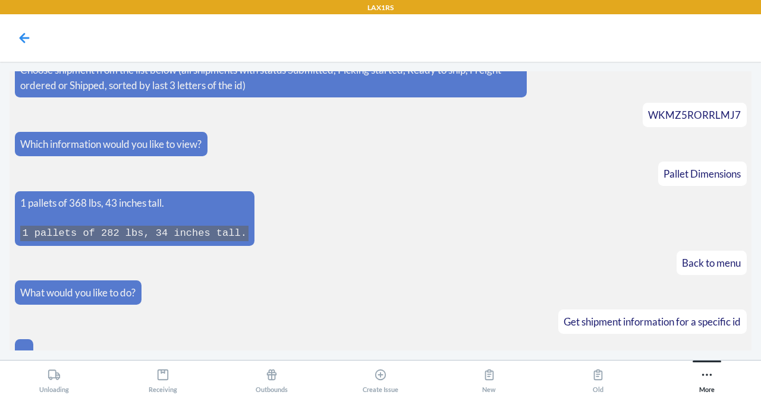
scroll to position [1290, 0]
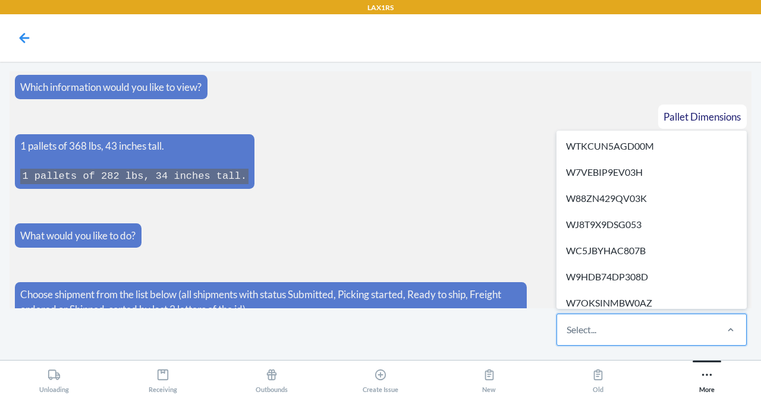
click at [660, 340] on div "Select..." at bounding box center [636, 330] width 158 height 31
click at [568, 337] on input "option WTKCUN5AGD00M focused, 1 of 675. 675 results available. Use Up and Down …" at bounding box center [567, 330] width 1 height 14
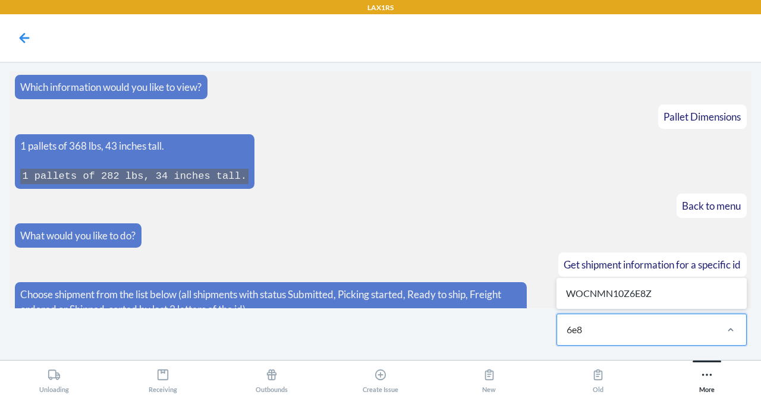
type input "6e8z"
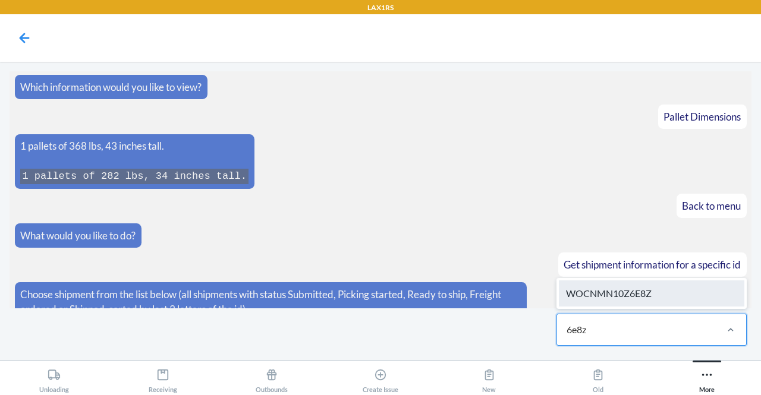
click at [652, 293] on div "WOCNMN10Z6E8Z" at bounding box center [652, 294] width 186 height 26
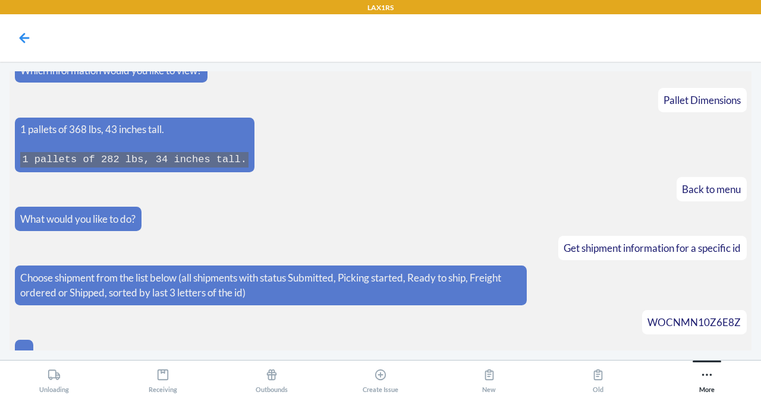
scroll to position [1350, 0]
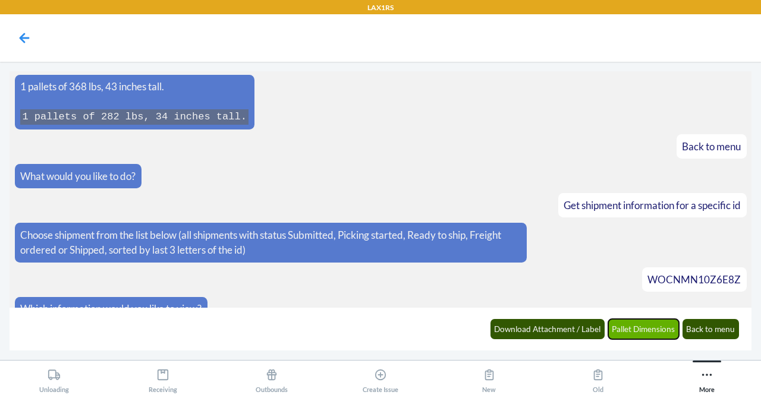
click at [630, 325] on button "Pallet Dimensions" at bounding box center [643, 329] width 71 height 20
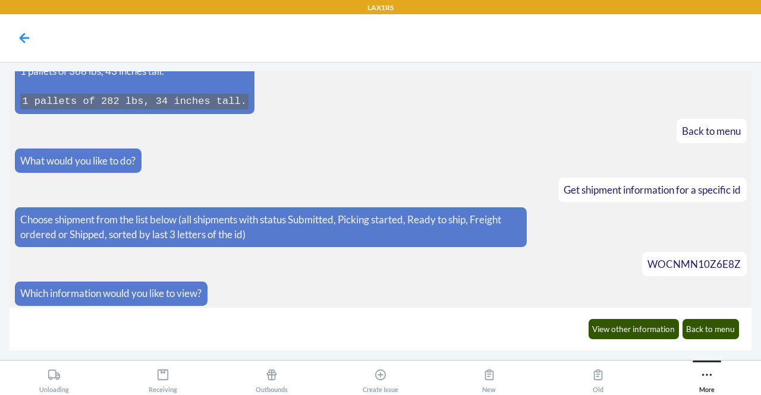
scroll to position [1498, 0]
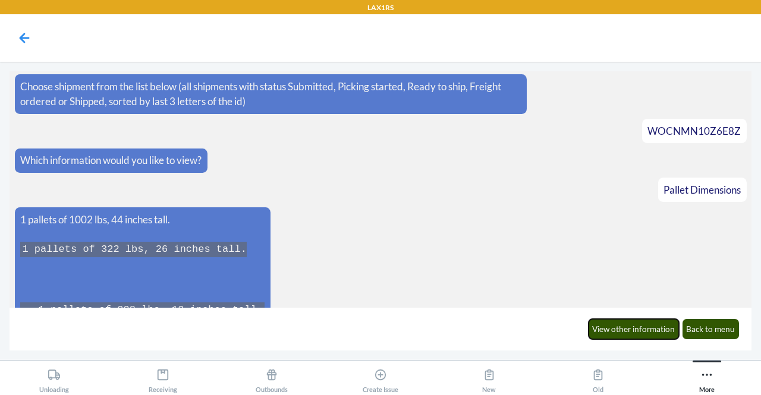
click at [630, 325] on button "View other information" at bounding box center [634, 329] width 91 height 20
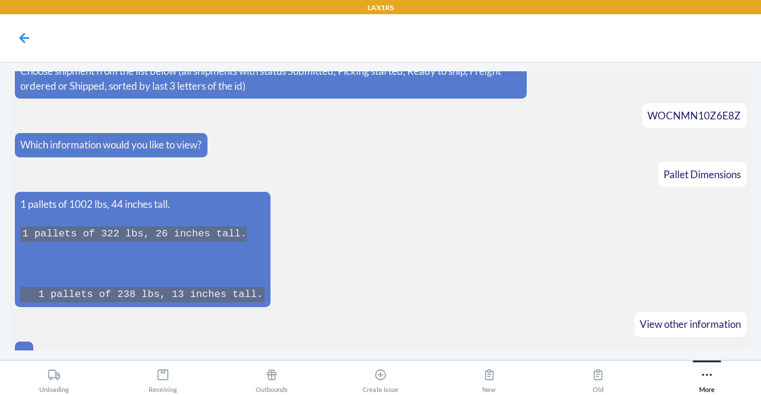
scroll to position [1557, 0]
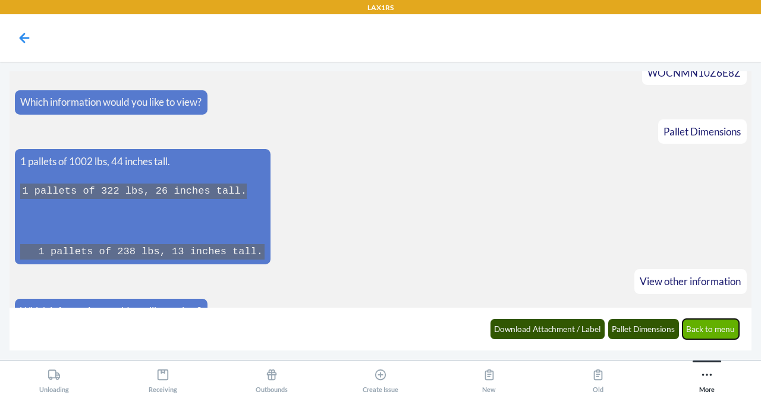
click at [704, 332] on button "Back to menu" at bounding box center [711, 329] width 57 height 20
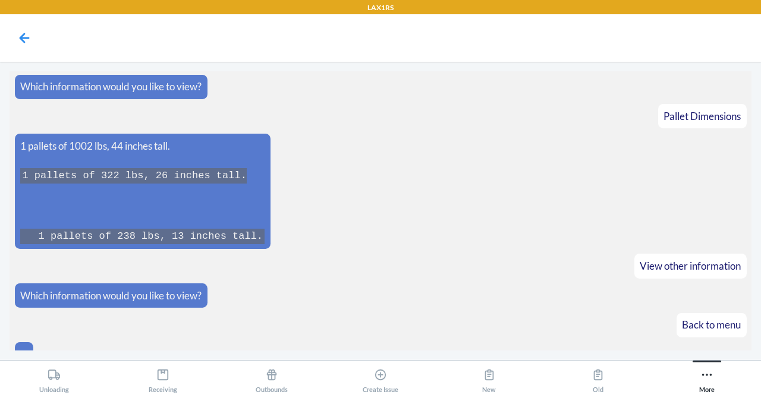
scroll to position [1615, 0]
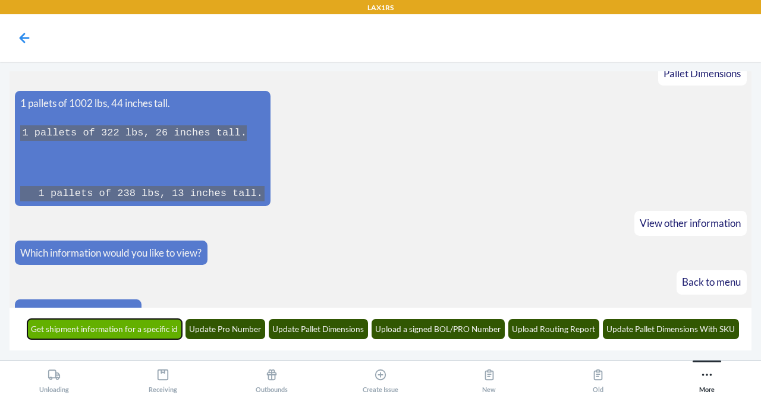
click at [131, 328] on button "Get shipment information for a specific id" at bounding box center [104, 329] width 155 height 20
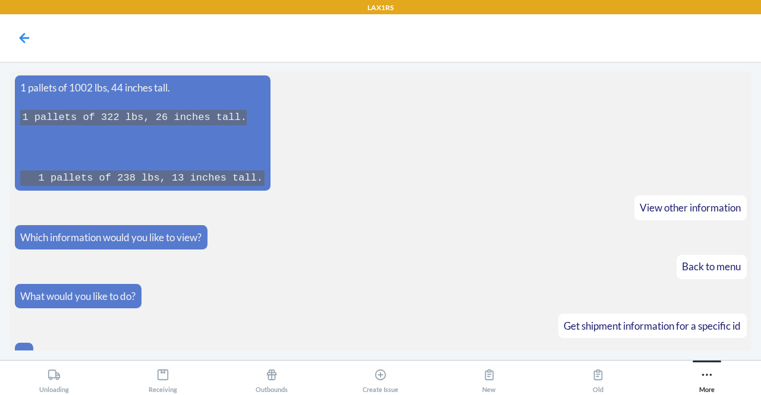
scroll to position [1687, 0]
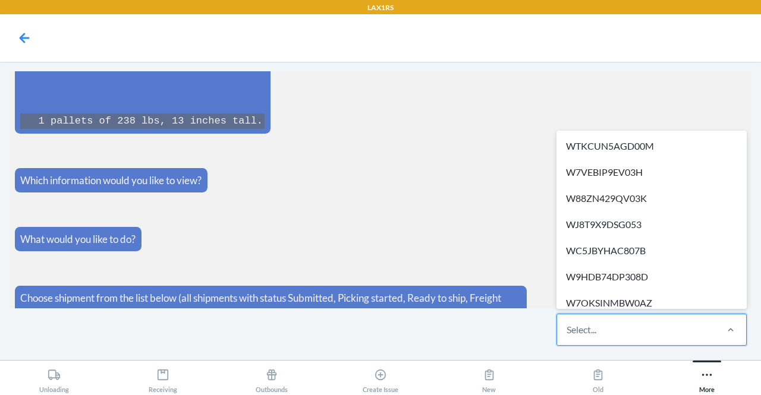
click at [584, 336] on div "Select..." at bounding box center [582, 330] width 30 height 14
click at [568, 336] on input "option WTKCUN5AGD00M focused, 1 of 675. 675 results available. Use Up and Down …" at bounding box center [567, 330] width 1 height 14
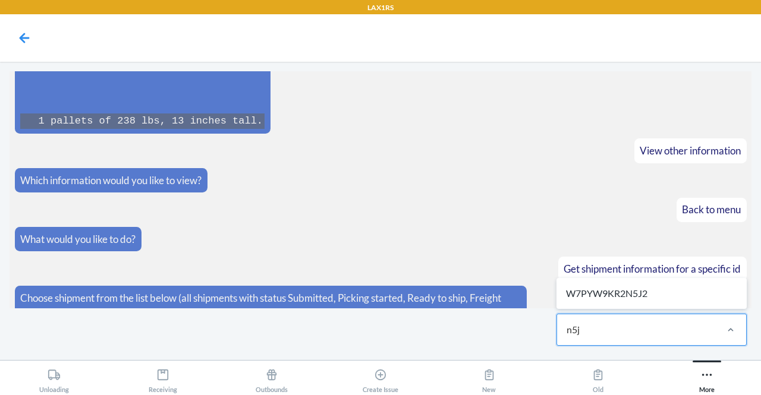
type input "n5j2"
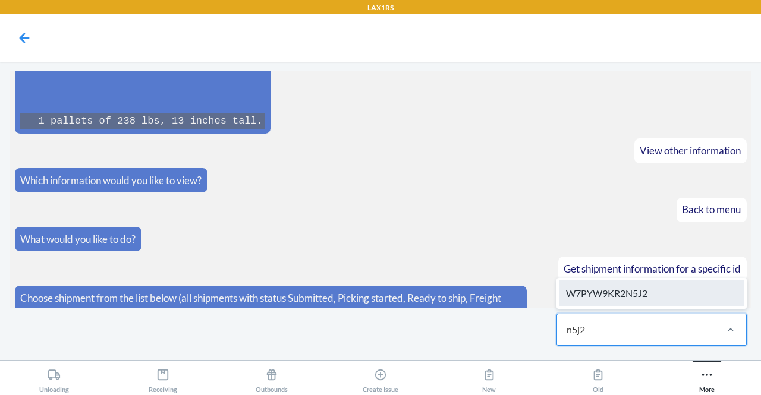
click at [633, 293] on div "W7PYW9KR2N5J2" at bounding box center [652, 294] width 186 height 26
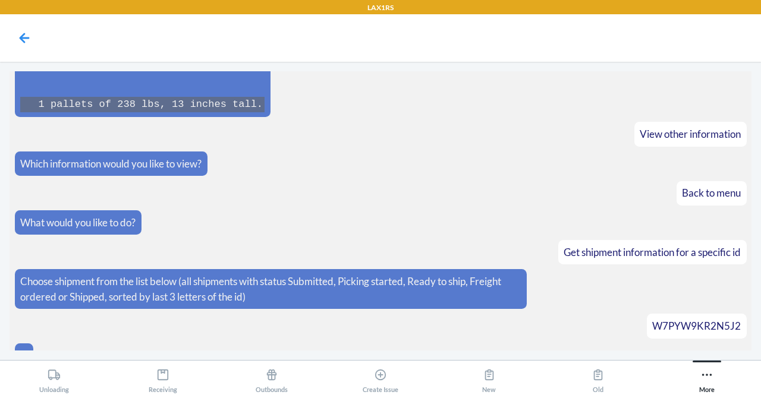
scroll to position [1747, 0]
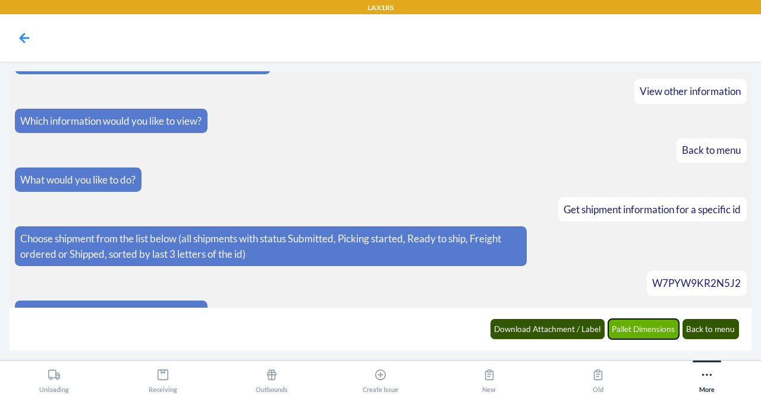
click at [627, 329] on button "Pallet Dimensions" at bounding box center [643, 329] width 71 height 20
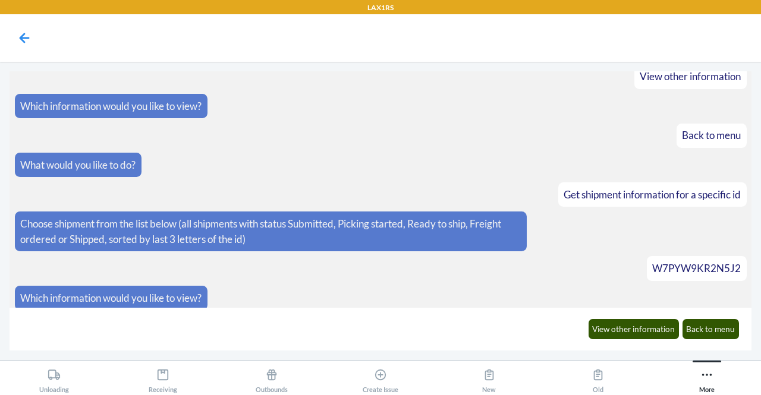
scroll to position [2013, 0]
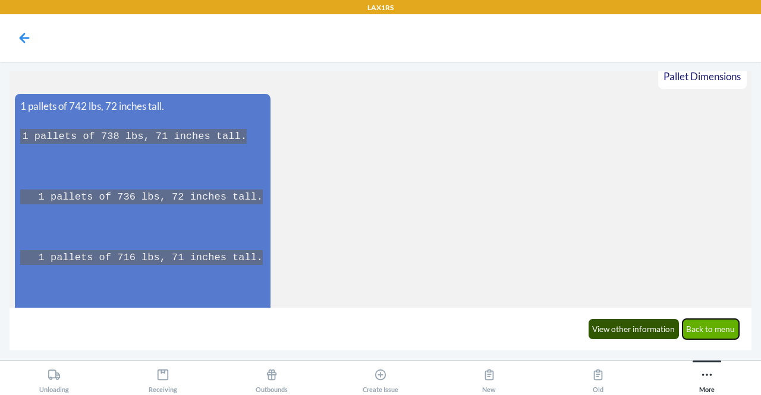
click at [715, 332] on button "Back to menu" at bounding box center [711, 329] width 57 height 20
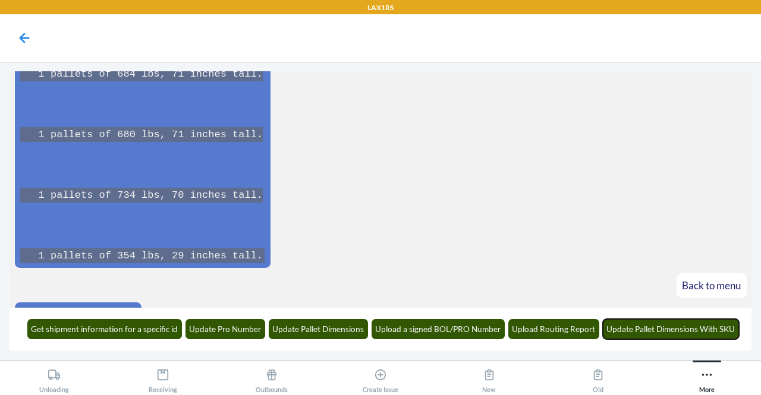
click at [715, 332] on button "Update Pallet Dimensions With SKU" at bounding box center [671, 329] width 137 height 20
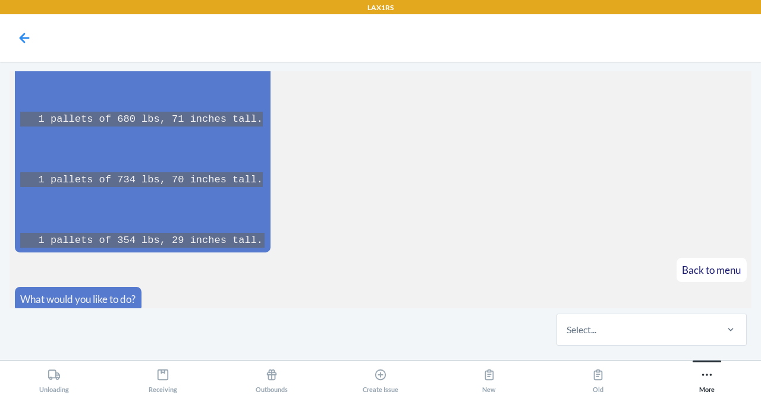
scroll to position [2572, 0]
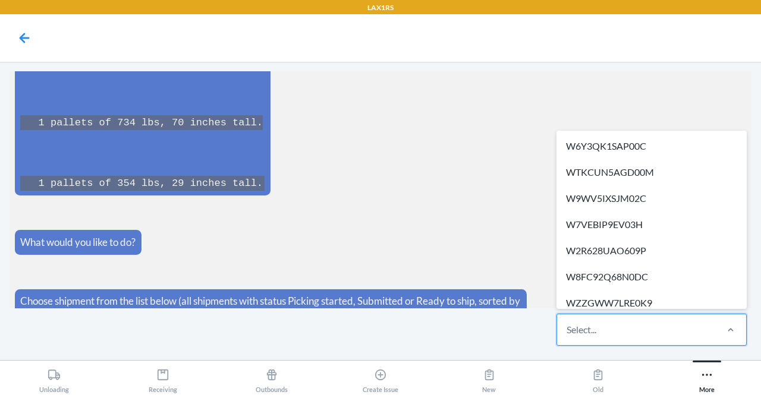
click at [705, 342] on div "Select..." at bounding box center [636, 330] width 158 height 31
click at [568, 337] on input "option W6Y3QK1SAP00C focused, 1 of 314. 314 results available. Use Up and Down …" at bounding box center [567, 330] width 1 height 14
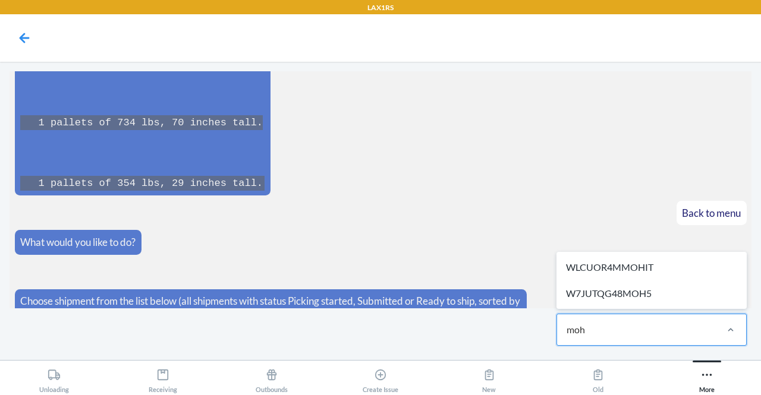
type input "moh5"
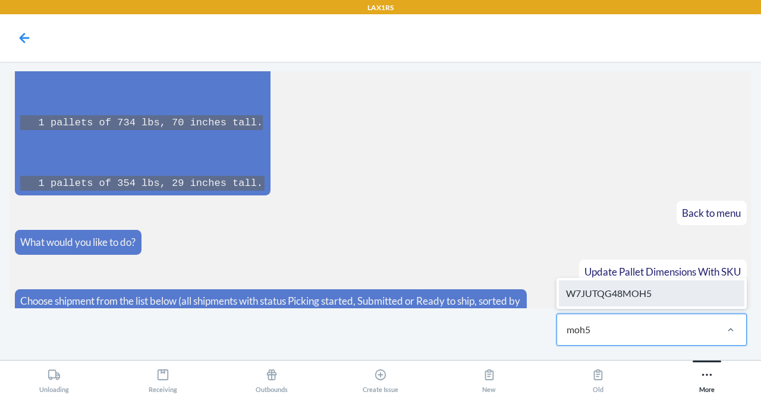
click at [679, 303] on div "W7JUTQG48MOH5" at bounding box center [652, 294] width 186 height 26
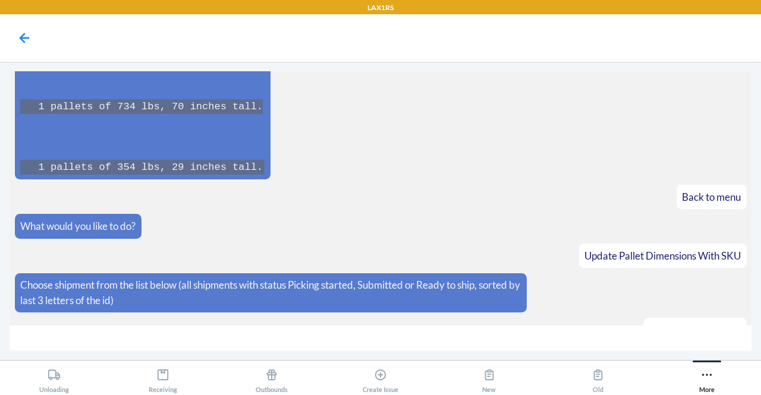
scroll to position [2614, 0]
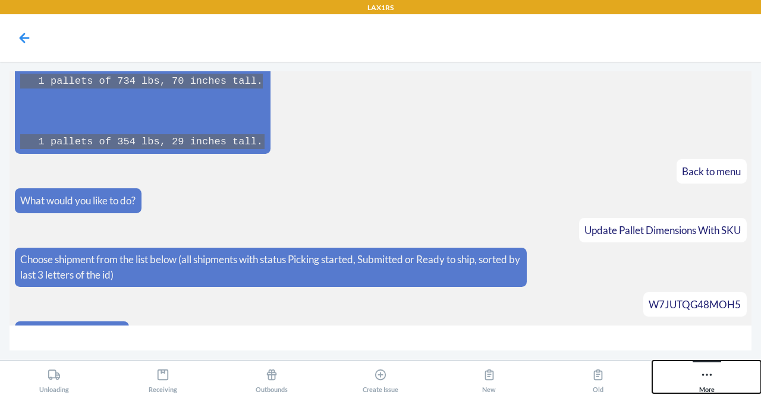
click at [695, 376] on button "More" at bounding box center [706, 377] width 109 height 33
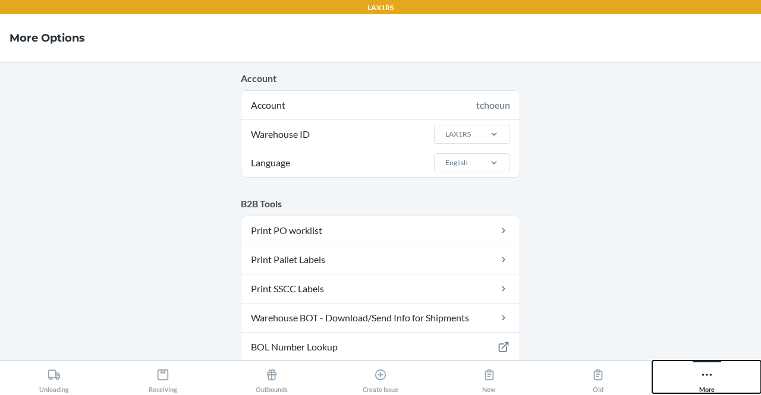
scroll to position [17, 0]
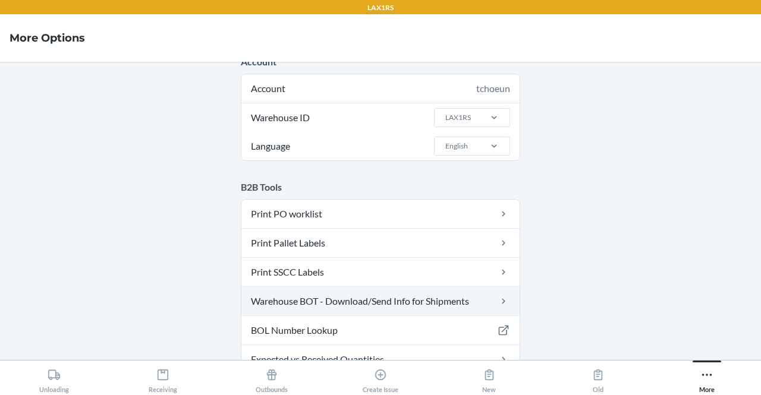
click at [472, 303] on link "Warehouse BOT - Download/Send Info for Shipments" at bounding box center [380, 301] width 278 height 29
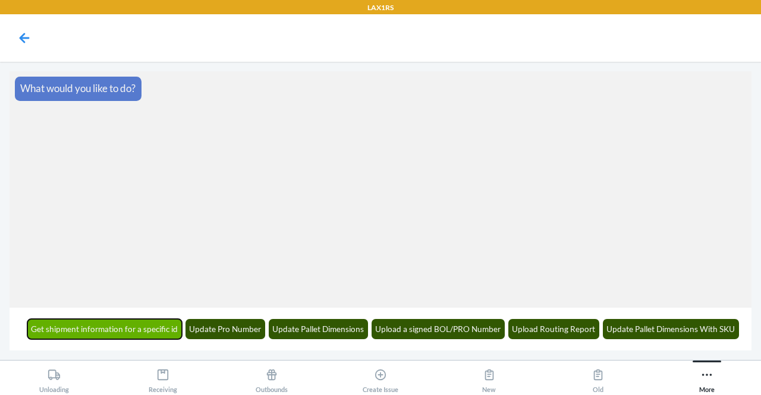
click at [156, 321] on button "Get shipment information for a specific id" at bounding box center [104, 329] width 155 height 20
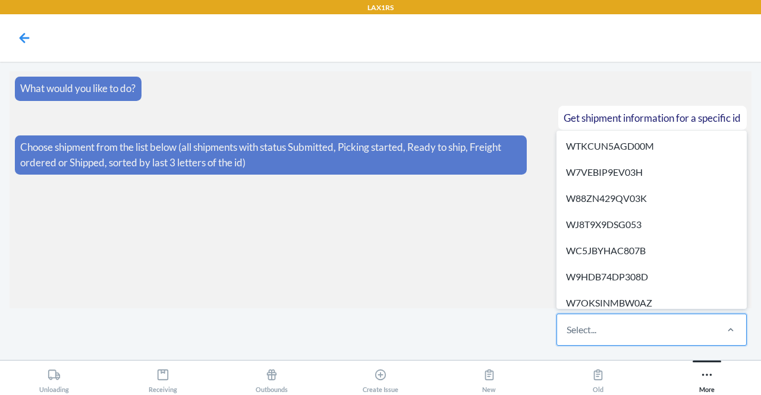
click at [606, 334] on div "Select..." at bounding box center [636, 330] width 158 height 31
click at [568, 334] on input "option WTKCUN5AGD00M focused, 1 of 676. 676 results available. Use Up and Down …" at bounding box center [567, 330] width 1 height 14
click at [606, 334] on div "Select..." at bounding box center [636, 330] width 158 height 31
click at [568, 334] on input "option WTKCUN5AGD00M focused, 1 of 676. 676 results available. Use Up and Down …" at bounding box center [567, 330] width 1 height 14
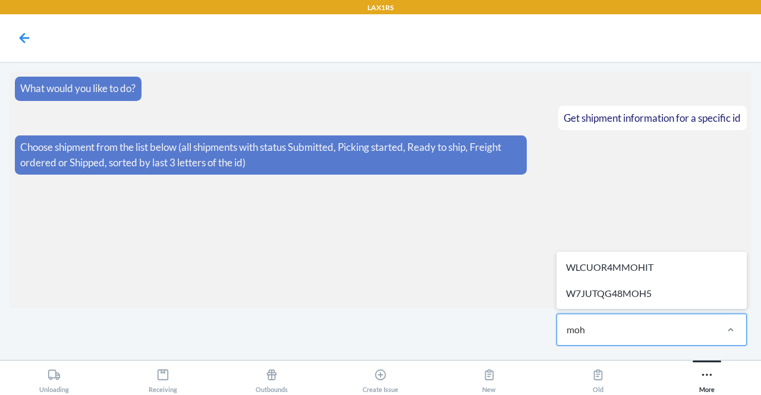
type input "moh5"
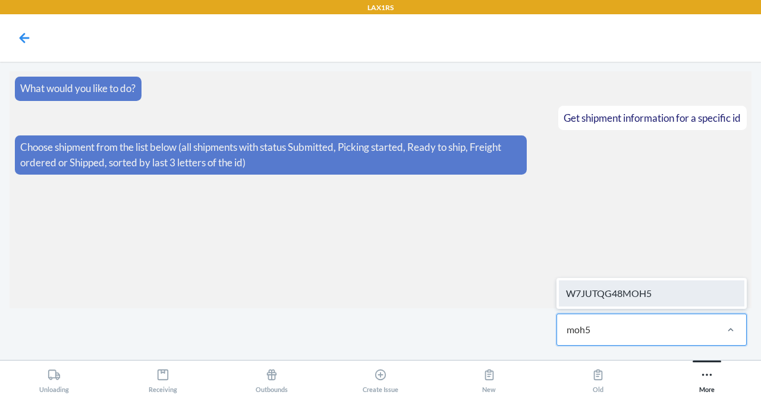
click at [608, 303] on div "W7JUTQG48MOH5" at bounding box center [652, 294] width 186 height 26
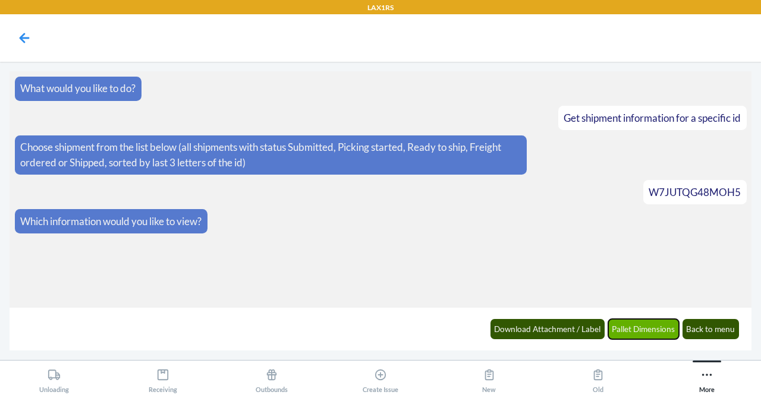
click at [623, 329] on button "Pallet Dimensions" at bounding box center [643, 329] width 71 height 20
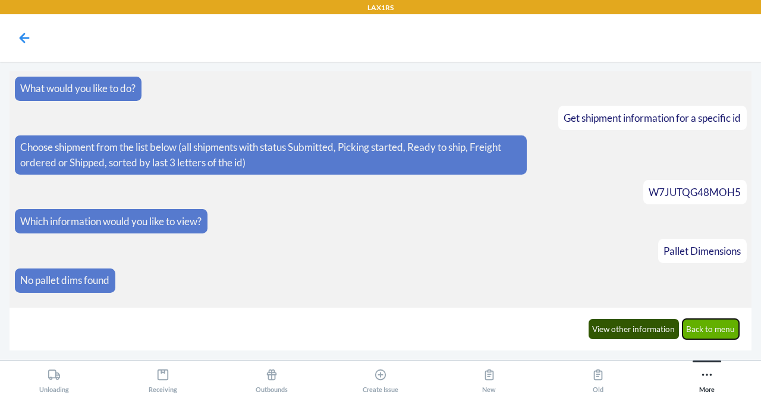
click at [715, 332] on button "Back to menu" at bounding box center [711, 329] width 57 height 20
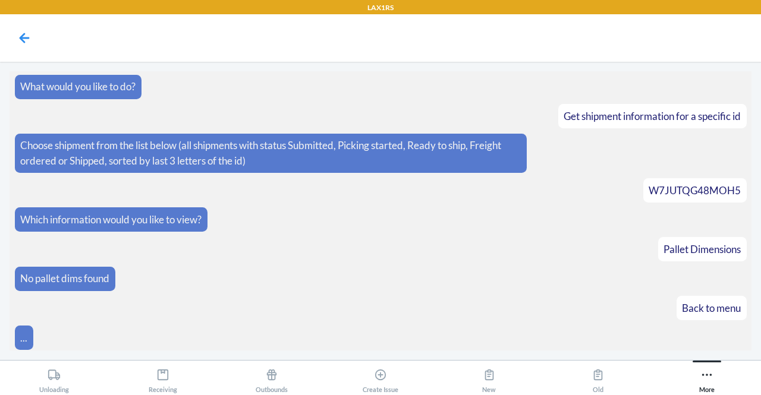
scroll to position [45, 0]
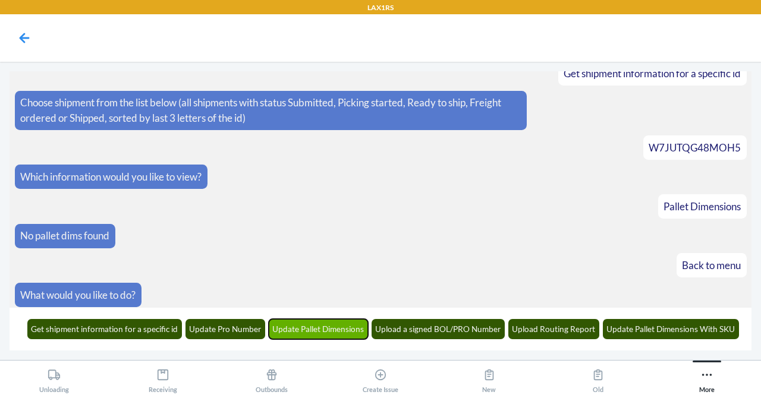
click at [321, 334] on button "Update Pallet Dimensions" at bounding box center [319, 329] width 100 height 20
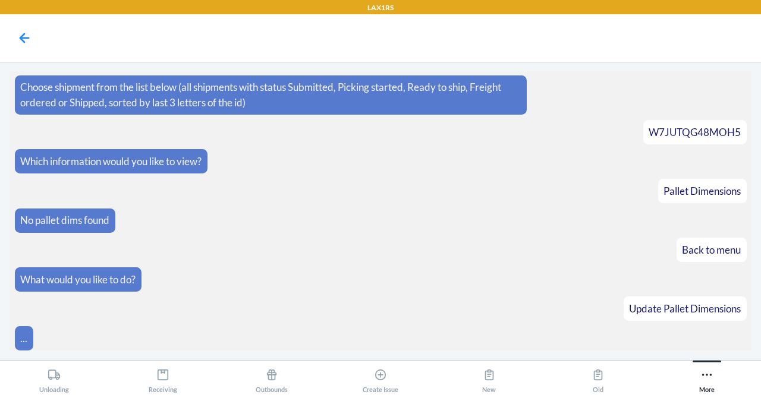
scroll to position [117, 0]
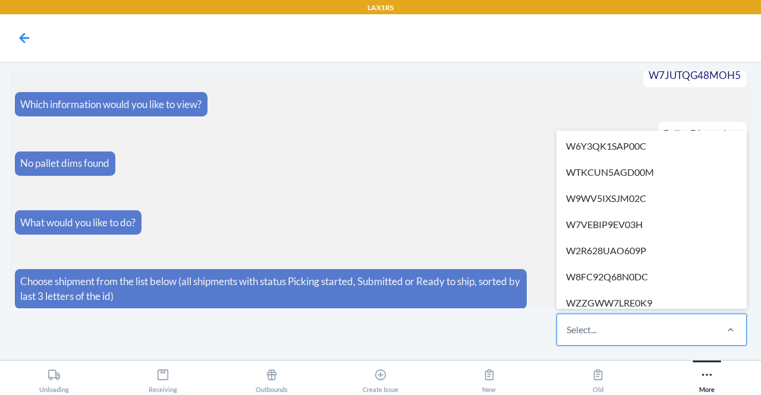
click at [620, 334] on div "Select..." at bounding box center [636, 330] width 158 height 31
click at [568, 334] on input "option W6Y3QK1SAP00C focused, 1 of 314. 314 results available. Use Up and Down …" at bounding box center [567, 330] width 1 height 14
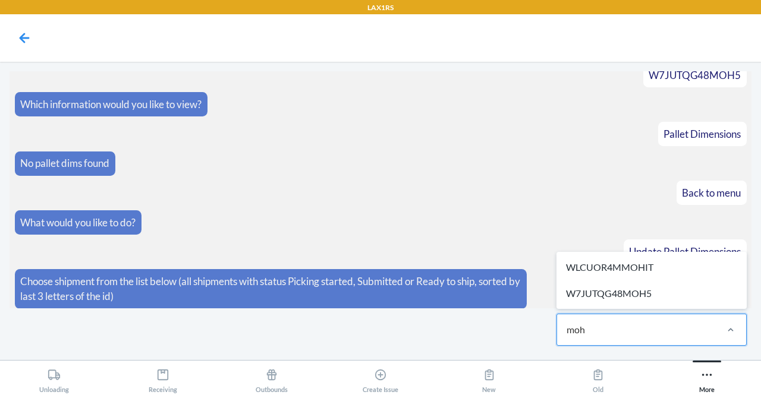
type input "moh5"
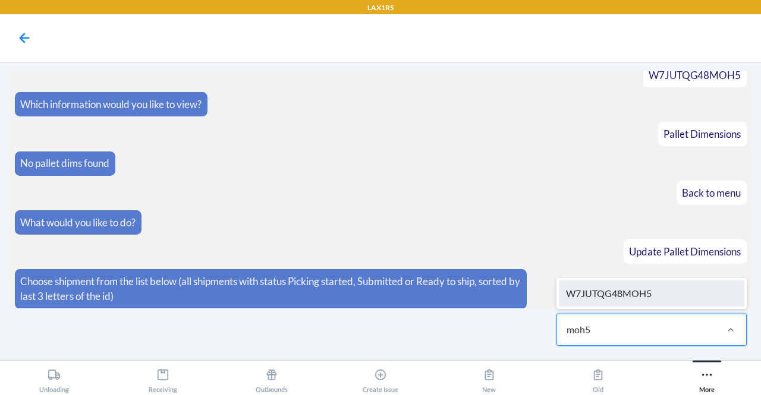
click at [621, 297] on div "W7JUTQG48MOH5" at bounding box center [652, 294] width 186 height 26
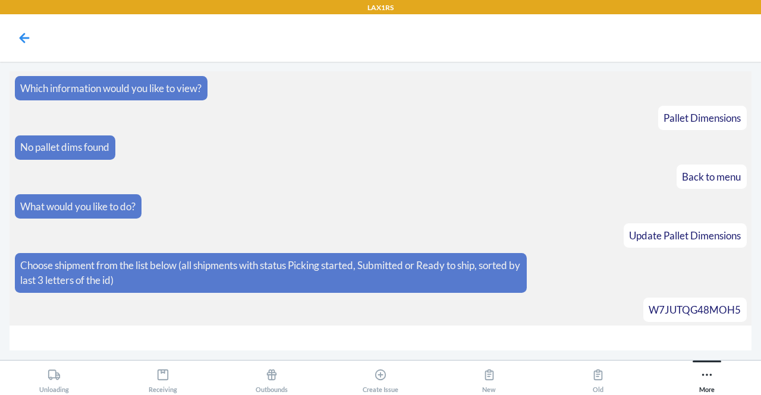
scroll to position [159, 0]
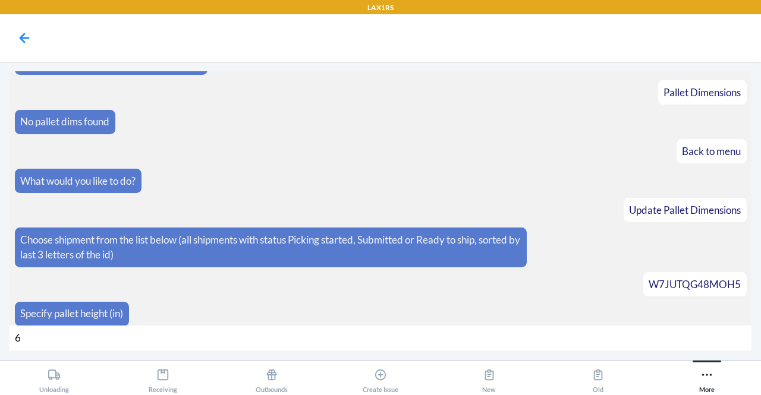
type input "61"
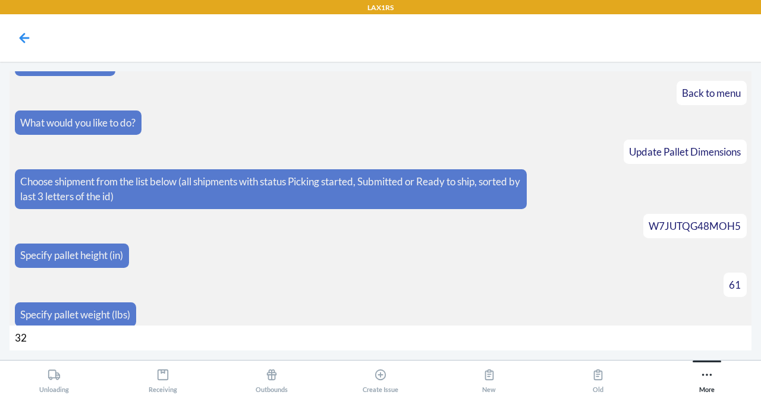
type input "328"
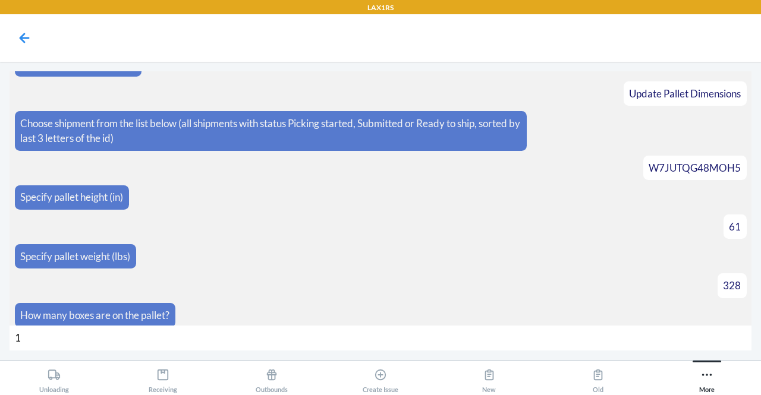
type input "15"
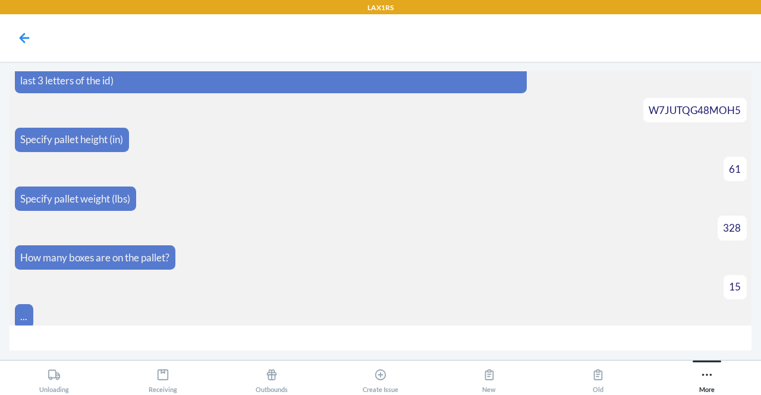
scroll to position [351, 0]
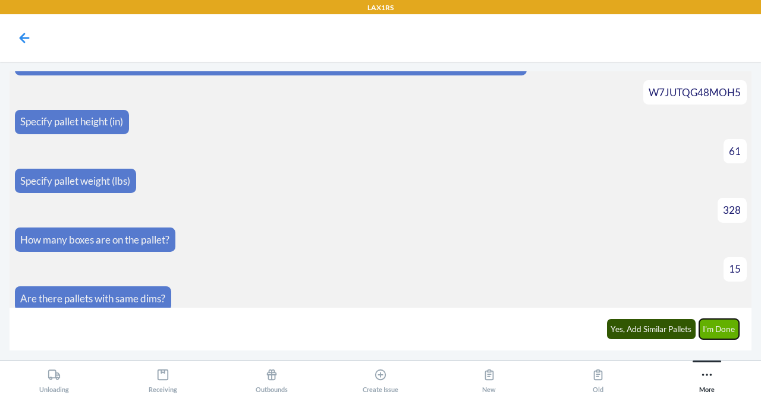
click at [727, 331] on button "I'm Done" at bounding box center [719, 329] width 40 height 20
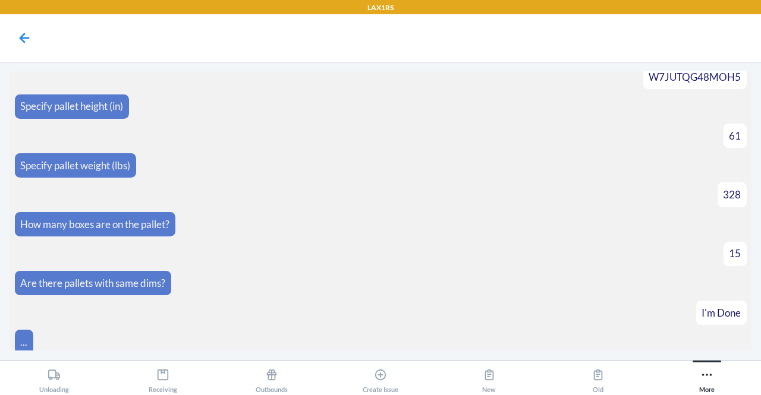
scroll to position [485, 0]
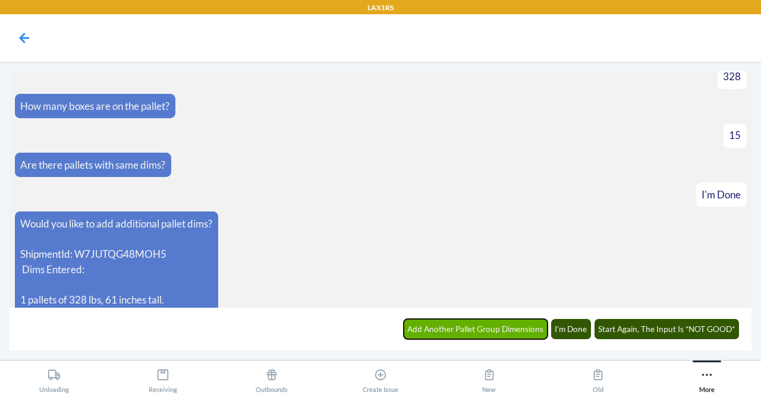
click at [469, 329] on button "Add Another Pallet Group Dimensions" at bounding box center [476, 329] width 144 height 20
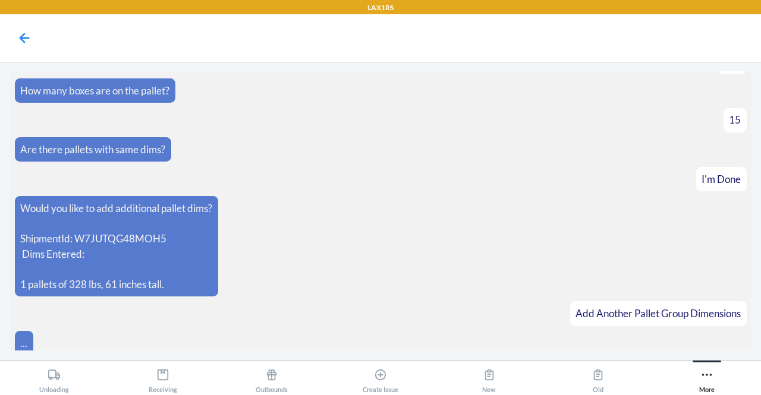
scroll to position [526, 0]
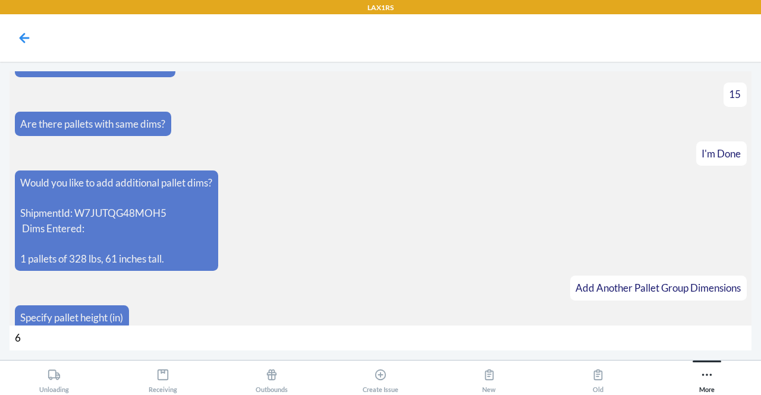
type input "61"
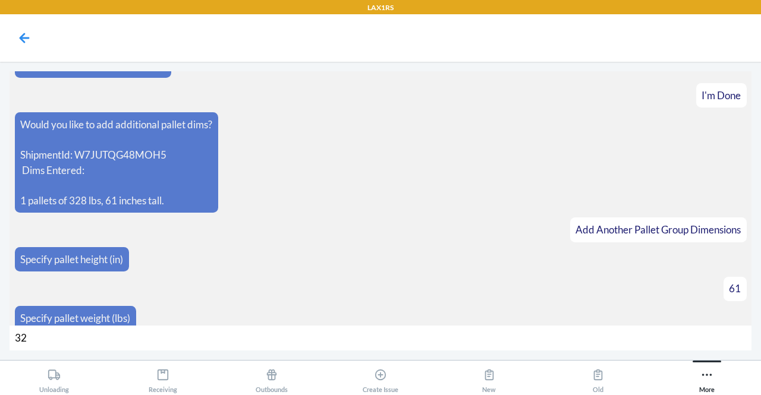
type input "328"
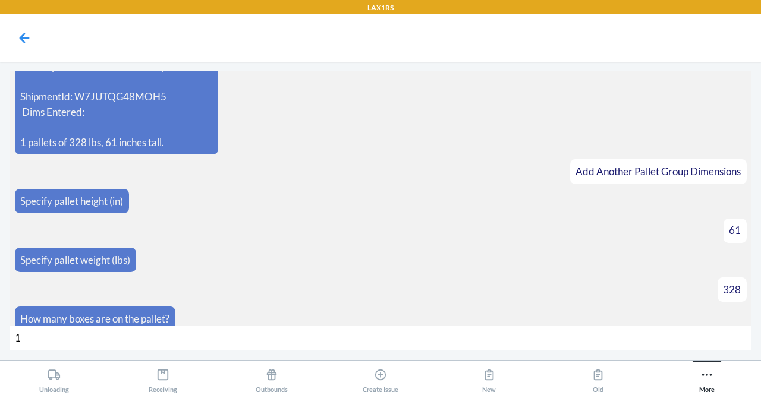
type input "15"
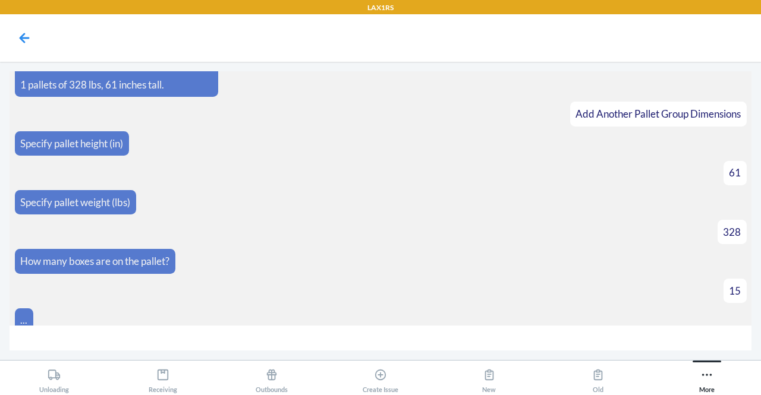
scroll to position [717, 0]
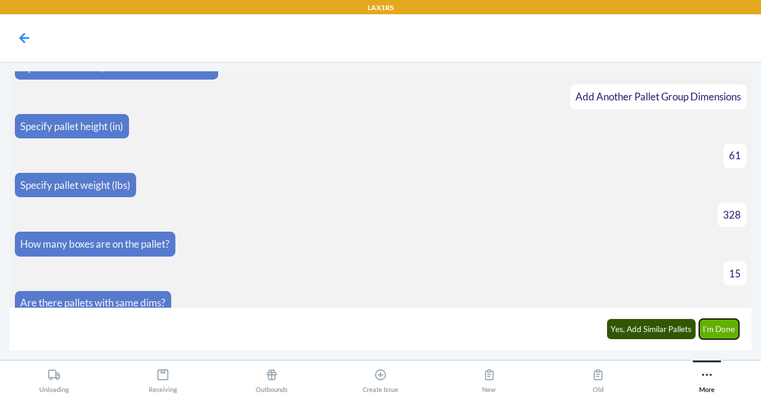
click at [718, 325] on button "I'm Done" at bounding box center [719, 329] width 40 height 20
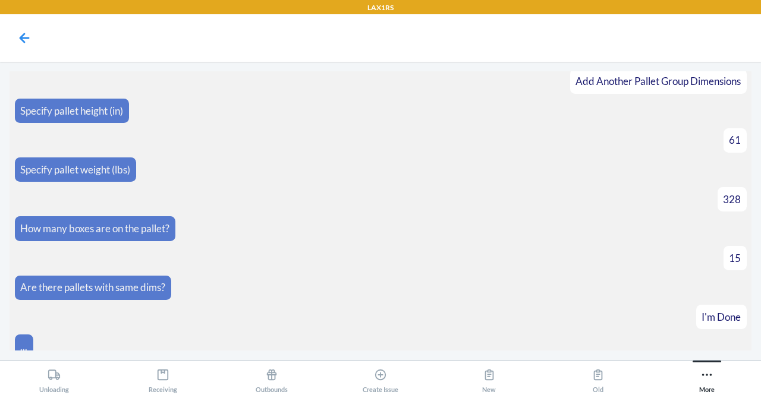
scroll to position [882, 0]
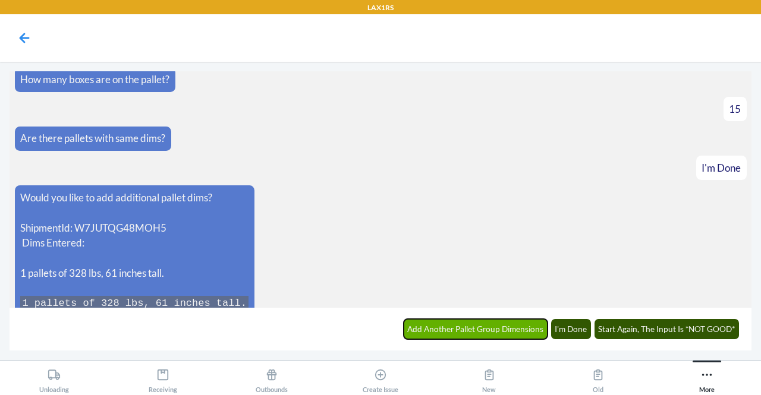
click at [427, 324] on button "Add Another Pallet Group Dimensions" at bounding box center [476, 329] width 144 height 20
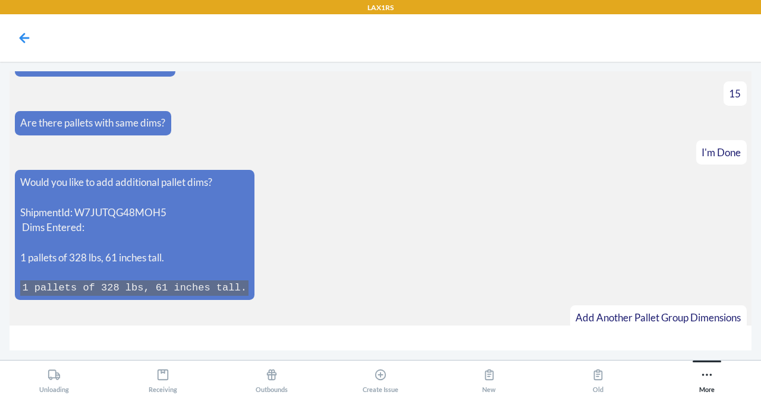
scroll to position [923, 0]
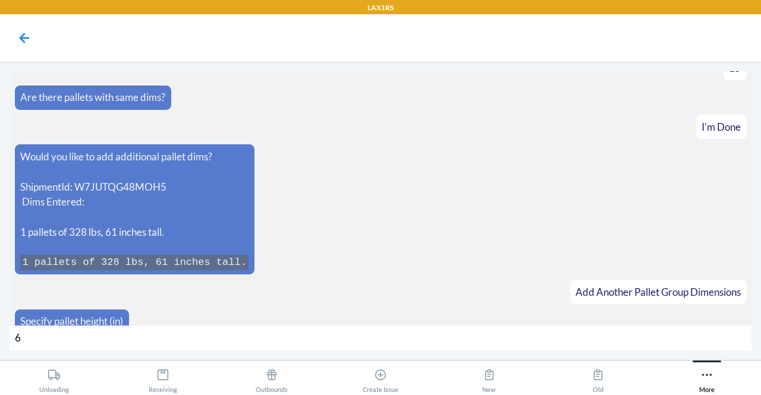
type input "65"
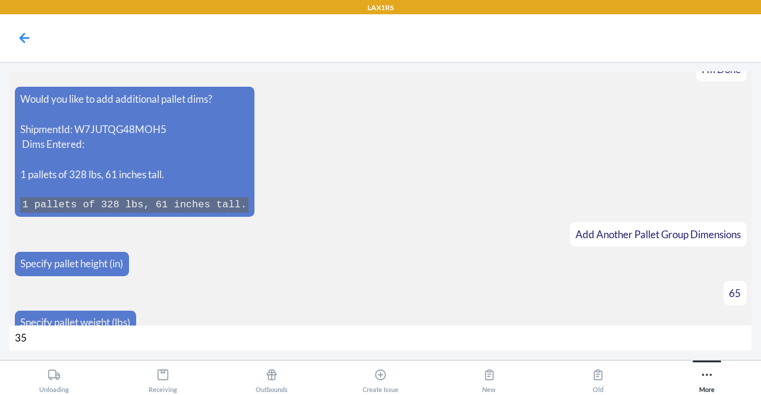
type input "354"
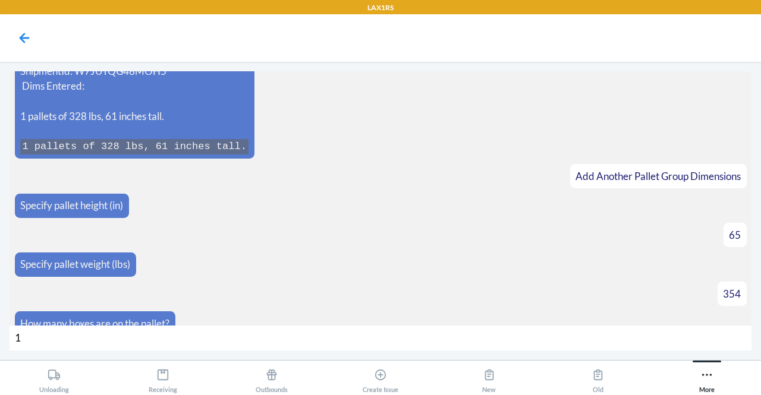
type input "15"
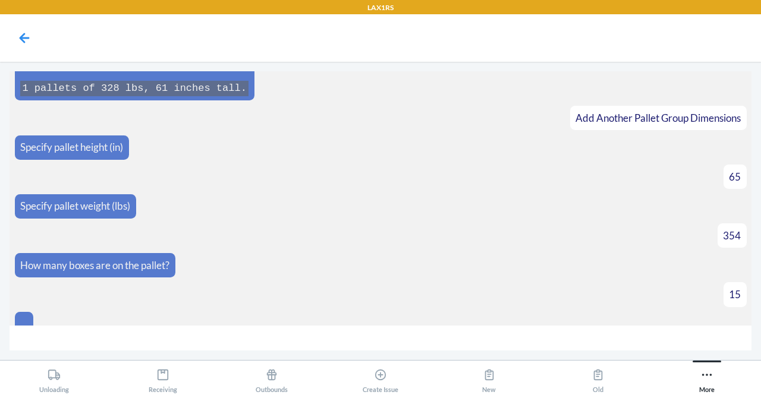
scroll to position [1114, 0]
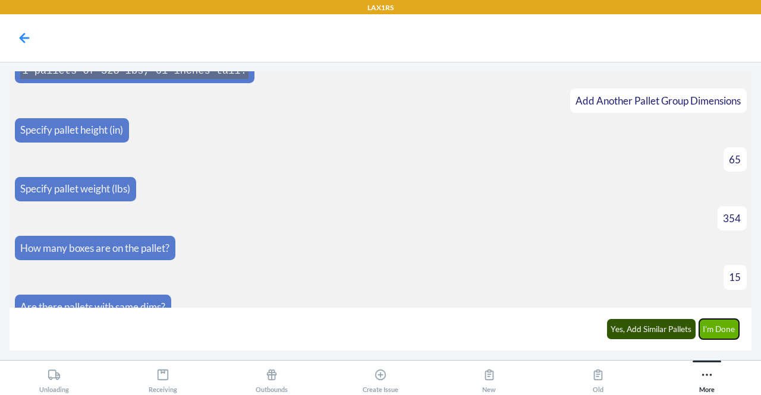
click at [738, 329] on button "I'm Done" at bounding box center [719, 329] width 40 height 20
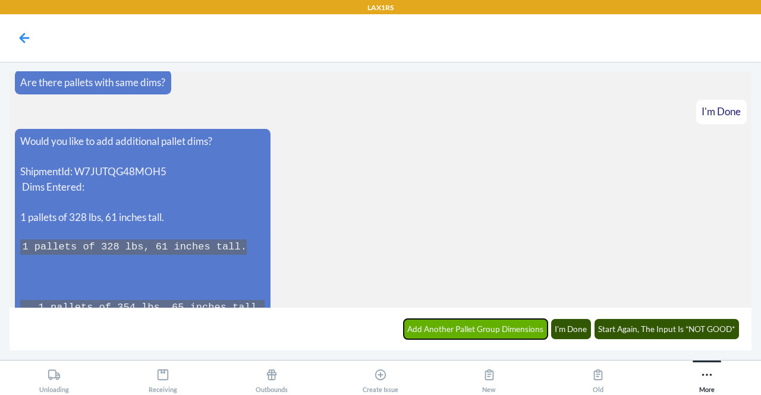
click at [441, 327] on button "Add Another Pallet Group Dimensions" at bounding box center [476, 329] width 144 height 20
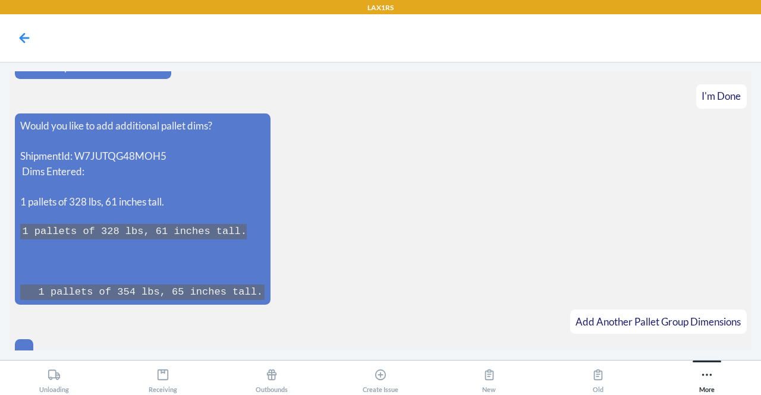
scroll to position [1380, 0]
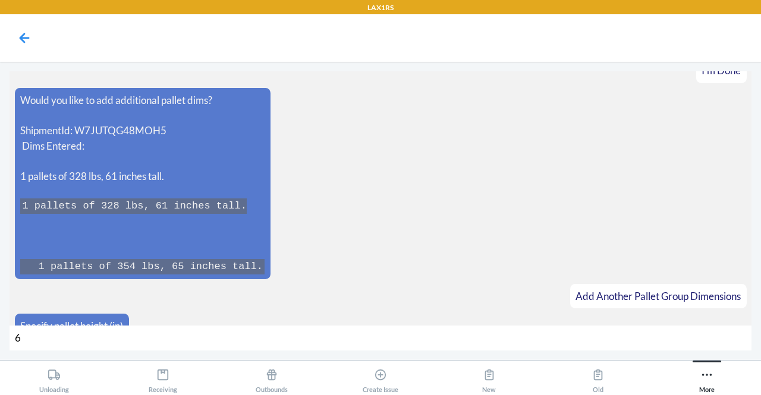
type input "61"
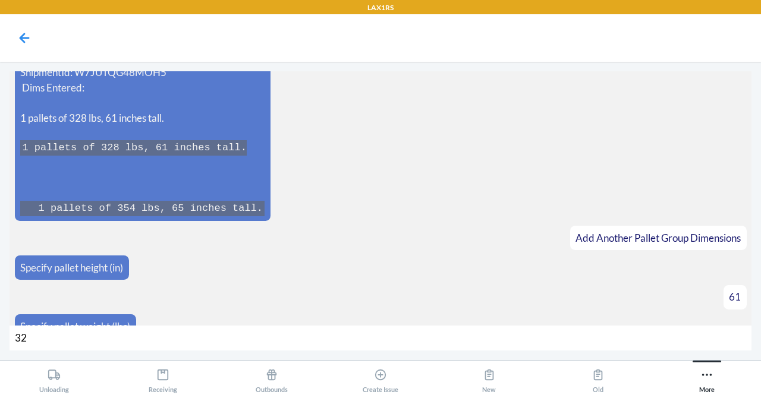
type input "328"
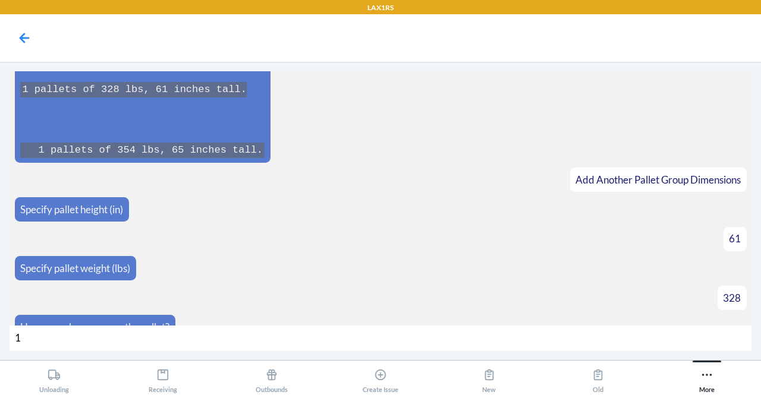
type input "15"
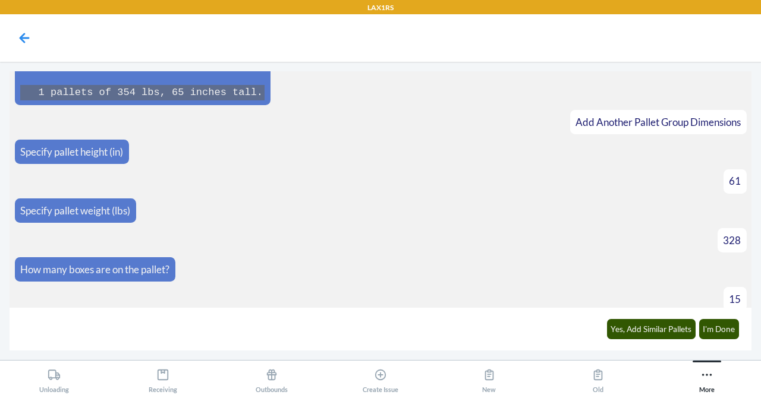
scroll to position [1572, 0]
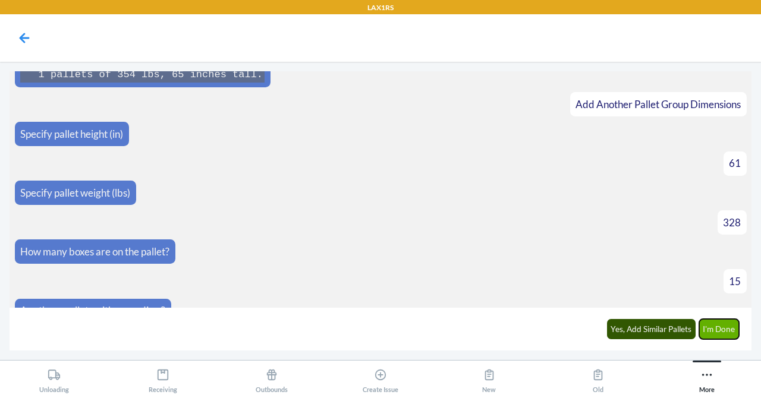
click at [704, 329] on button "I'm Done" at bounding box center [719, 329] width 40 height 20
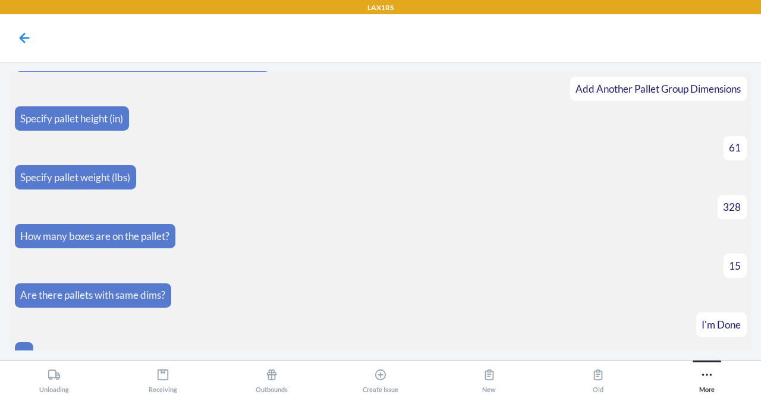
scroll to position [1838, 0]
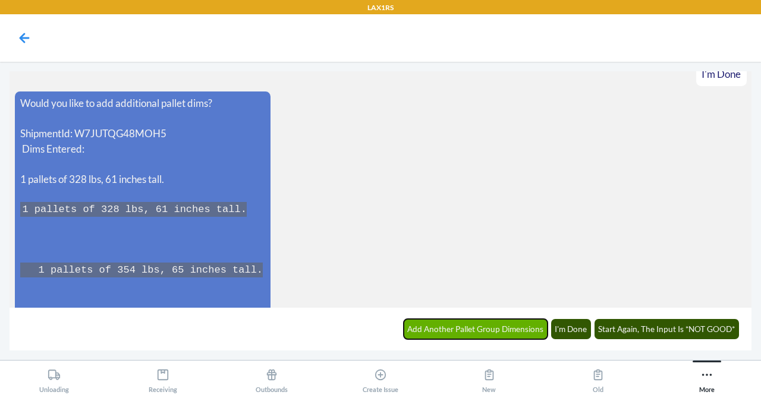
click at [426, 326] on button "Add Another Pallet Group Dimensions" at bounding box center [476, 329] width 144 height 20
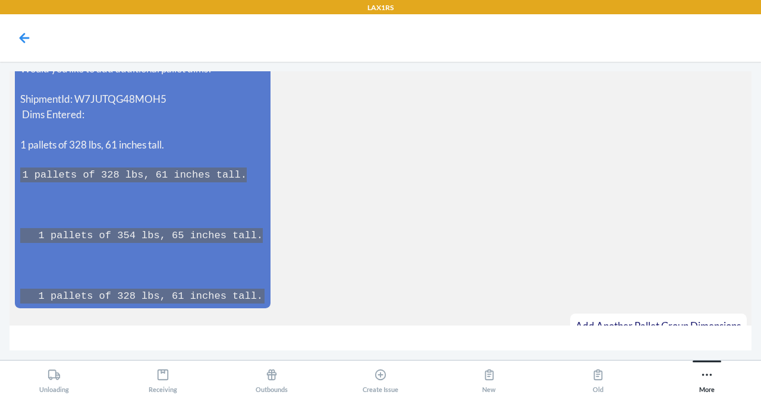
scroll to position [1899, 0]
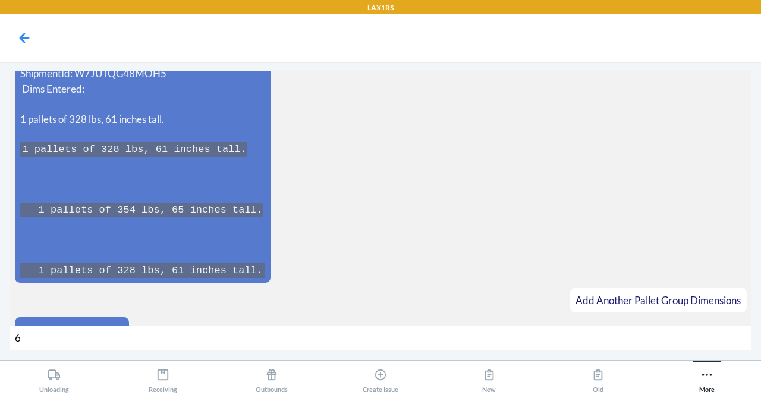
type input "61"
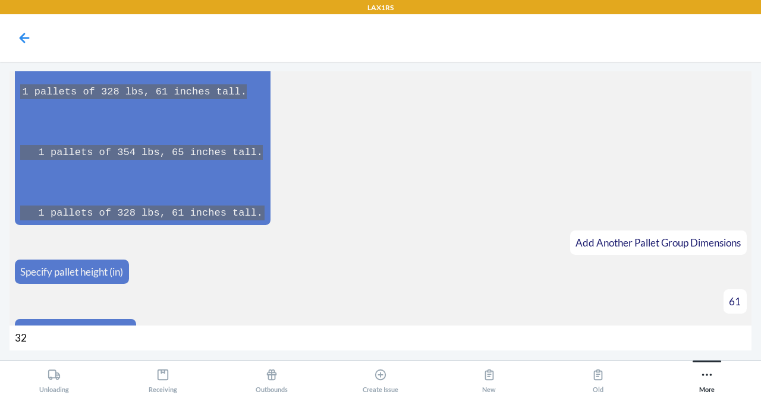
type input "328"
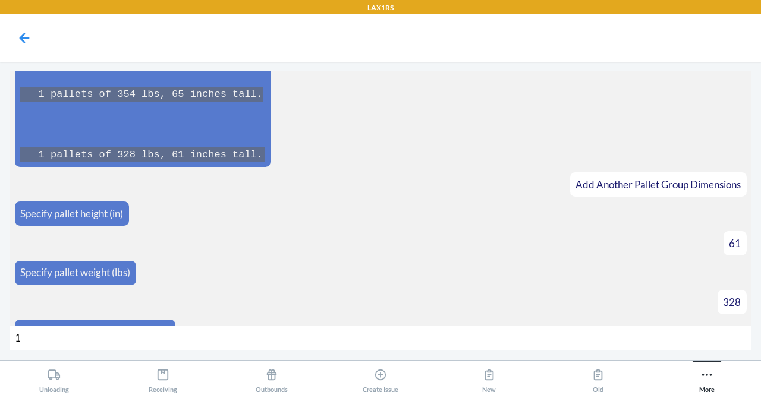
type input "15"
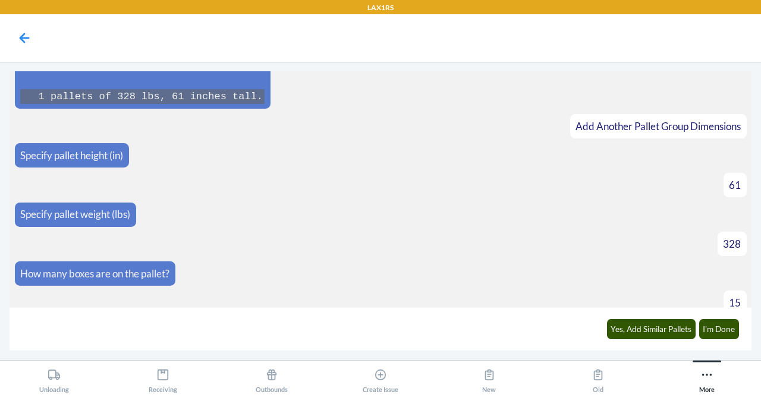
scroll to position [2091, 0]
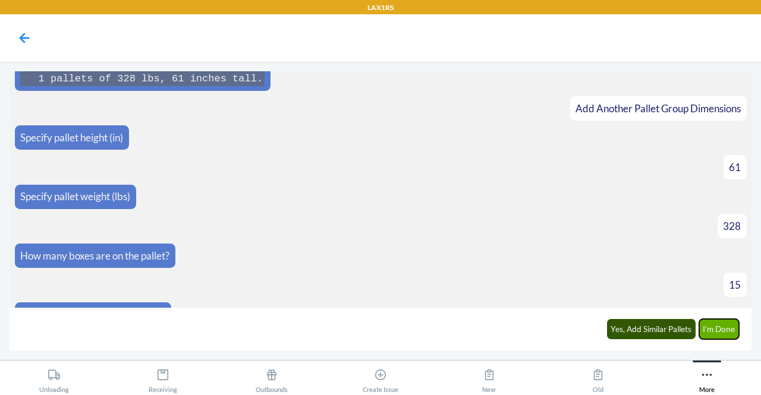
click at [730, 334] on button "I'm Done" at bounding box center [719, 329] width 40 height 20
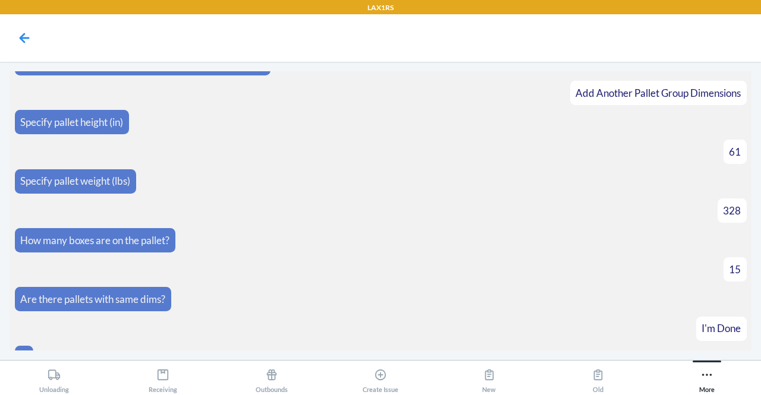
scroll to position [2356, 0]
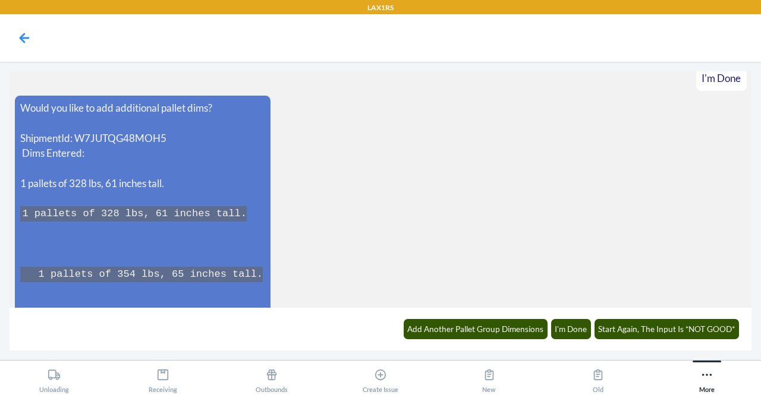
click at [241, 300] on pre "1 pallets of 328 lbs, 61 inches tall. 1 pallets of 354 lbs, 65 inches tall. 1 p…" at bounding box center [142, 304] width 244 height 197
click at [241, 297] on pre "1 pallets of 328 lbs, 61 inches tall. 1 pallets of 354 lbs, 65 inches tall. 1 p…" at bounding box center [142, 304] width 244 height 197
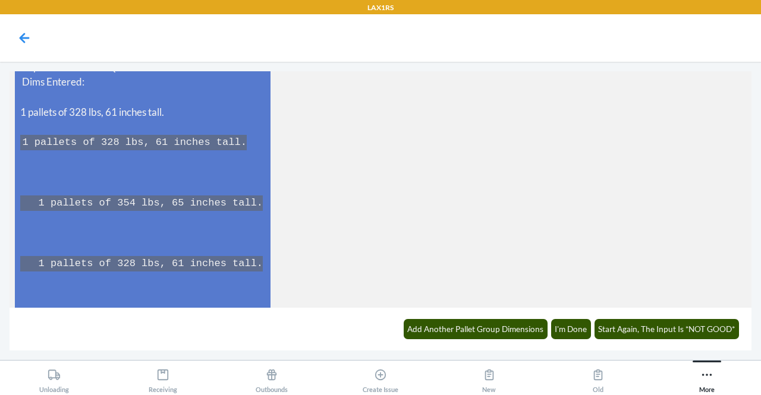
scroll to position [2437, 0]
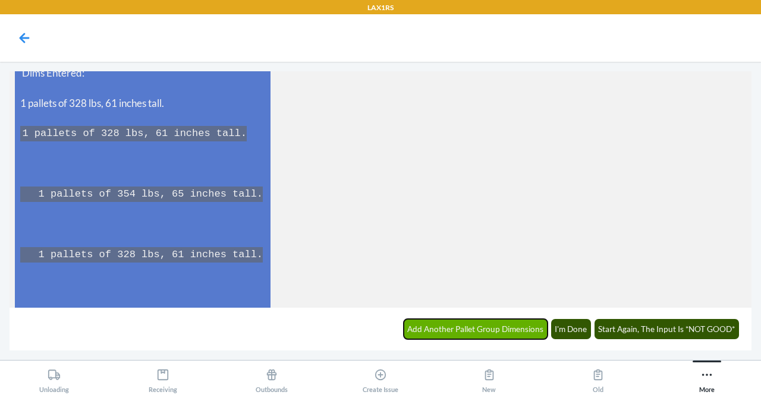
click at [435, 323] on button "Add Another Pallet Group Dimensions" at bounding box center [476, 329] width 144 height 20
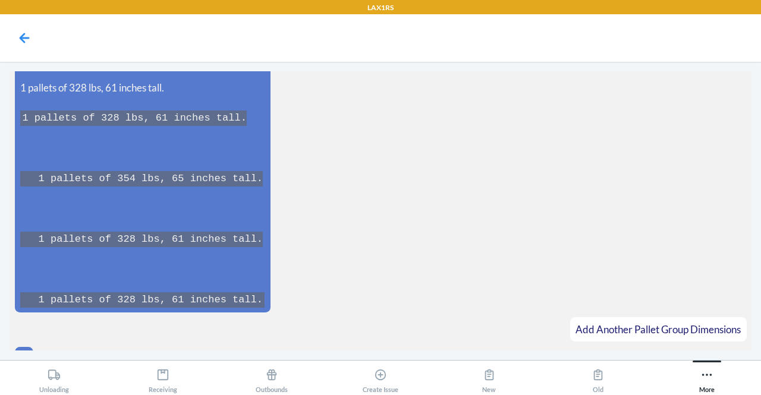
scroll to position [2477, 0]
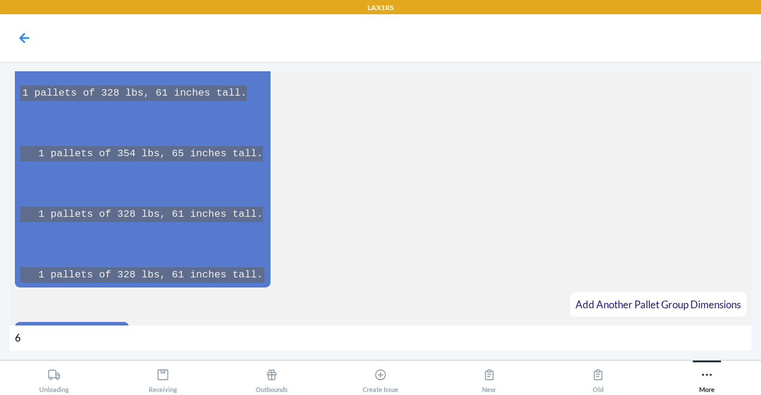
type input "61"
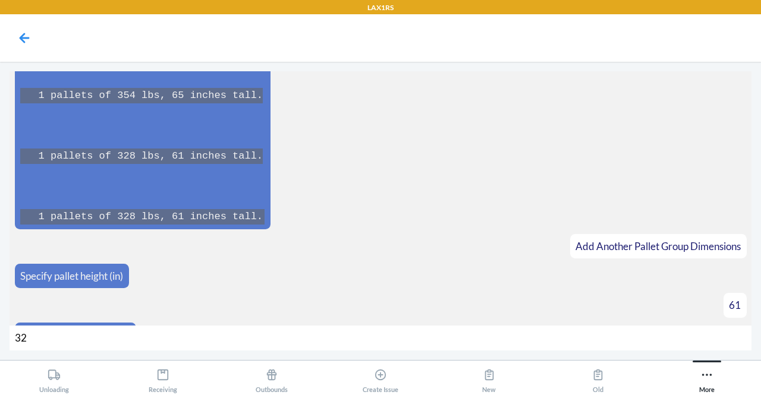
type input "328"
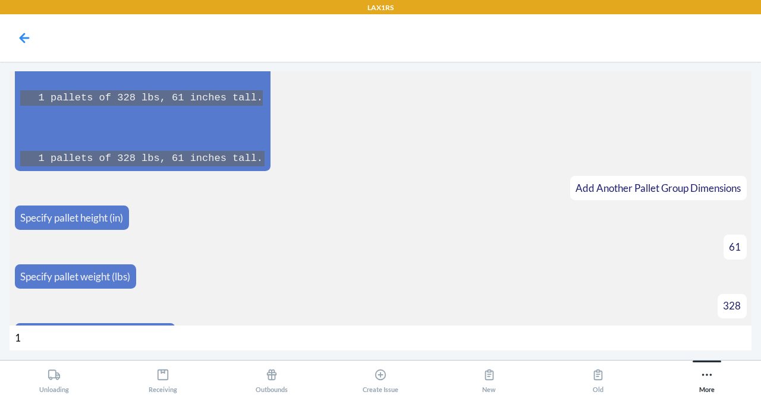
type input "15"
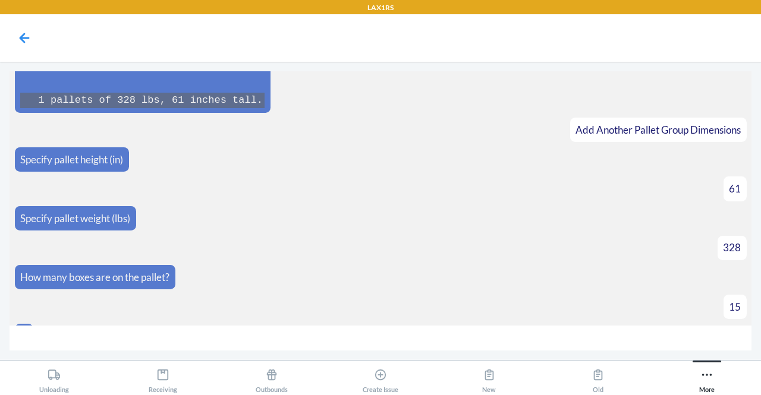
scroll to position [2669, 0]
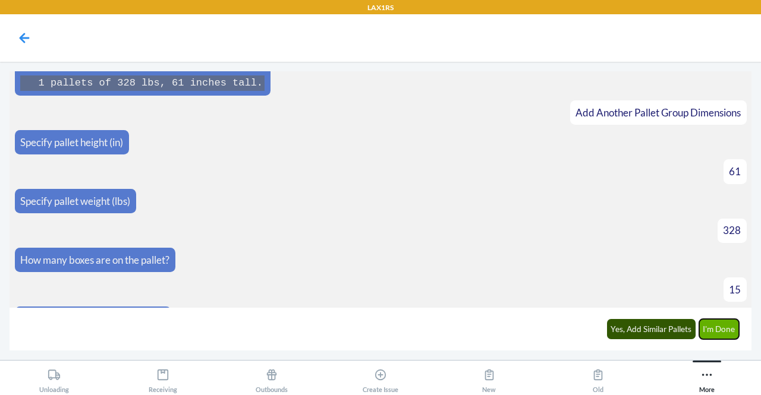
click at [722, 332] on button "I'm Done" at bounding box center [719, 329] width 40 height 20
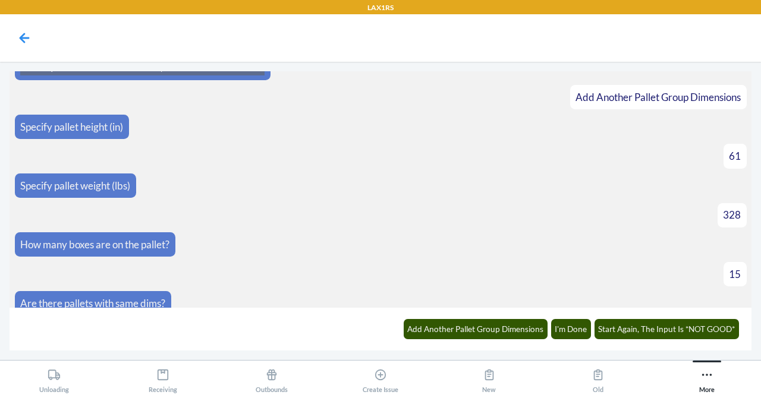
scroll to position [2935, 0]
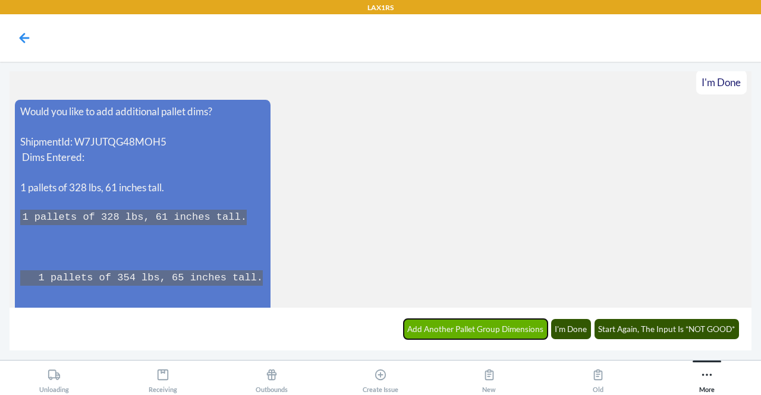
click at [435, 332] on button "Add Another Pallet Group Dimensions" at bounding box center [476, 329] width 144 height 20
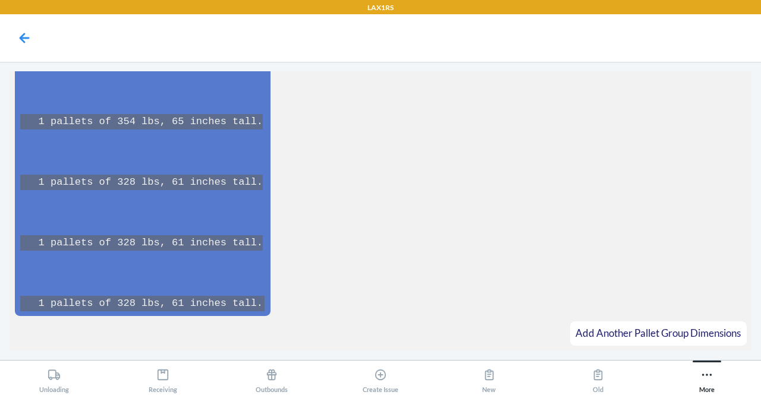
scroll to position [3117, 0]
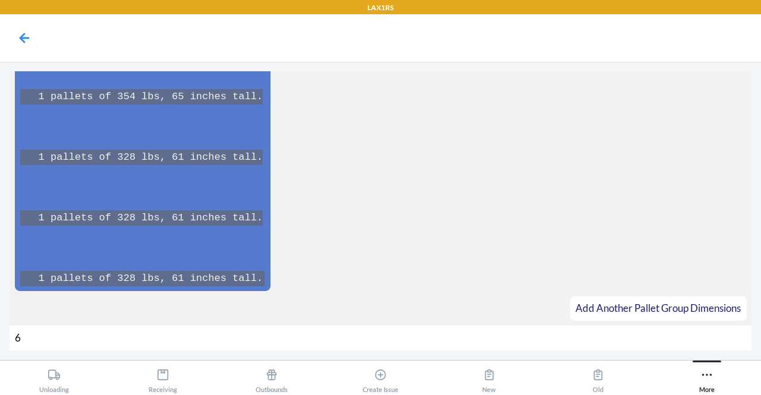
type input "61"
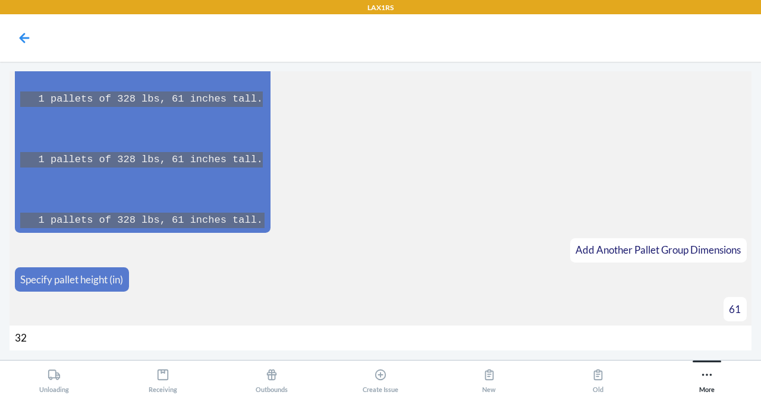
type input "328"
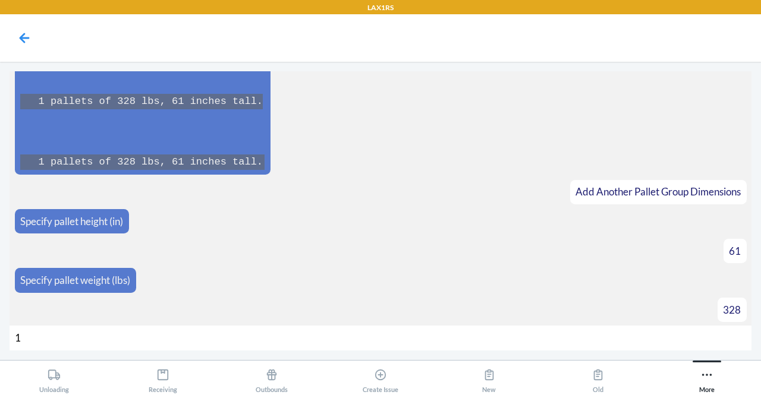
type input "15"
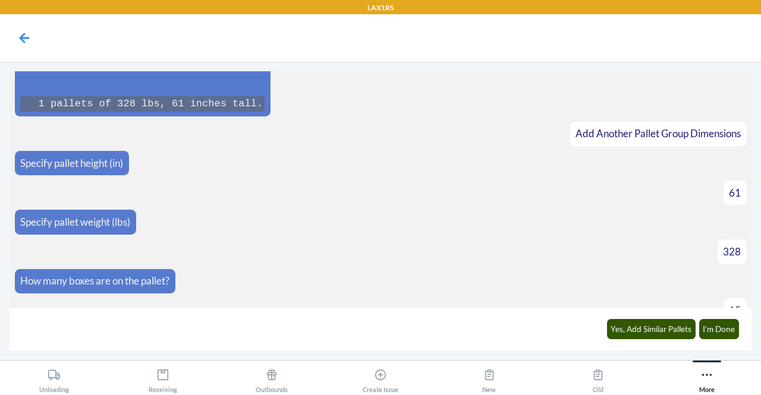
scroll to position [3309, 0]
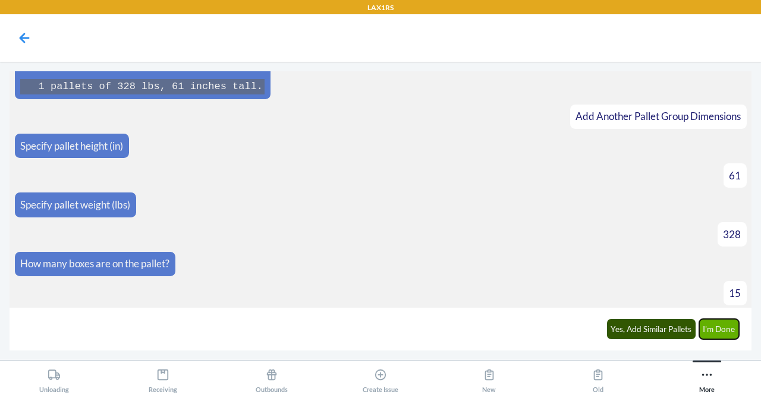
click at [721, 319] on button "I'm Done" at bounding box center [719, 329] width 40 height 20
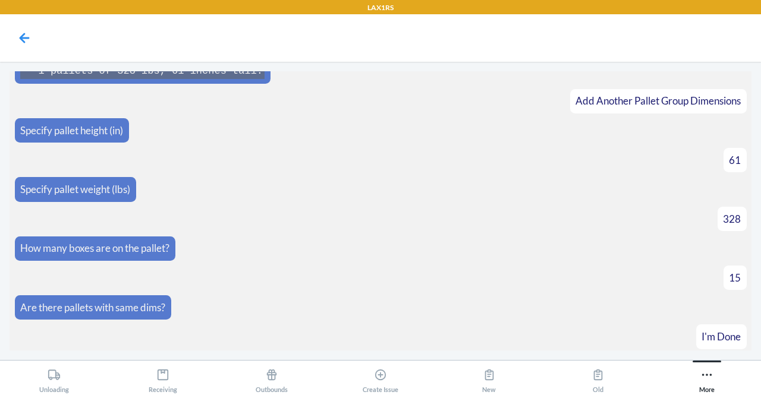
scroll to position [3575, 0]
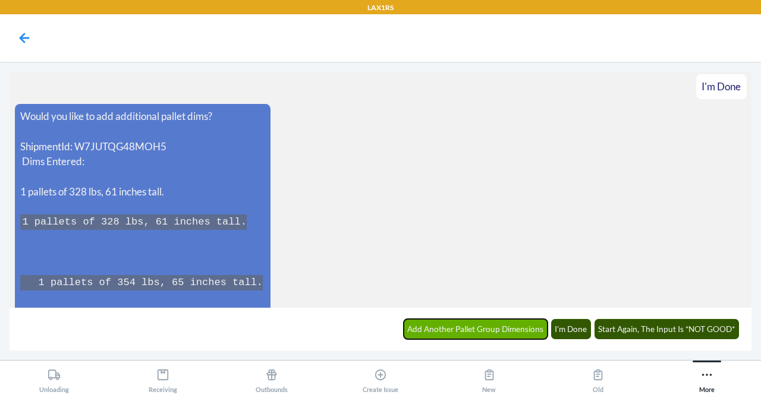
click at [431, 322] on button "Add Another Pallet Group Dimensions" at bounding box center [476, 329] width 144 height 20
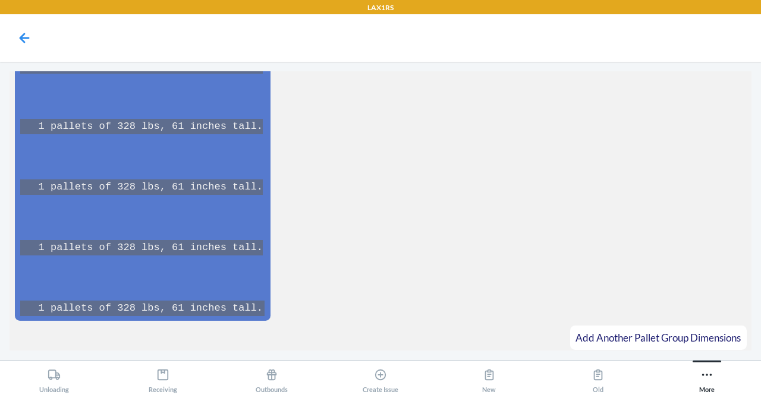
scroll to position [3817, 0]
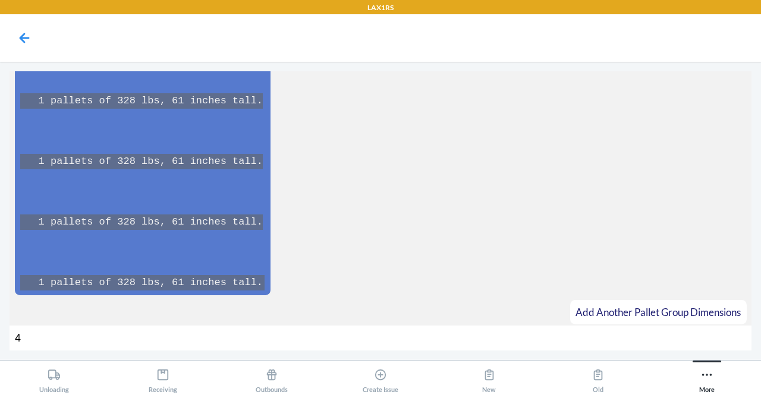
type input "43"
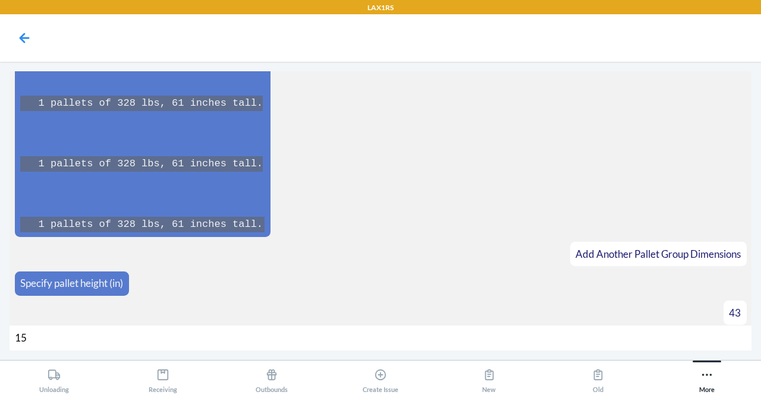
type input "156"
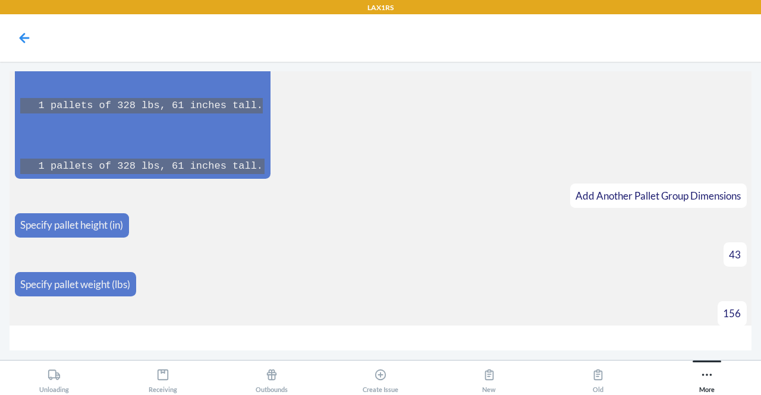
type input "7"
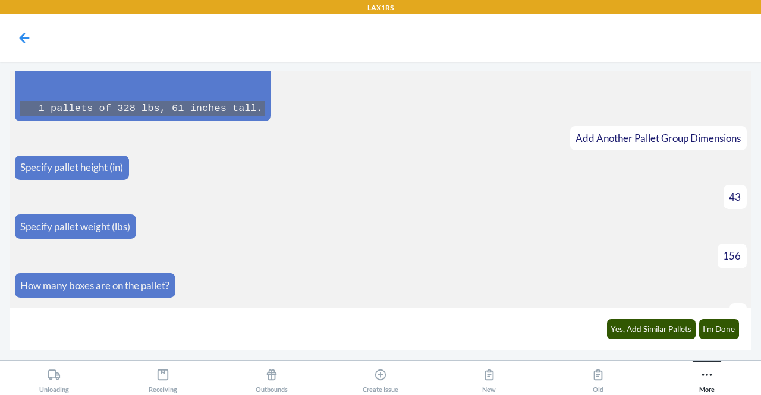
scroll to position [4009, 0]
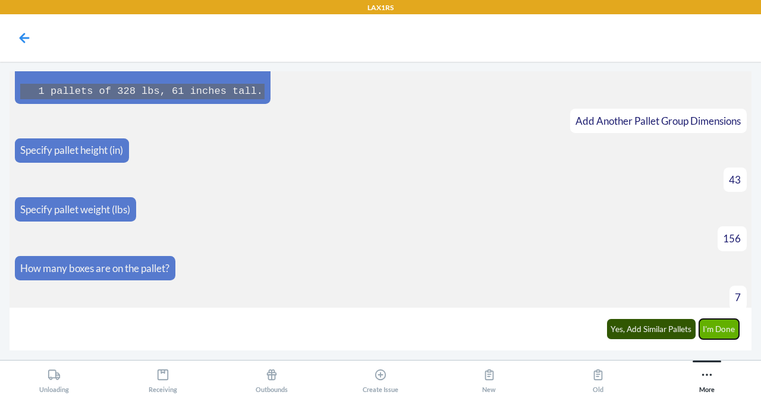
click at [716, 323] on button "I'm Done" at bounding box center [719, 329] width 40 height 20
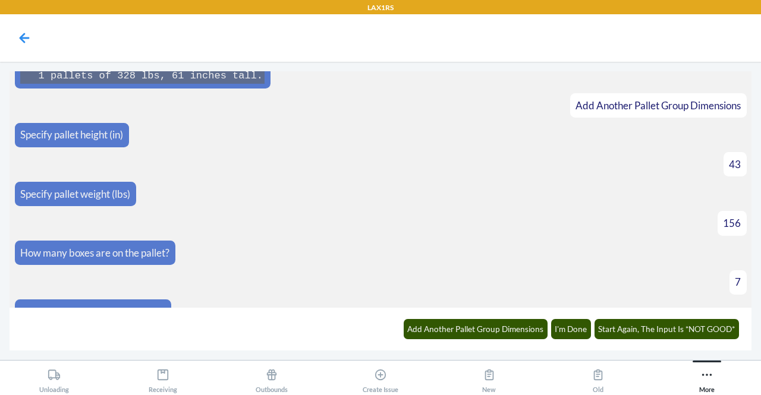
scroll to position [4275, 0]
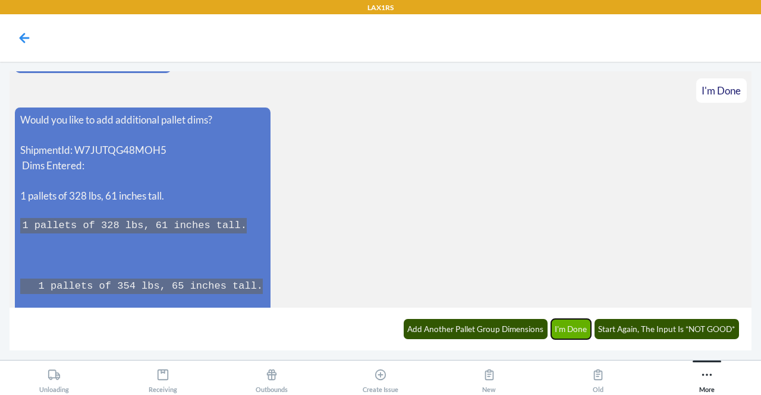
click at [576, 335] on button "I'm Done" at bounding box center [571, 329] width 40 height 20
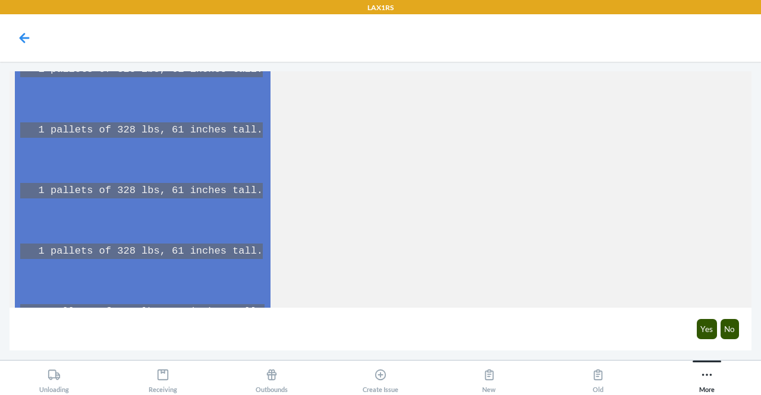
scroll to position [4596, 0]
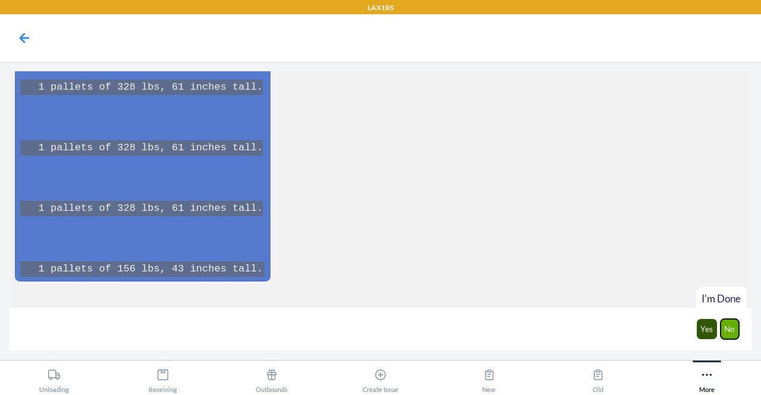
click at [731, 329] on button "No" at bounding box center [730, 329] width 19 height 20
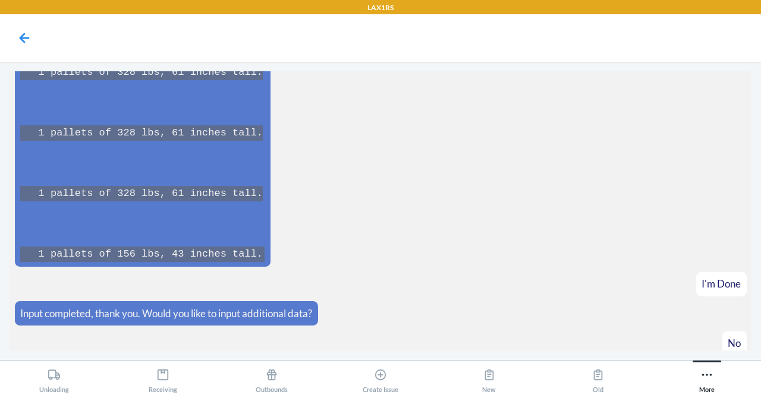
scroll to position [4653, 0]
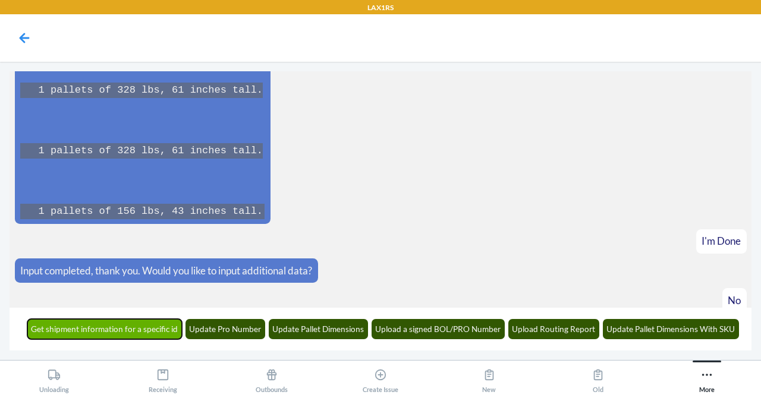
click at [142, 324] on button "Get shipment information for a specific id" at bounding box center [104, 329] width 155 height 20
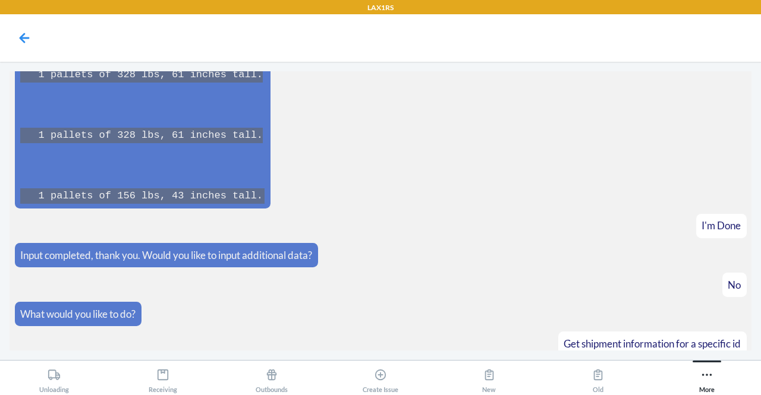
scroll to position [4726, 0]
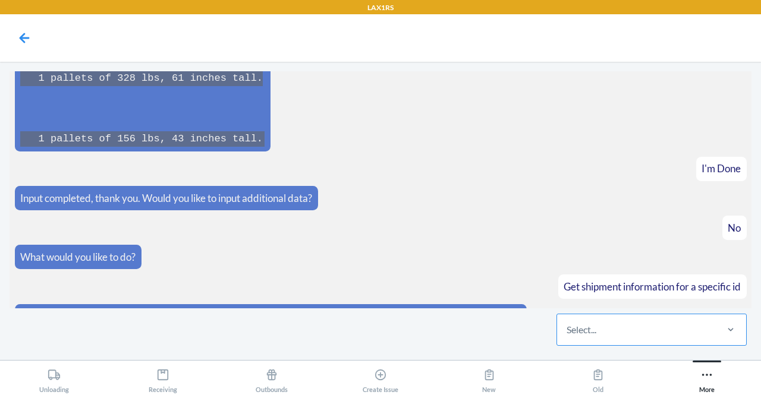
click at [598, 331] on div "Select..." at bounding box center [636, 330] width 158 height 31
click at [568, 331] on input "Select..." at bounding box center [567, 330] width 1 height 14
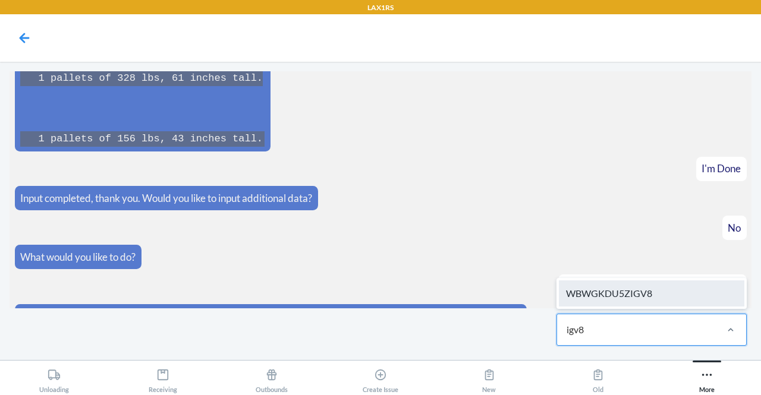
click at [627, 300] on div "WBWGKDU5ZIGV8" at bounding box center [652, 294] width 186 height 26
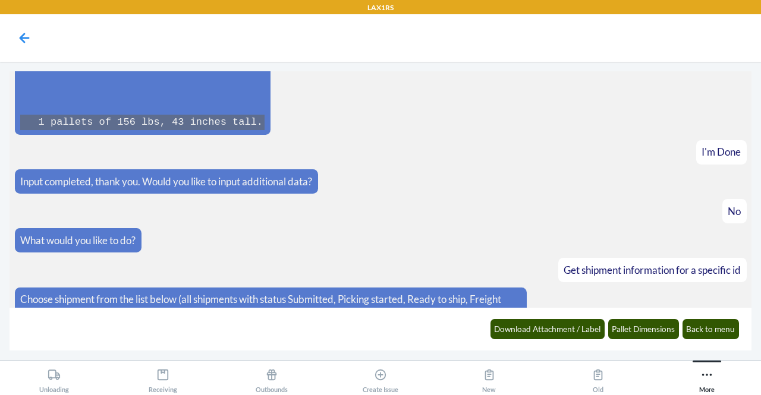
scroll to position [4785, 0]
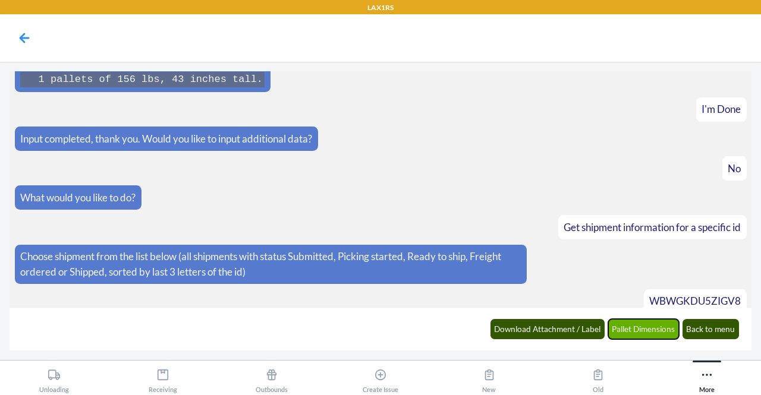
click at [639, 332] on button "Pallet Dimensions" at bounding box center [643, 329] width 71 height 20
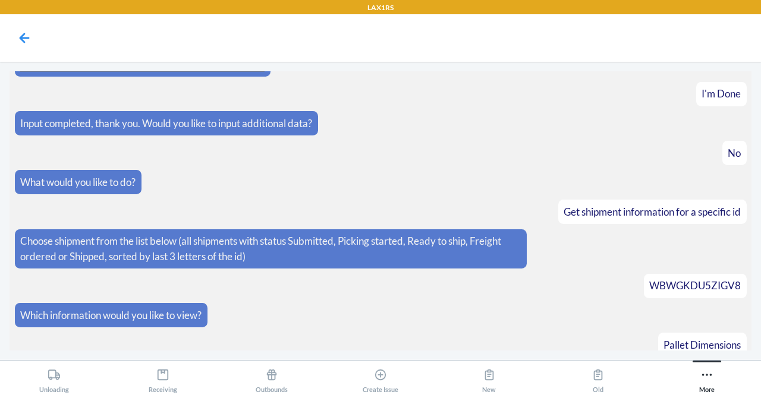
scroll to position [4844, 0]
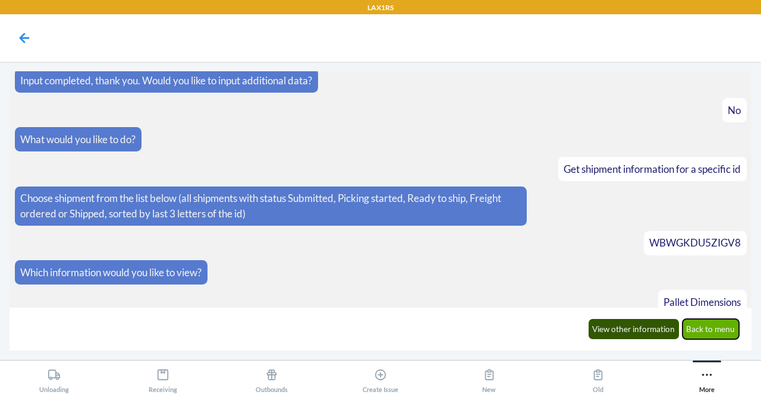
click at [709, 326] on button "Back to menu" at bounding box center [711, 329] width 57 height 20
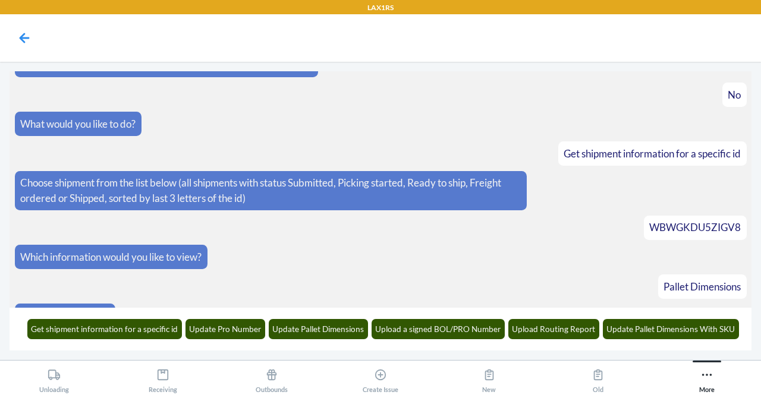
scroll to position [4902, 0]
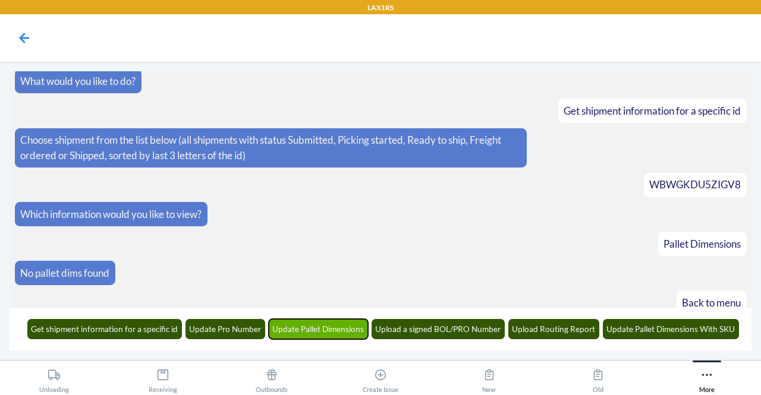
click at [297, 338] on button "Update Pallet Dimensions" at bounding box center [319, 329] width 100 height 20
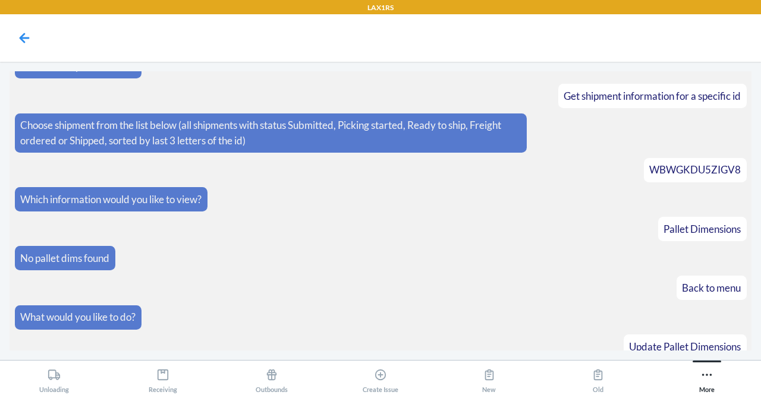
scroll to position [4974, 0]
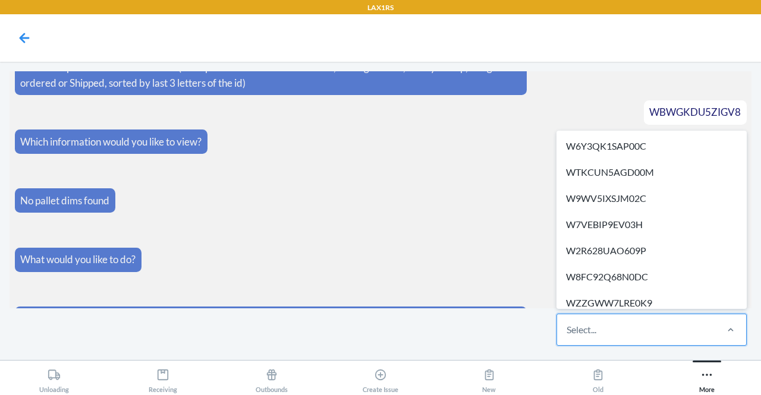
click at [601, 328] on div "Select..." at bounding box center [636, 330] width 158 height 31
click at [568, 328] on input "option W6Y3QK1SAP00C focused, 1 of 313. 313 results available. Use Up and Down …" at bounding box center [567, 330] width 1 height 14
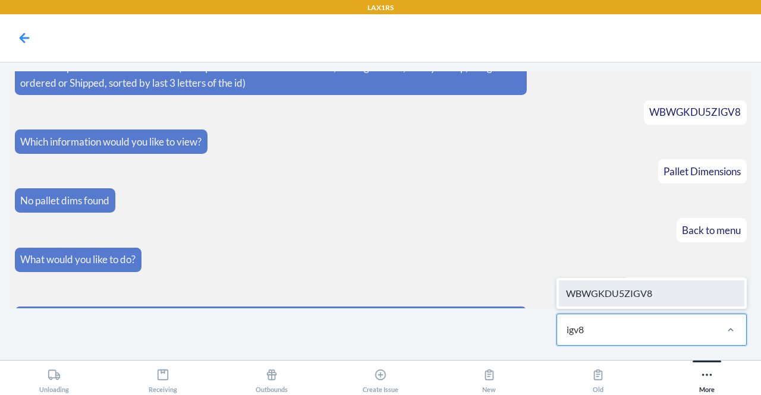
click at [636, 293] on div "WBWGKDU5ZIGV8" at bounding box center [652, 294] width 186 height 26
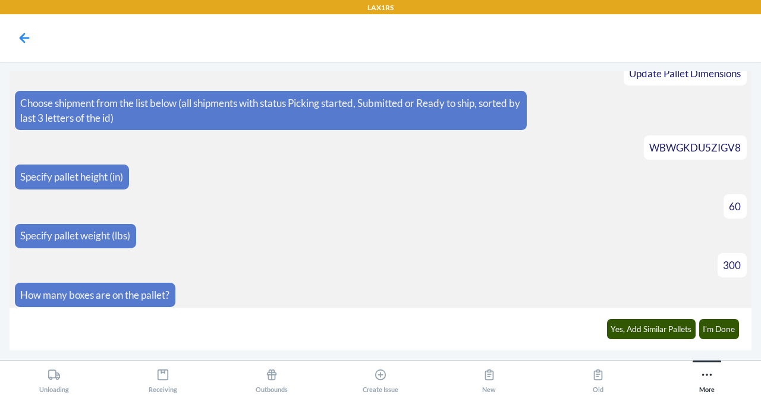
scroll to position [5207, 0]
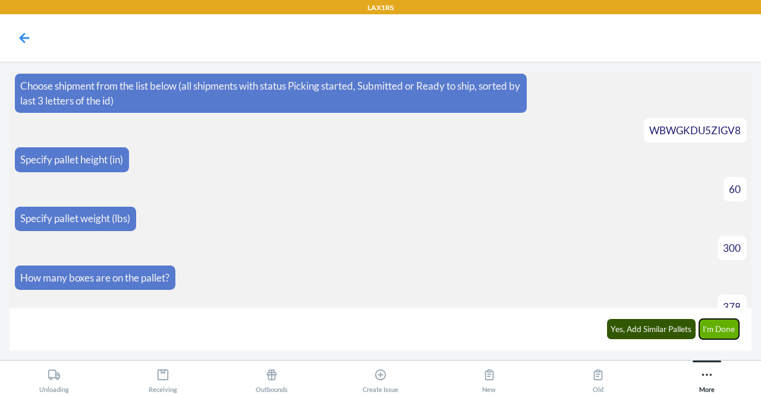
click at [720, 329] on button "I'm Done" at bounding box center [719, 329] width 40 height 20
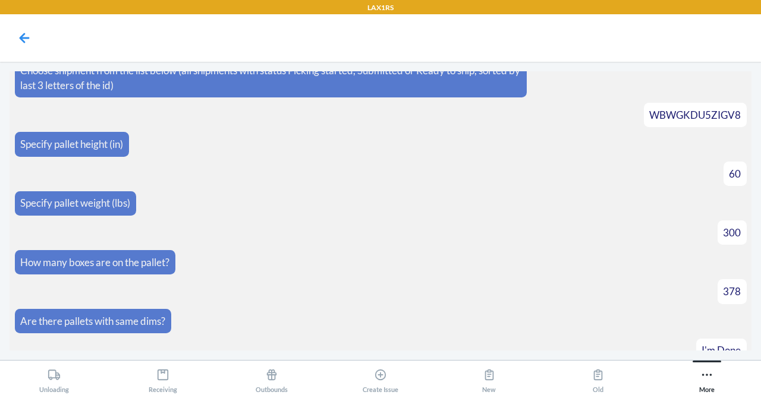
scroll to position [5342, 0]
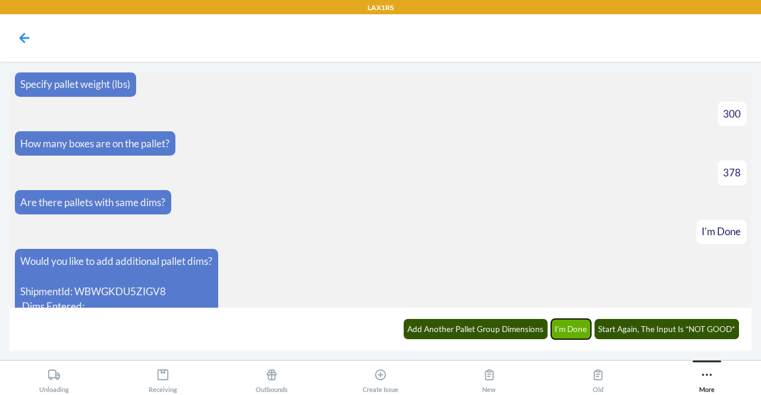
click at [568, 334] on button "I'm Done" at bounding box center [571, 329] width 40 height 20
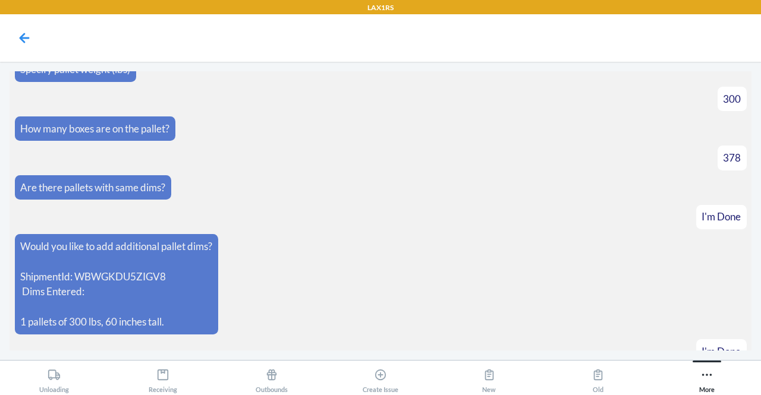
scroll to position [5399, 0]
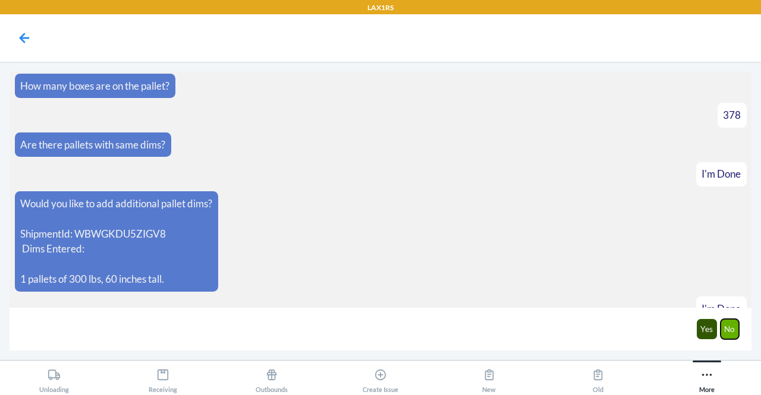
click at [731, 328] on button "No" at bounding box center [730, 329] width 19 height 20
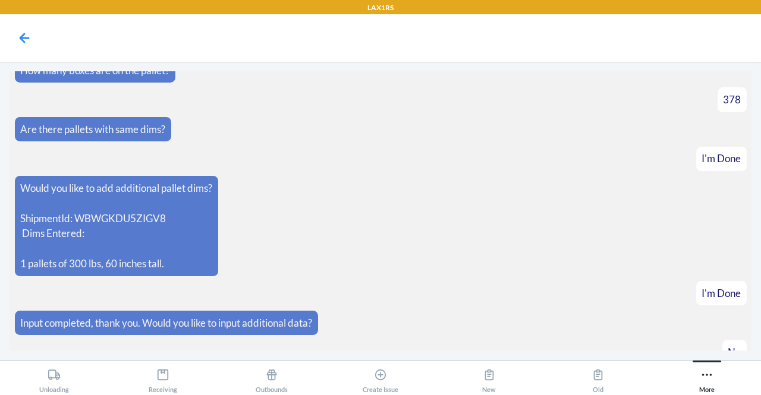
scroll to position [5458, 0]
